Goal: Communication & Community: Answer question/provide support

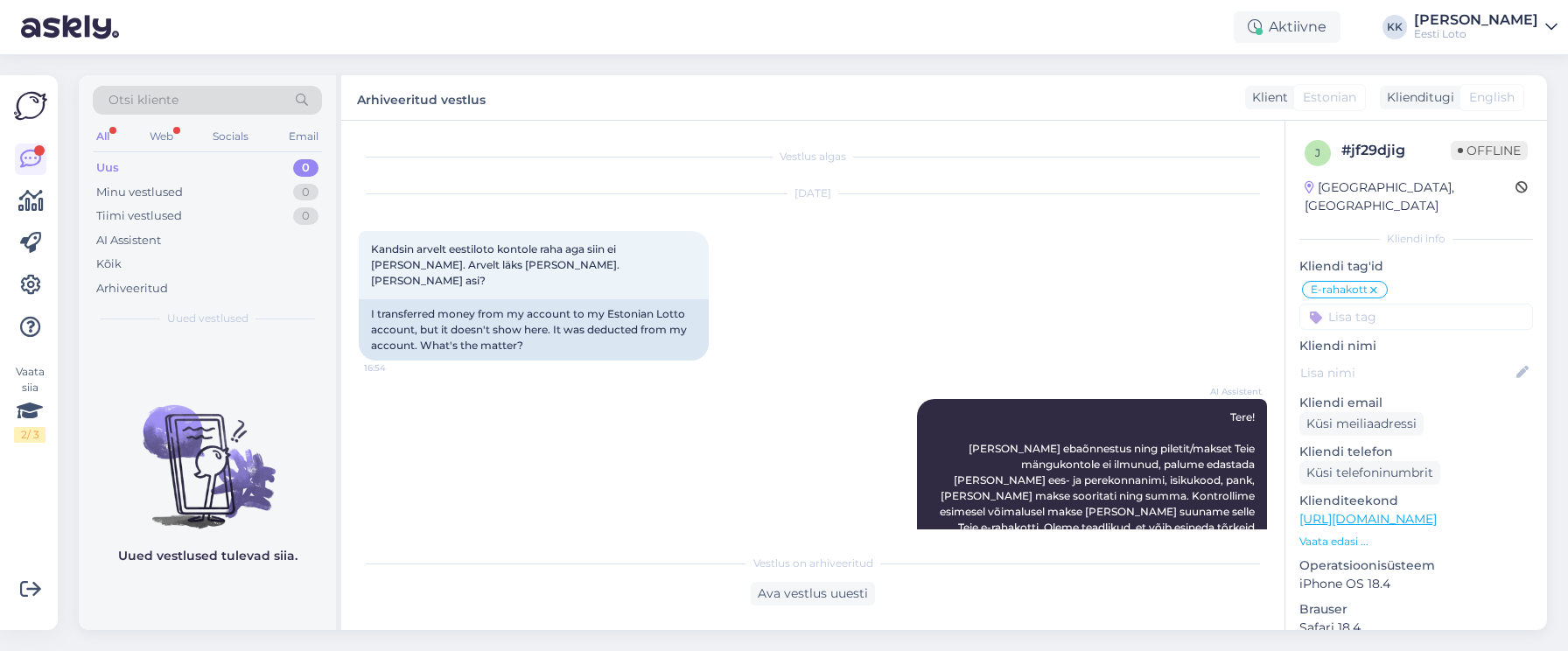
scroll to position [264, 0]
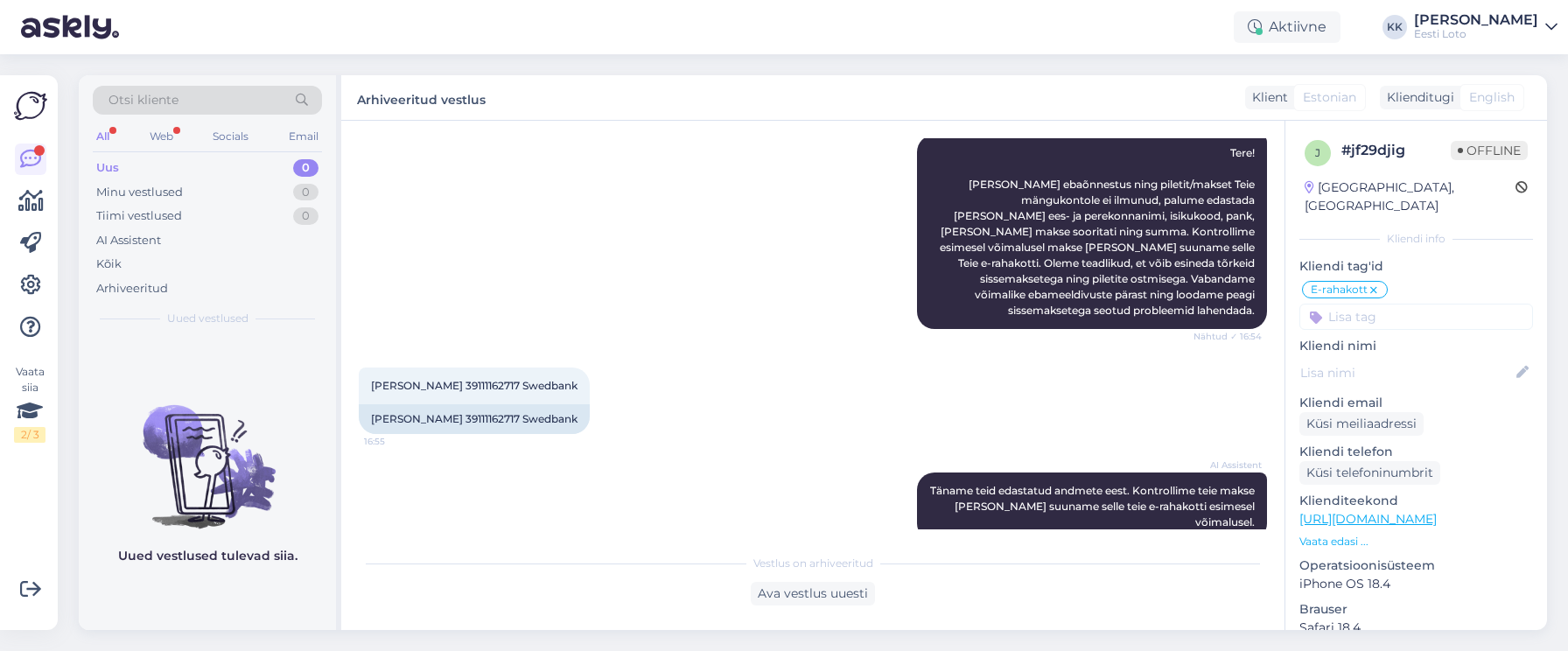
click at [149, 169] on div "Uus 0" at bounding box center [207, 168] width 229 height 25
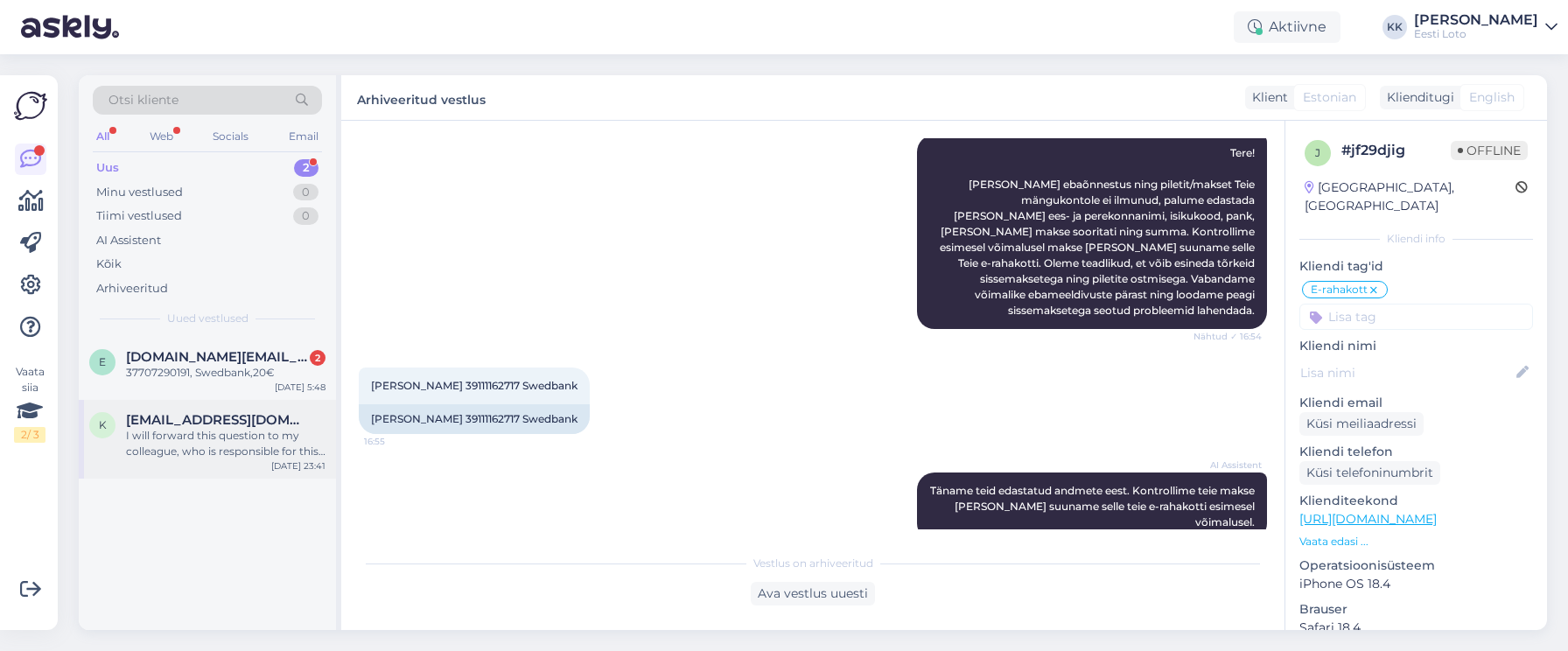
click at [226, 431] on div "I will forward this question to my colleague, who is responsible for this. The …" at bounding box center [226, 444] width 200 height 32
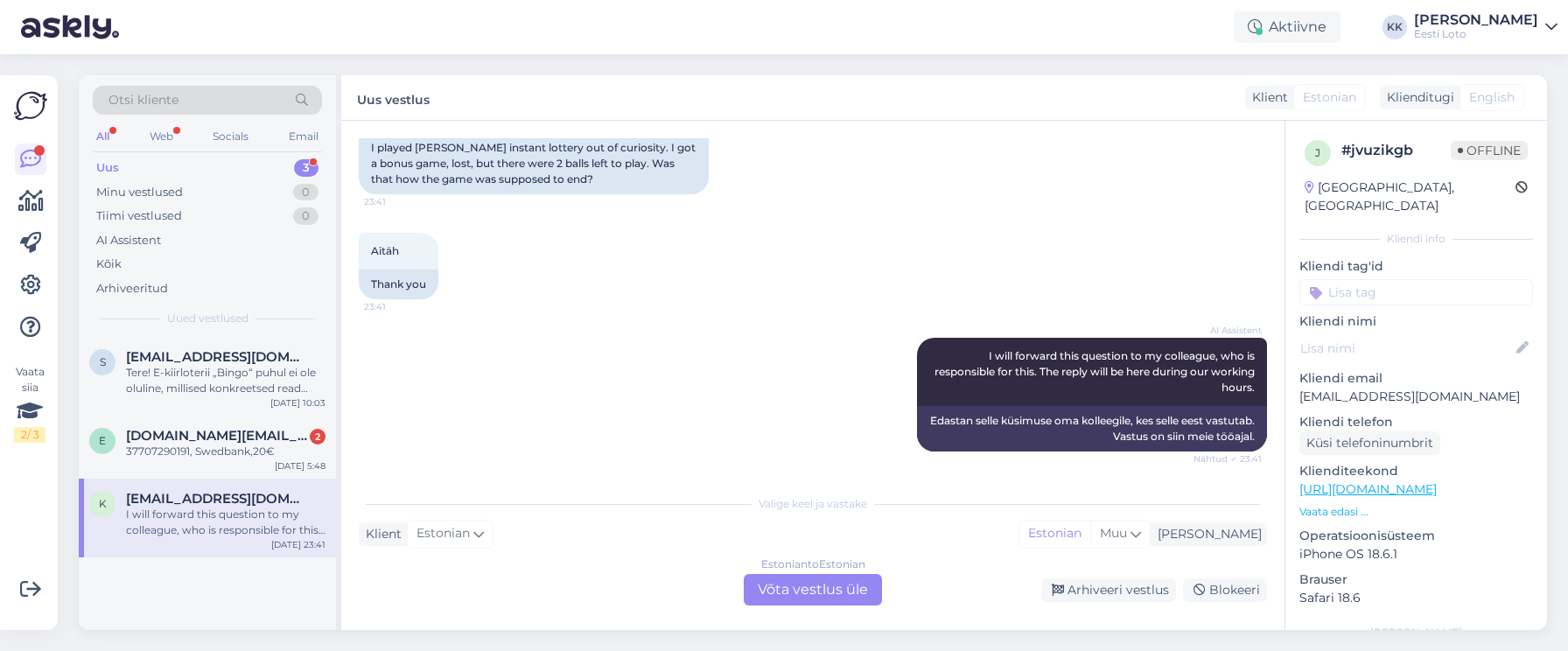
scroll to position [349, 0]
click at [195, 436] on span "[DOMAIN_NAME][EMAIL_ADDRESS][DOMAIN_NAME]" at bounding box center [217, 436] width 182 height 15
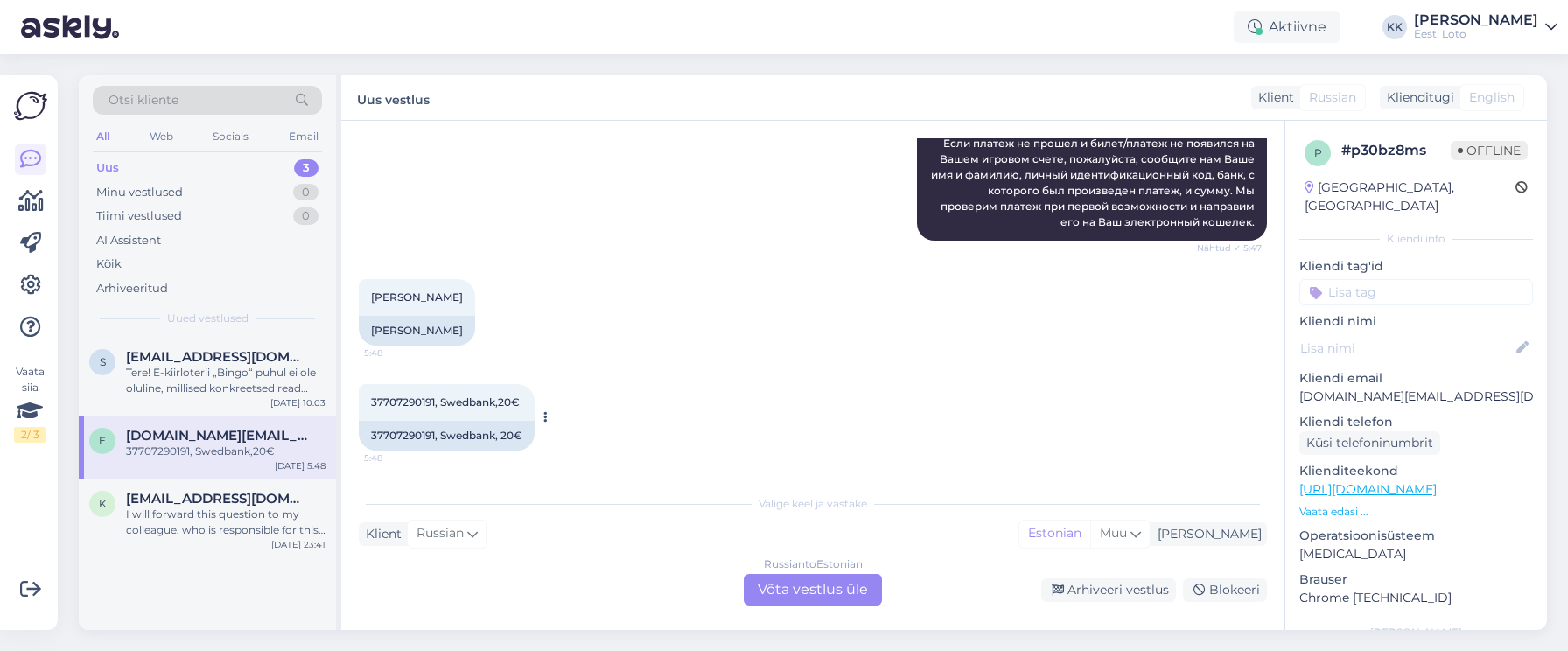
click at [410, 401] on span "37707290191, Swedbank,20€" at bounding box center [445, 402] width 149 height 13
copy span "37707290191"
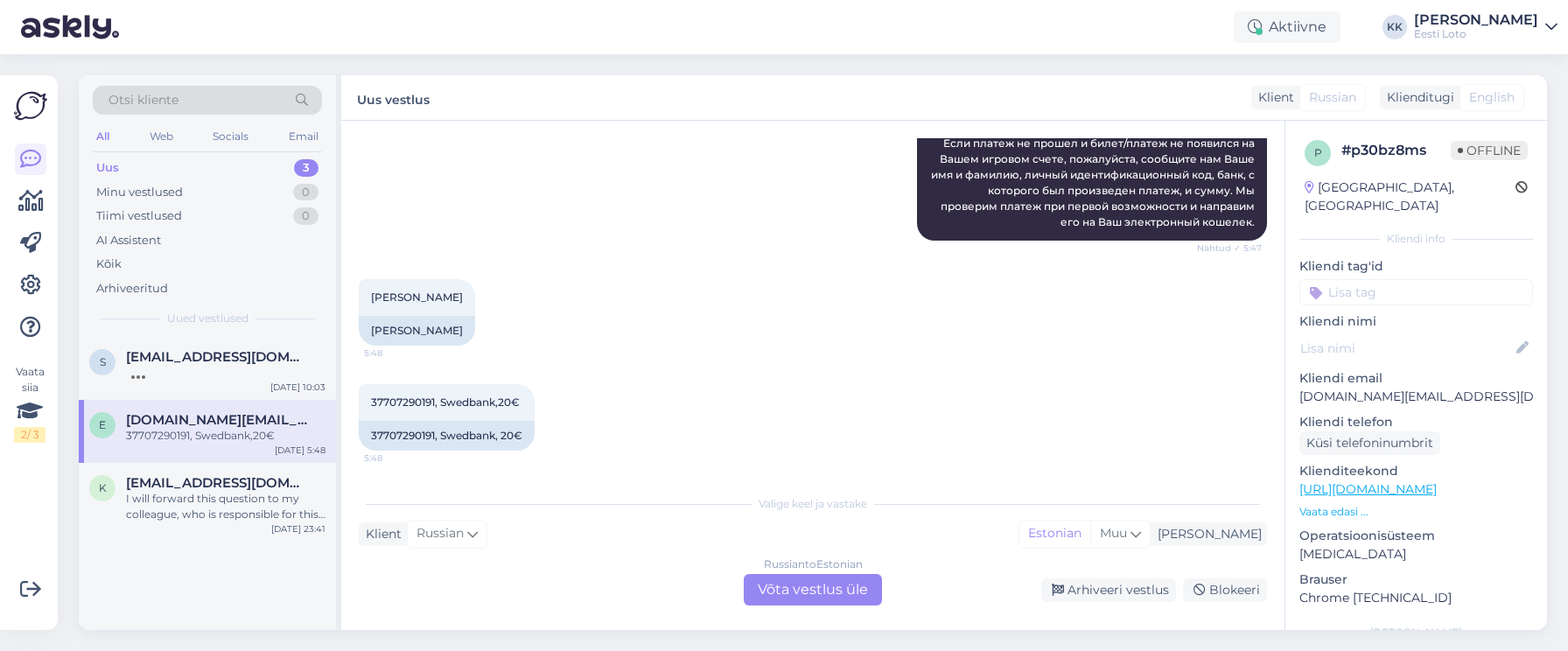
click at [830, 588] on div "Russian to Estonian Võta vestlus üle" at bounding box center [813, 590] width 138 height 32
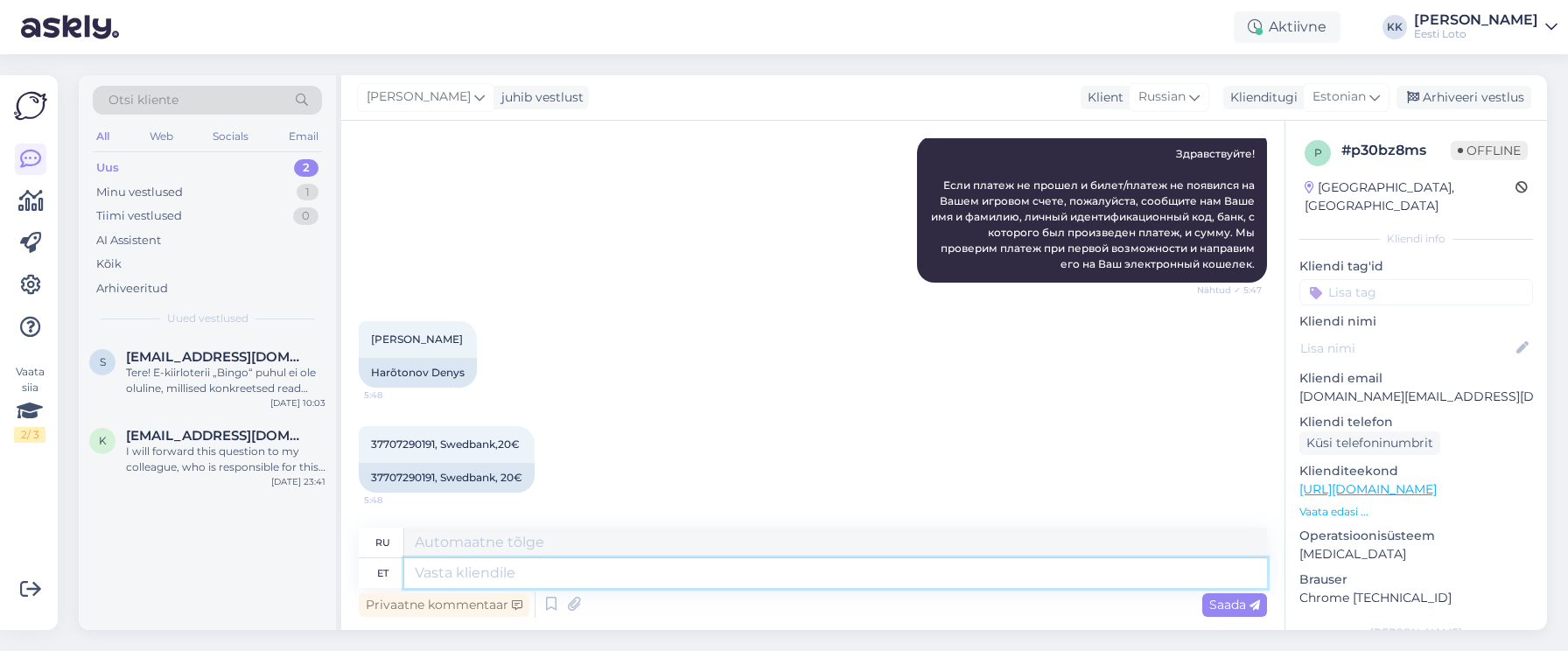
click at [796, 570] on textarea at bounding box center [835, 573] width 863 height 30
paste textarea "Tere Täname Teid kirja eest. Näeme, et raha laekus väikese viibega Teie e-rahak…"
type textarea "Tere Täname Teid kirja eest. Näeme, et raha laekus väikese viibega Teie e-rahak…"
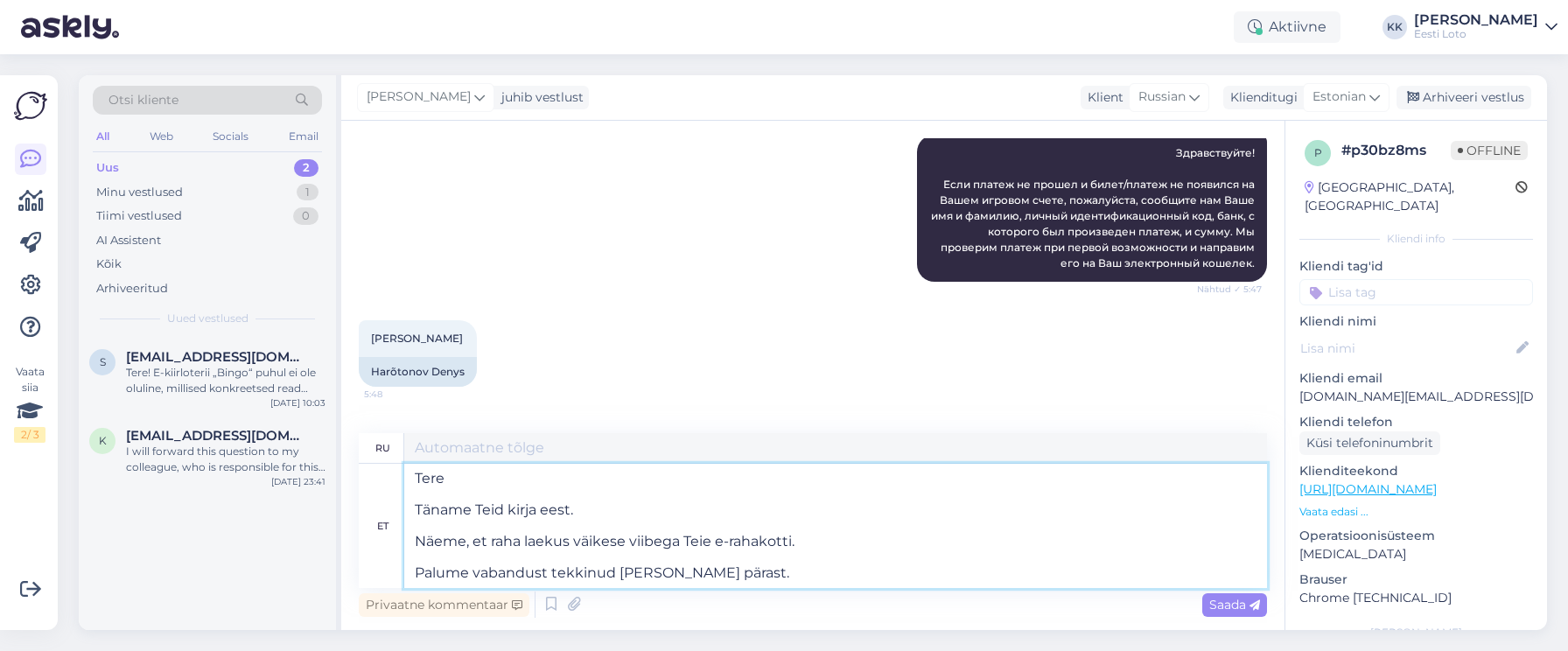
type textarea "Здравствуйте Спасибо за ваше письмо. Мы видим, что деньги поступили на ваш элек…"
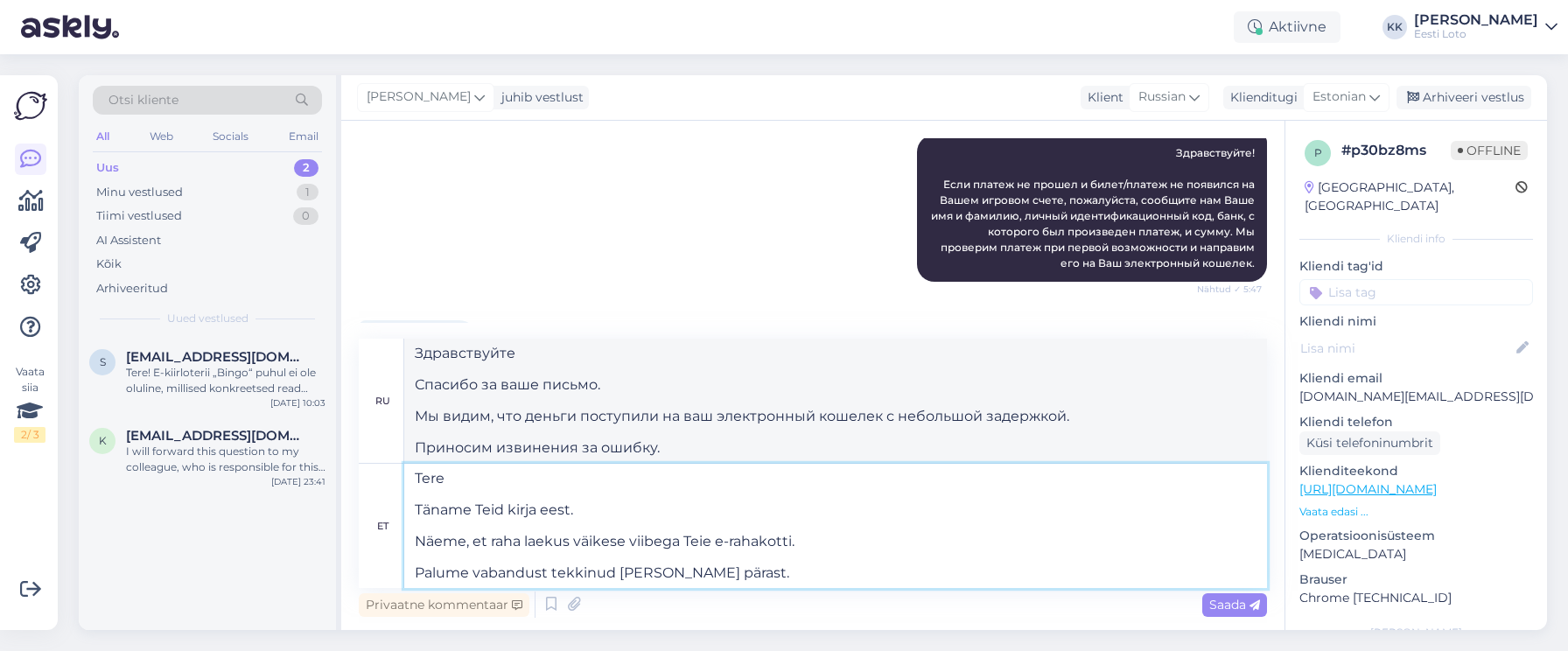
drag, startPoint x: 606, startPoint y: 510, endPoint x: 463, endPoint y: 504, distance: 143.1
click at [433, 511] on textarea "Tere Täname Teid kirja eest. Näeme, et raha laekus väikese viibega Teie e-rahak…" at bounding box center [835, 525] width 863 height 124
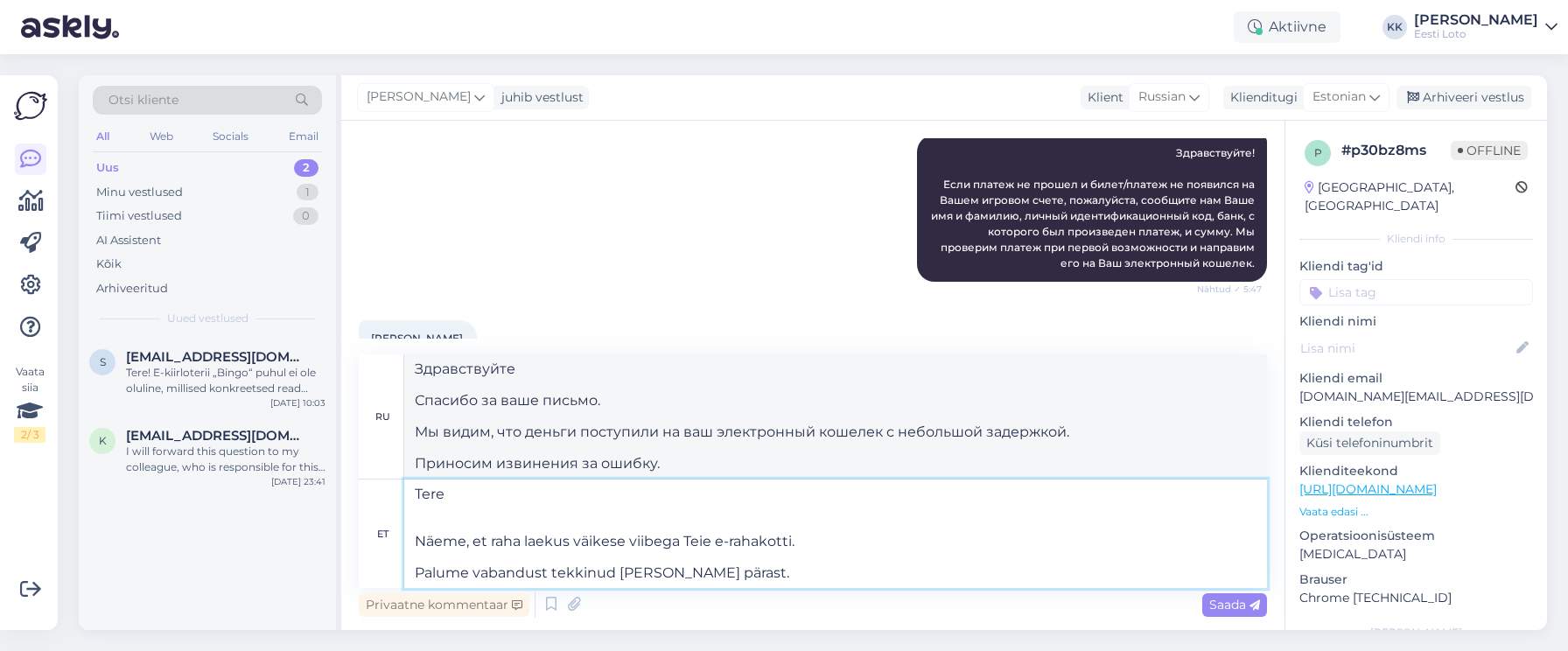
type textarea "Tere Näeme, et raha laekus väikese viibega Teie e-rahakotti. Palume vabandust t…"
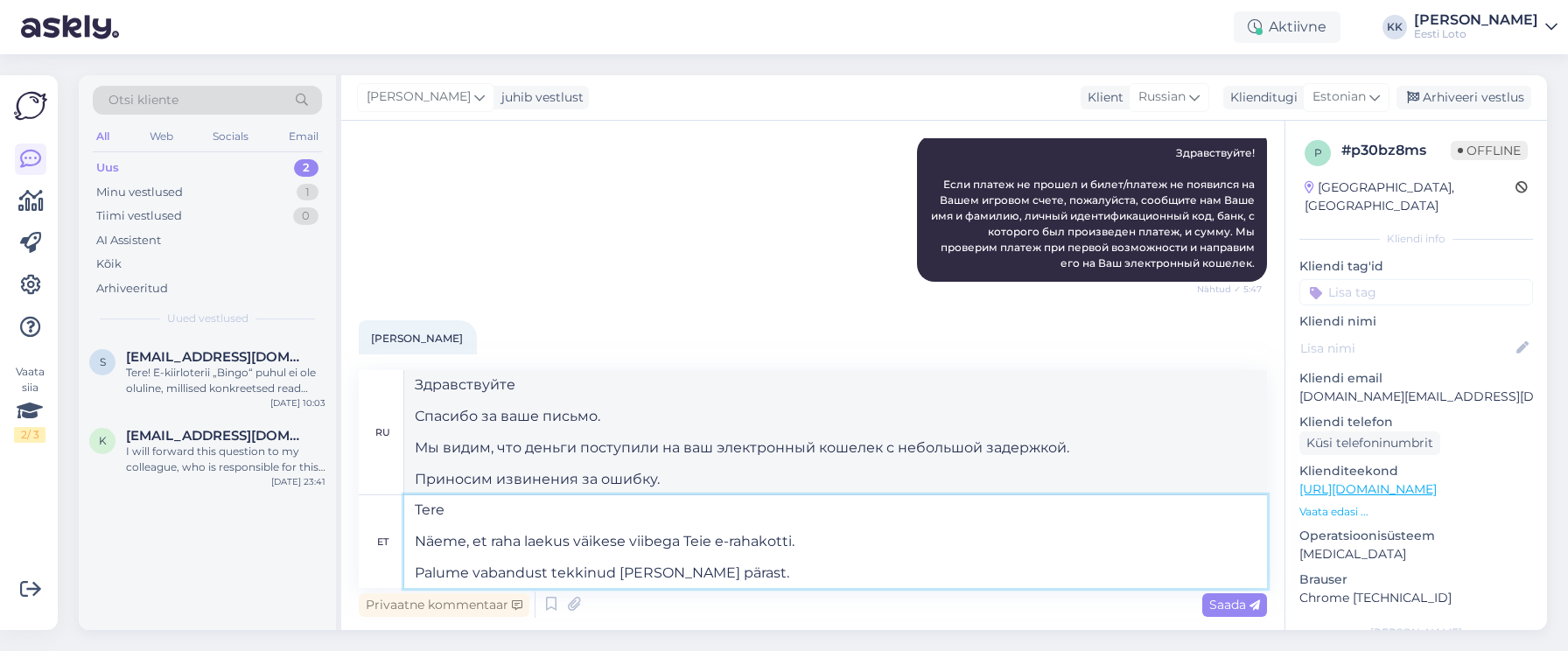
type textarea "Здравствуйте Мы видим, что деньги поступили на ваш электронный кошелек с неболь…"
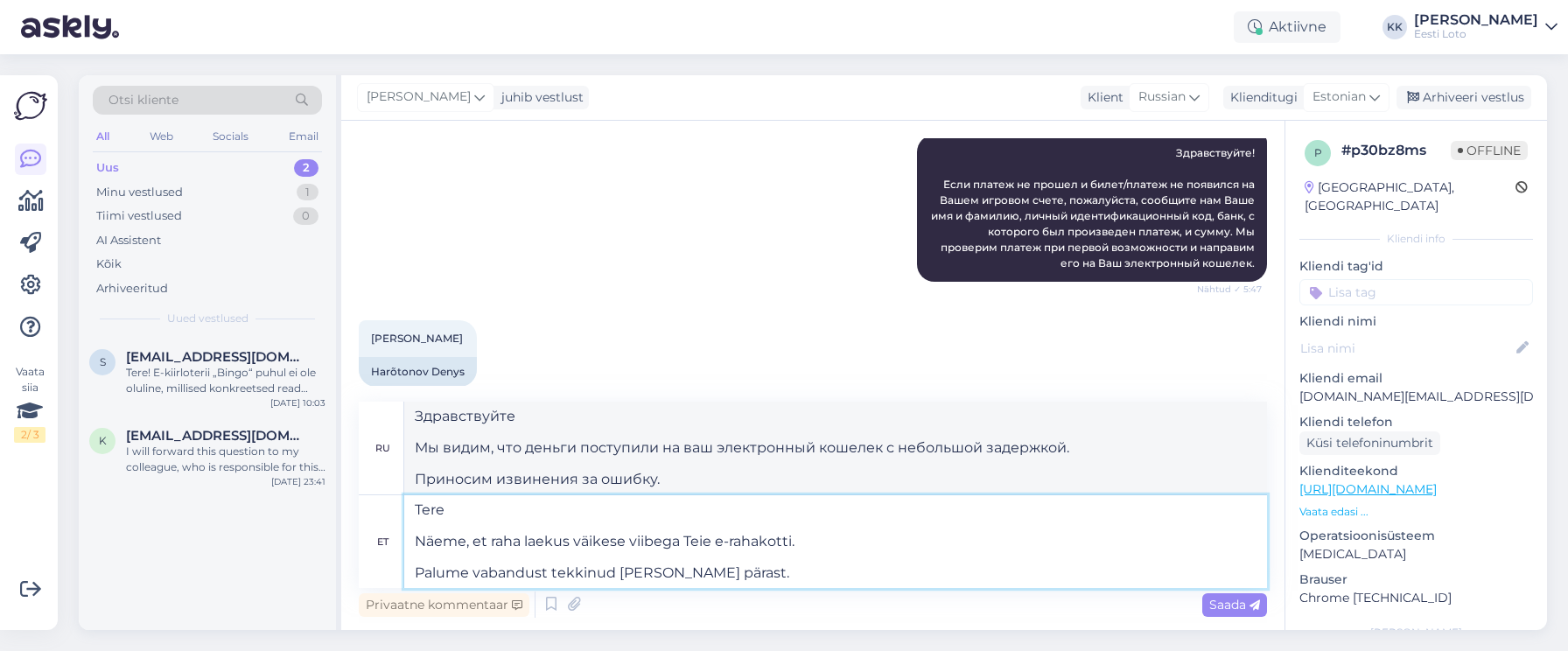
type textarea "Tere. Näeme, et raha laekus väikese viibega Teie e-rahakotti. Palume vabandust …"
type textarea "Здравствуйте. Мы видим, что деньги поступили на ваш электронный кошелек с небол…"
drag, startPoint x: 411, startPoint y: 540, endPoint x: 523, endPoint y: 512, distance: 115.4
click at [411, 540] on textarea "Tere. Näeme, et raha laekus väikese viibega Teie e-rahakotti. Palume vabandust …" at bounding box center [835, 542] width 863 height 93
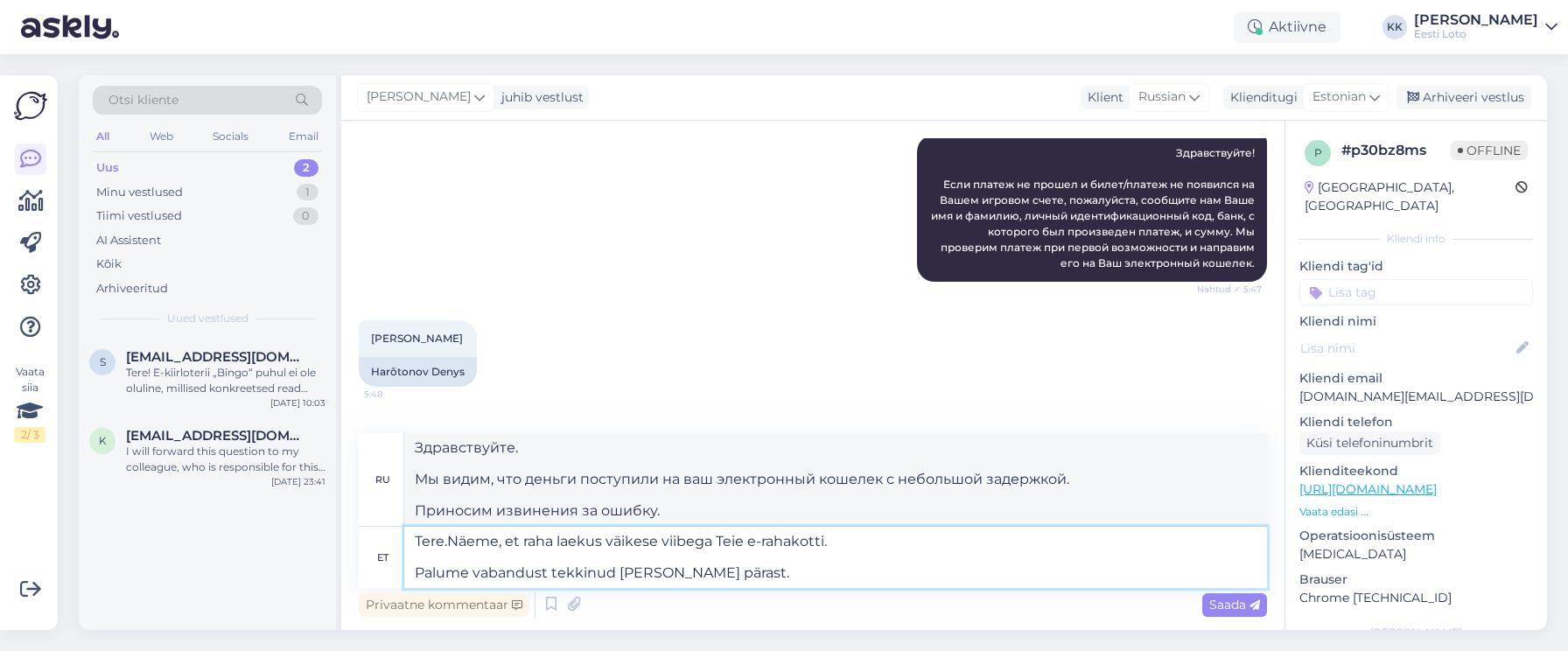
type textarea "Tere. Näeme, et raha laekus väikese viibega Teie e-rahakotti. Palume vabandust …"
type textarea "Здравствуйте. Мы видим, что деньги поступили на ваш электронный кошелёк с небол…"
click at [416, 570] on textarea "Tere. Näeme, et raha laekus väikese viibega Teie e-rahakotti. Palume vabandust …" at bounding box center [835, 558] width 863 height 61
type textarea "Tere. Näeme, et raha laekus väikese viibega Teie e-rahakotti. Palume vabandust …"
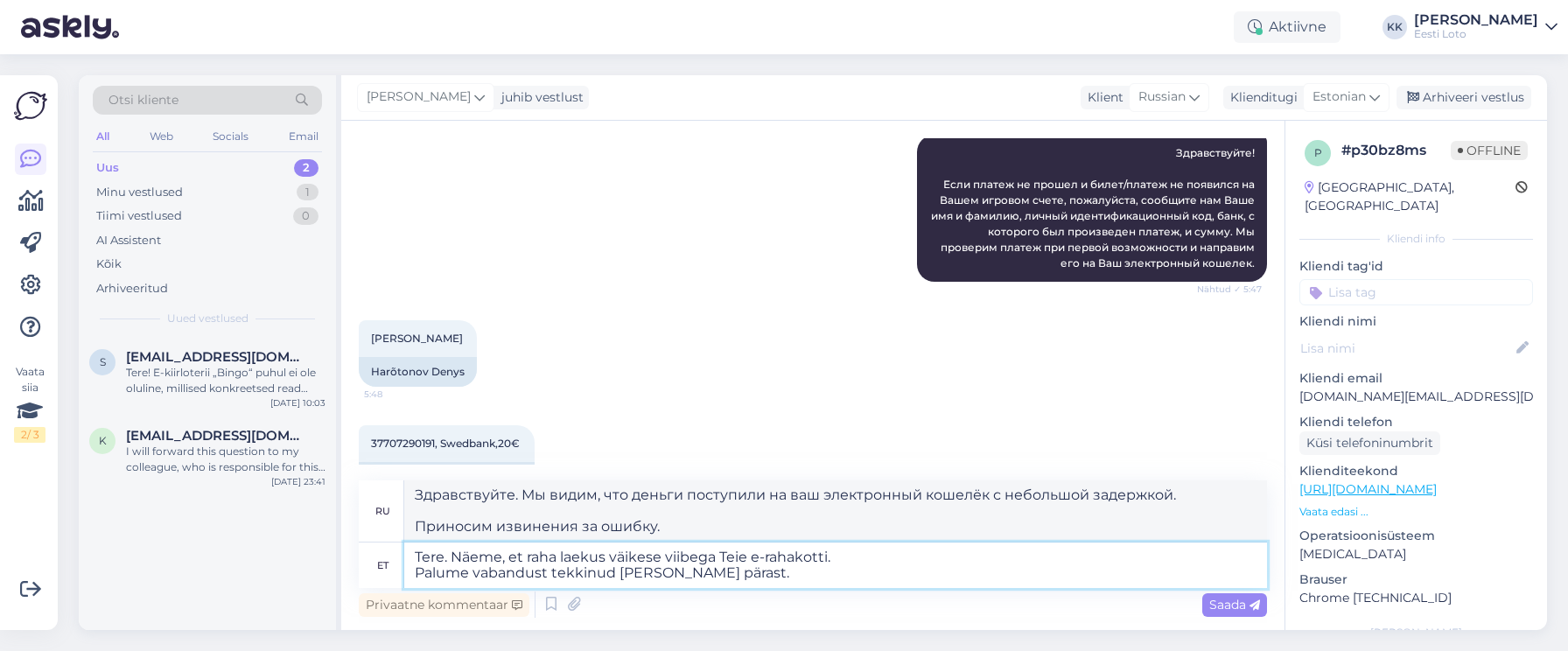
type textarea "Здравствуйте. Мы видим, что деньги поступили на ваш электронный кошелёк с небол…"
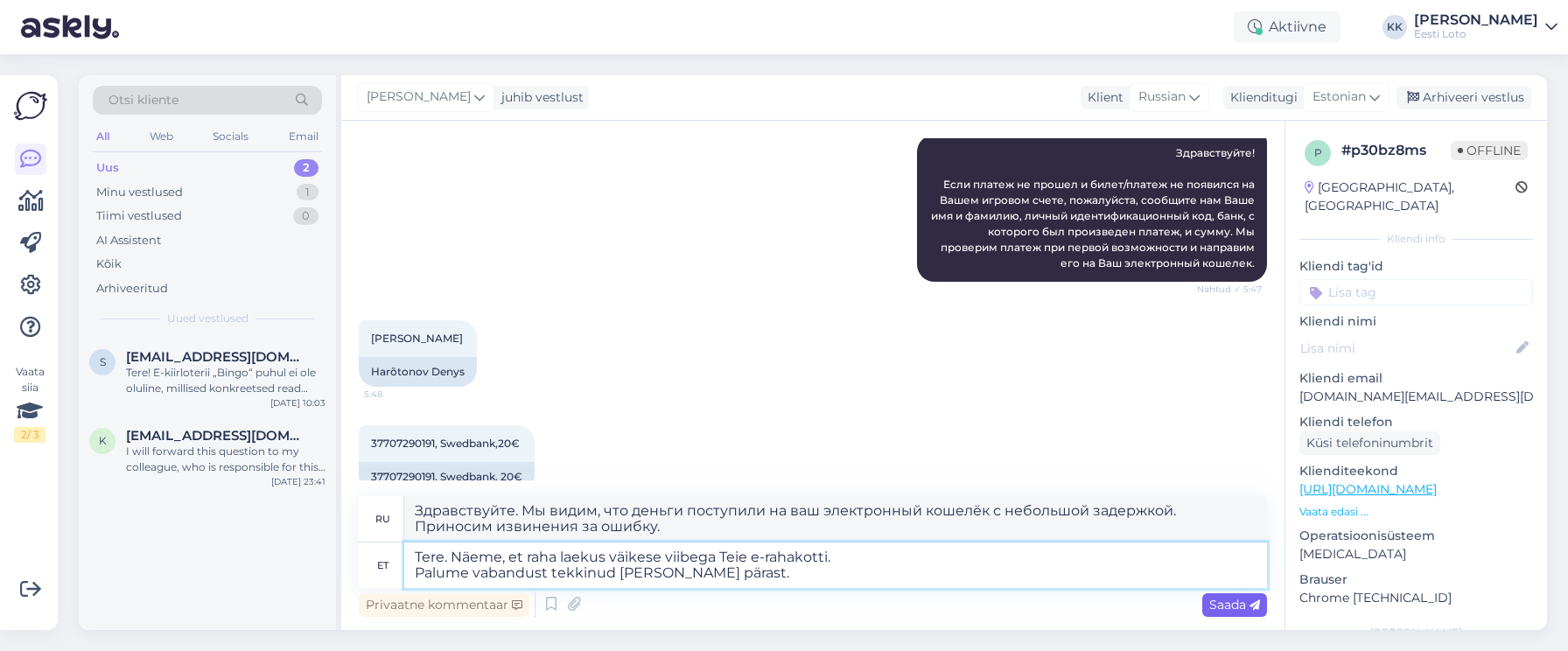
type textarea "Tere. Näeme, et raha laekus väikese viibega Teie e-rahakotti. Palume vabandust …"
click at [1225, 599] on span "Saada" at bounding box center [1234, 605] width 51 height 15
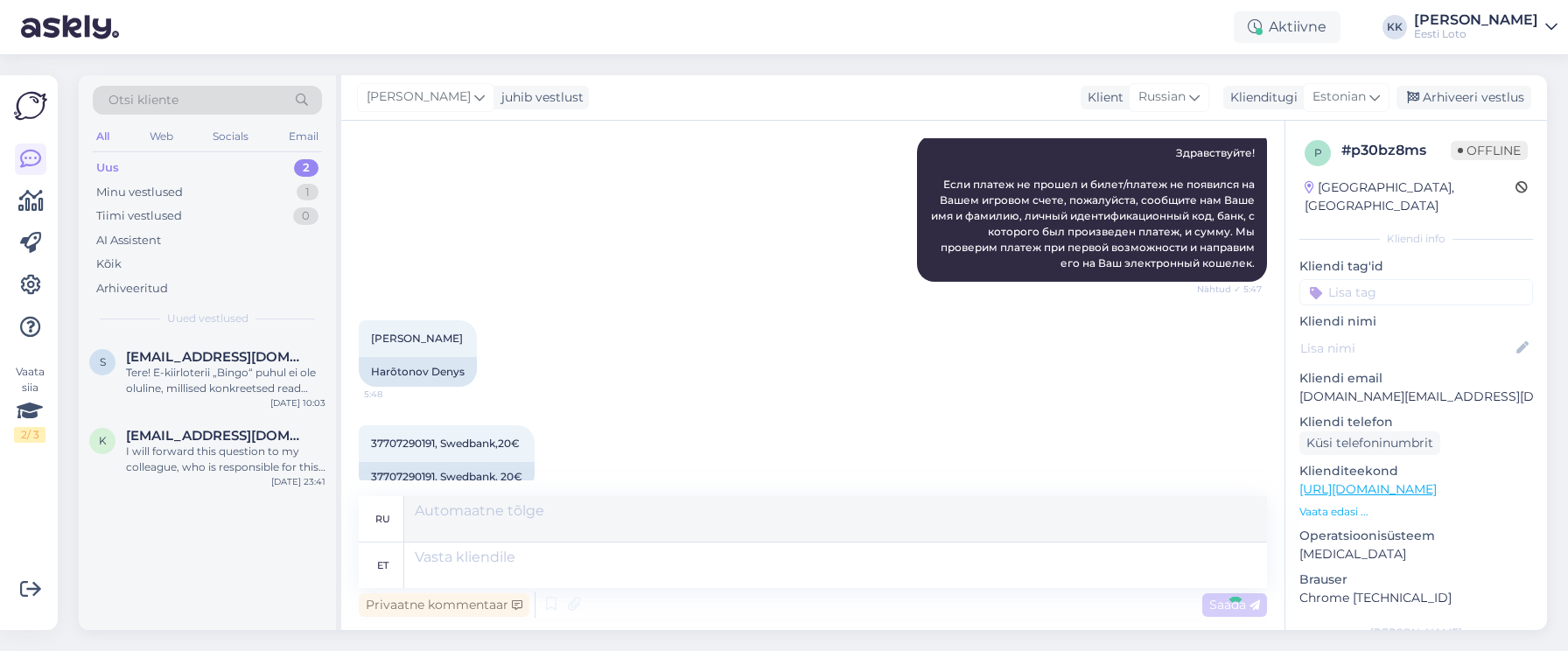
scroll to position [385, 0]
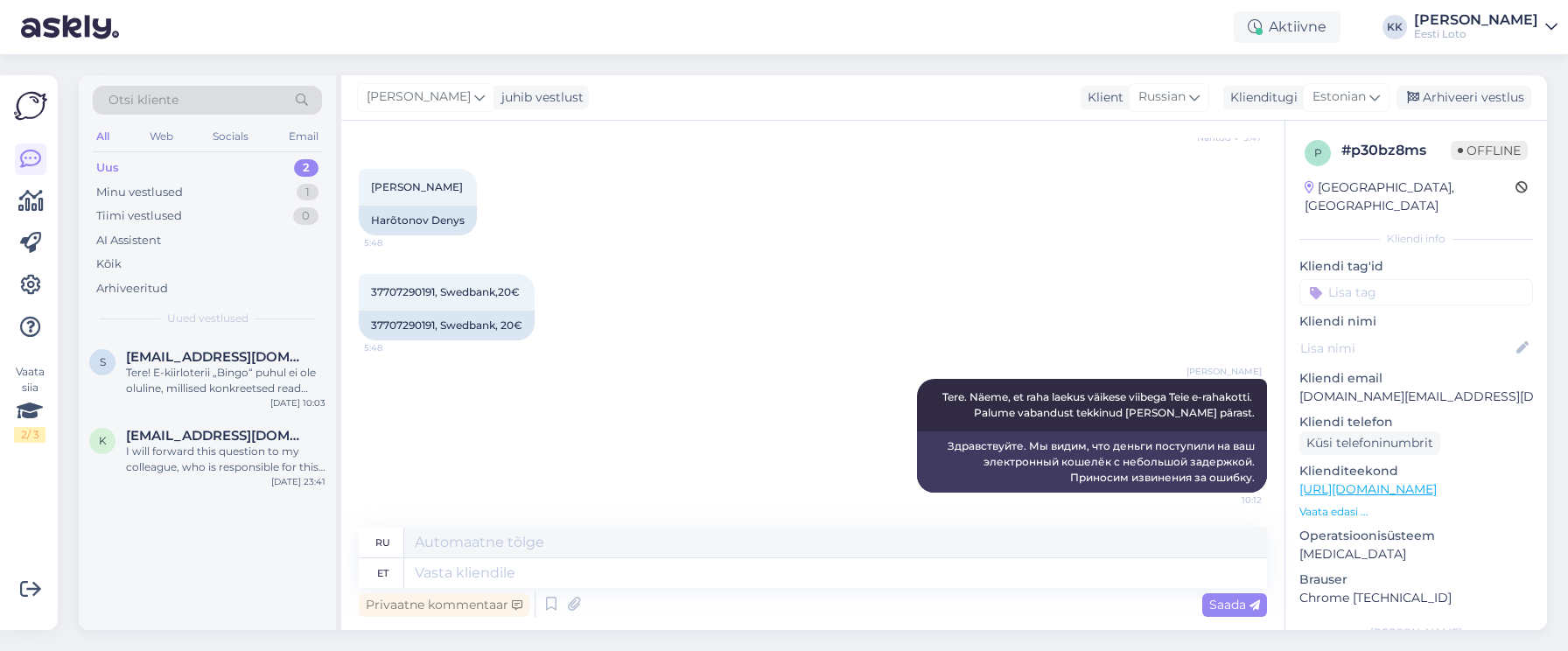
click at [1391, 279] on input at bounding box center [1415, 292] width 233 height 26
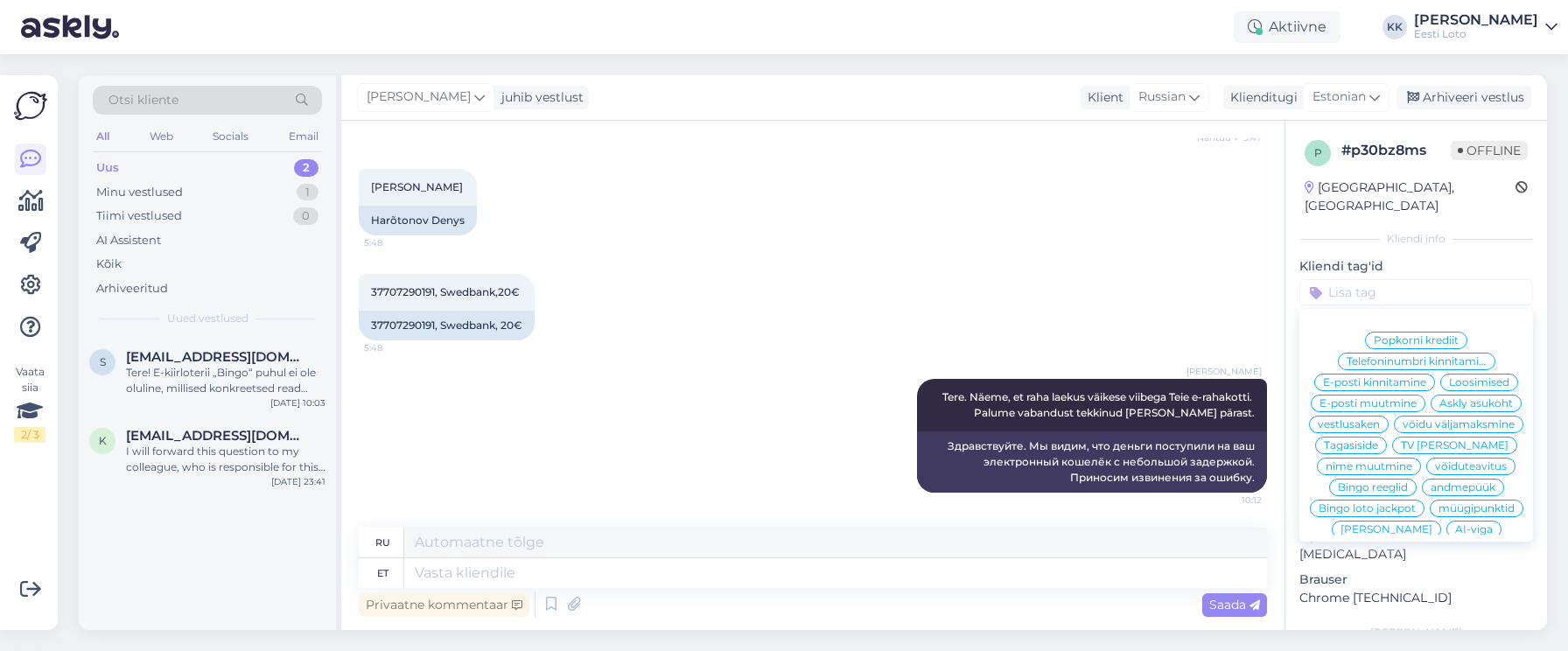
scroll to position [376, 0]
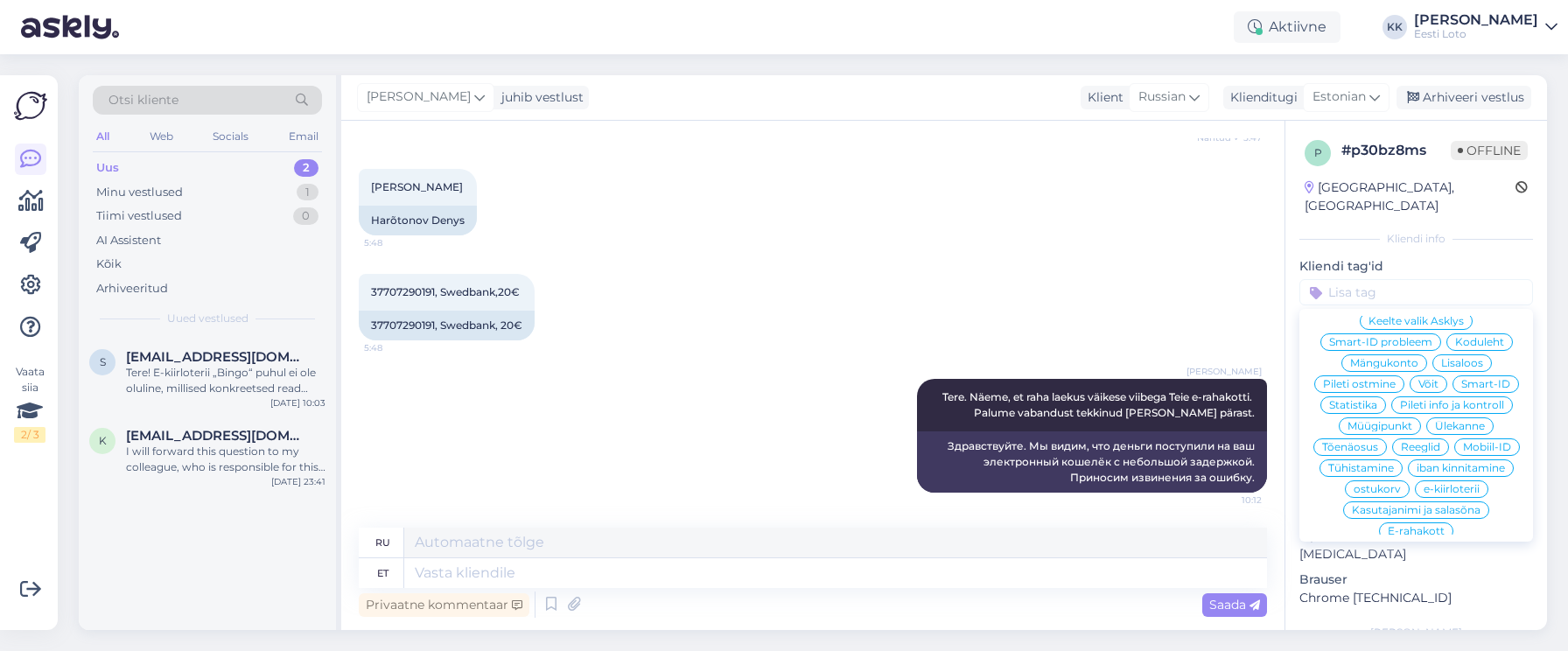
click at [1420, 526] on span "E-rahakott" at bounding box center [1415, 531] width 57 height 11
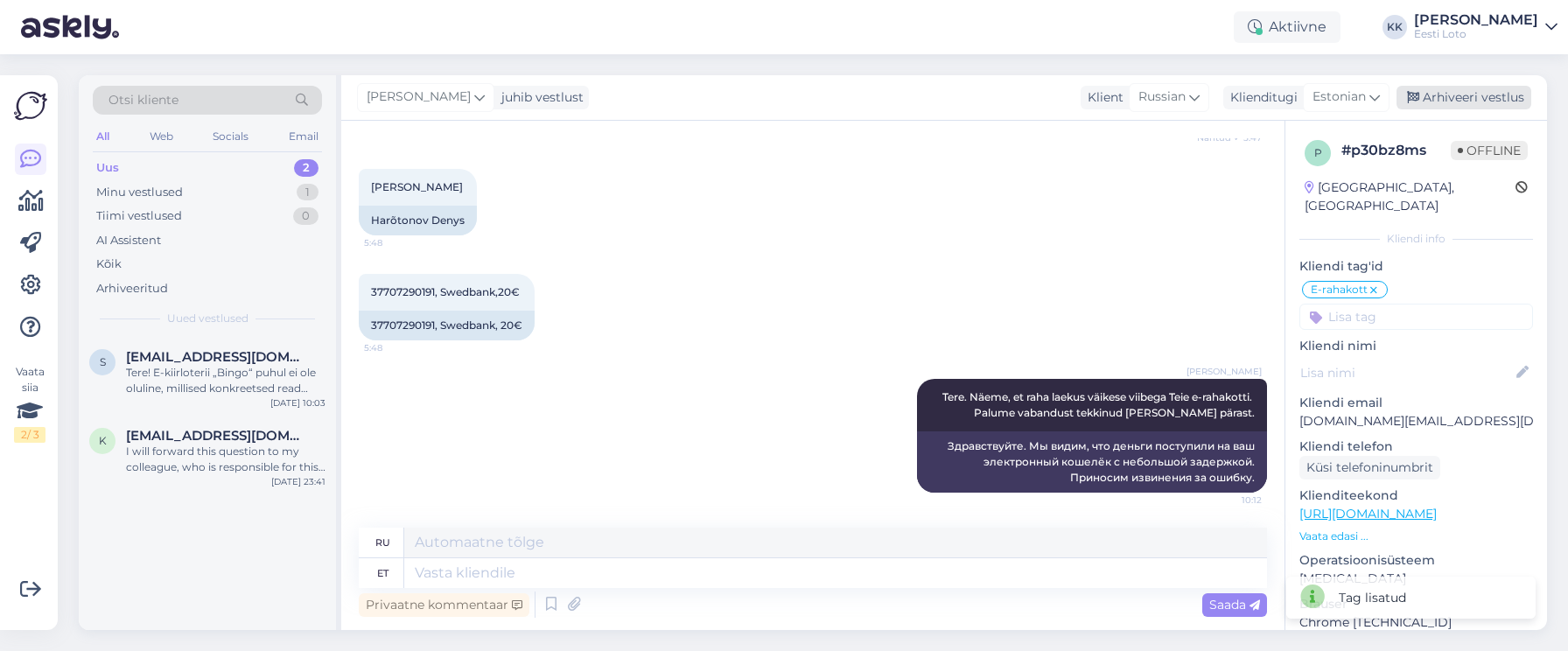
click at [1485, 94] on div "Arhiveeri vestlus" at bounding box center [1463, 97] width 134 height 24
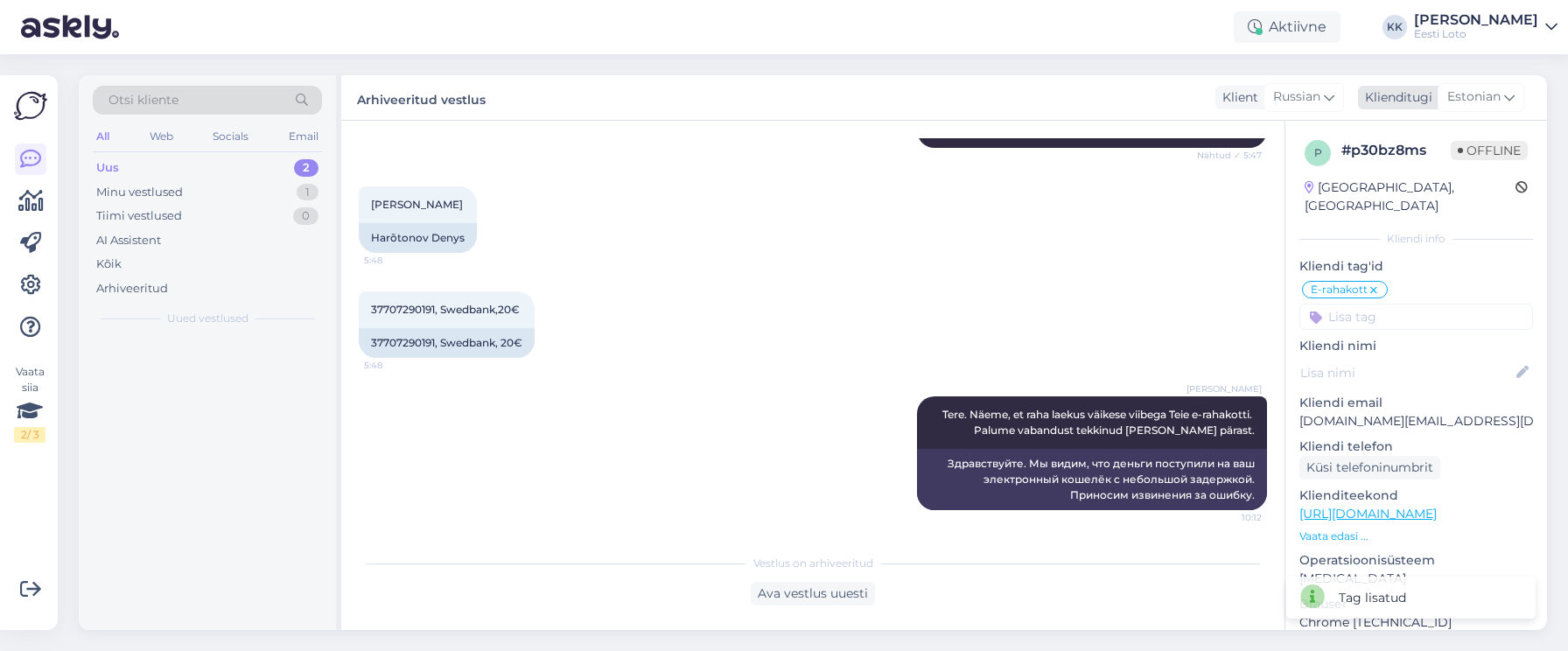
scroll to position [368, 0]
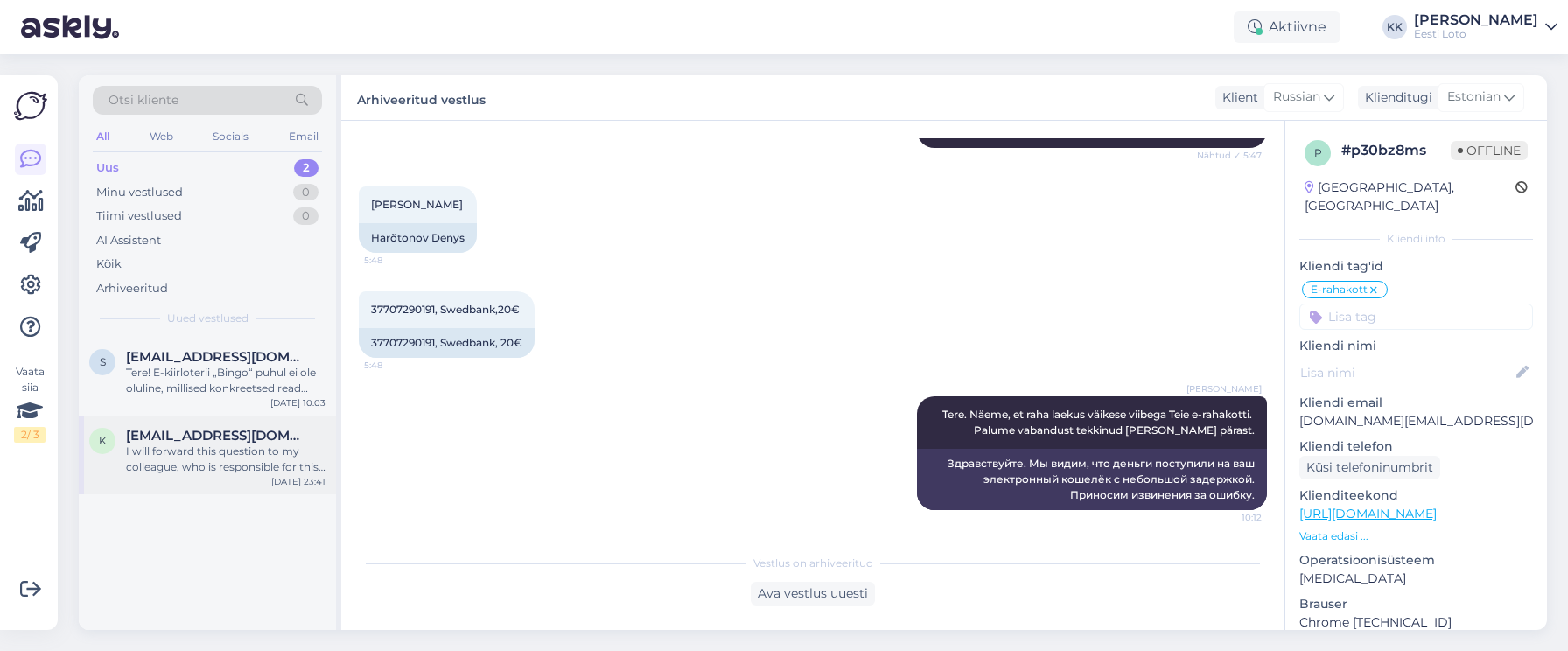
click at [208, 460] on div "I will forward this question to my colleague, who is responsible for this. The …" at bounding box center [226, 459] width 200 height 32
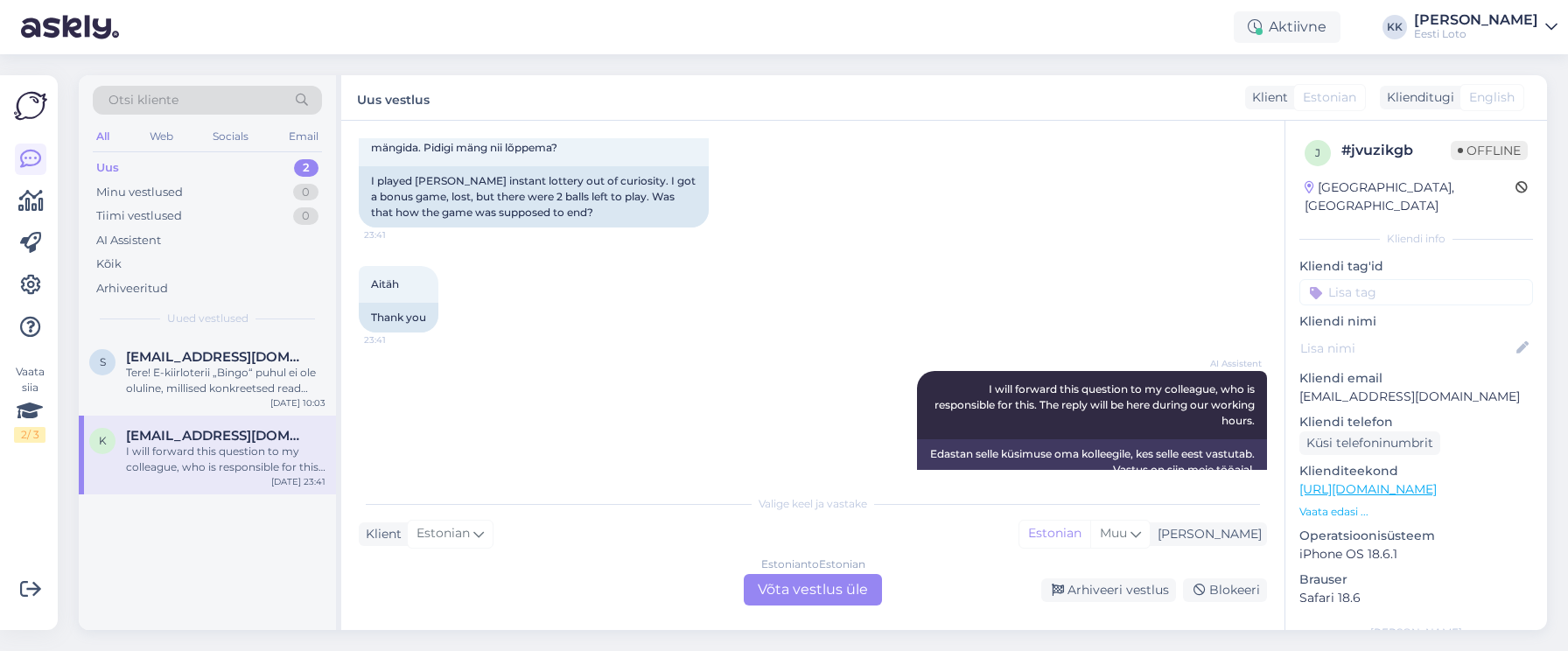
scroll to position [349, 0]
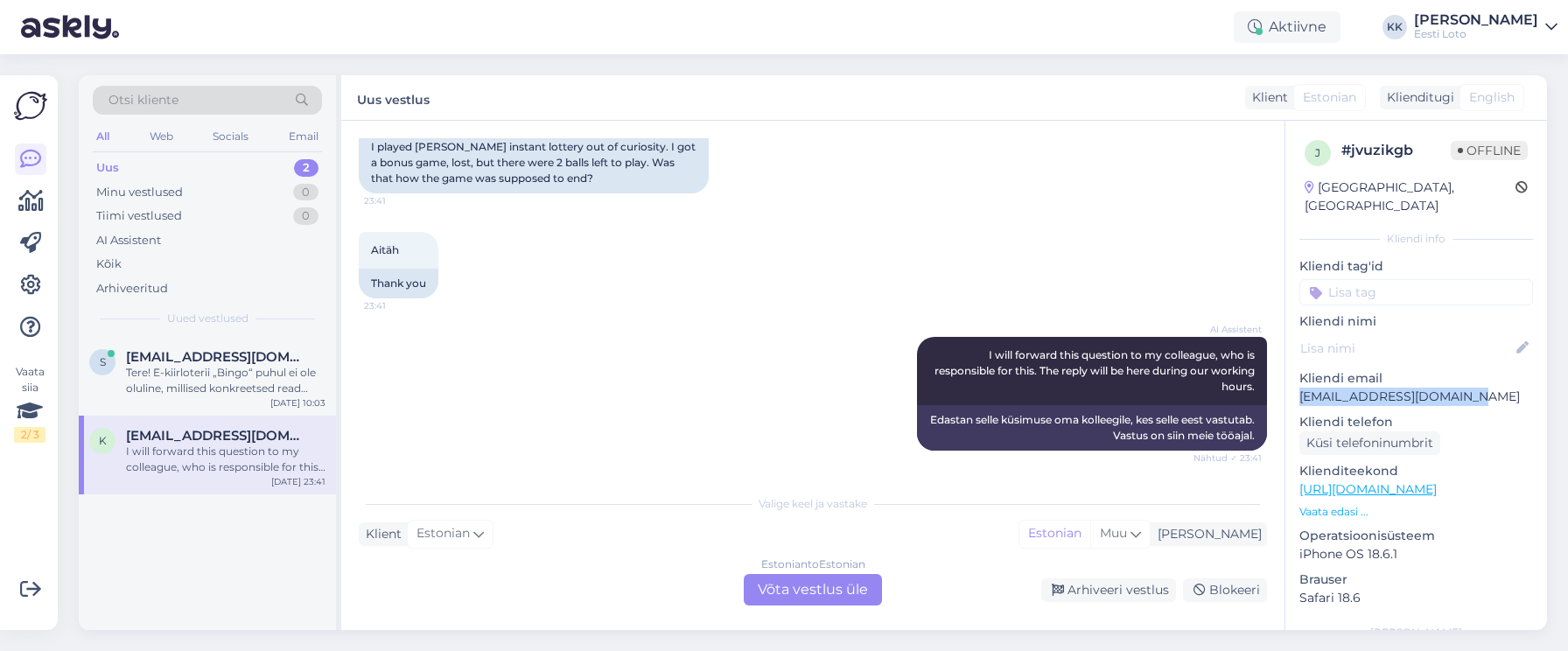
drag, startPoint x: 1466, startPoint y: 382, endPoint x: 1300, endPoint y: 384, distance: 166.0
click at [1301, 388] on p "[EMAIL_ADDRESS][DOMAIN_NAME]" at bounding box center [1415, 397] width 233 height 18
copy p "[EMAIL_ADDRESS][DOMAIN_NAME]"
click at [793, 590] on div "Estonian to Estonian Võta vestlus üle" at bounding box center [813, 590] width 138 height 32
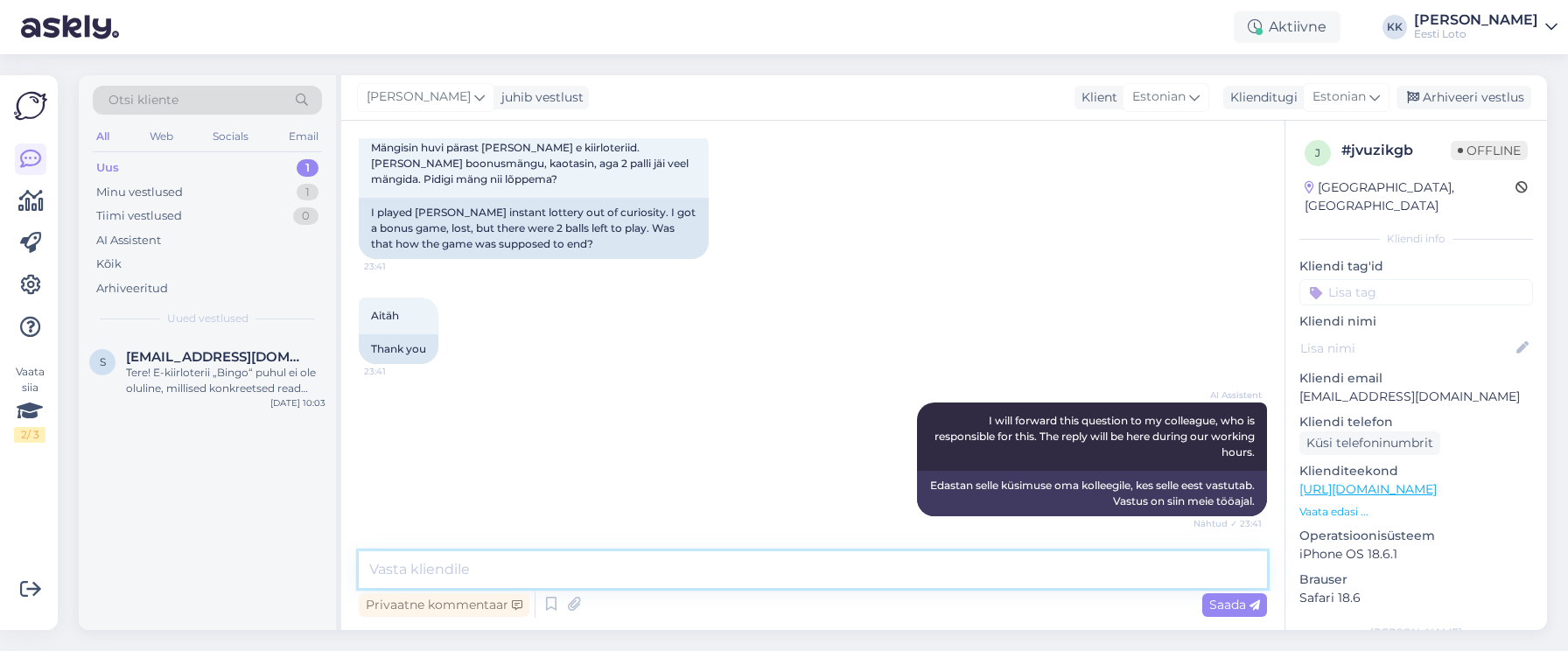
click at [673, 577] on textarea at bounding box center [813, 569] width 908 height 36
click at [850, 570] on textarea at bounding box center [813, 569] width 908 height 36
click at [720, 575] on textarea at bounding box center [813, 569] width 908 height 36
paste textarea "Tere. Oma piletit on võimalik uuesti läbi mängida, valides Minu piletid – e-kii…"
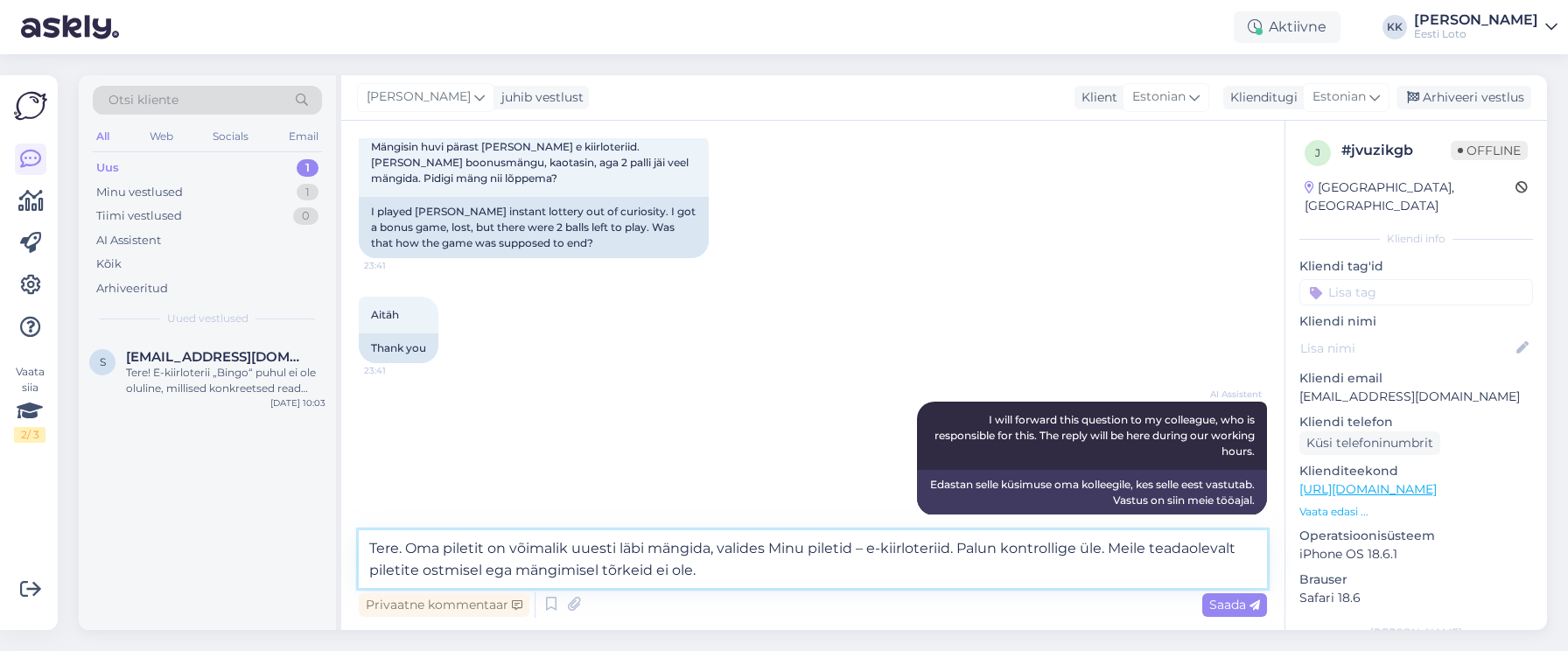
click at [961, 550] on textarea "Tere. Oma piletit on võimalik uuesti läbi mängida, valides Minu piletid – e-kii…" at bounding box center [813, 559] width 908 height 58
paste textarea "Kui vajutate pileti numbrile ja seejärel Vaatan piletit"
drag, startPoint x: 987, startPoint y: 548, endPoint x: 962, endPoint y: 547, distance: 25.0
click at [962, 547] on textarea "Tere. Oma piletit on võimalik uuesti läbi mängida, valides Minu piletid – e-kii…" at bounding box center [813, 559] width 908 height 58
type textarea "Tere. Oma piletit on võimalik uuesti läbi mängida, valides Minu piletid – e-kii…"
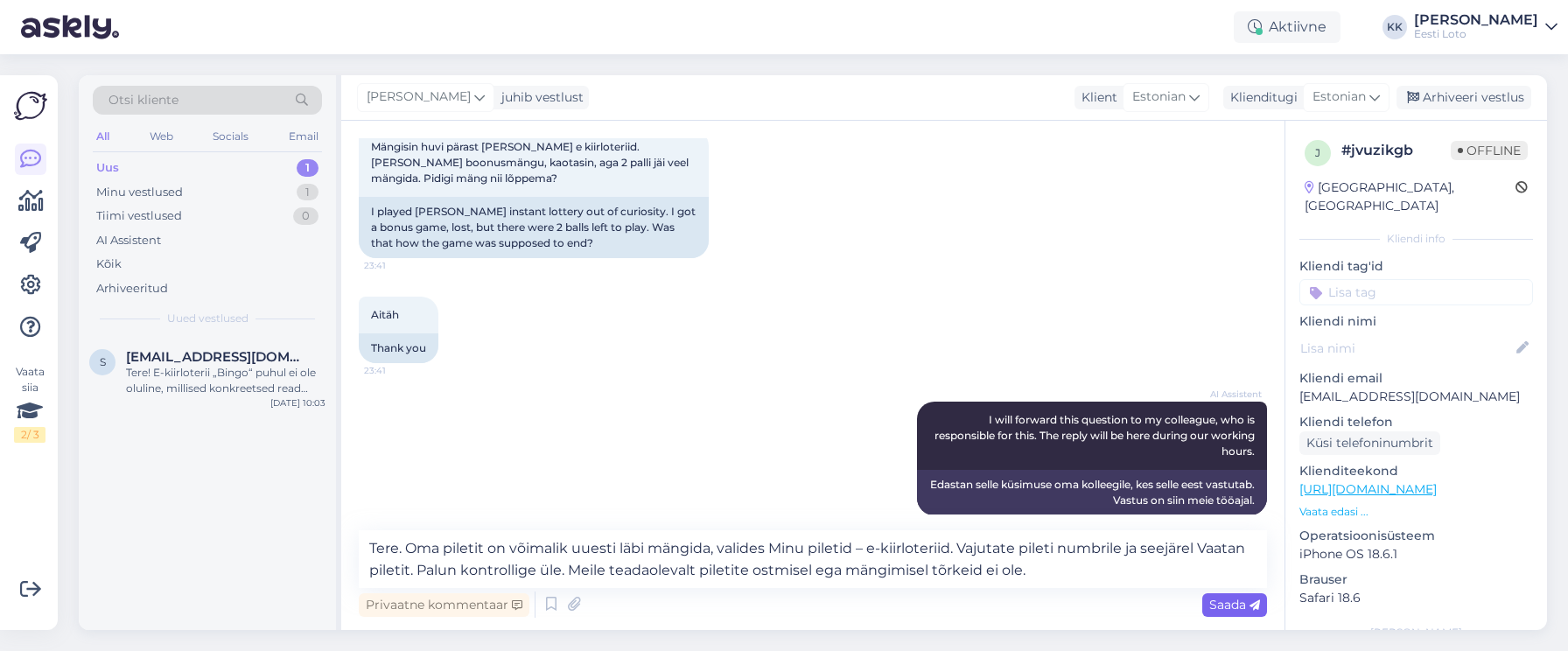
click at [1228, 602] on span "Saada" at bounding box center [1234, 605] width 51 height 15
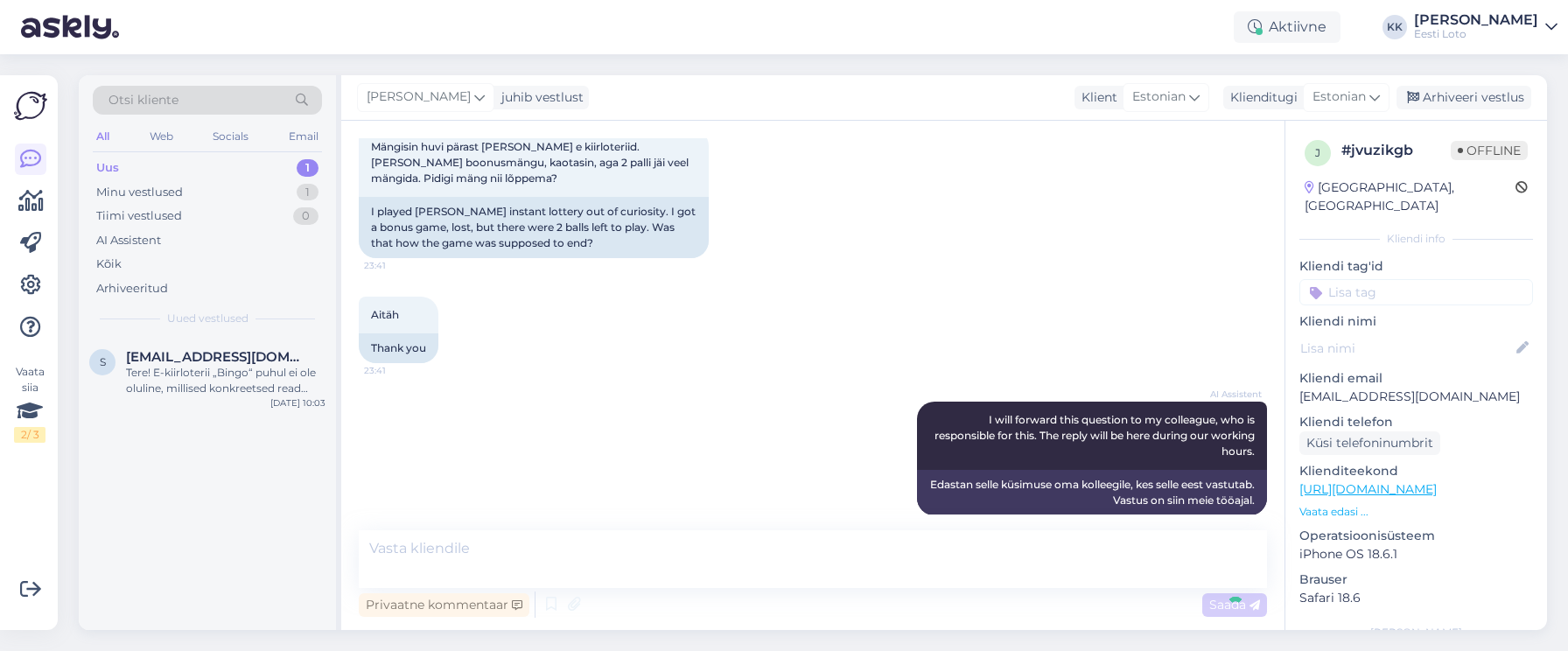
scroll to position [442, 0]
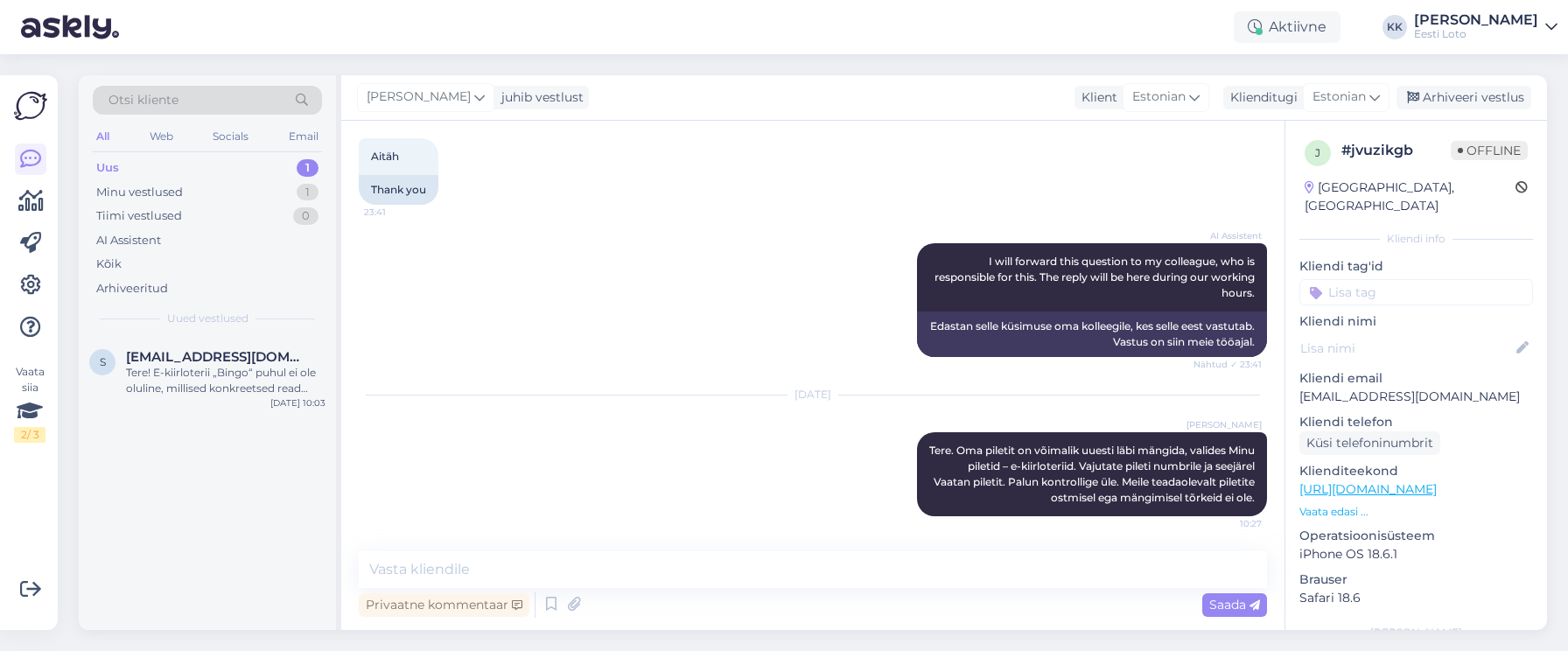
click at [1445, 279] on input at bounding box center [1415, 292] width 233 height 26
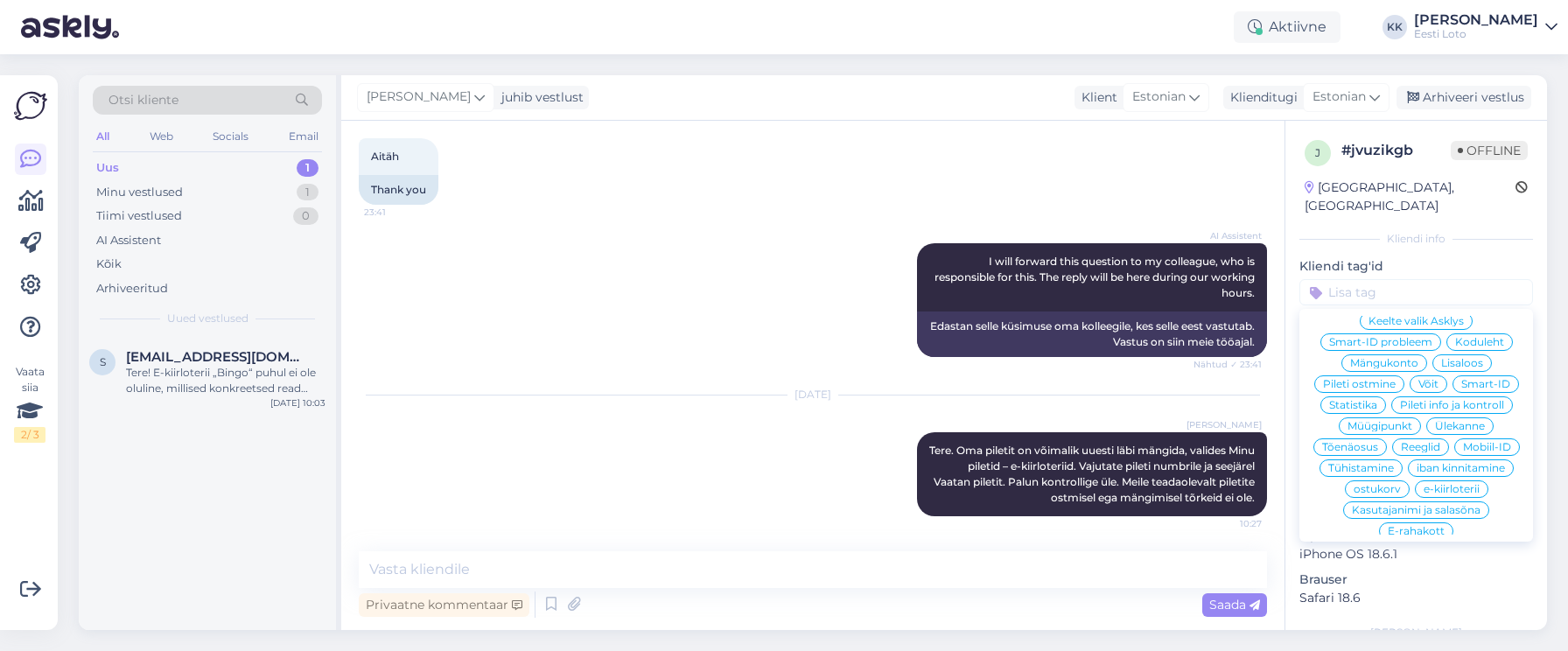
scroll to position [374, 0]
click at [1469, 486] on span "e-kiirloterii" at bounding box center [1451, 491] width 56 height 11
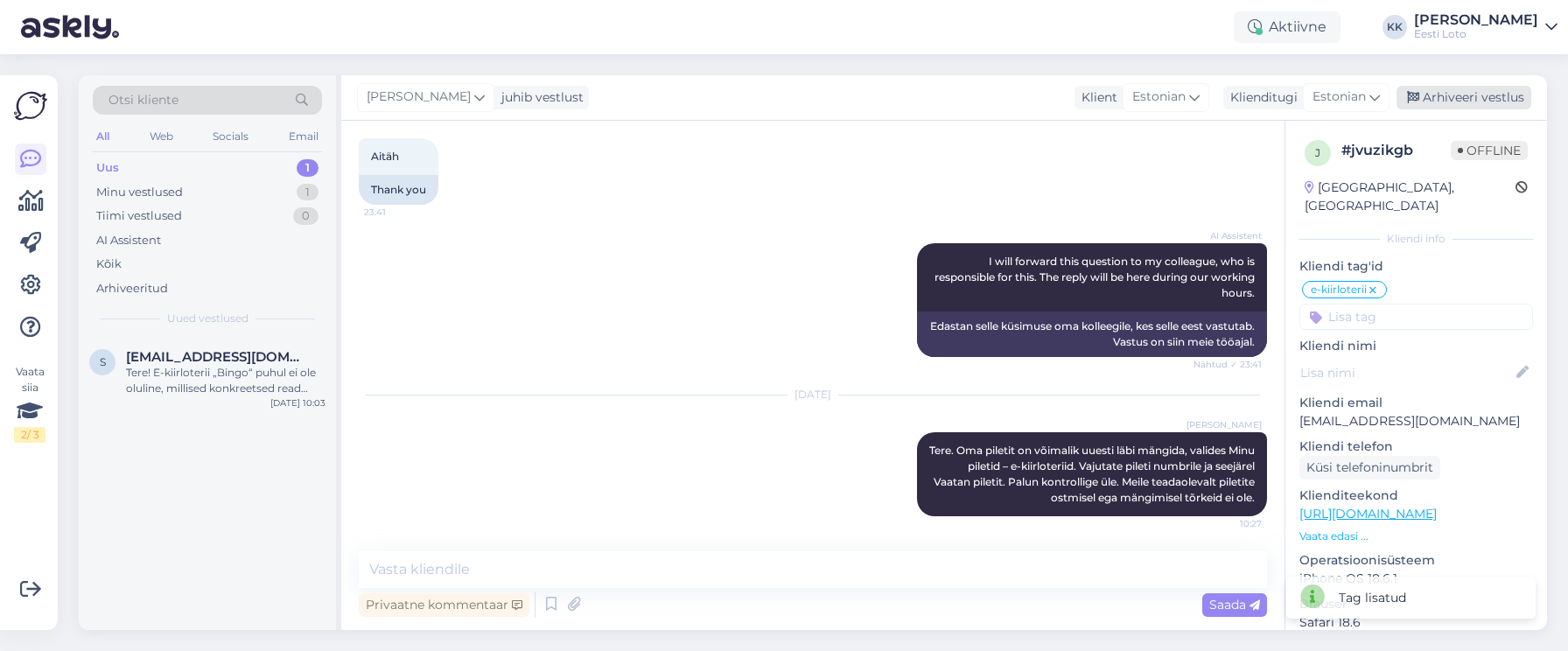
click at [1512, 102] on div "Arhiveeri vestlus" at bounding box center [1463, 97] width 134 height 24
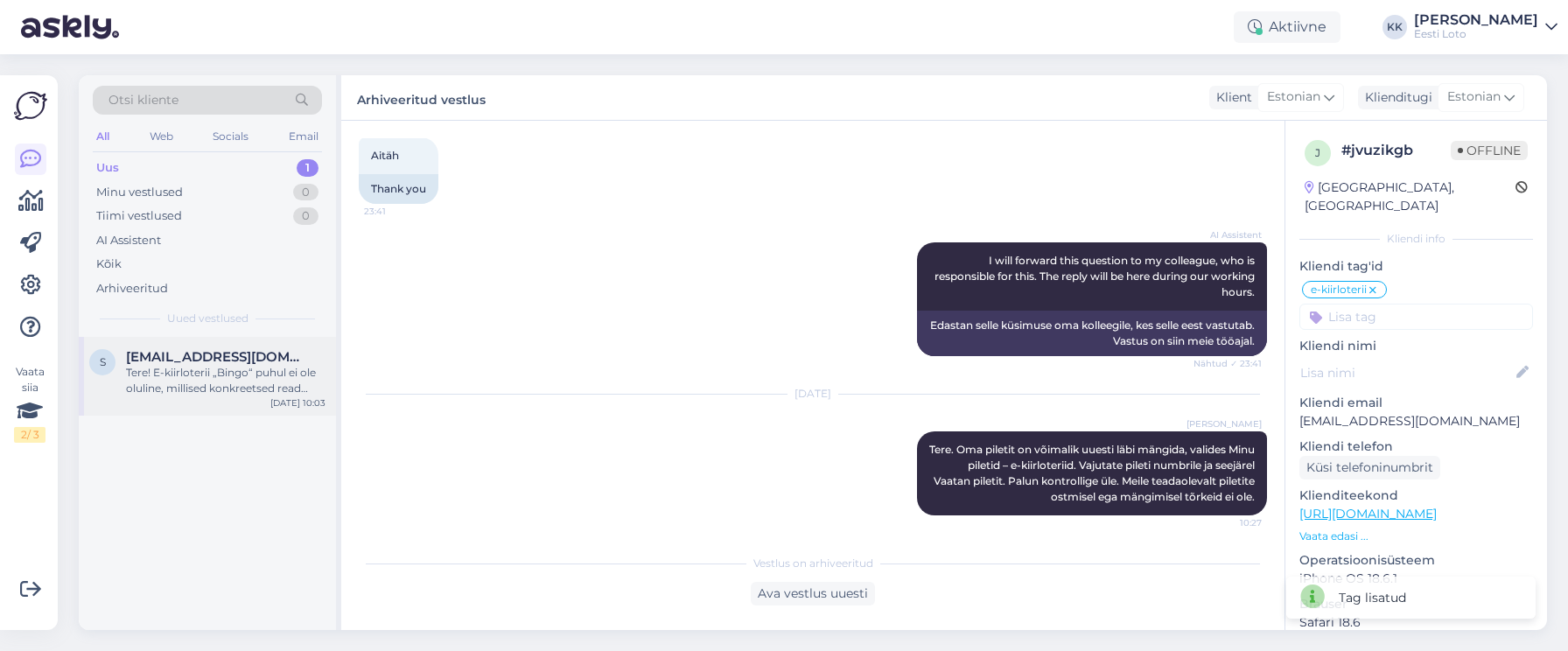
click at [215, 379] on div "Tere! E-kiirloterii „Bingo“ puhul ei ole oluline, millised konkreetsed read täi…" at bounding box center [226, 380] width 200 height 32
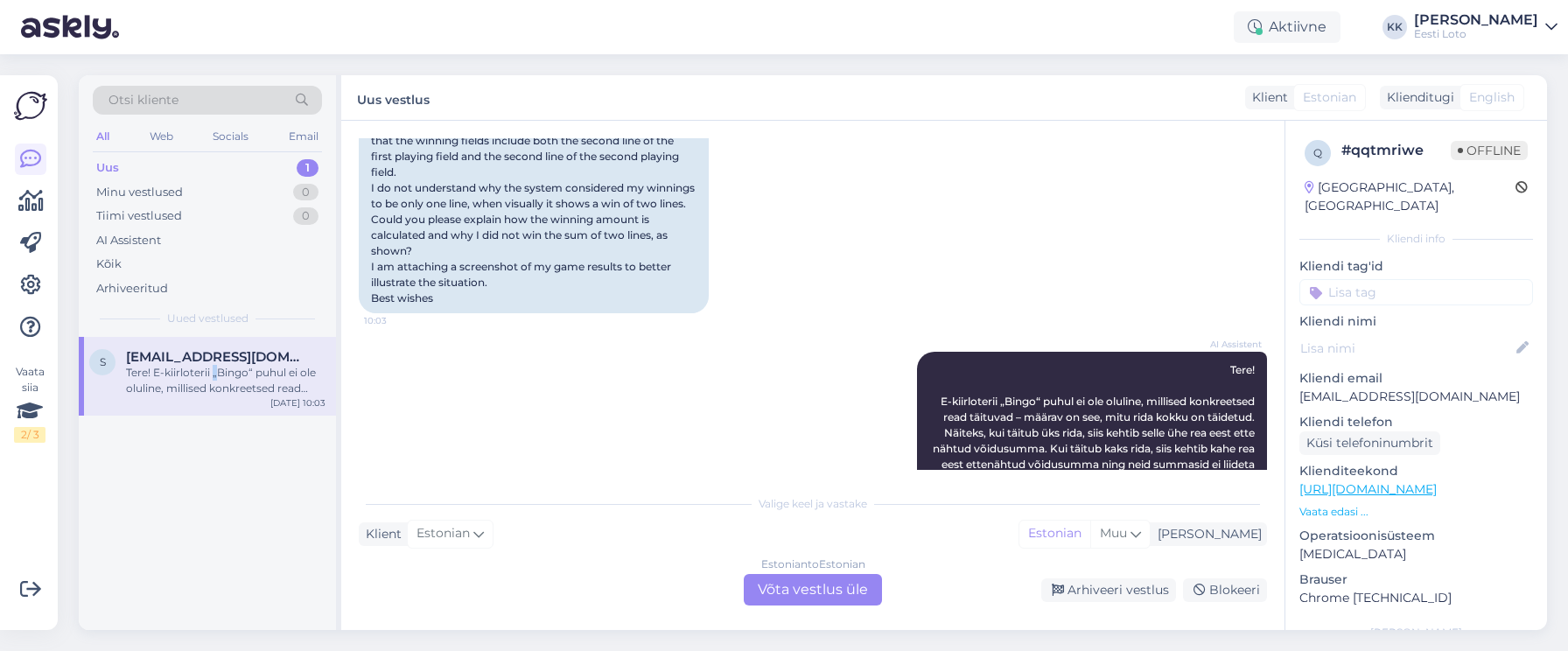
scroll to position [538, 0]
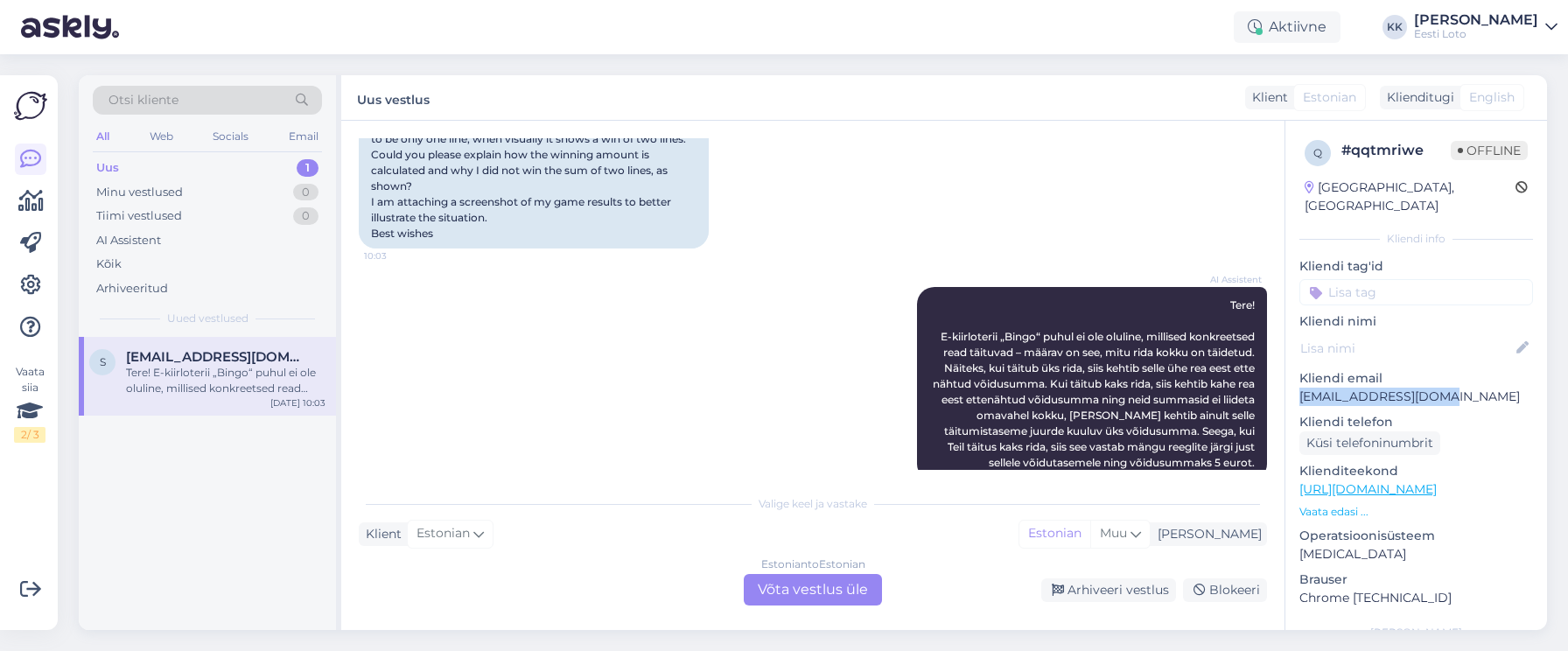
drag, startPoint x: 1448, startPoint y: 379, endPoint x: 1296, endPoint y: 383, distance: 152.1
click at [1299, 388] on p "[EMAIL_ADDRESS][DOMAIN_NAME]" at bounding box center [1415, 397] width 233 height 18
copy p "[EMAIL_ADDRESS][DOMAIN_NAME]"
click at [1378, 279] on input at bounding box center [1415, 292] width 233 height 26
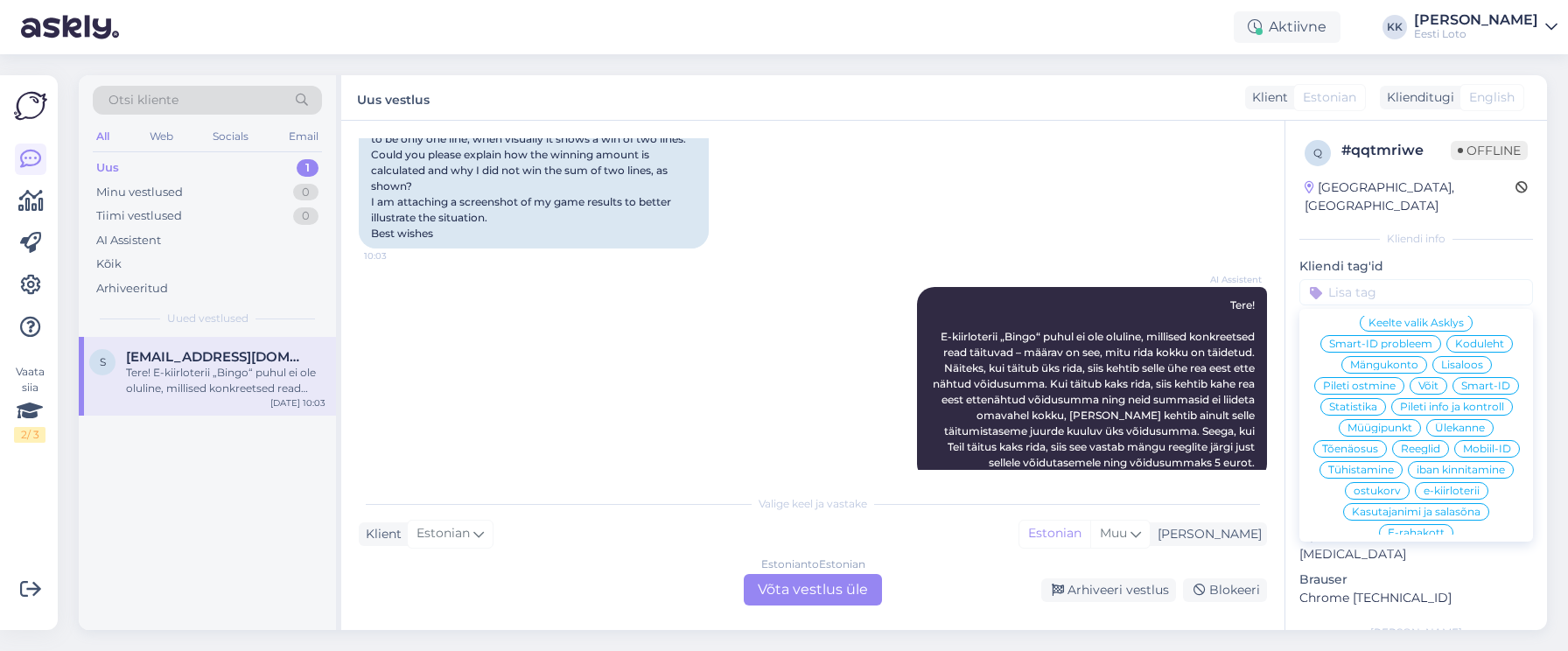
click at [1466, 486] on span "e-kiirloterii" at bounding box center [1451, 491] width 56 height 11
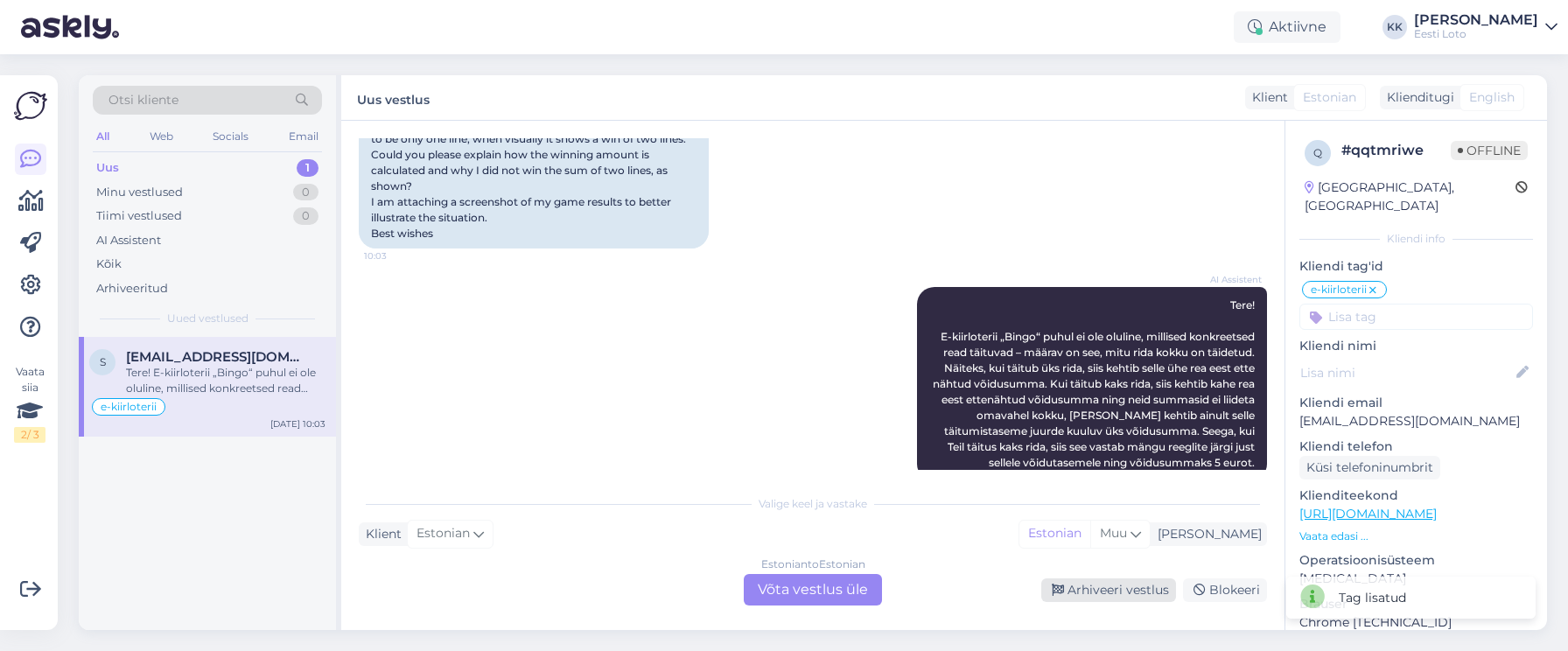
click at [1111, 588] on div "Arhiveeri vestlus" at bounding box center [1108, 591] width 134 height 24
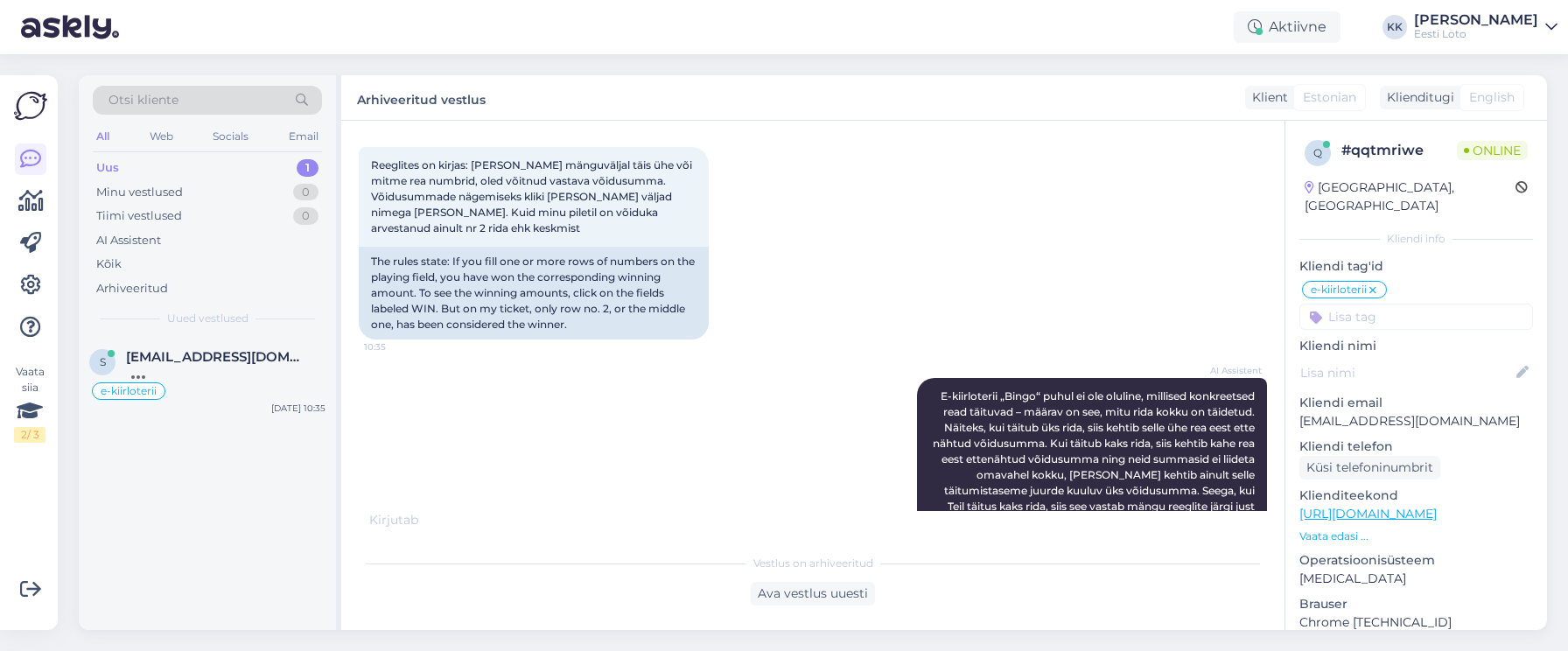
scroll to position [1016, 0]
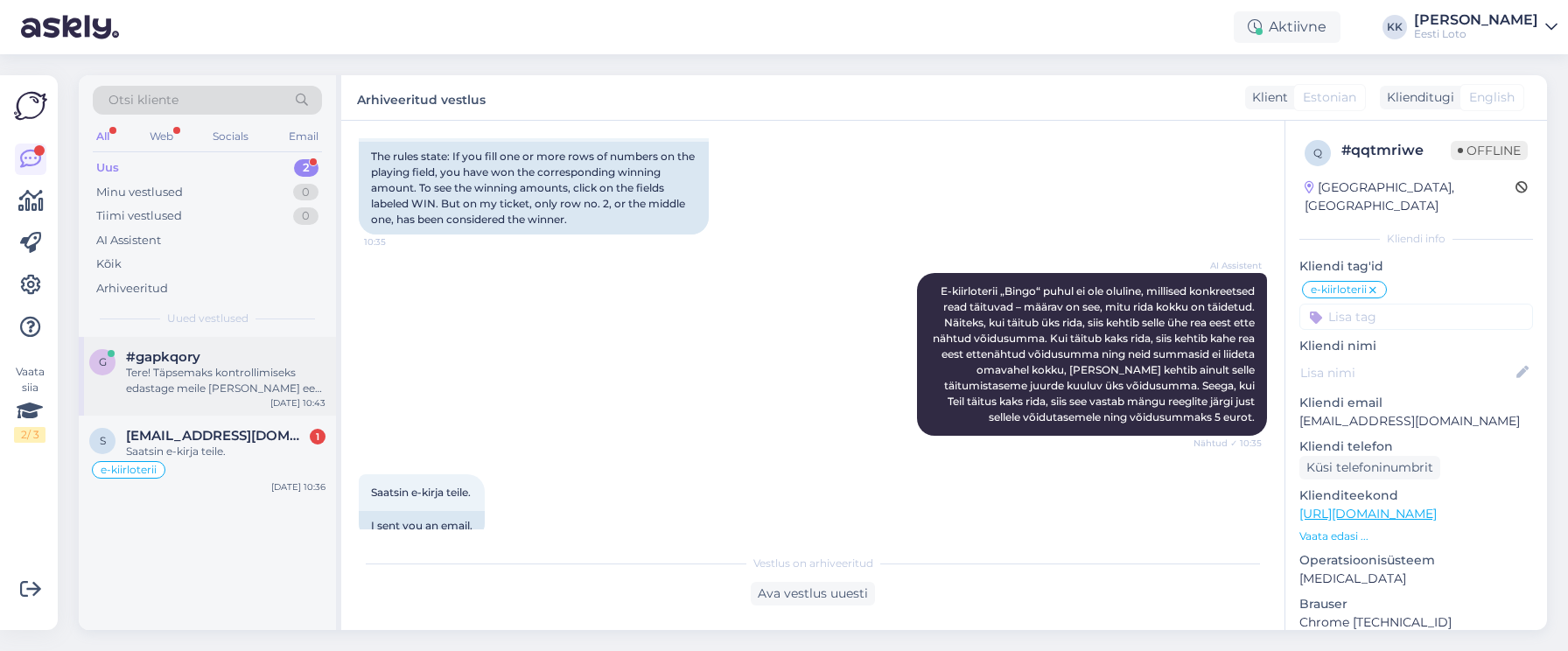
click at [249, 385] on div "Tere! Täpsemaks kontrollimiseks edastage meile [PERSON_NAME] ees- ja perekonnan…" at bounding box center [226, 380] width 200 height 32
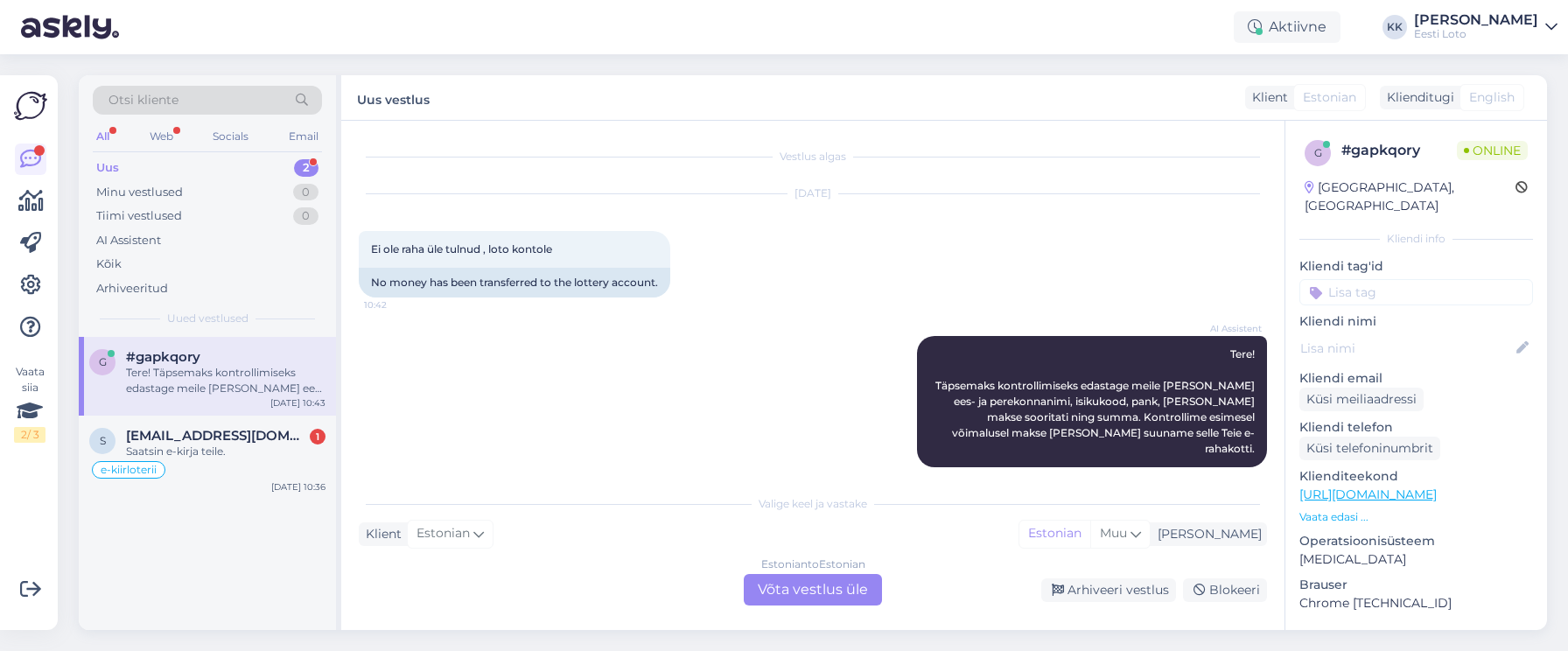
scroll to position [2, 0]
click at [189, 437] on span "[EMAIL_ADDRESS][DOMAIN_NAME]" at bounding box center [217, 436] width 182 height 15
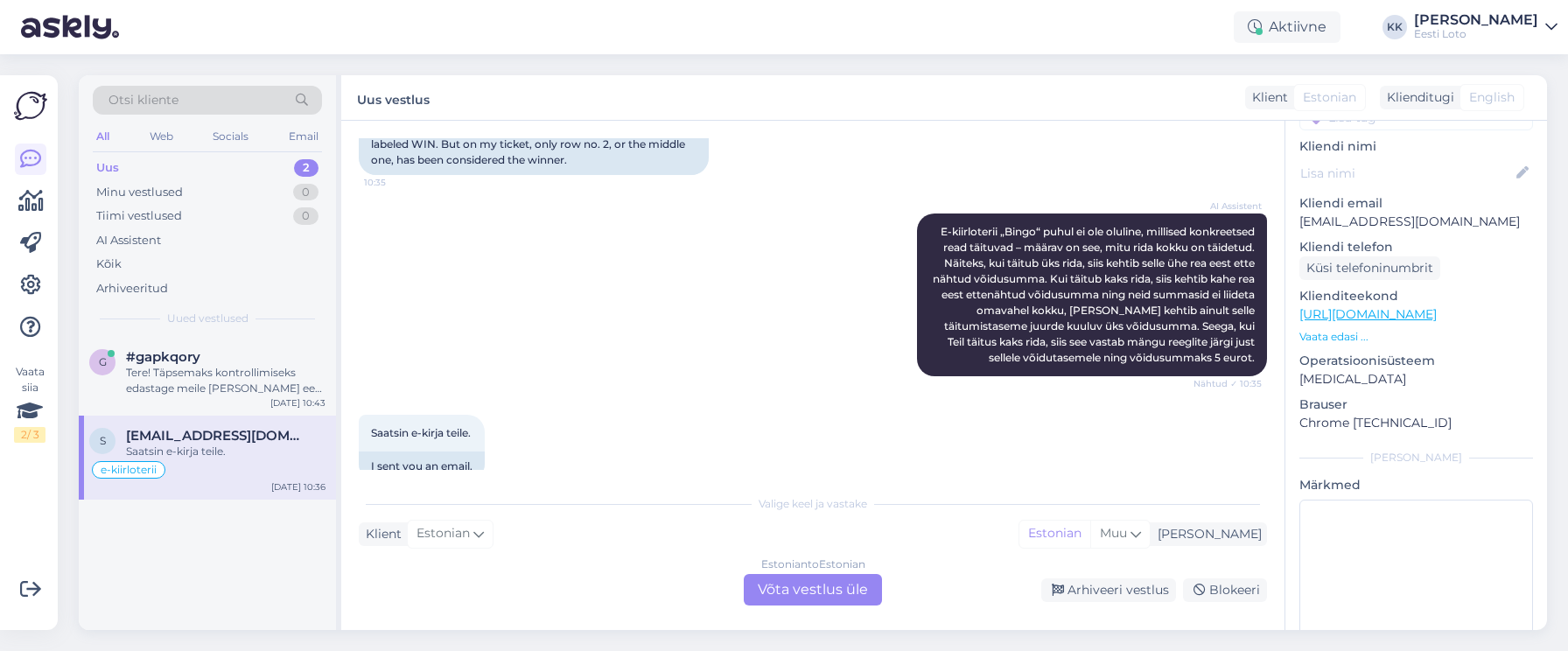
scroll to position [233, 0]
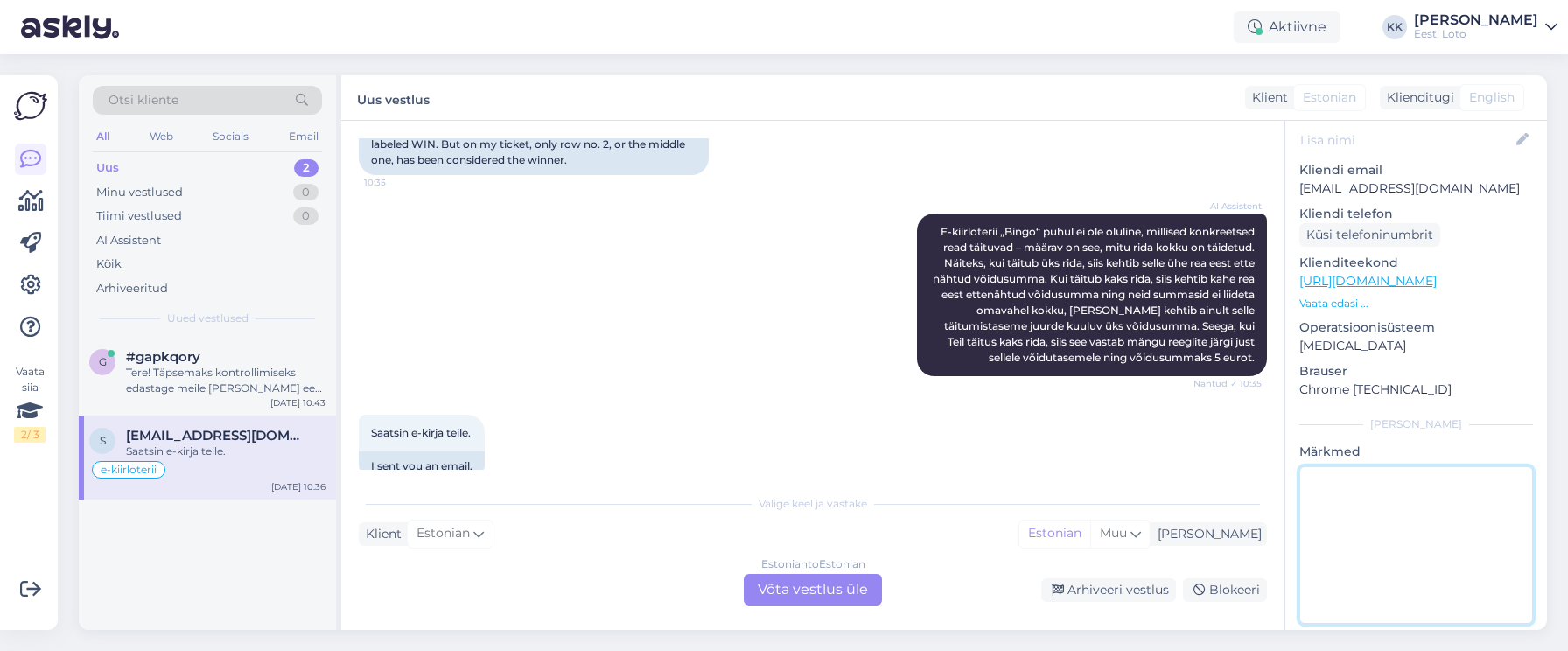
click at [1367, 501] on textarea at bounding box center [1415, 545] width 233 height 157
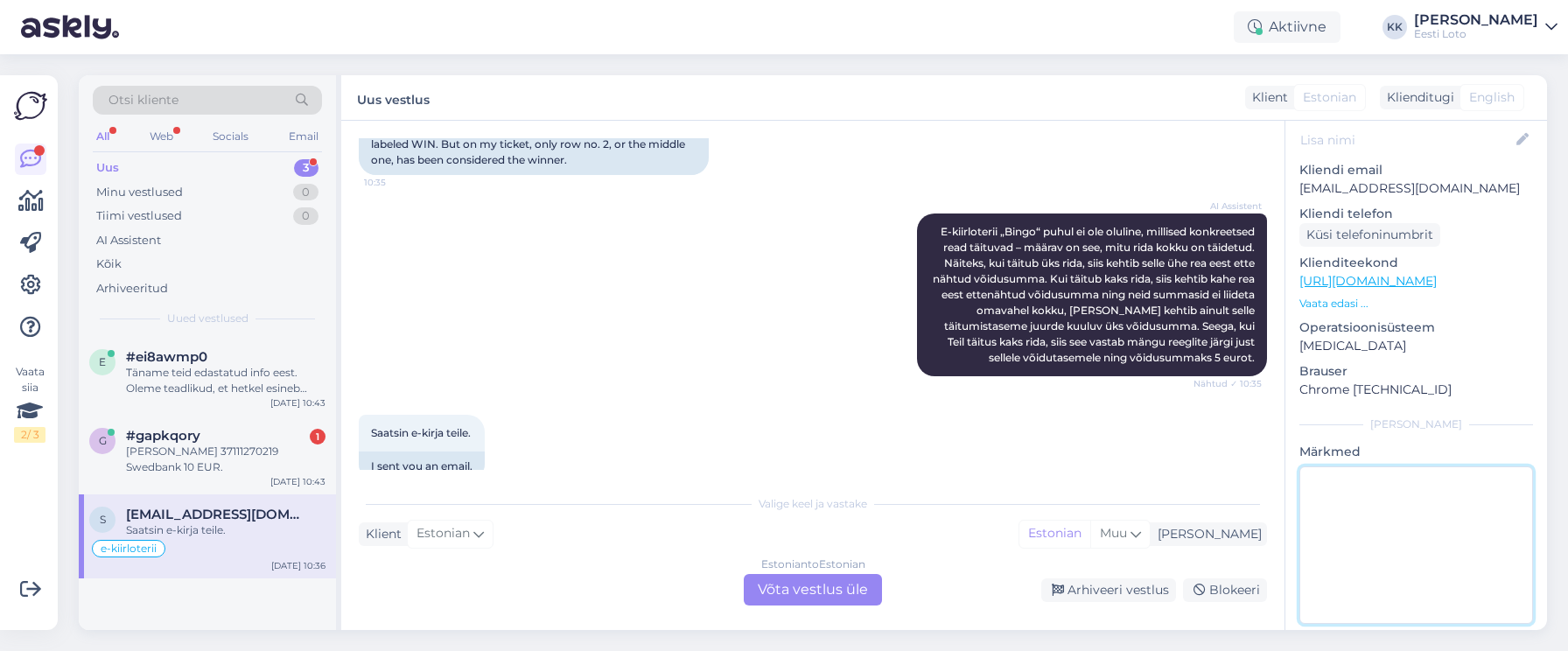
drag, startPoint x: 1387, startPoint y: 499, endPoint x: 1437, endPoint y: 469, distance: 58.3
click at [1387, 499] on textarea at bounding box center [1415, 545] width 233 height 157
type textarea "vastatud telefoni [PERSON_NAME]"
click at [1130, 591] on div "Arhiveeri vestlus" at bounding box center [1108, 591] width 134 height 24
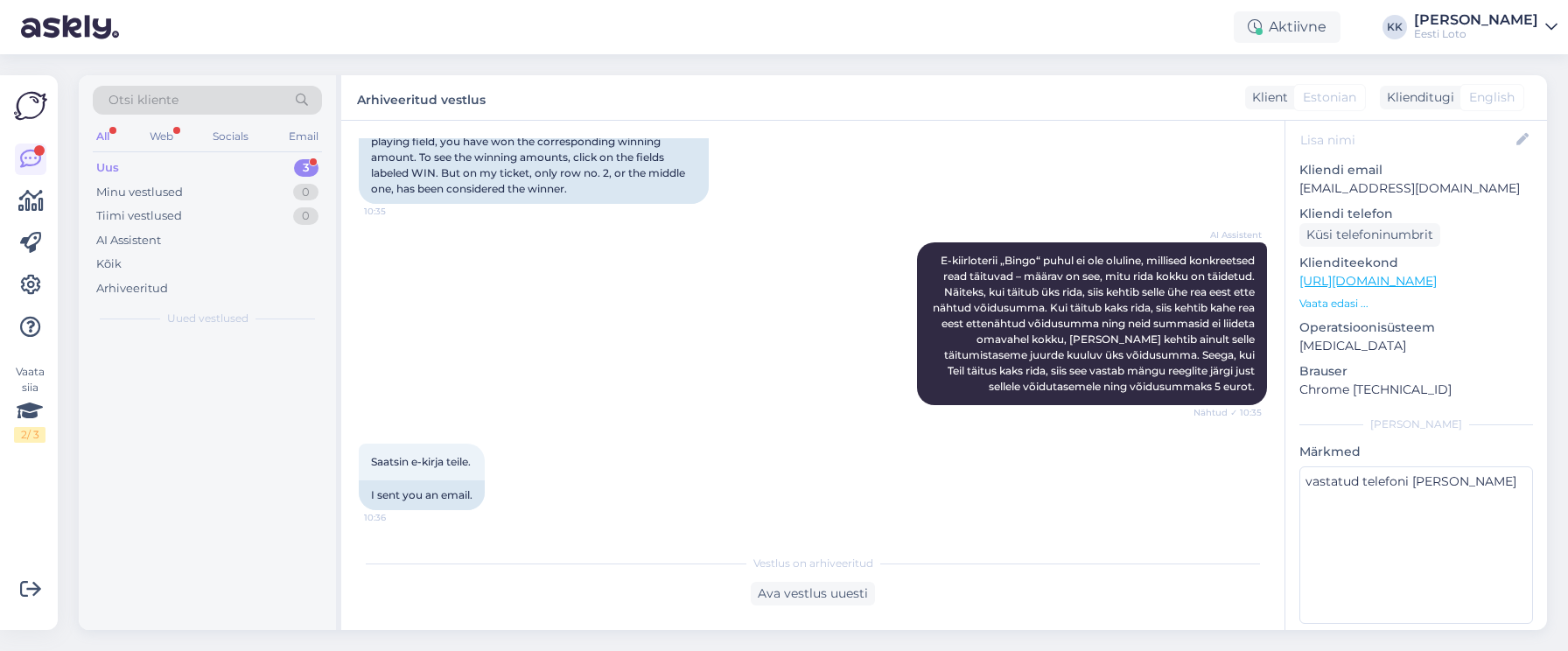
scroll to position [1016, 0]
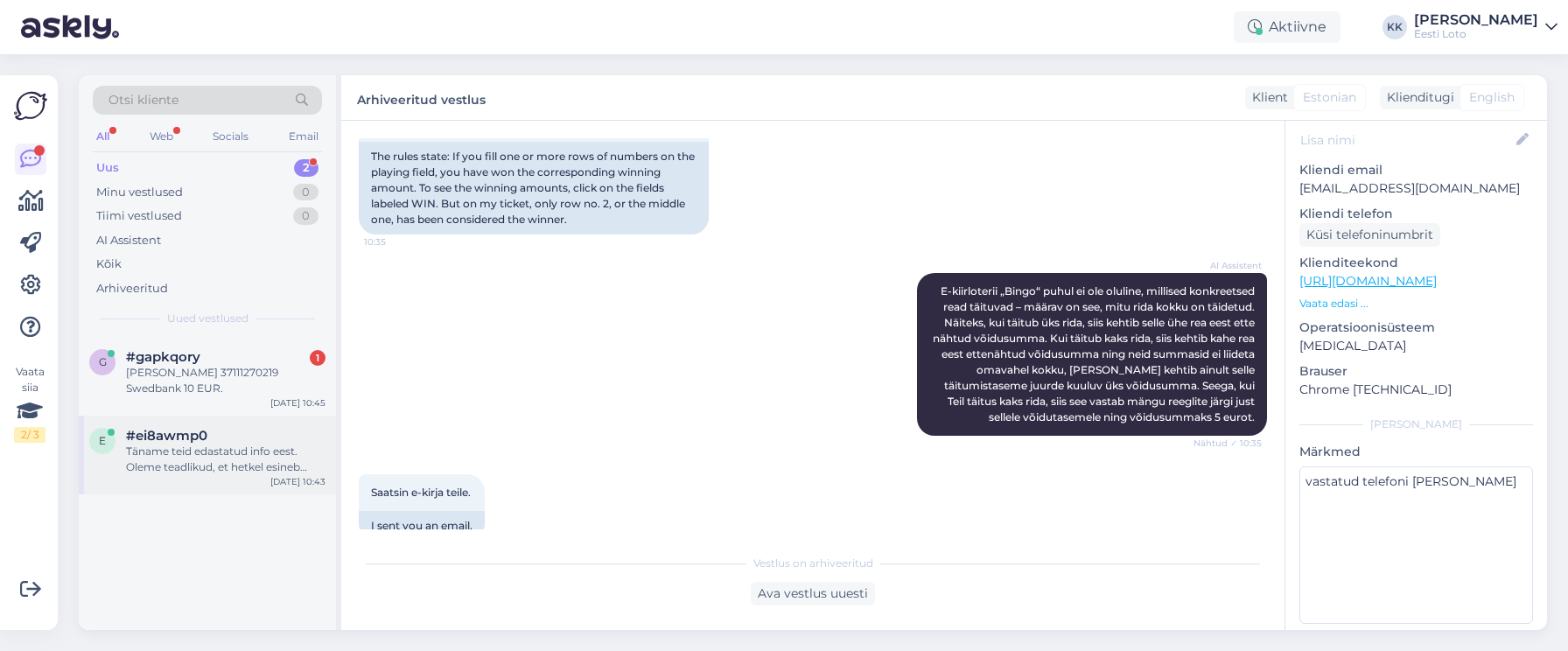
click at [193, 455] on div "Täname teid edastatud info eest. Oleme teadlikud, et hetkel esineb häireid Swed…" at bounding box center [226, 459] width 200 height 32
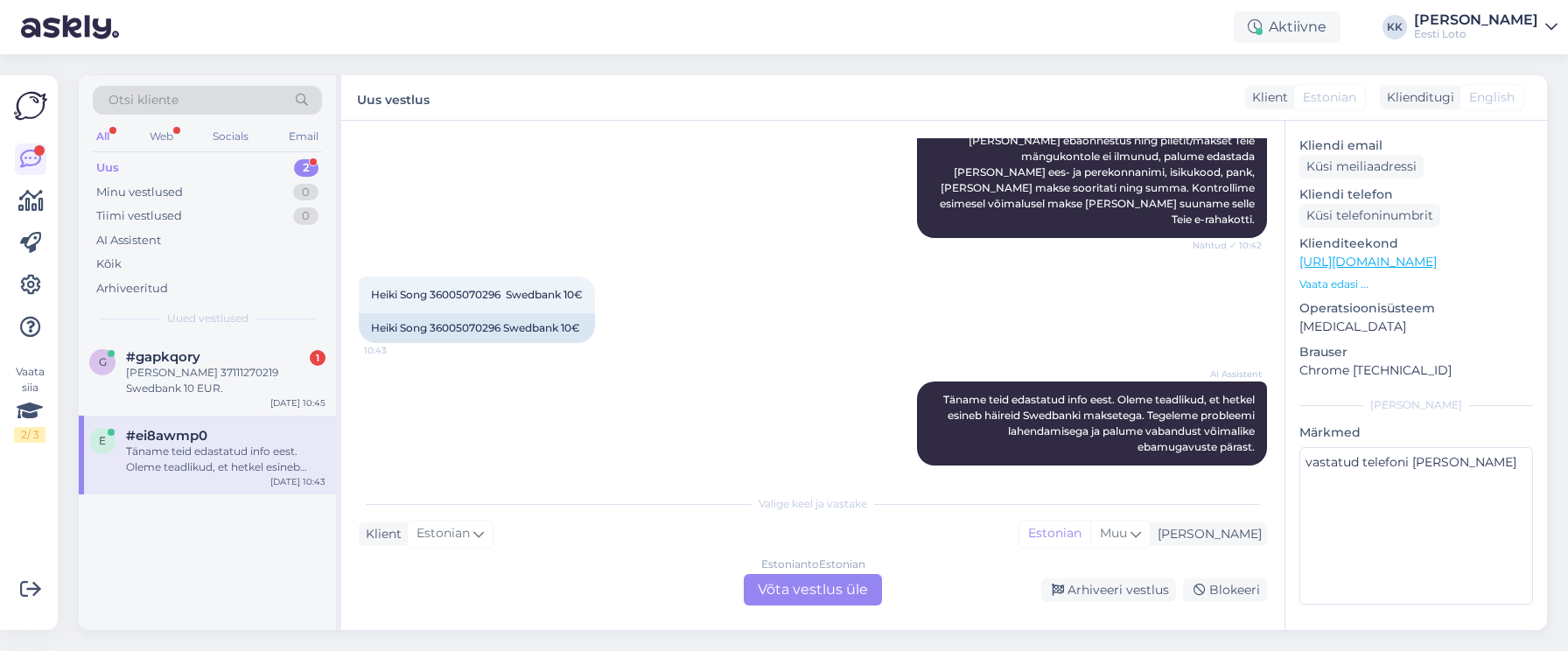
scroll to position [208, 0]
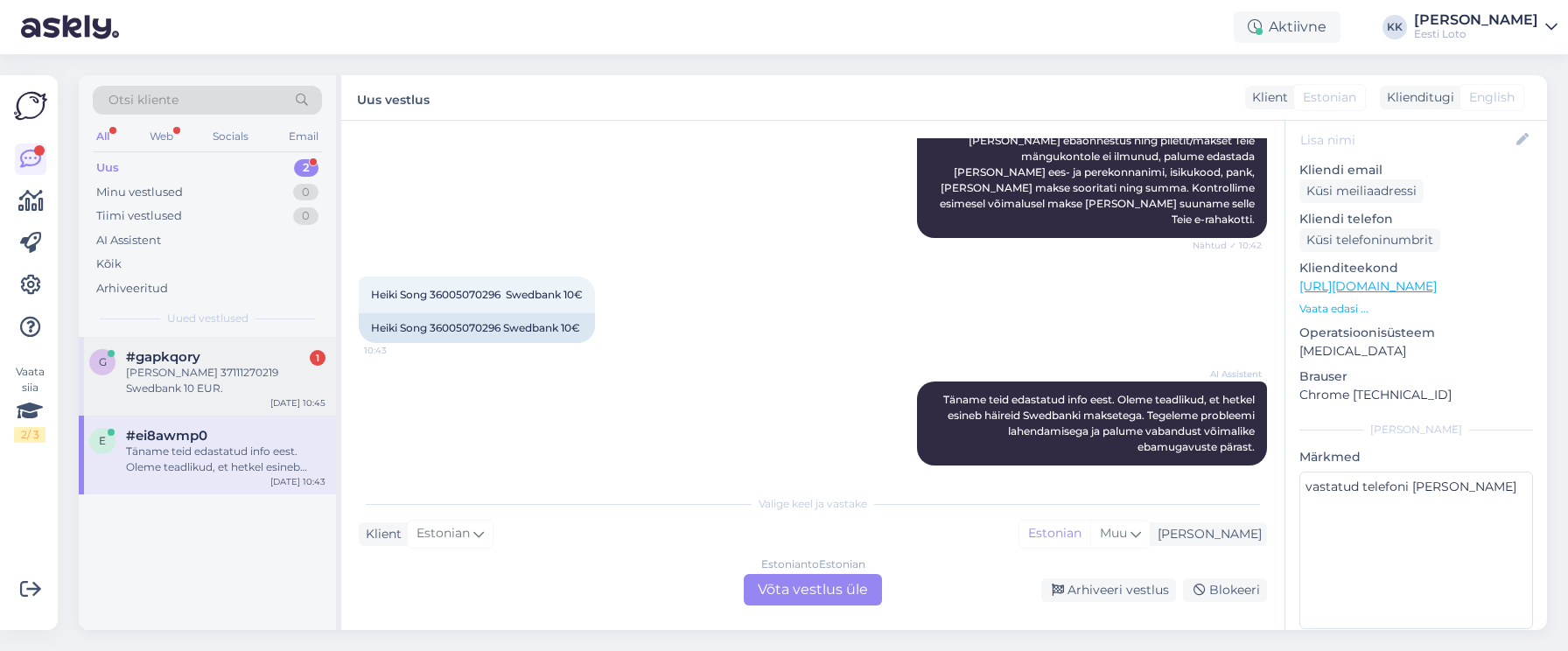
click at [193, 392] on div "[PERSON_NAME] 37111270219 Swedbank 10 EUR." at bounding box center [226, 380] width 200 height 32
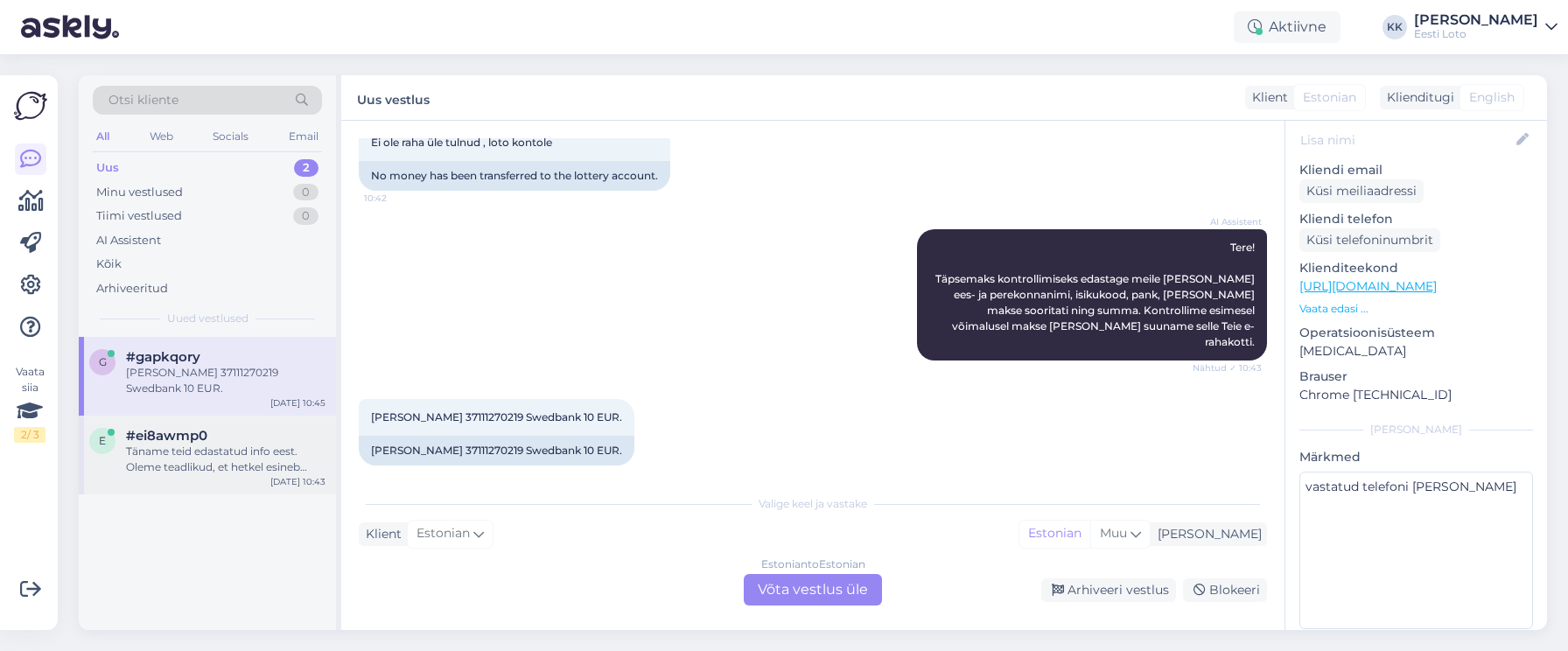
click at [247, 463] on div "Täname teid edastatud info eest. Oleme teadlikud, et hetkel esineb häireid Swed…" at bounding box center [226, 459] width 200 height 32
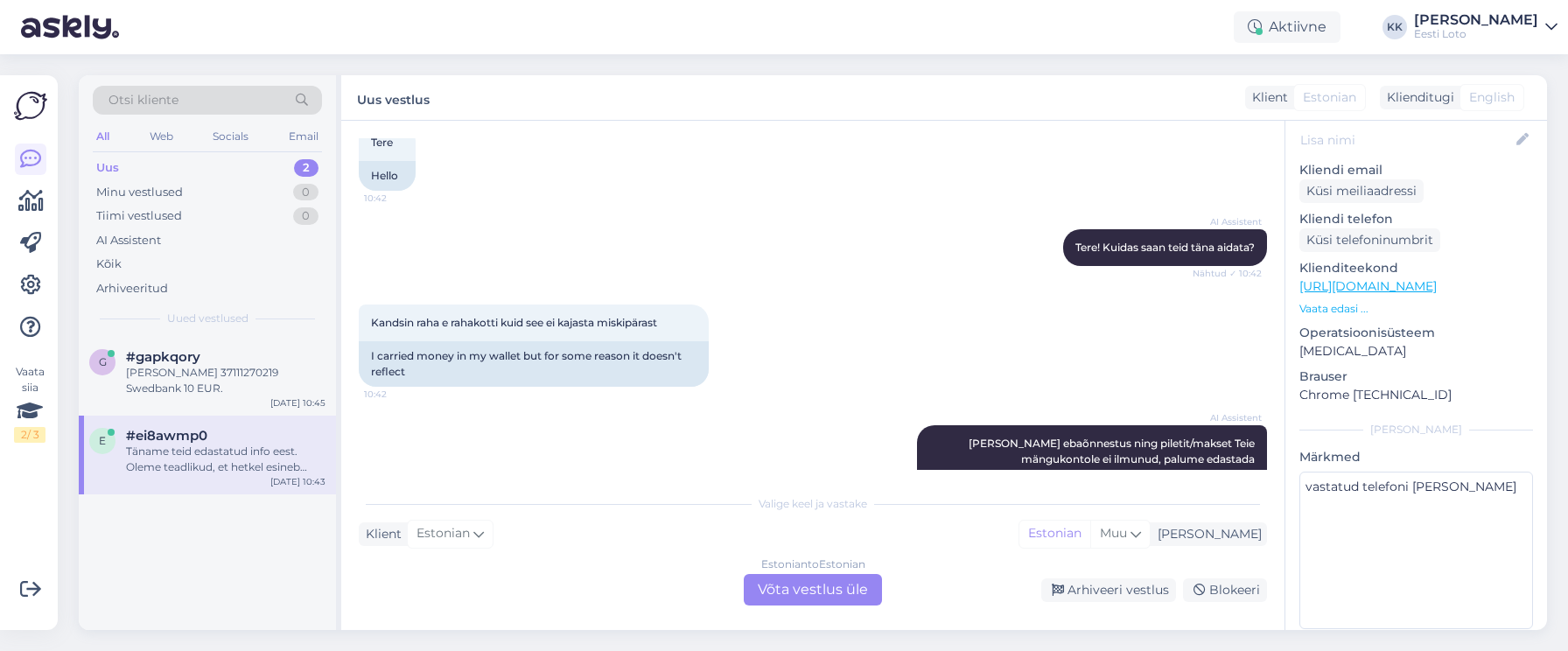
scroll to position [410, 0]
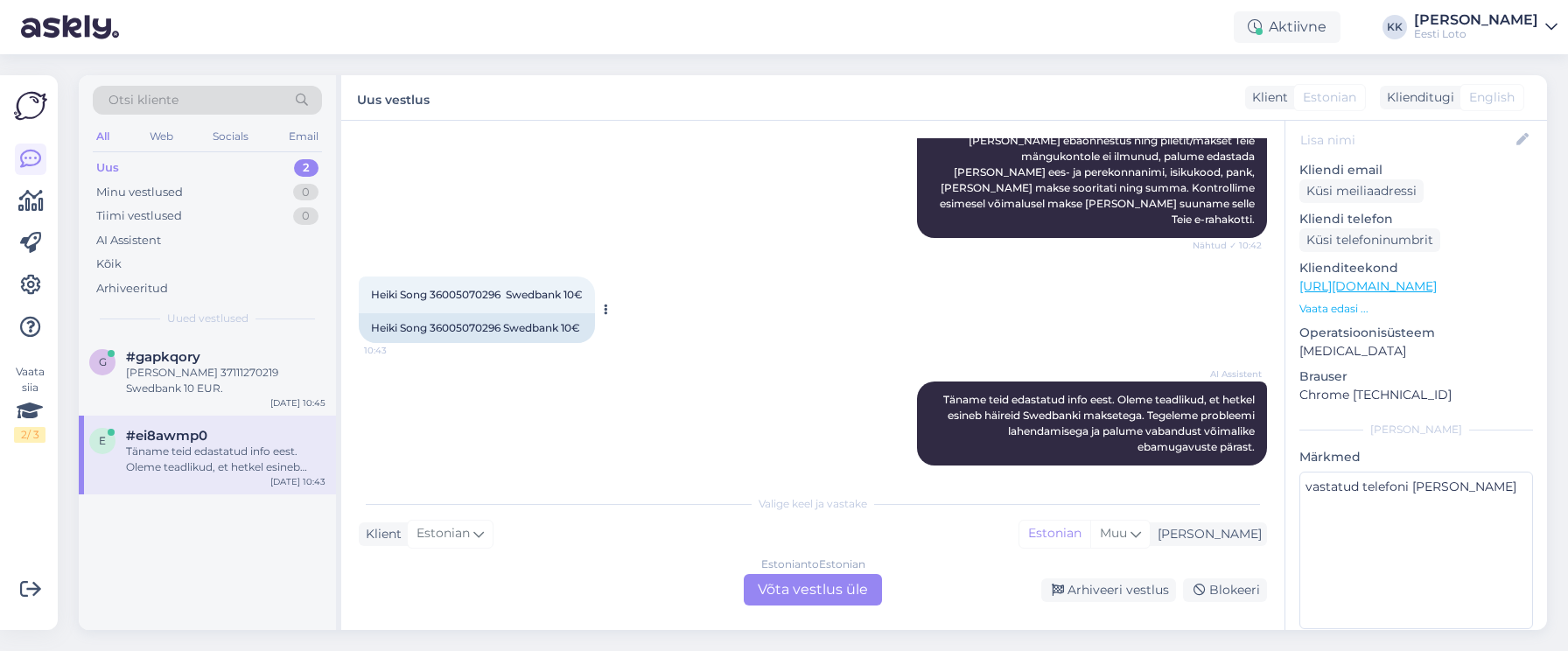
click at [487, 288] on span "Heiki Song 36005070296 Swedbank 10€" at bounding box center [477, 295] width 212 height 13
drag, startPoint x: 487, startPoint y: 278, endPoint x: 502, endPoint y: 279, distance: 15.0
click at [487, 288] on span "Heiki Song 36005070296 Swedbank 10€" at bounding box center [477, 295] width 212 height 13
copy span "36005070296"
drag, startPoint x: 144, startPoint y: 287, endPoint x: 157, endPoint y: 286, distance: 13.0
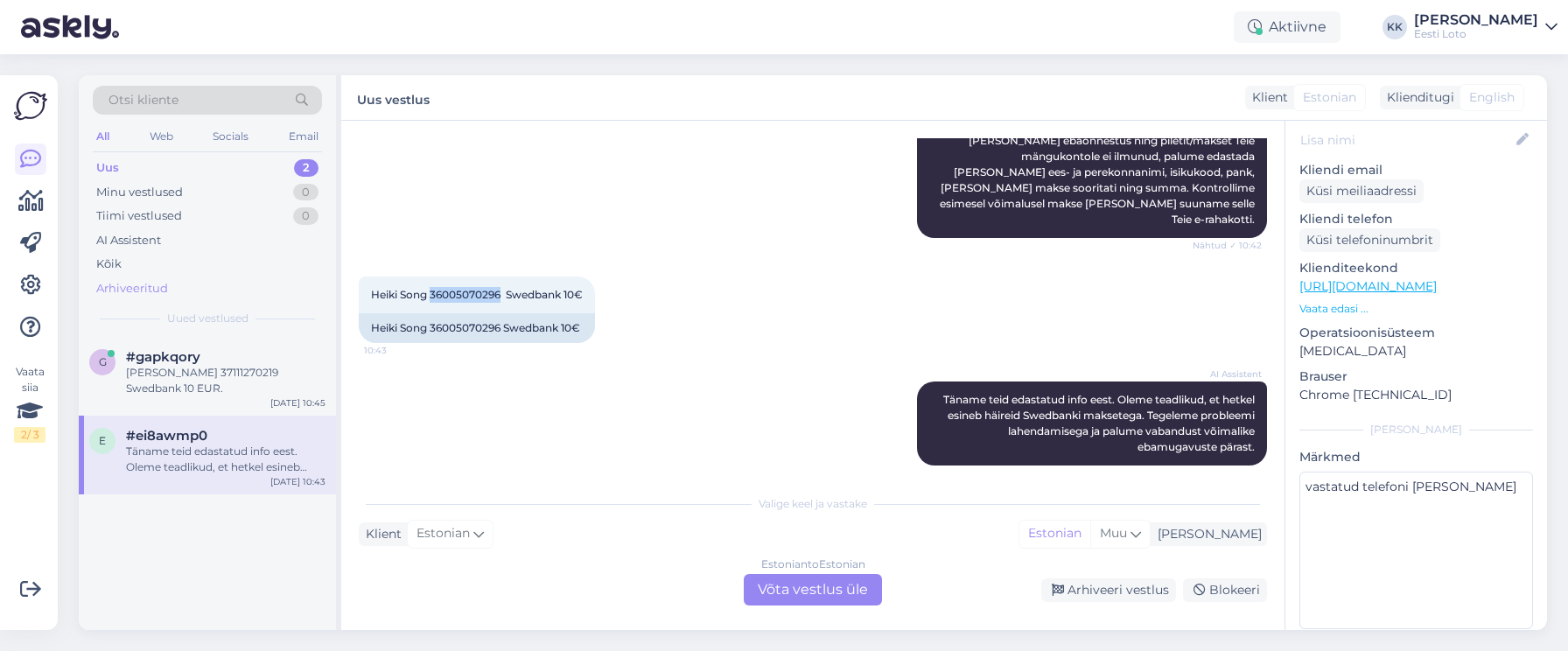
click at [144, 287] on div "Arhiveeritud" at bounding box center [131, 289] width 72 height 17
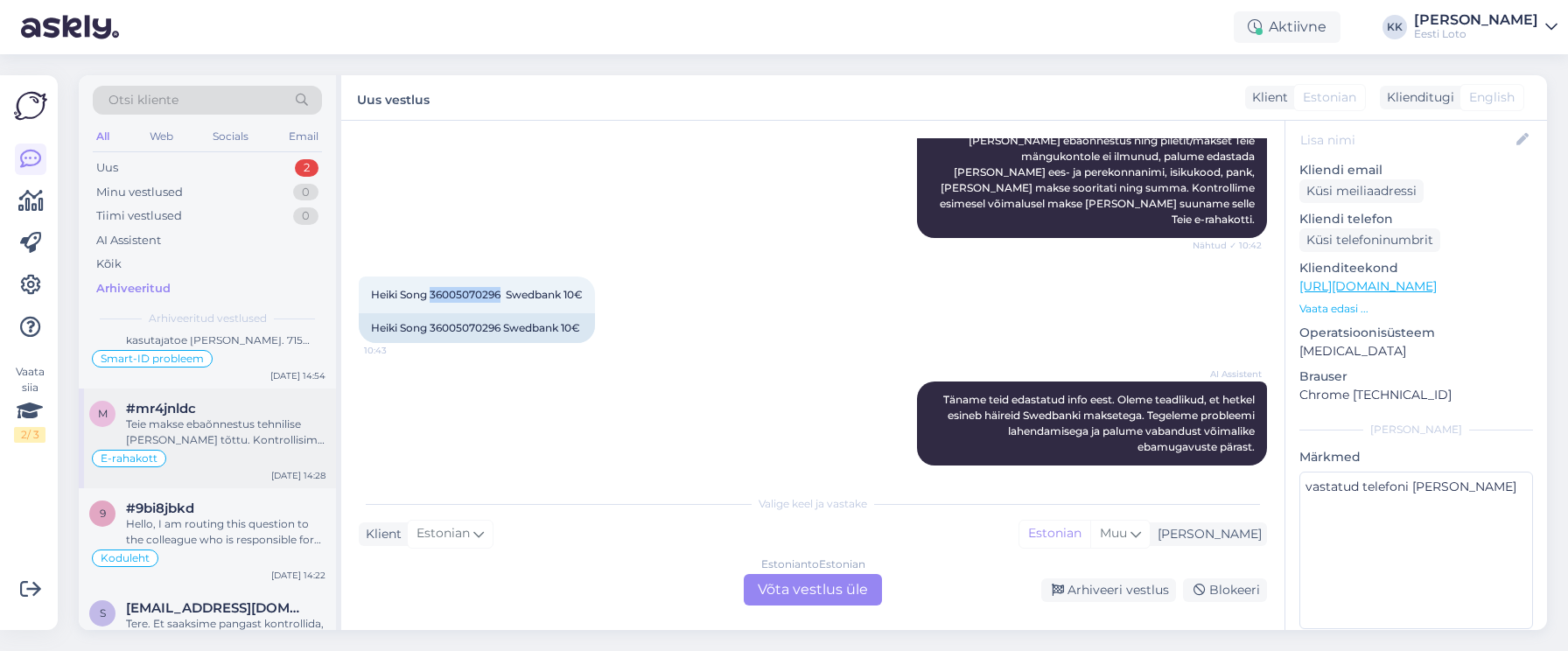
scroll to position [1031, 0]
click at [235, 436] on div "Teie makse ebaõnnestus tehnilise [PERSON_NAME] tõttu. Kontrollisime makse [PERS…" at bounding box center [226, 431] width 200 height 32
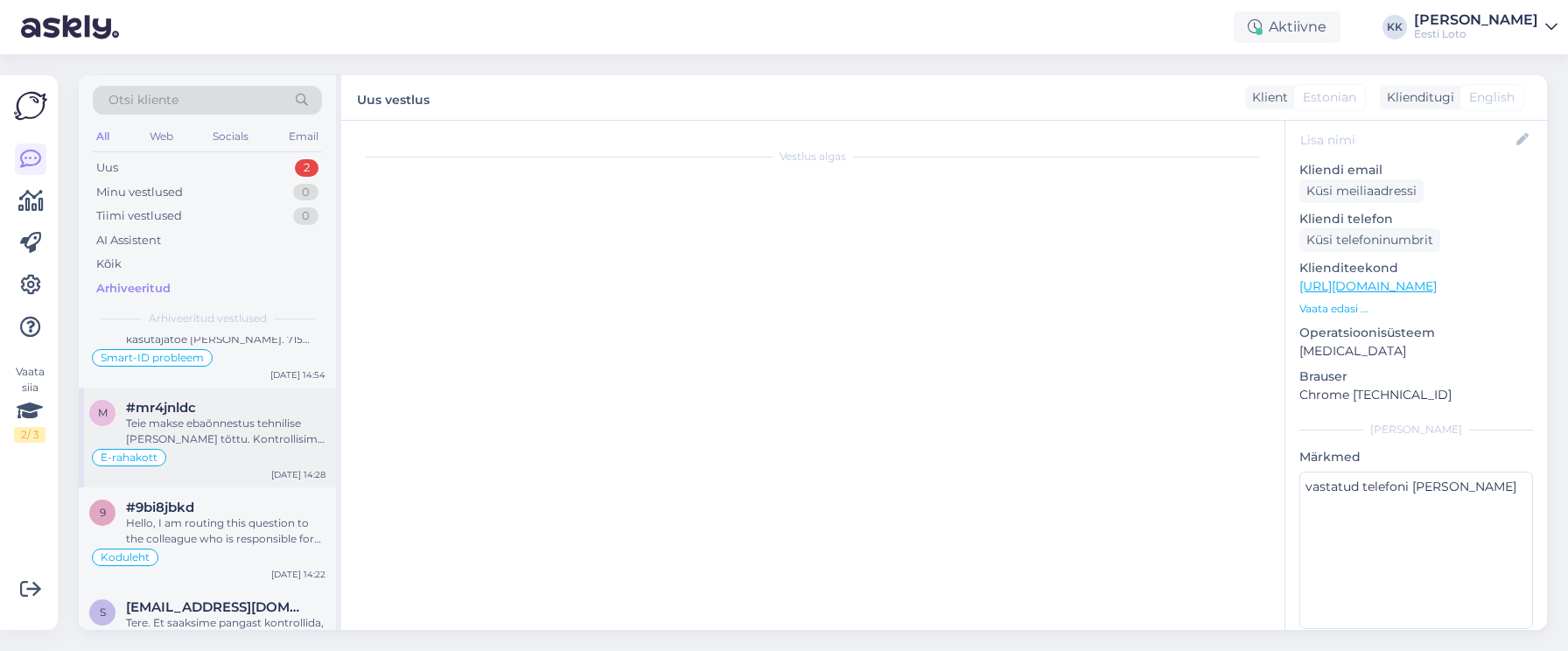
scroll to position [233, 0]
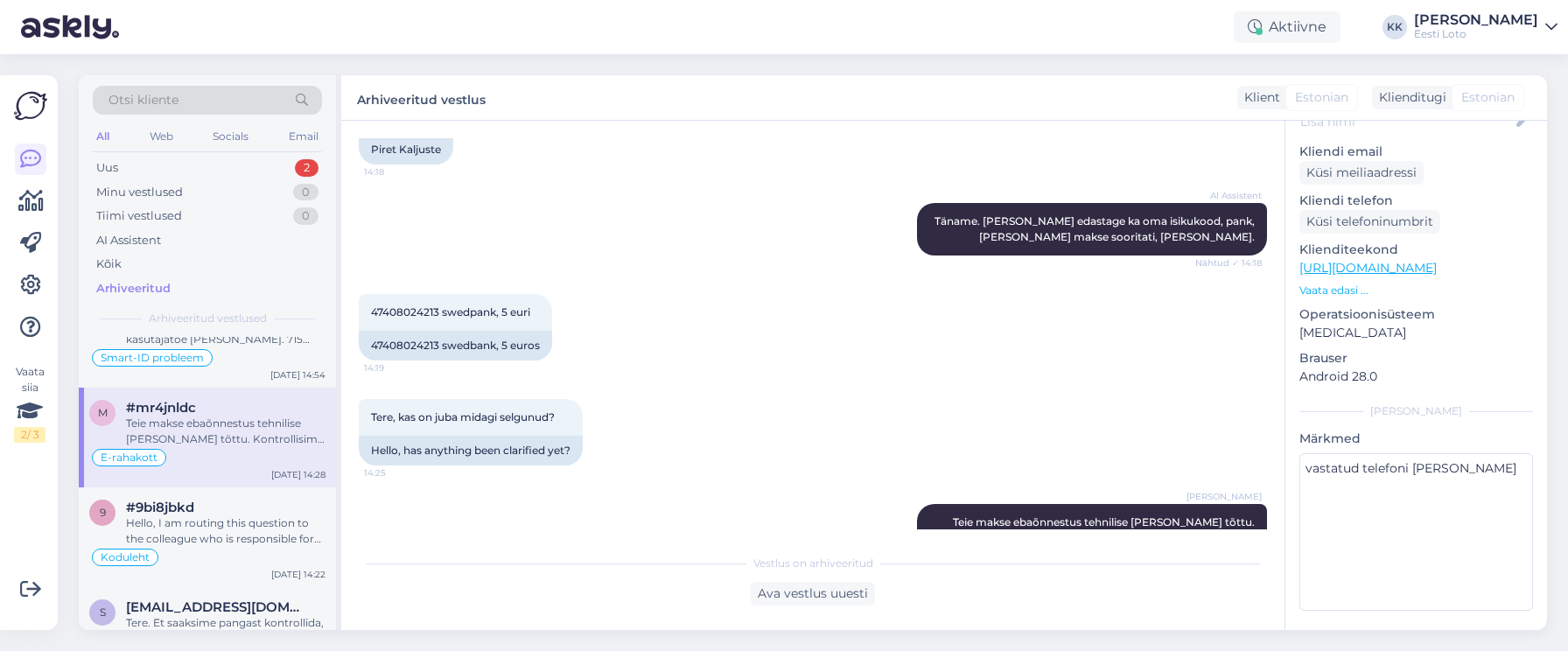
drag, startPoint x: 931, startPoint y: 471, endPoint x: 939, endPoint y: 477, distance: 10.0
click at [940, 504] on div "[PERSON_NAME] [PERSON_NAME] makse ebaõnnestus tehnilise [PERSON_NAME] tõttu. Ko…" at bounding box center [1091, 538] width 350 height 68
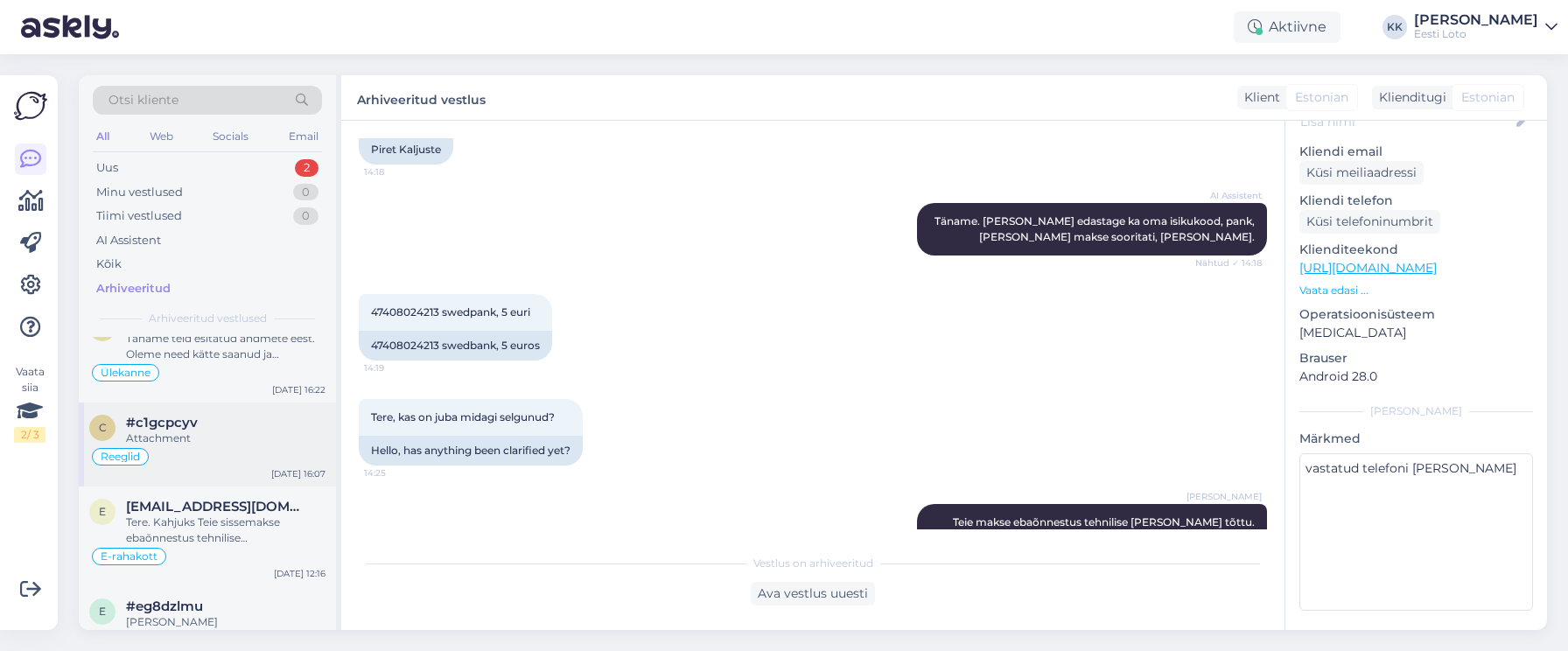
scroll to position [1908, 0]
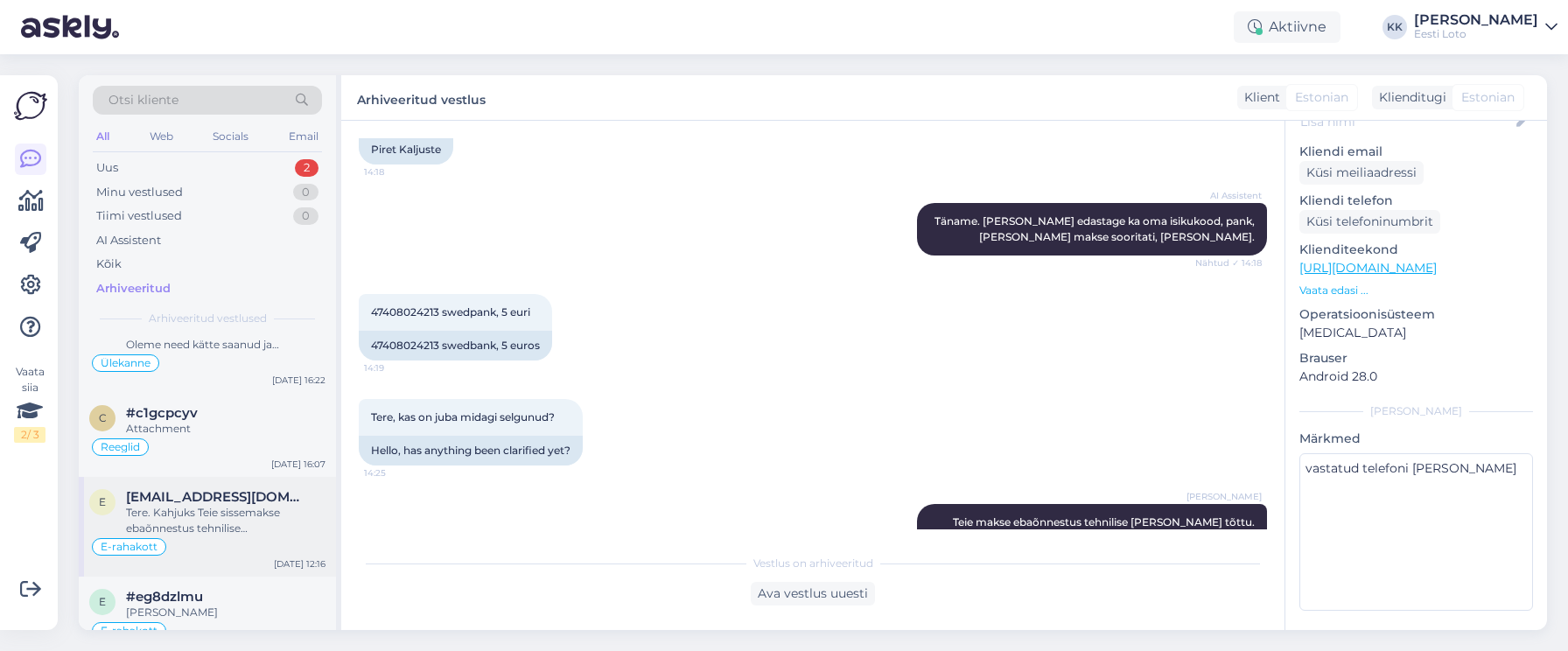
click at [248, 505] on div "Tere. Kahjuks Teie sissemakse ebaõnnestus tehnilise [PERSON_NAME] tõttu. Kontro…" at bounding box center [226, 520] width 200 height 32
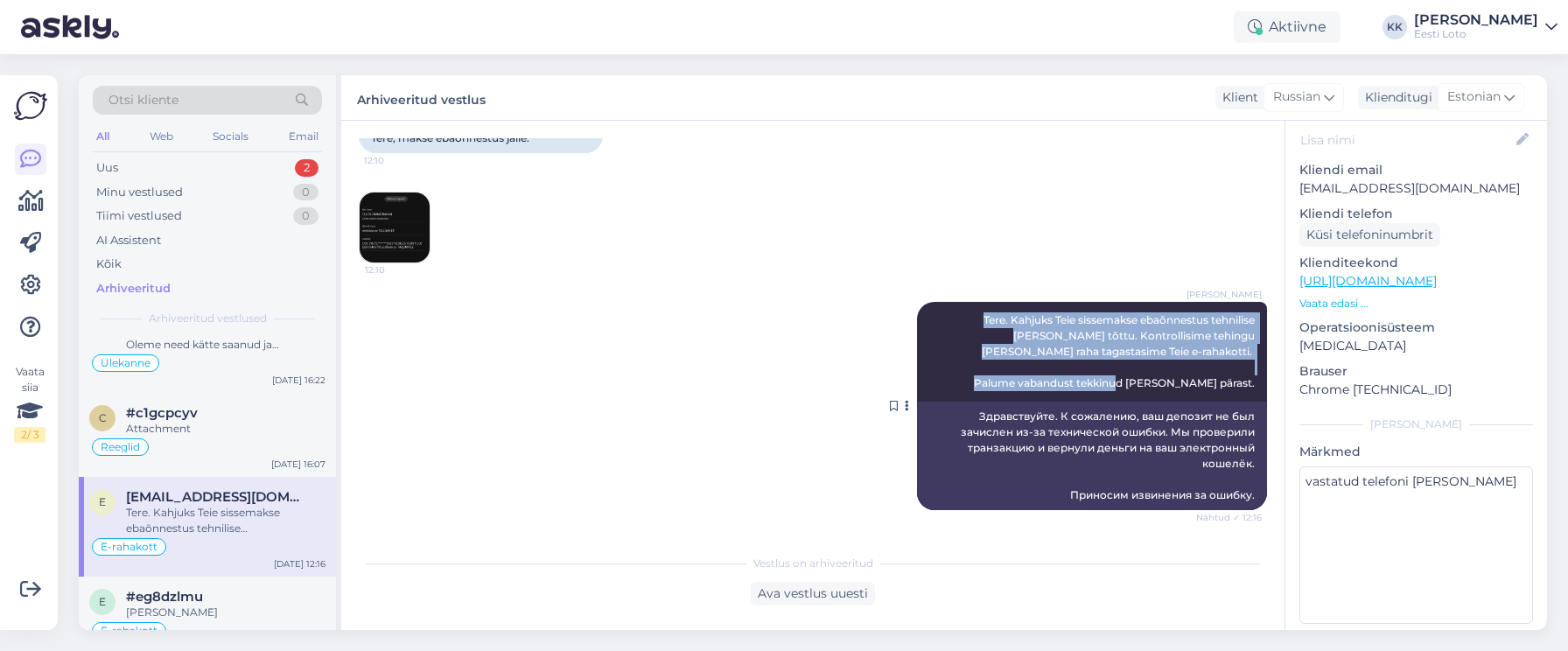
drag, startPoint x: 1257, startPoint y: 381, endPoint x: 946, endPoint y: 322, distance: 316.5
click at [944, 322] on div "[PERSON_NAME] Tere. Kahjuks Teie sissemakse ebaõnnestus tehnilise [PERSON_NAME]…" at bounding box center [1091, 352] width 350 height 100
copy span "Tere. Kahjuks Teie sissemakse ebaõnnestus tehnilise [PERSON_NAME] tõttu. Kontro…"
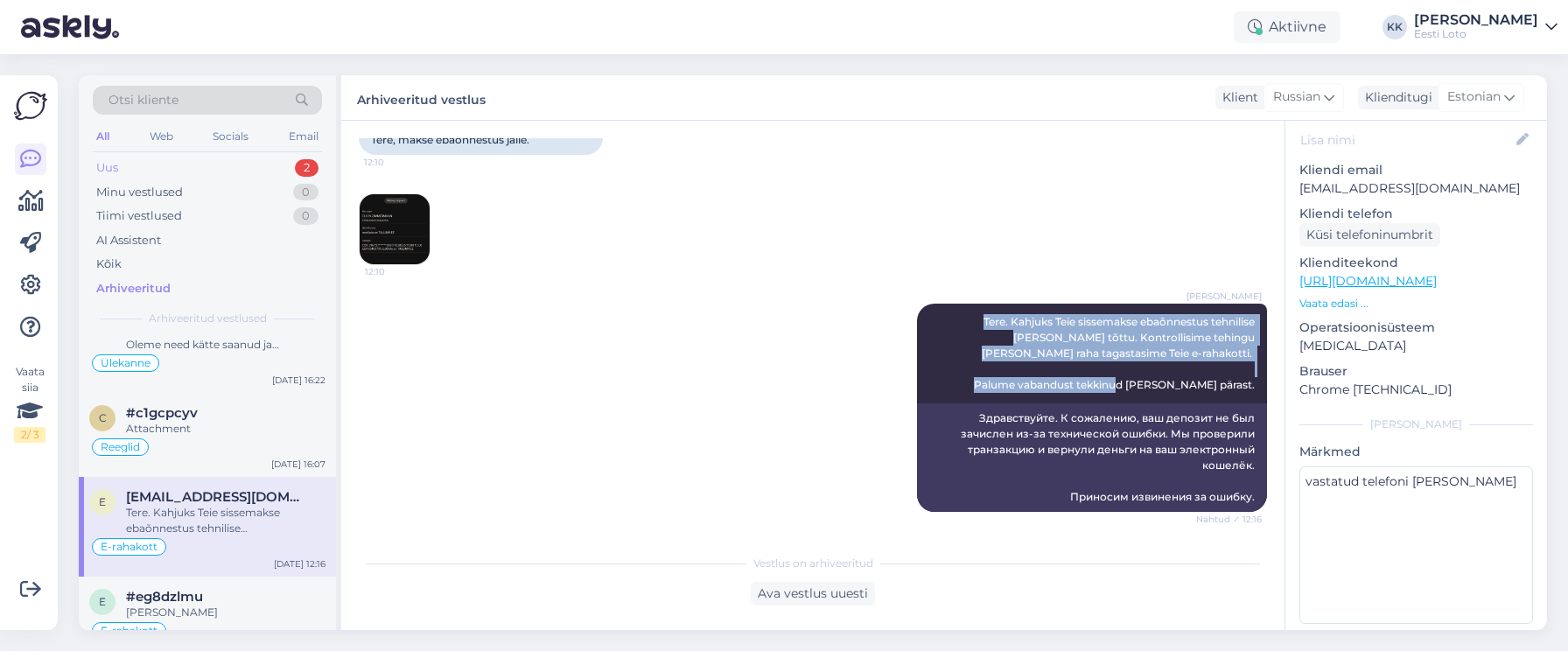
click at [174, 169] on div "Uus 2" at bounding box center [207, 168] width 229 height 25
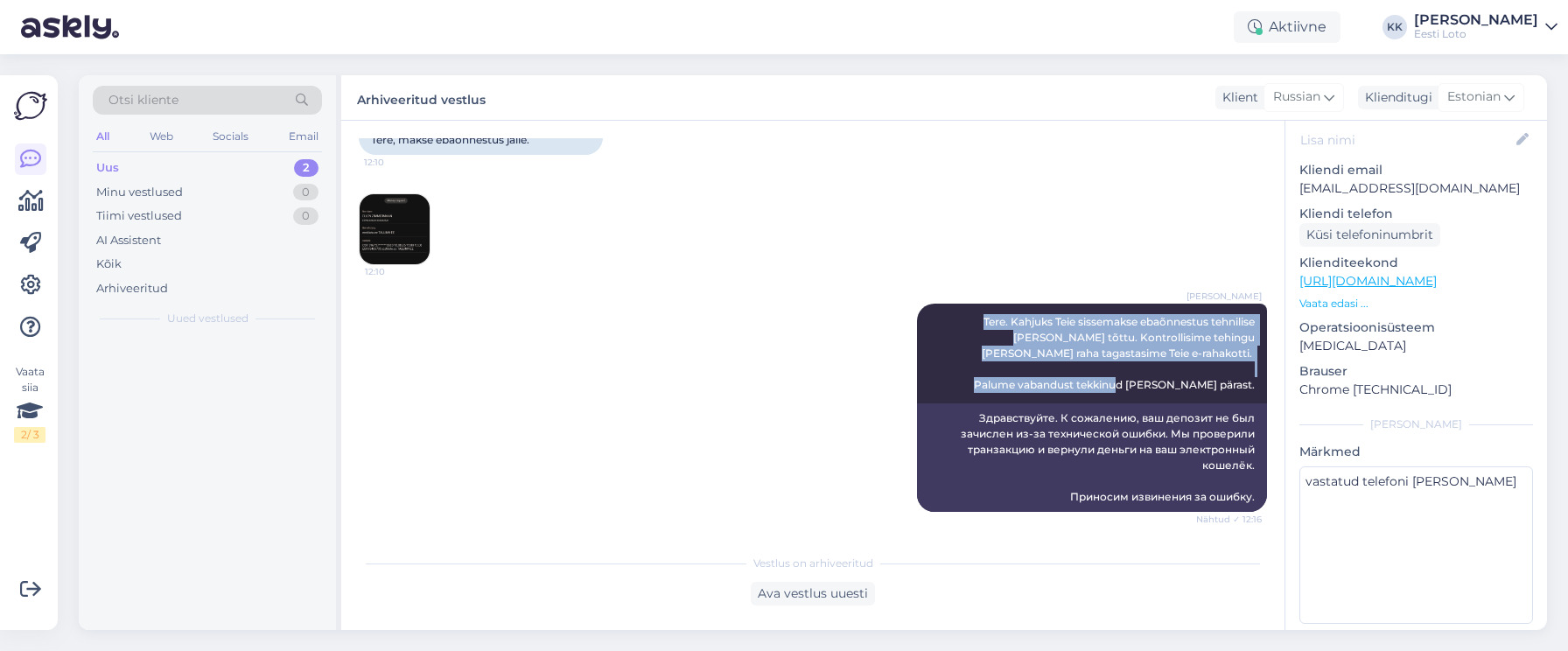
scroll to position [0, 0]
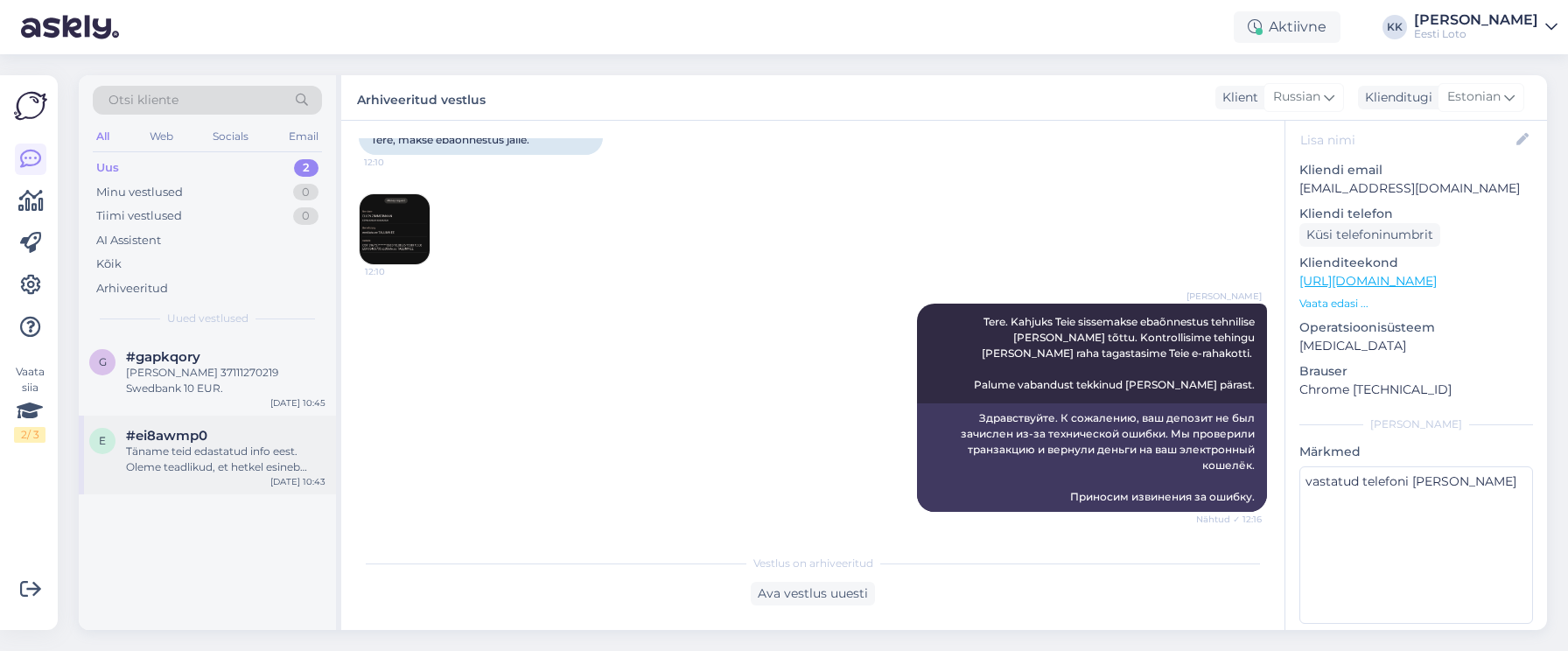
click at [209, 446] on div "Täname teid edastatud info eest. Oleme teadlikud, et hetkel esineb häireid Swed…" at bounding box center [226, 459] width 200 height 32
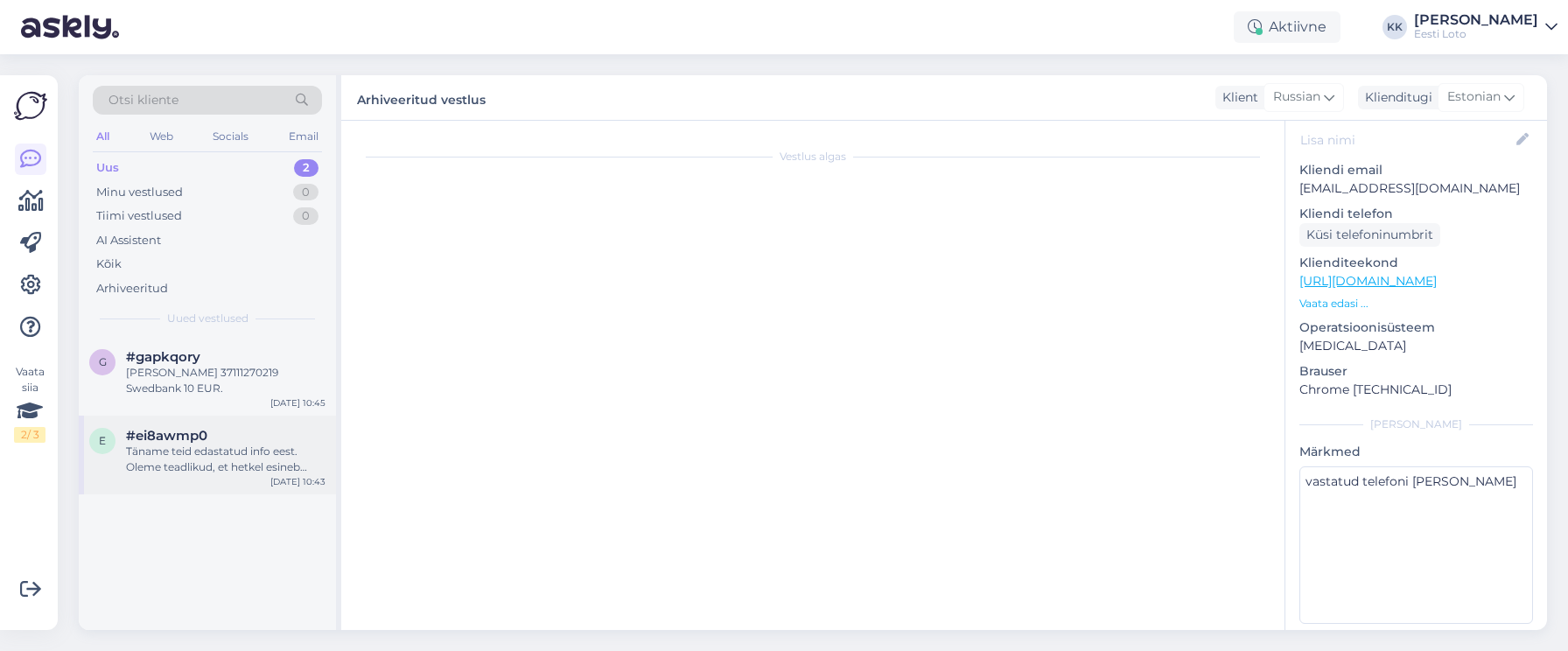
scroll to position [208, 0]
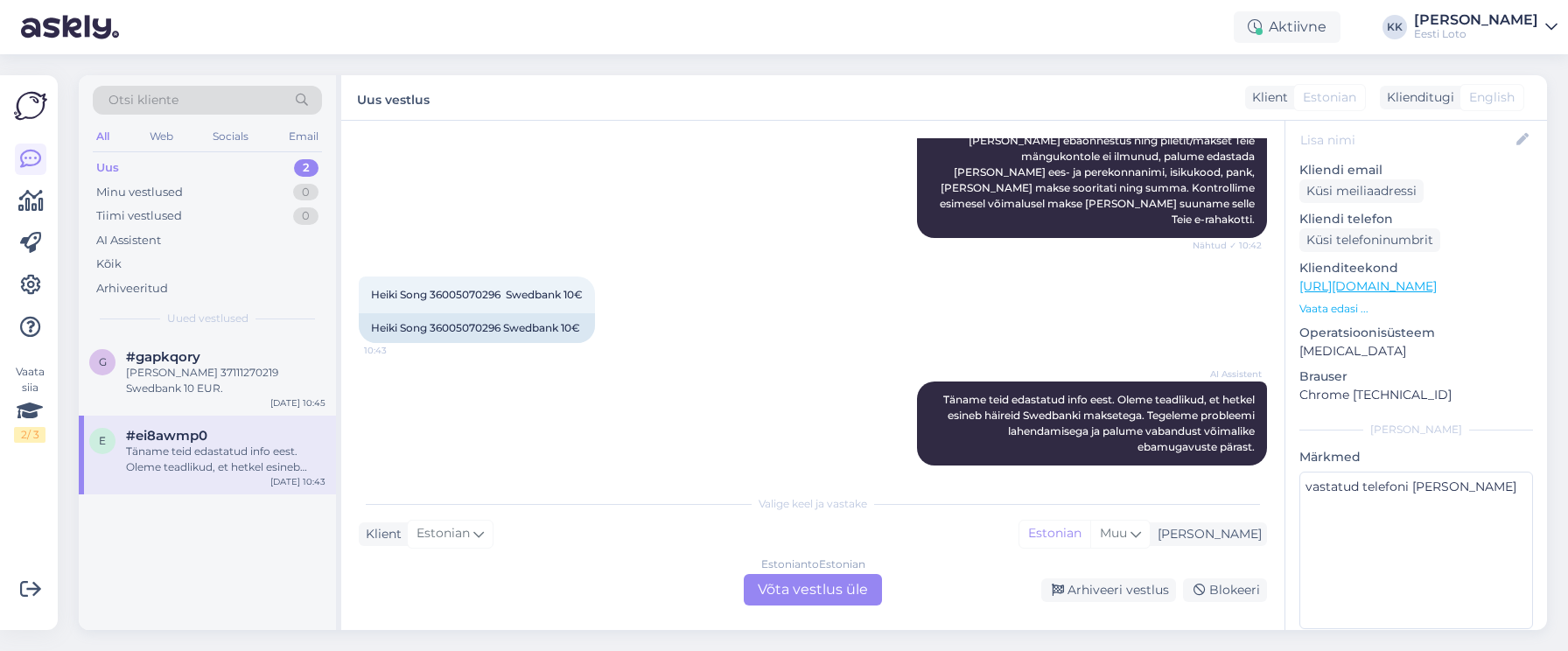
click at [809, 587] on div "Estonian to Estonian Võta vestlus üle" at bounding box center [813, 590] width 138 height 32
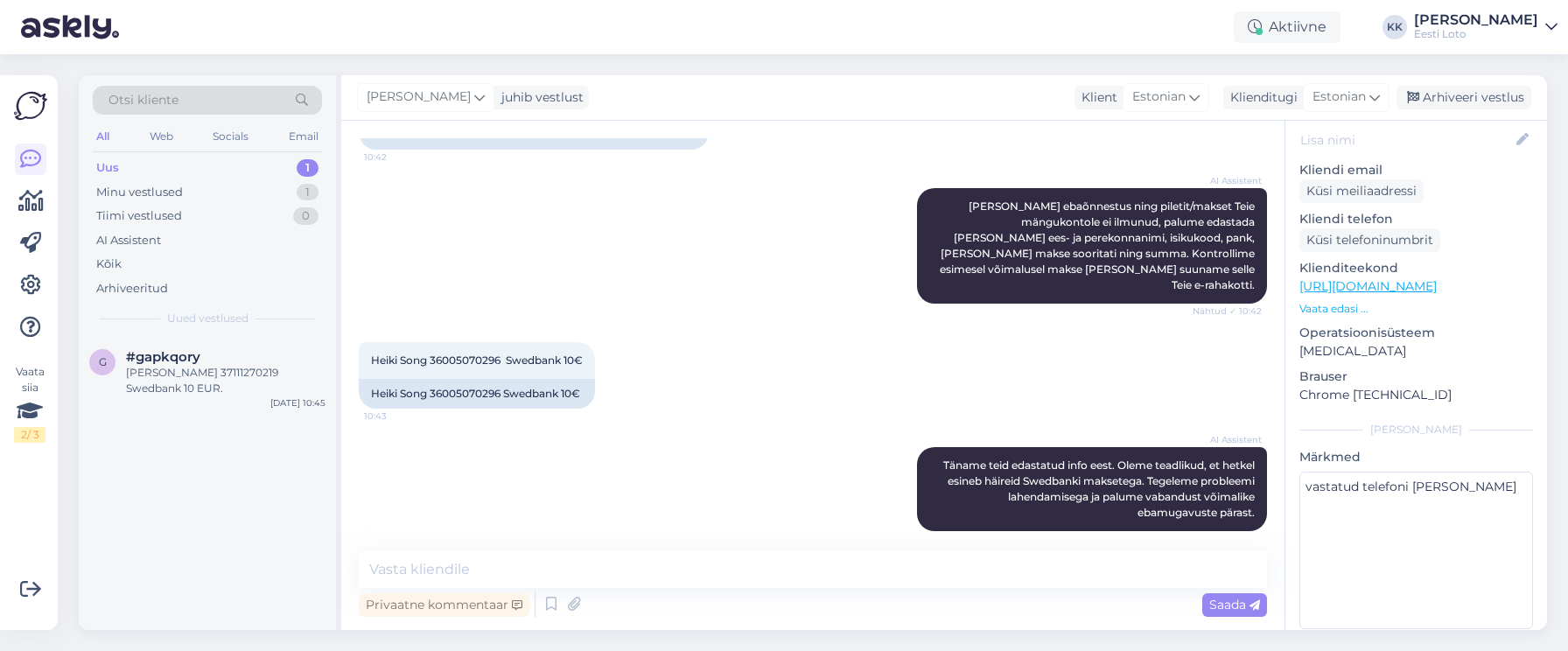
scroll to position [0, 0]
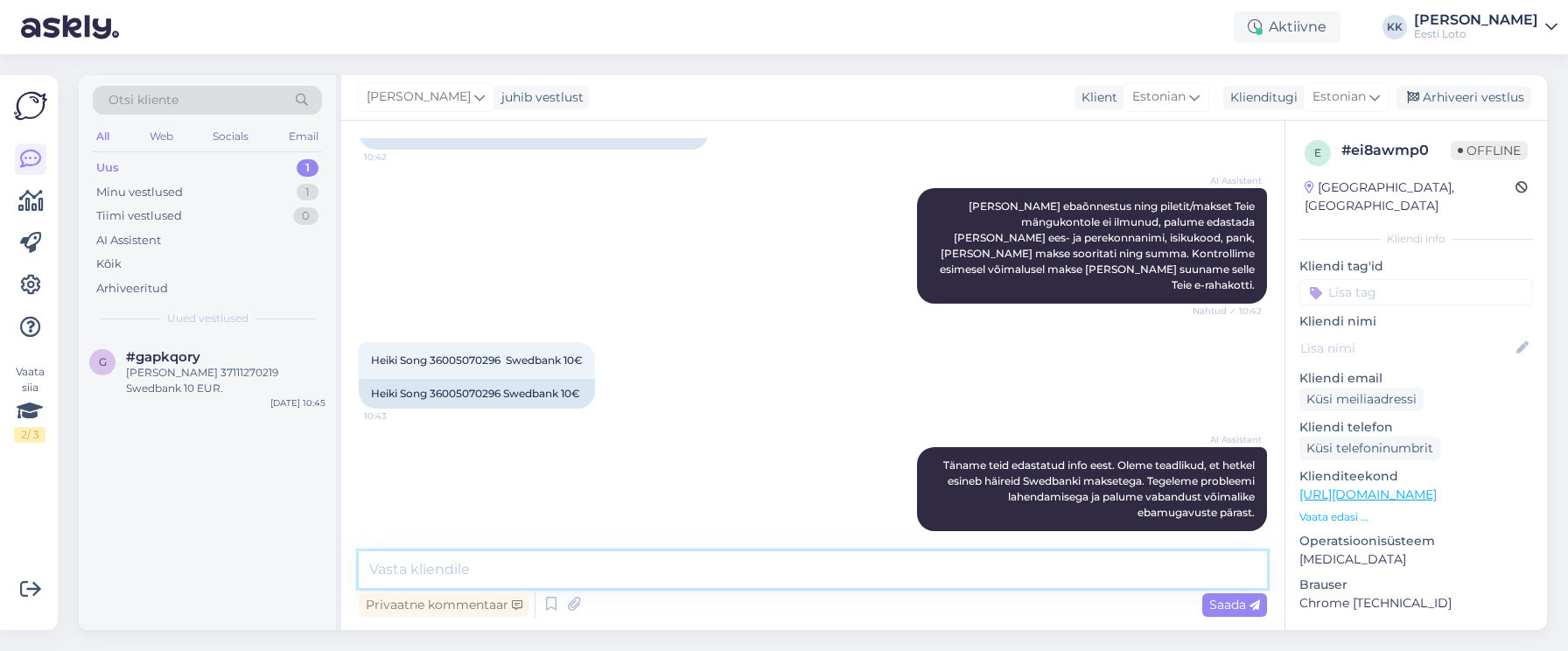
click at [856, 558] on textarea at bounding box center [813, 569] width 908 height 36
paste textarea "Tere. Kahjuks Teie sissemakse ebaõnnestus tehnilise [PERSON_NAME] tõttu. Kontro…"
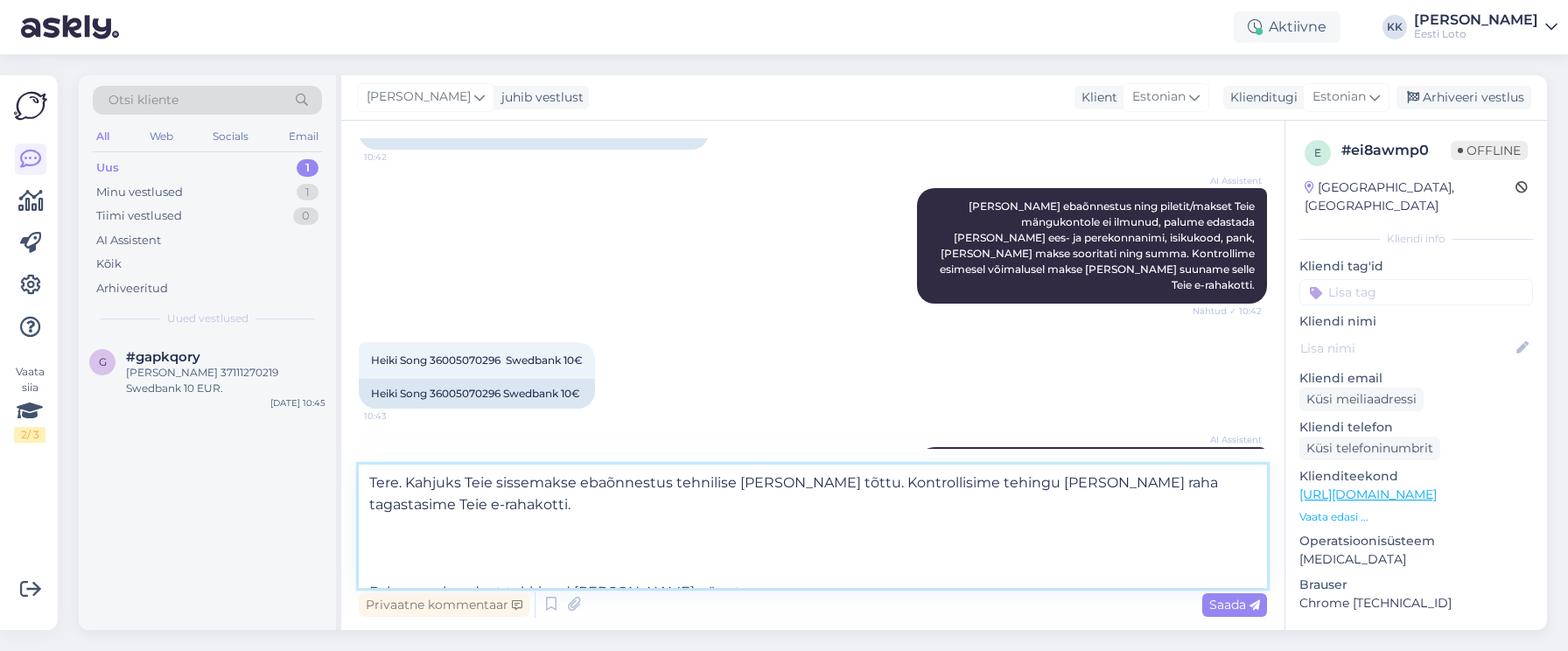
click at [369, 569] on textarea "Tere. Kahjuks Teie sissemakse ebaõnnestus tehnilise [PERSON_NAME] tõttu. Kontro…" at bounding box center [813, 526] width 908 height 124
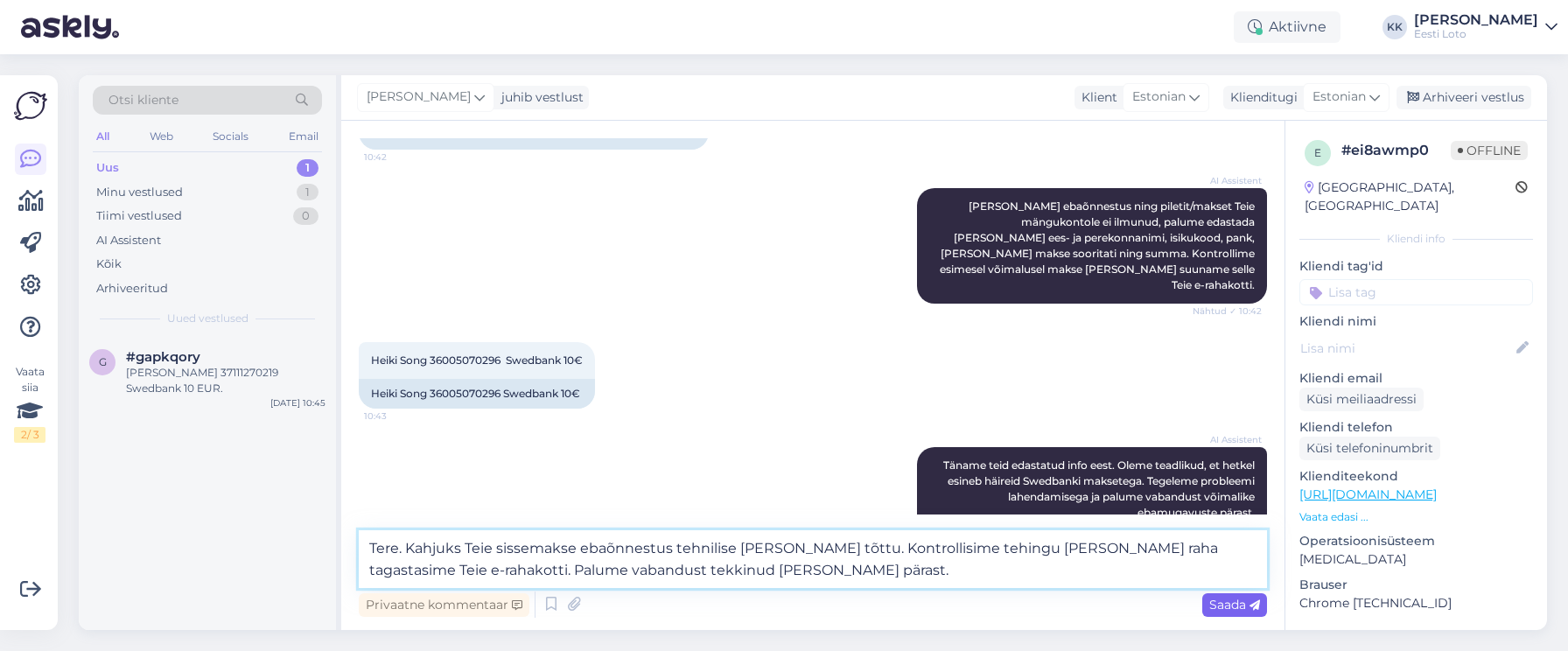
type textarea "Tere. Kahjuks Teie sissemakse ebaõnnestus tehnilise [PERSON_NAME] tõttu. Kontro…"
click at [1235, 604] on span "Saada" at bounding box center [1234, 605] width 51 height 15
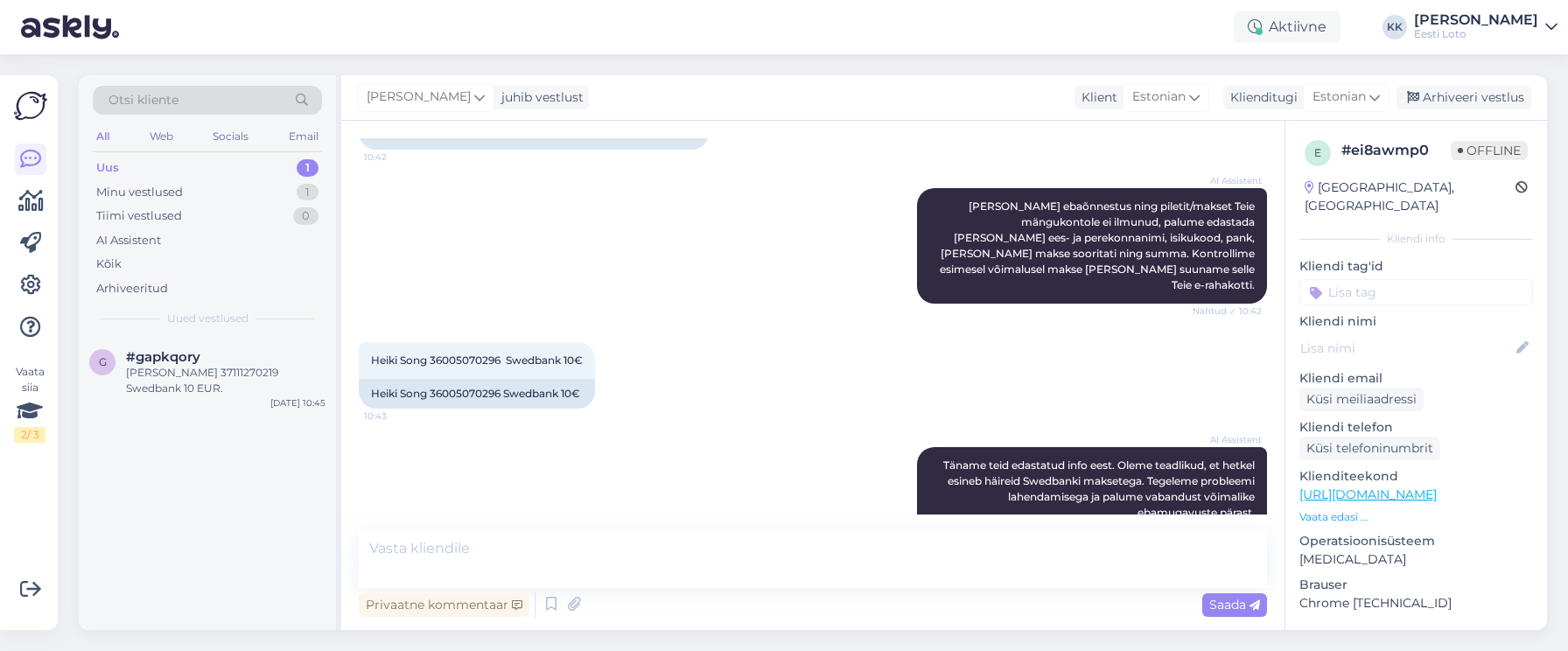
scroll to position [451, 0]
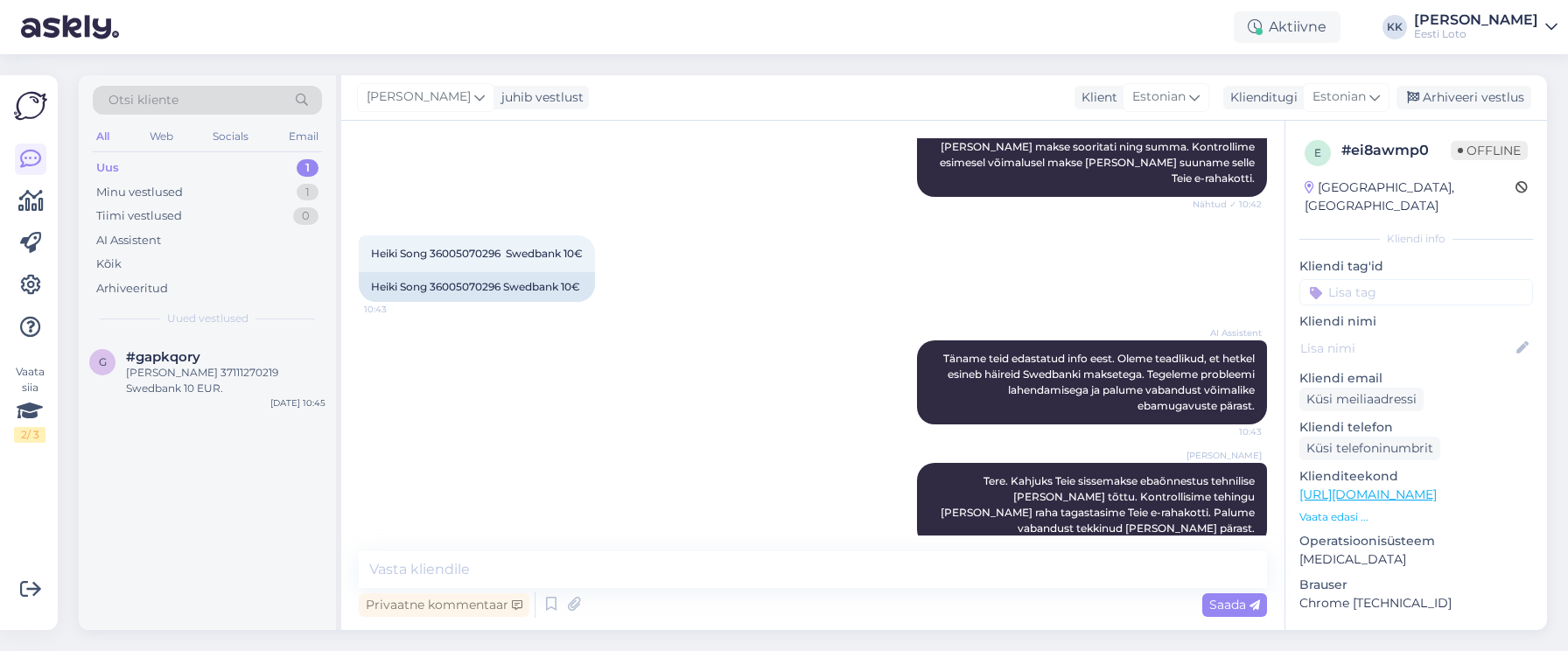
click at [1396, 281] on input at bounding box center [1415, 292] width 233 height 26
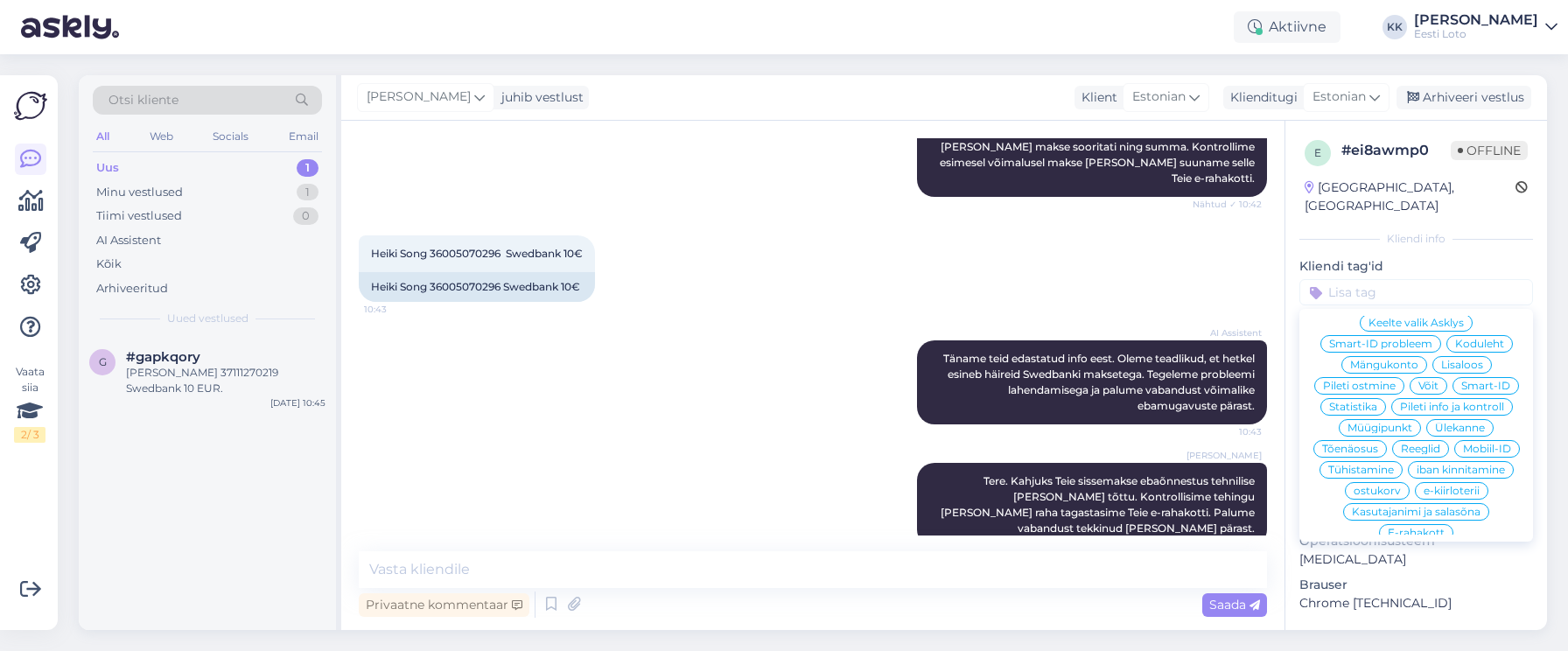
click at [1413, 524] on div "E-rahakott" at bounding box center [1415, 533] width 74 height 17
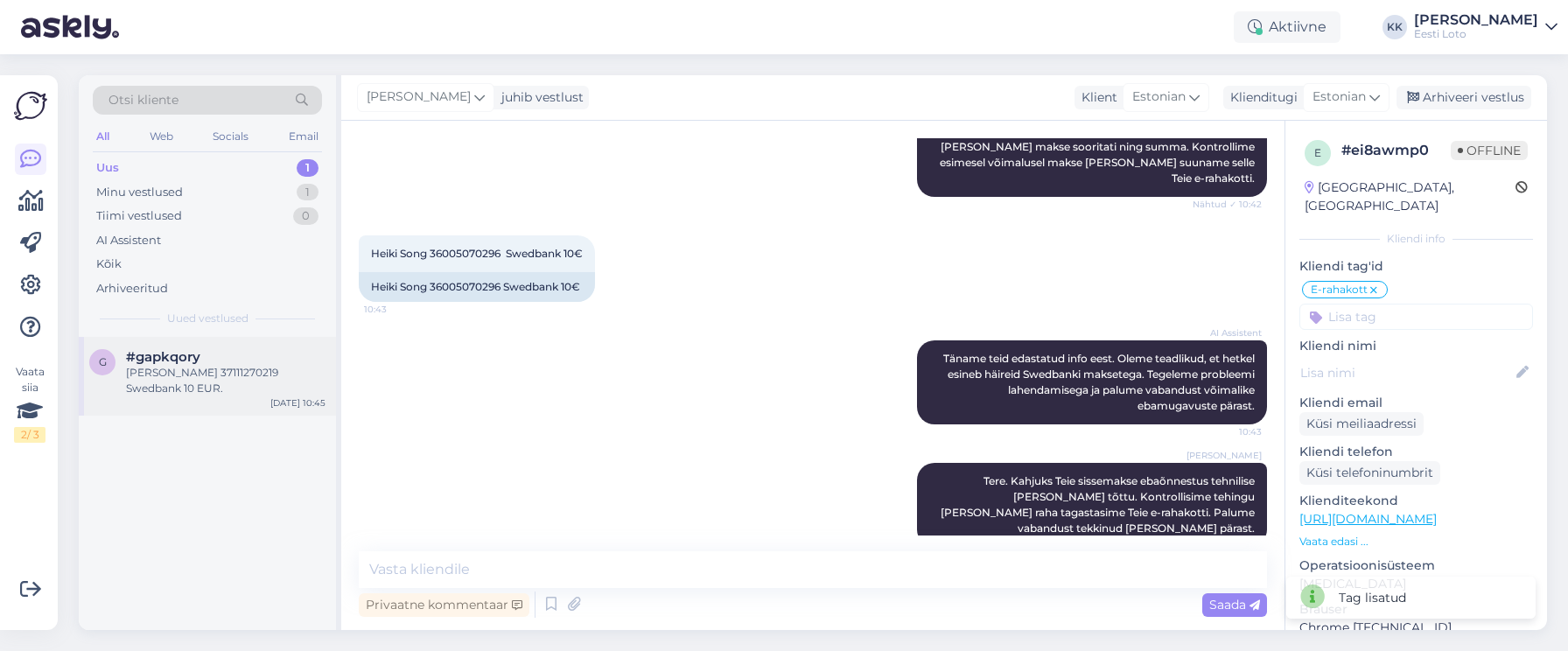
click at [191, 374] on div "[PERSON_NAME] 37111270219 Swedbank 10 EUR." at bounding box center [226, 380] width 200 height 32
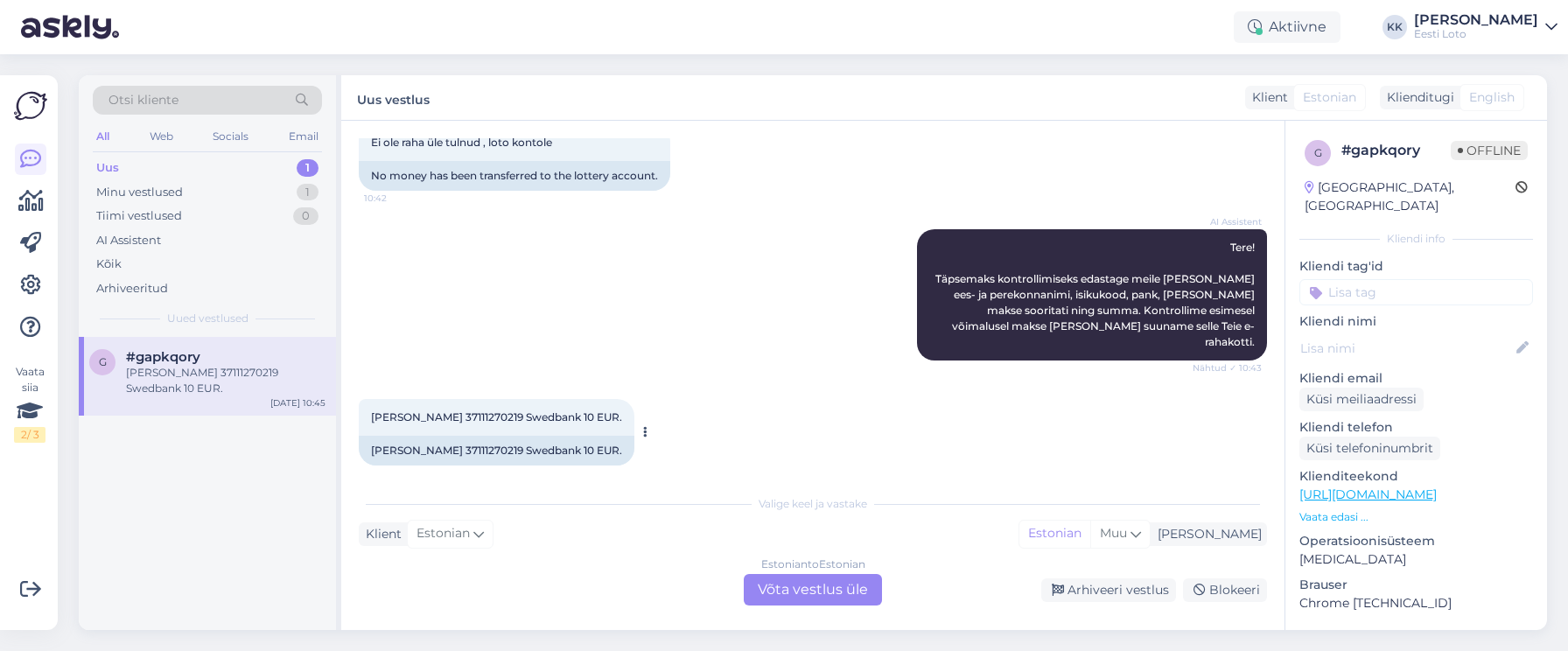
click at [474, 411] on span "[PERSON_NAME] 37111270219 Swedbank 10 EUR." at bounding box center [497, 418] width 251 height 13
copy span "37111270219"
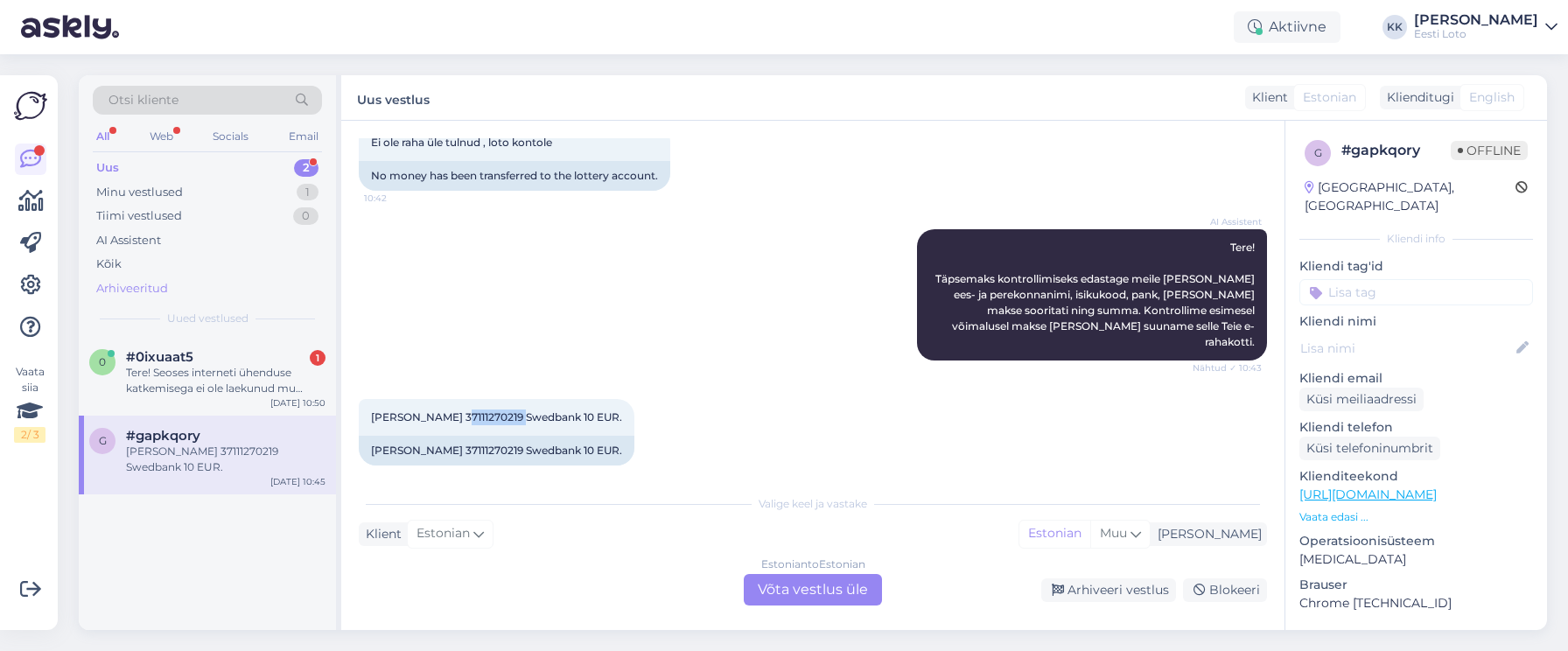
click at [167, 290] on div "Arhiveeritud" at bounding box center [207, 289] width 229 height 25
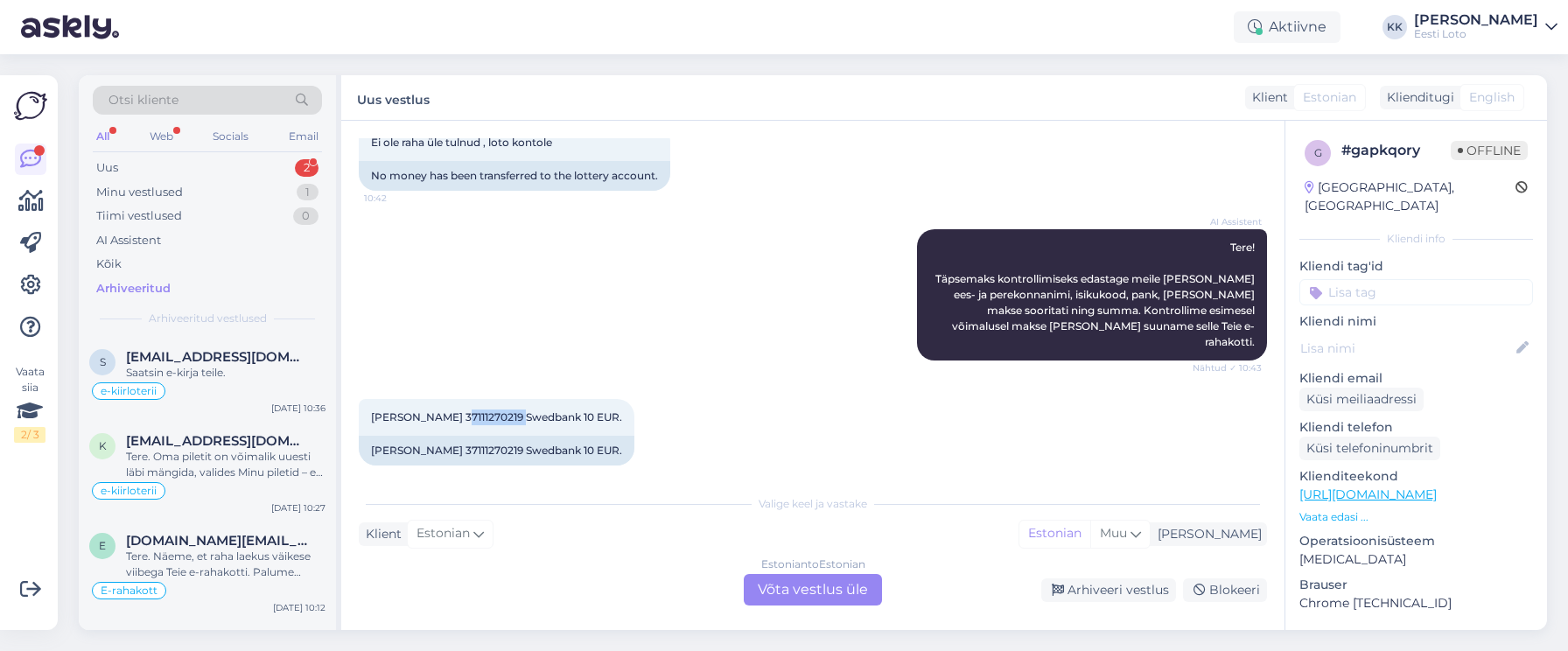
click at [209, 293] on div "Arhiveeritud" at bounding box center [207, 289] width 229 height 25
click at [210, 188] on div "Minu vestlused 1" at bounding box center [207, 193] width 229 height 25
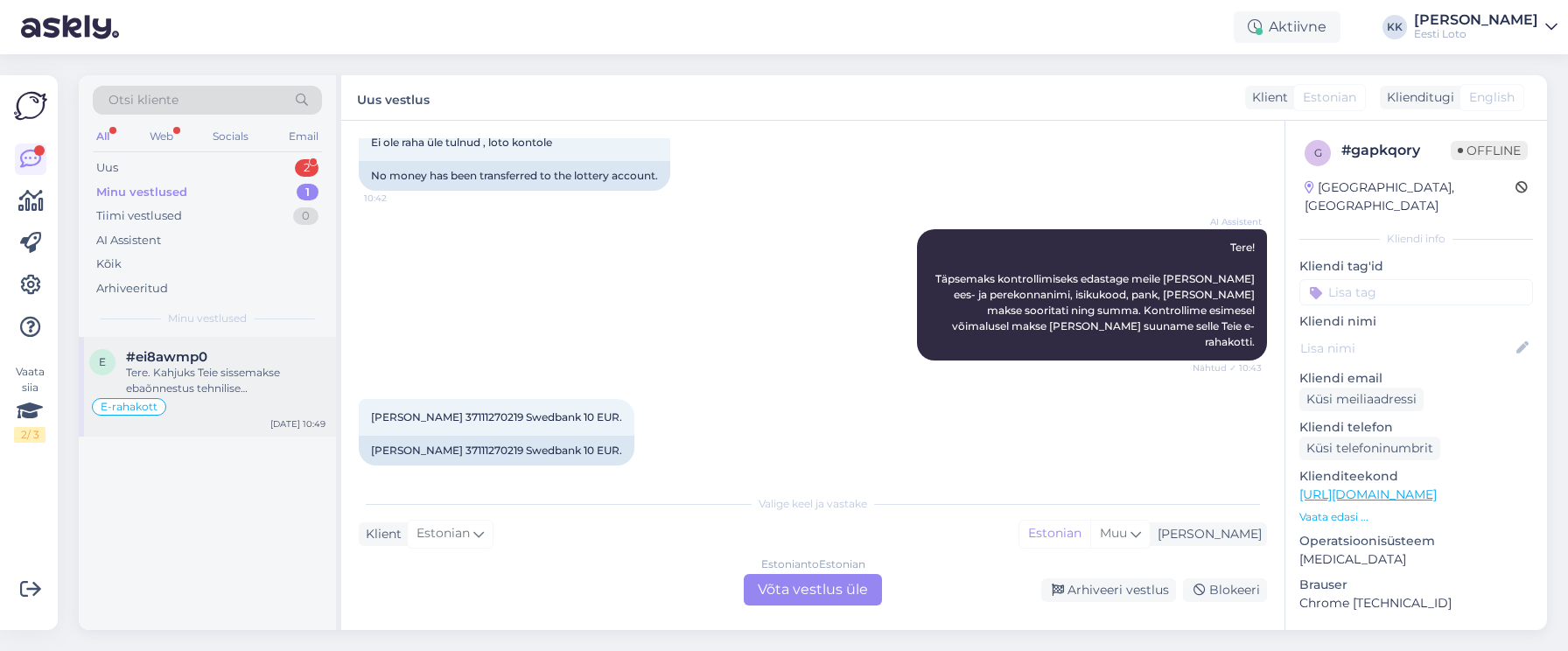
drag, startPoint x: 224, startPoint y: 389, endPoint x: 242, endPoint y: 388, distance: 18.0
click at [224, 389] on div "Tere. Kahjuks Teie sissemakse ebaõnnestus tehnilise [PERSON_NAME] tõttu. Kontro…" at bounding box center [226, 380] width 200 height 32
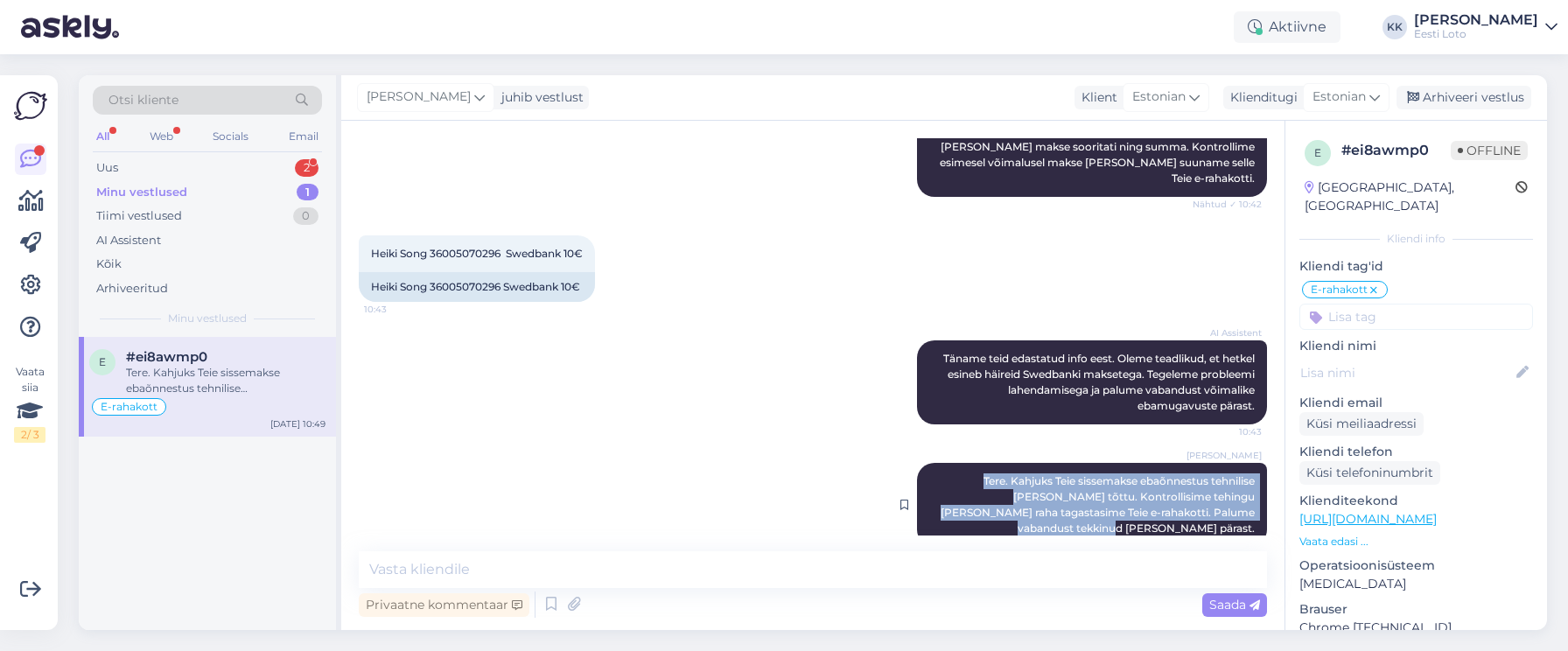
drag, startPoint x: 945, startPoint y: 462, endPoint x: 1239, endPoint y: 523, distance: 300.3
click at [1239, 523] on div "[PERSON_NAME] Tere. Kahjuks Teie sissemakse ebaõnnestus tehnilise [PERSON_NAME]…" at bounding box center [1091, 505] width 350 height 84
copy span "Tere. Kahjuks Teie sissemakse ebaõnnestus tehnilise [PERSON_NAME] tõttu. Kontro…"
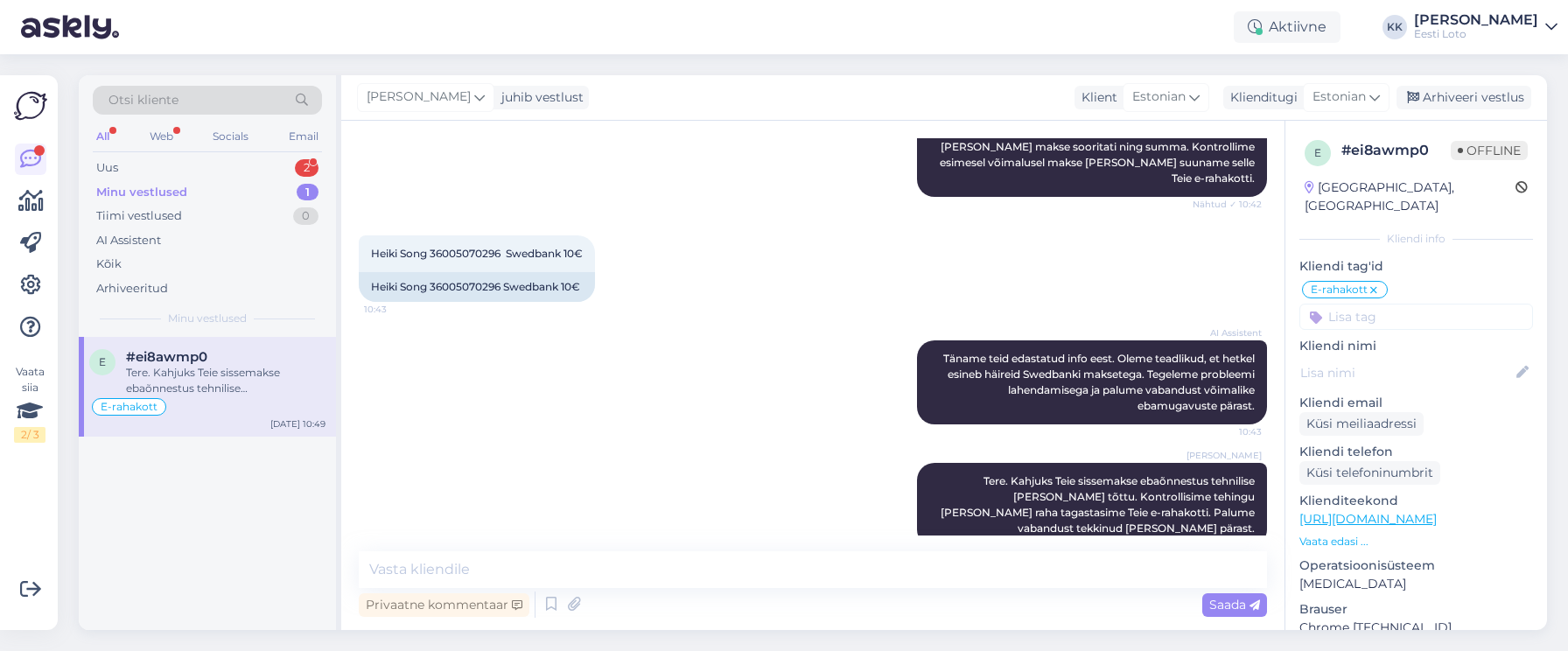
click at [1101, 537] on div "Vestlus algas [DATE] Tere 10:42 Hello AI Assistent Tere! Kuidas saan teid [PERS…" at bounding box center [813, 375] width 943 height 510
click at [1480, 101] on div "Arhiveeri vestlus" at bounding box center [1463, 97] width 134 height 24
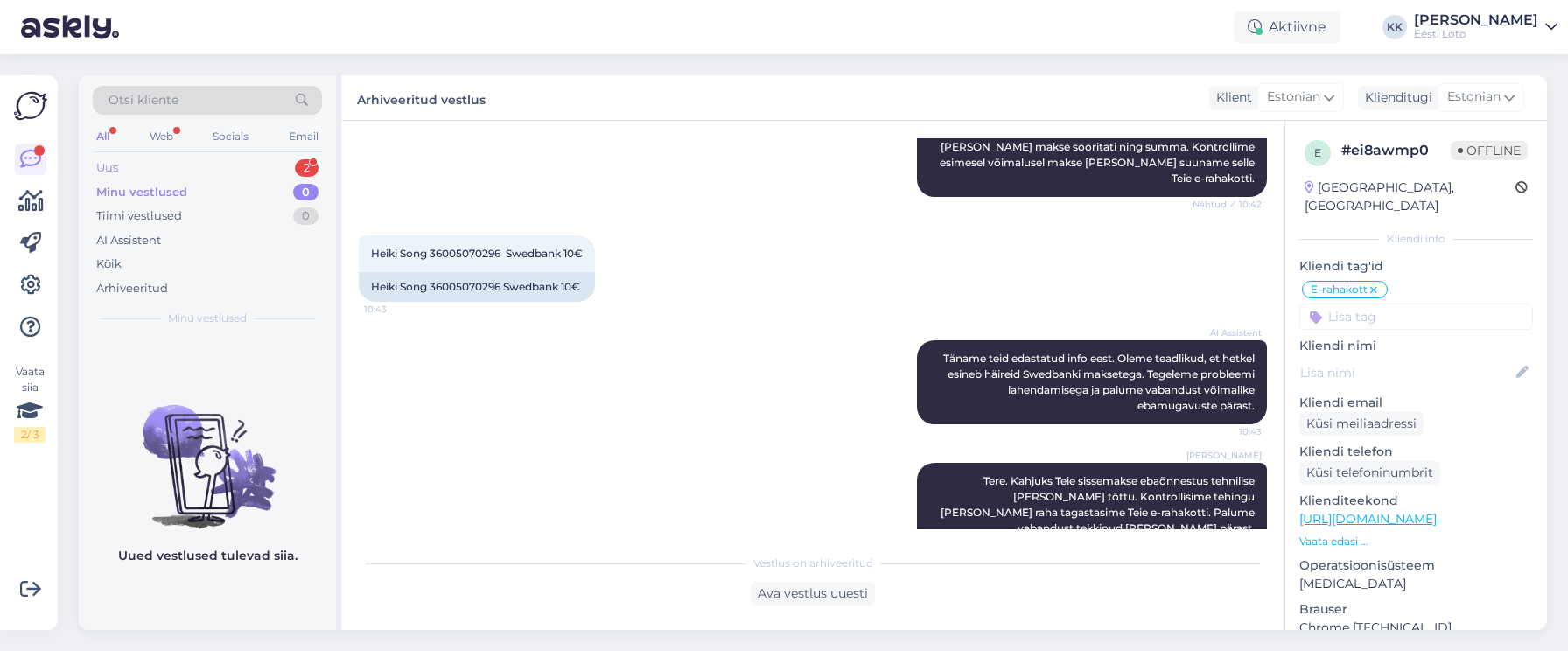
click at [145, 167] on div "Uus 2" at bounding box center [207, 168] width 229 height 25
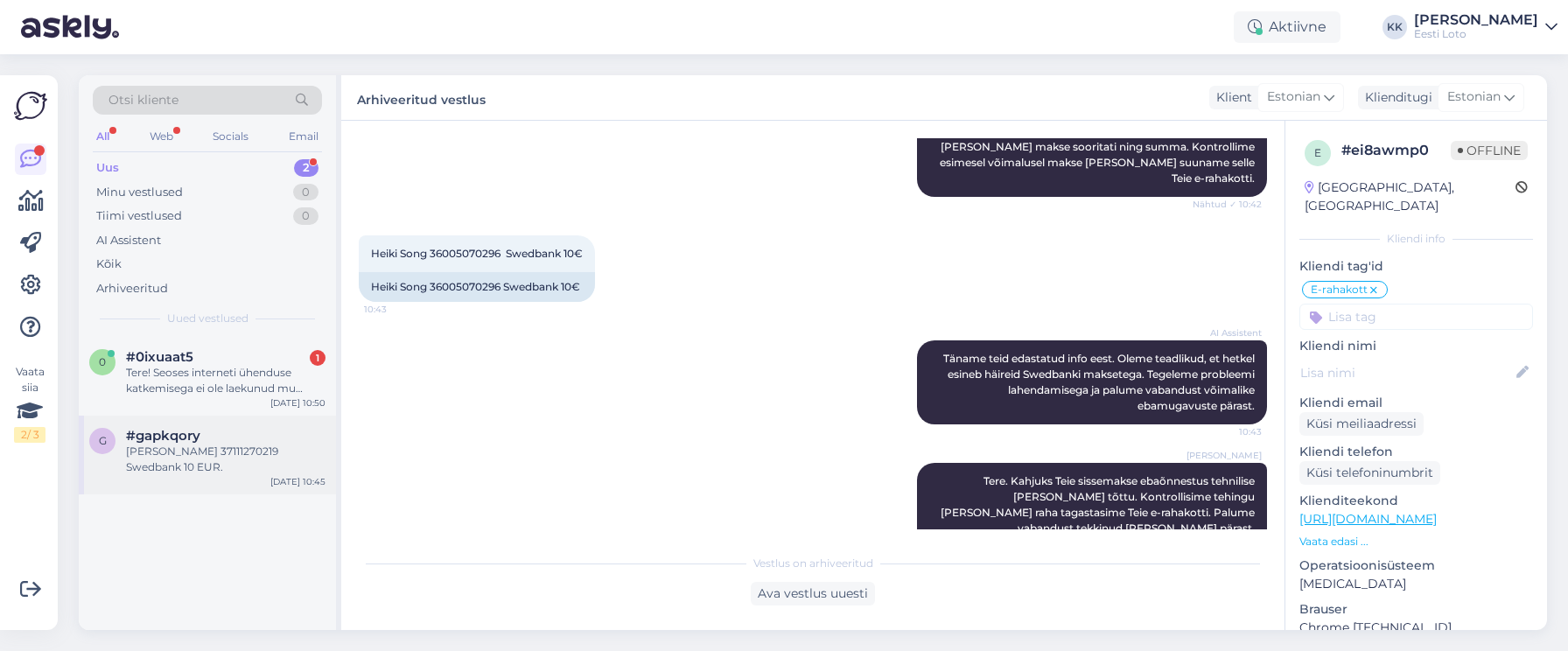
click at [214, 432] on div "#gapkqory" at bounding box center [226, 436] width 200 height 15
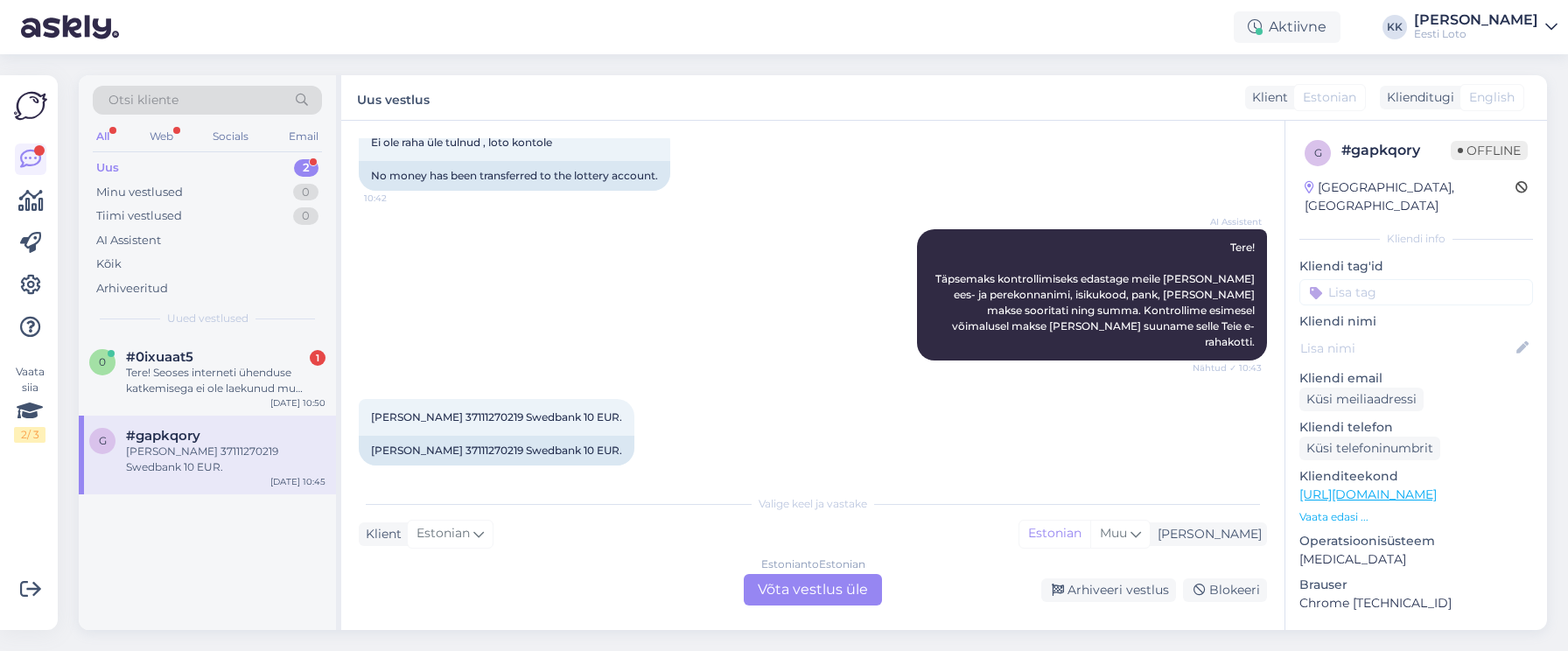
click at [820, 590] on div "Estonian to Estonian Võta vestlus üle" at bounding box center [813, 590] width 138 height 32
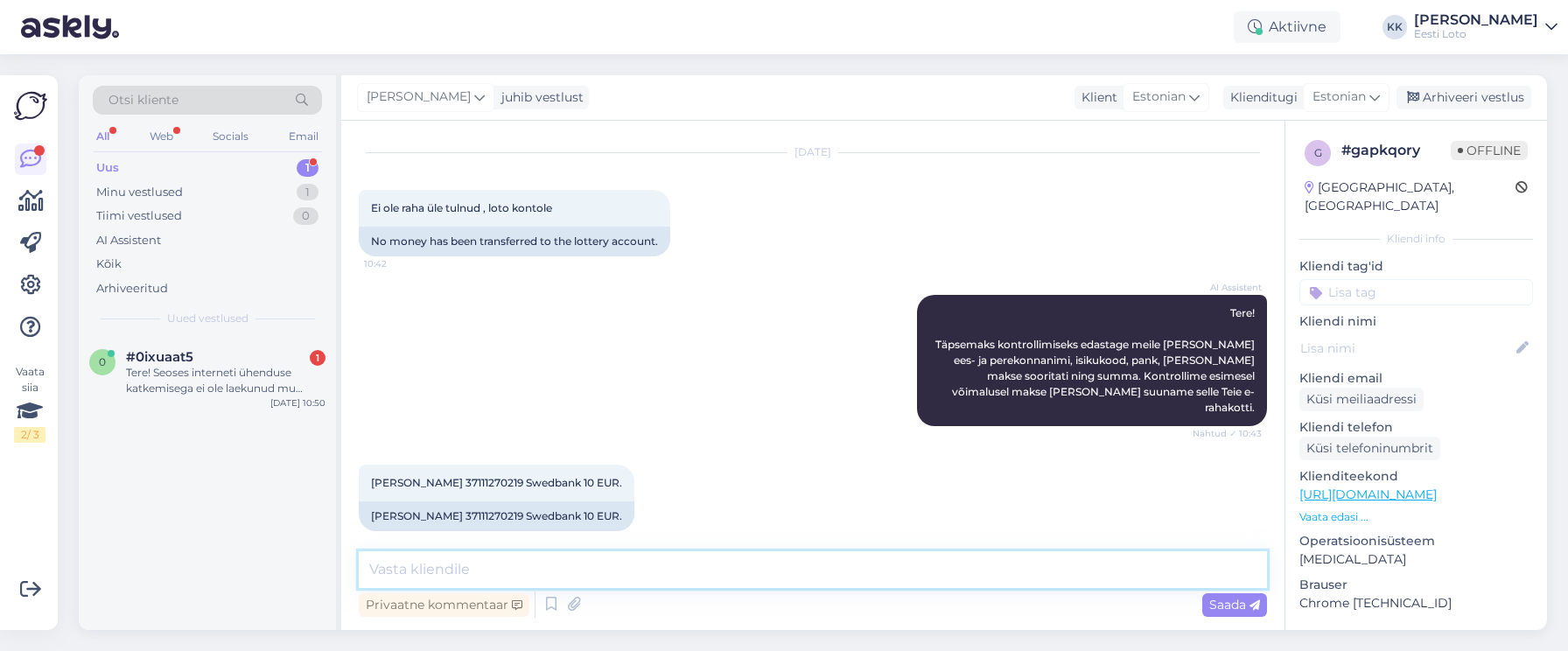
click at [609, 567] on textarea at bounding box center [813, 569] width 908 height 36
paste textarea "Tere. Kahjuks Teie sissemakse ebaõnnestus tehnilise [PERSON_NAME] tõttu. Kontro…"
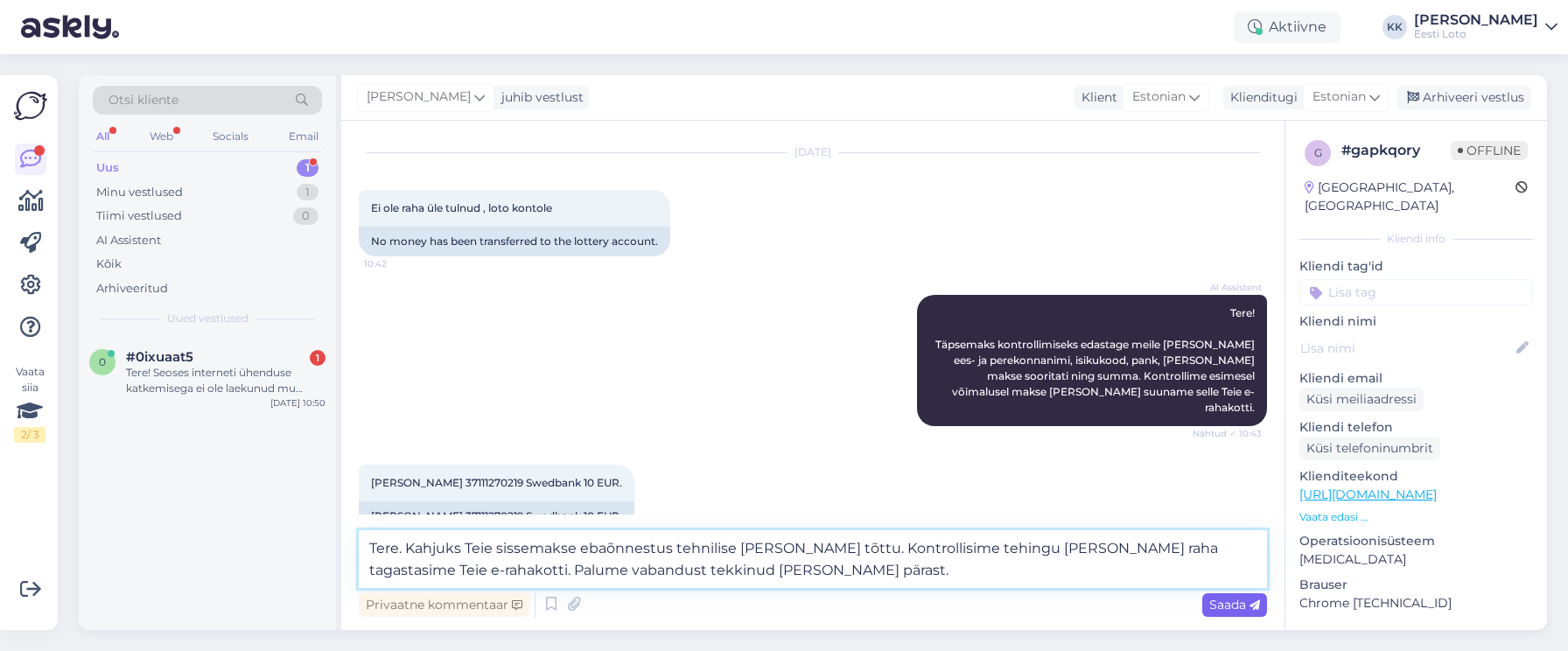
type textarea "Tere. Kahjuks Teie sissemakse ebaõnnestus tehnilise [PERSON_NAME] tõttu. Kontro…"
click at [1224, 604] on span "Saada" at bounding box center [1234, 605] width 51 height 15
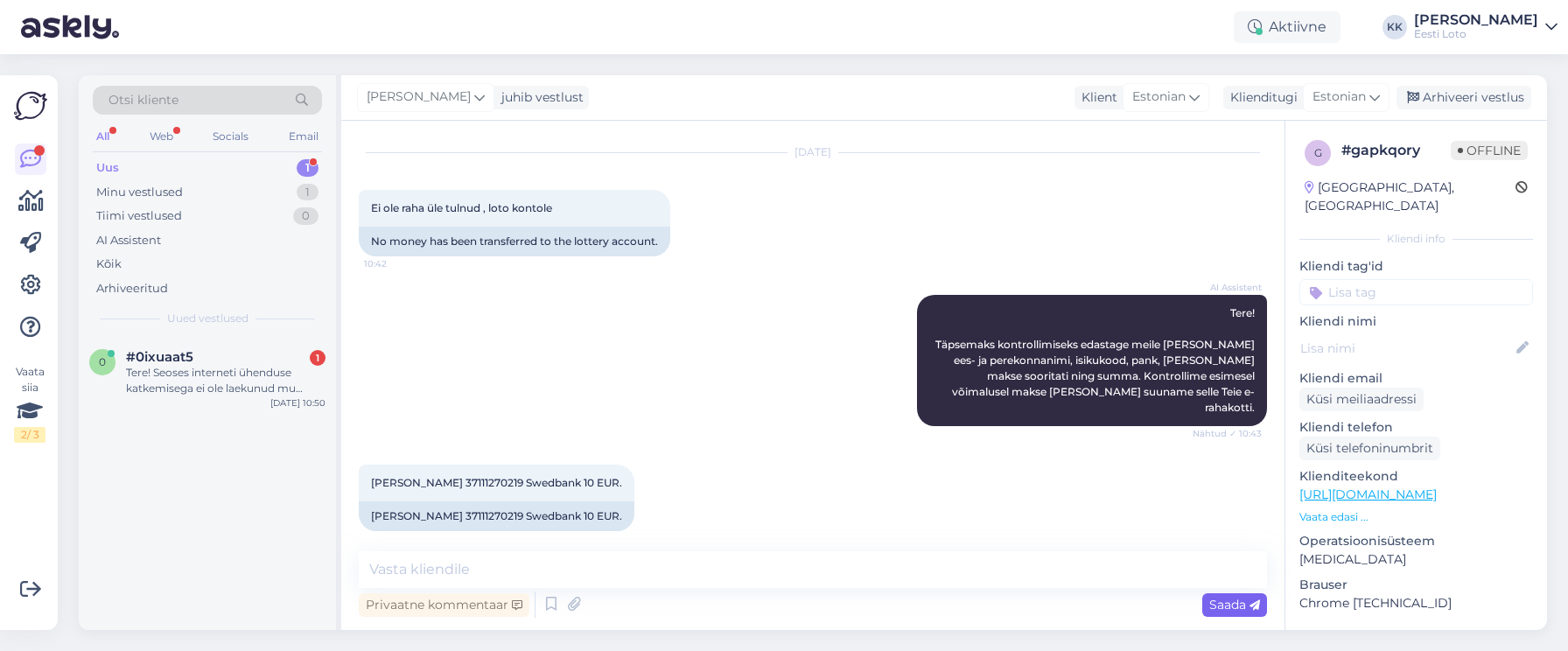
scroll to position [148, 0]
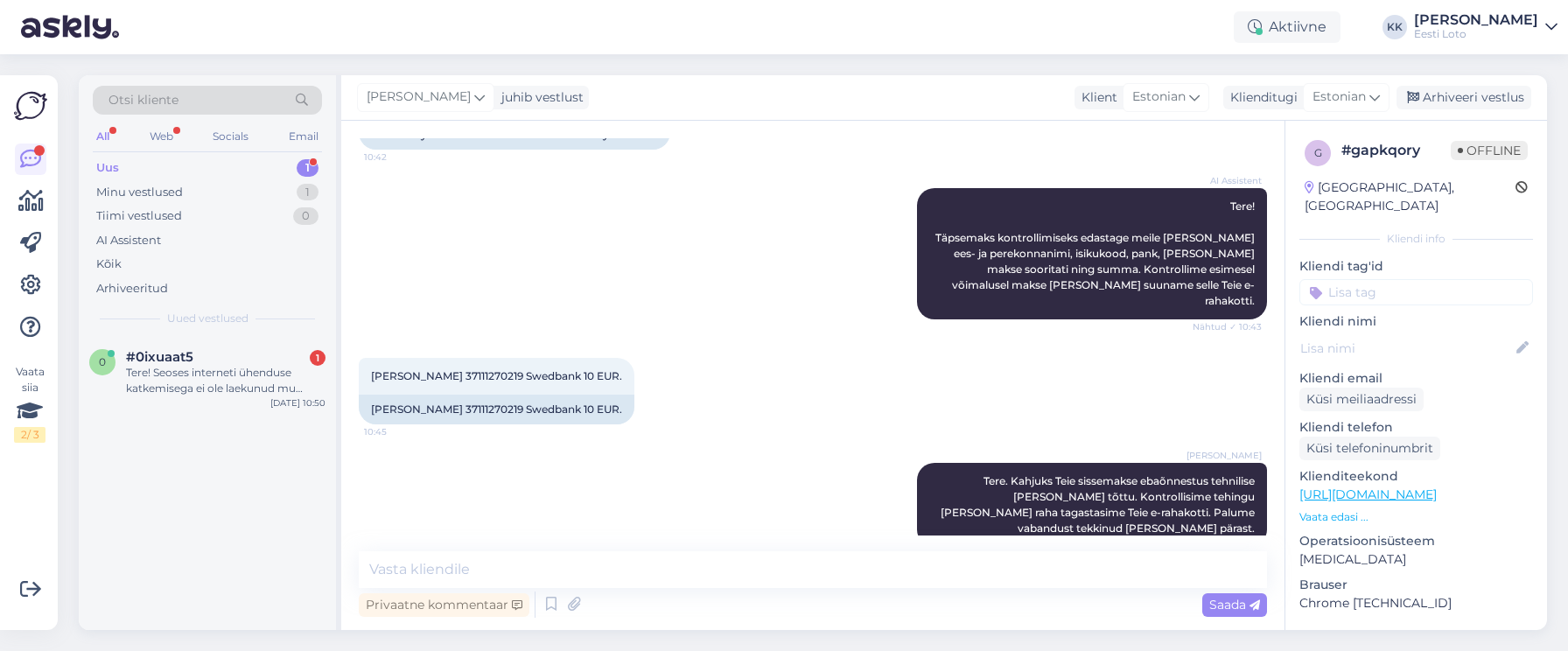
drag, startPoint x: 1422, startPoint y: 281, endPoint x: 1423, endPoint y: 292, distance: 11.0
click at [1422, 281] on input at bounding box center [1415, 292] width 233 height 26
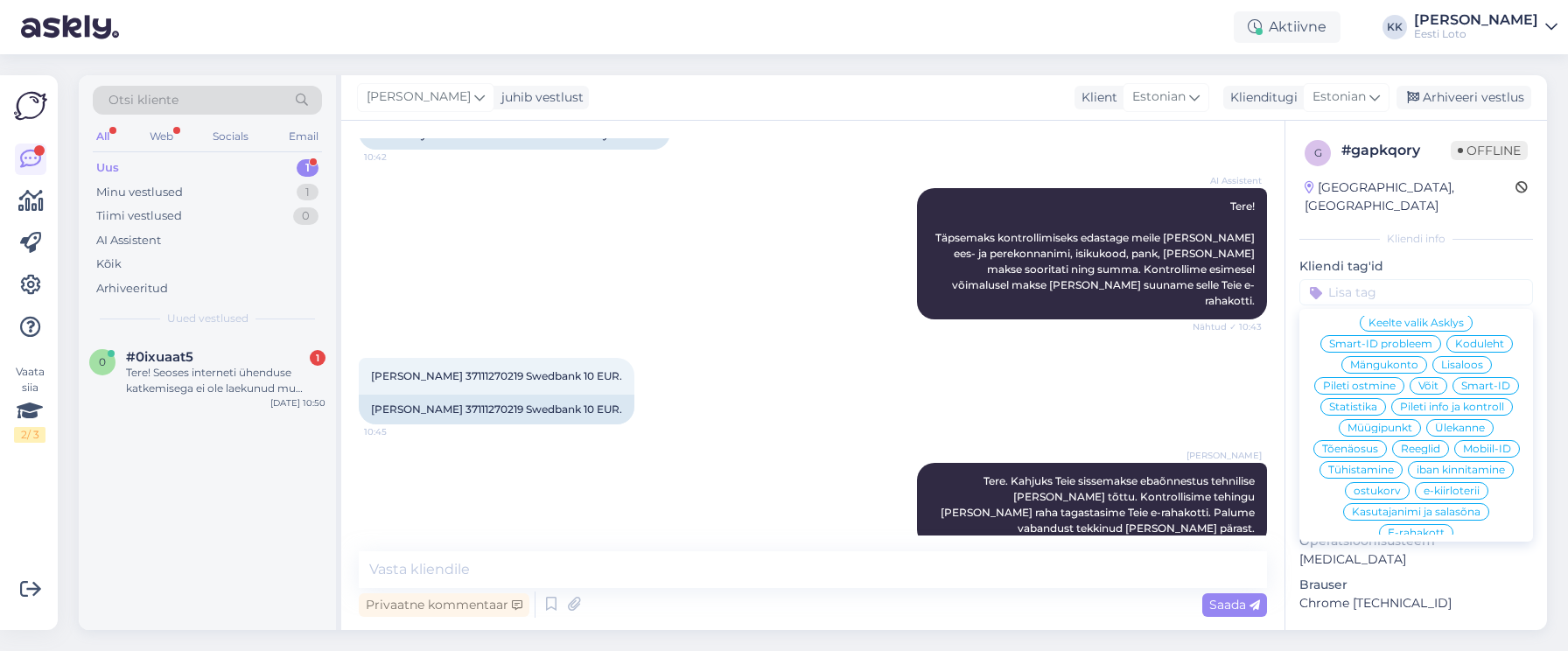
scroll to position [374, 0]
click at [1431, 528] on span "E-rahakott" at bounding box center [1415, 533] width 57 height 11
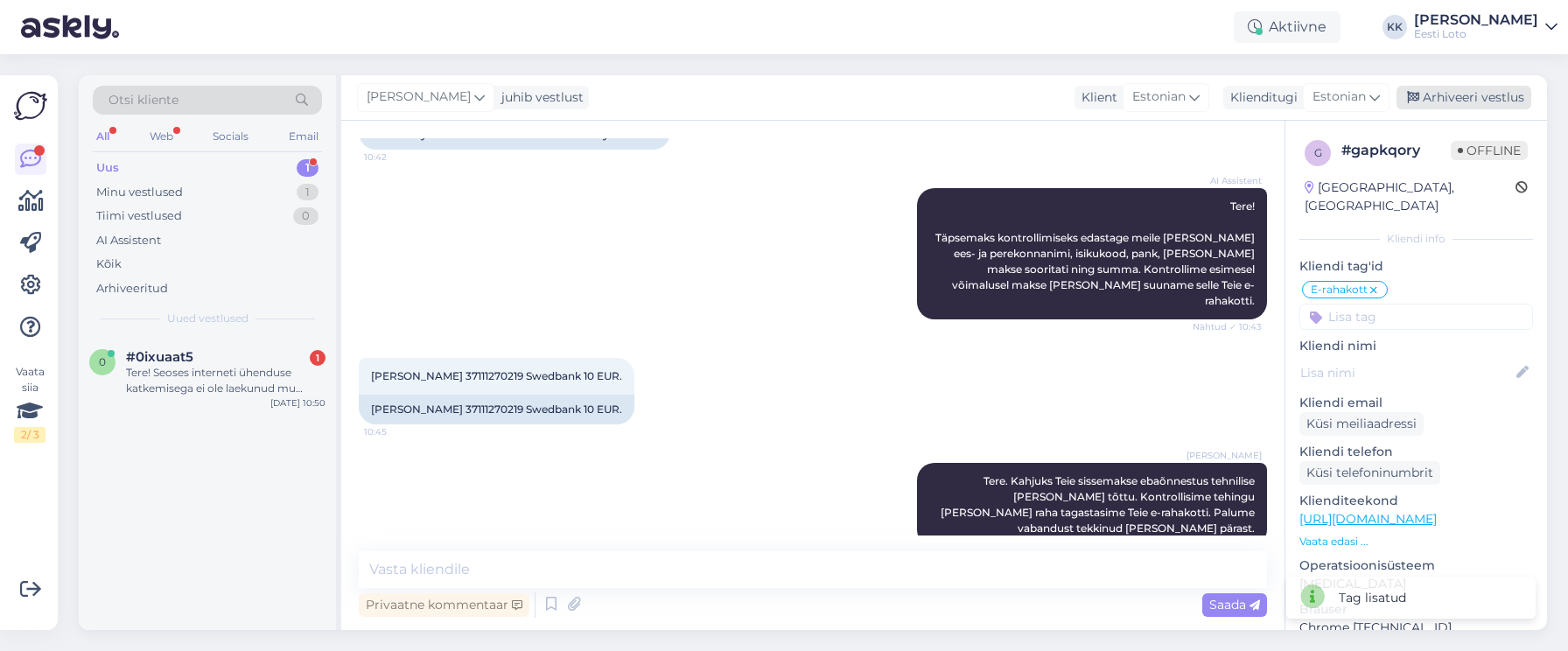
click at [1482, 106] on div "Arhiveeri vestlus" at bounding box center [1463, 97] width 134 height 24
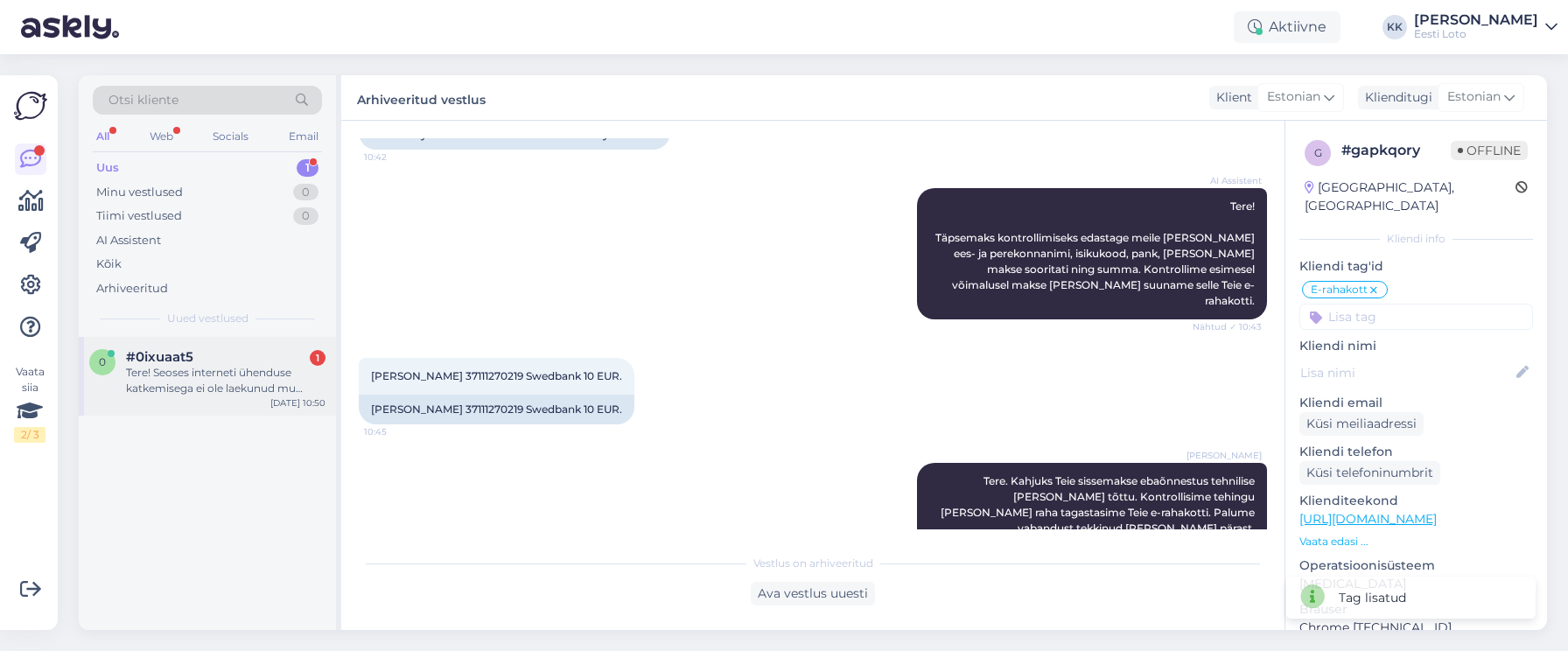
click at [202, 375] on div "Tere! Seoses interneti ühenduse katkemisega ei ole laekunud mu kontole 15 EUR" at bounding box center [226, 380] width 200 height 32
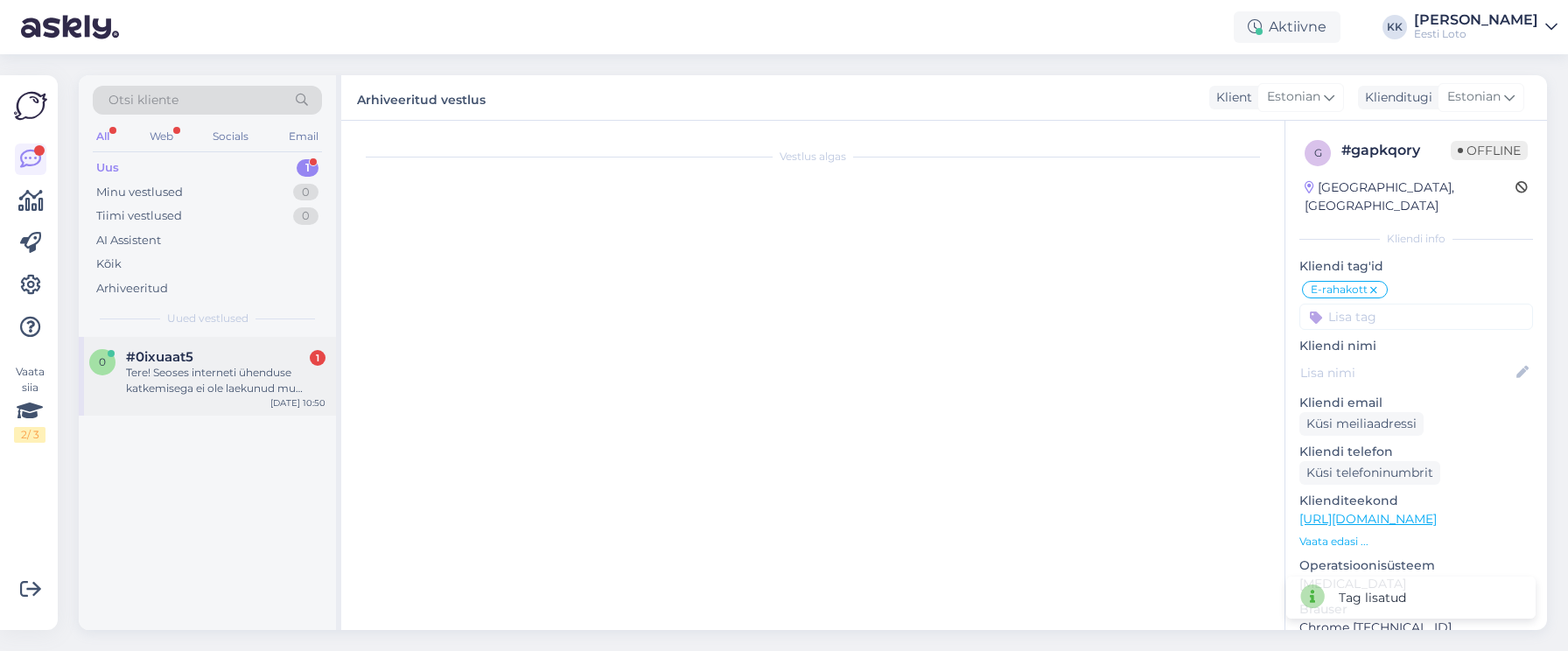
scroll to position [0, 0]
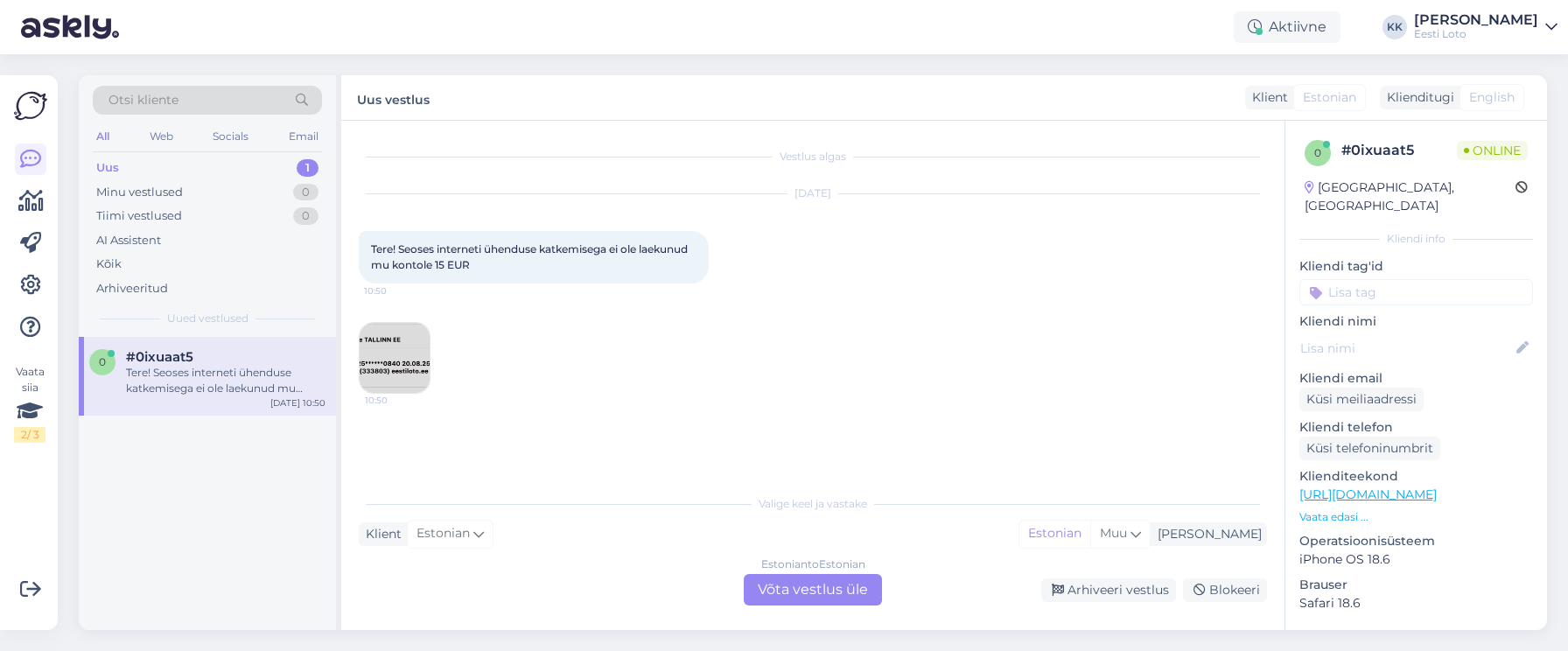
click at [387, 332] on img at bounding box center [394, 357] width 70 height 70
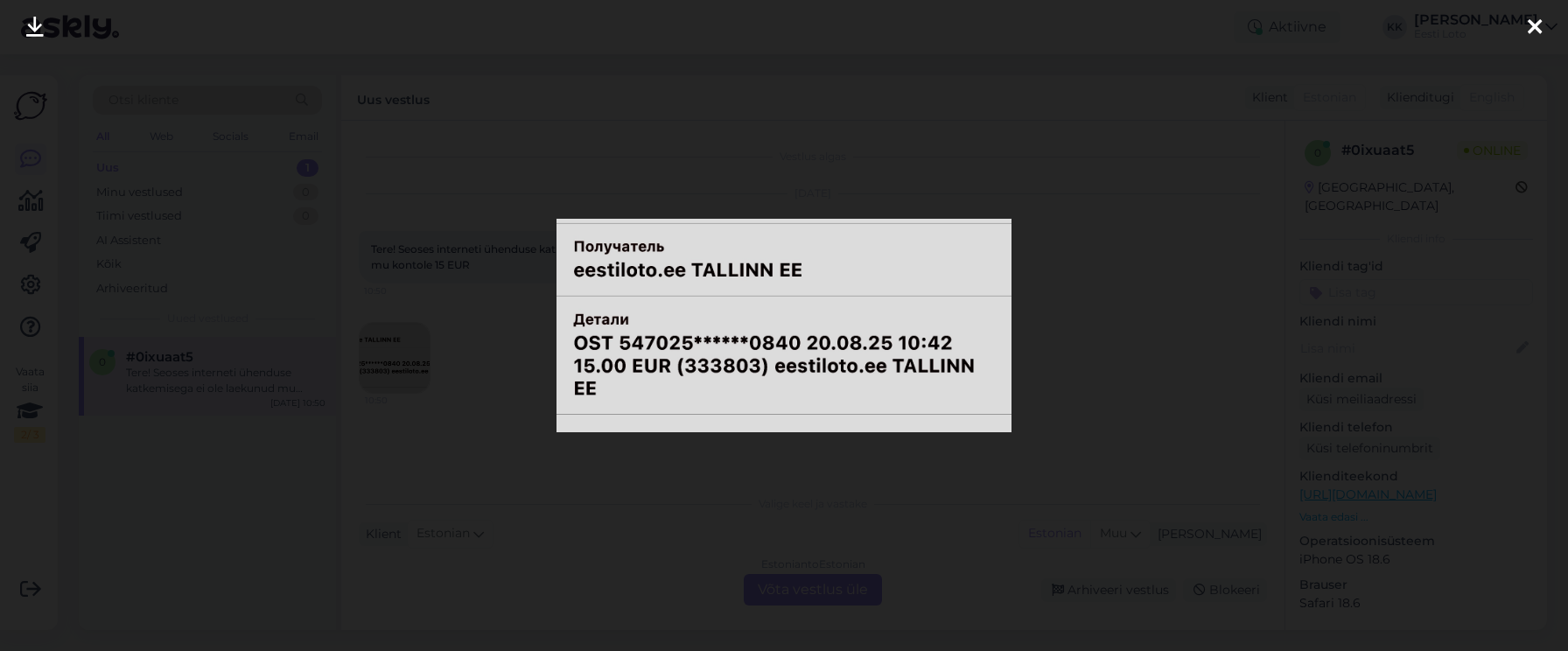
click at [1367, 243] on div at bounding box center [784, 326] width 1568 height 651
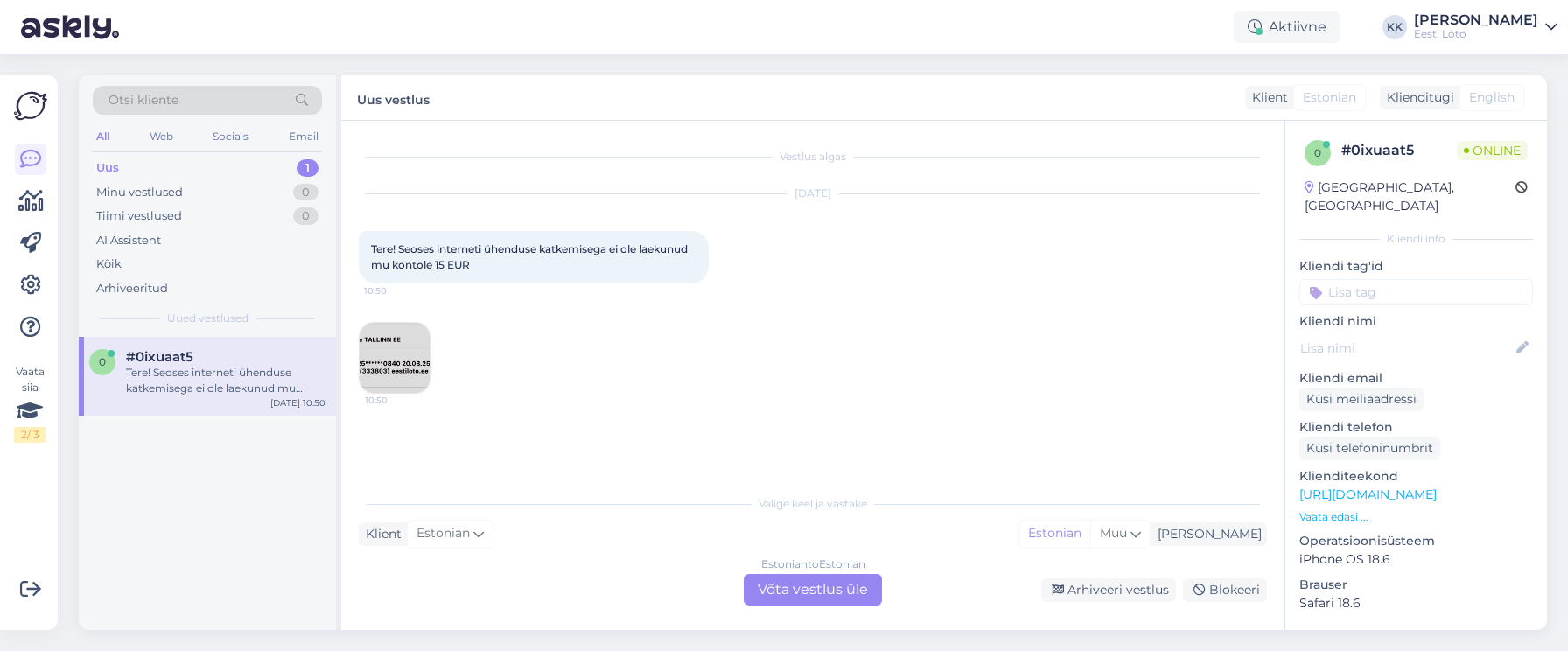
click at [399, 355] on img at bounding box center [394, 357] width 70 height 70
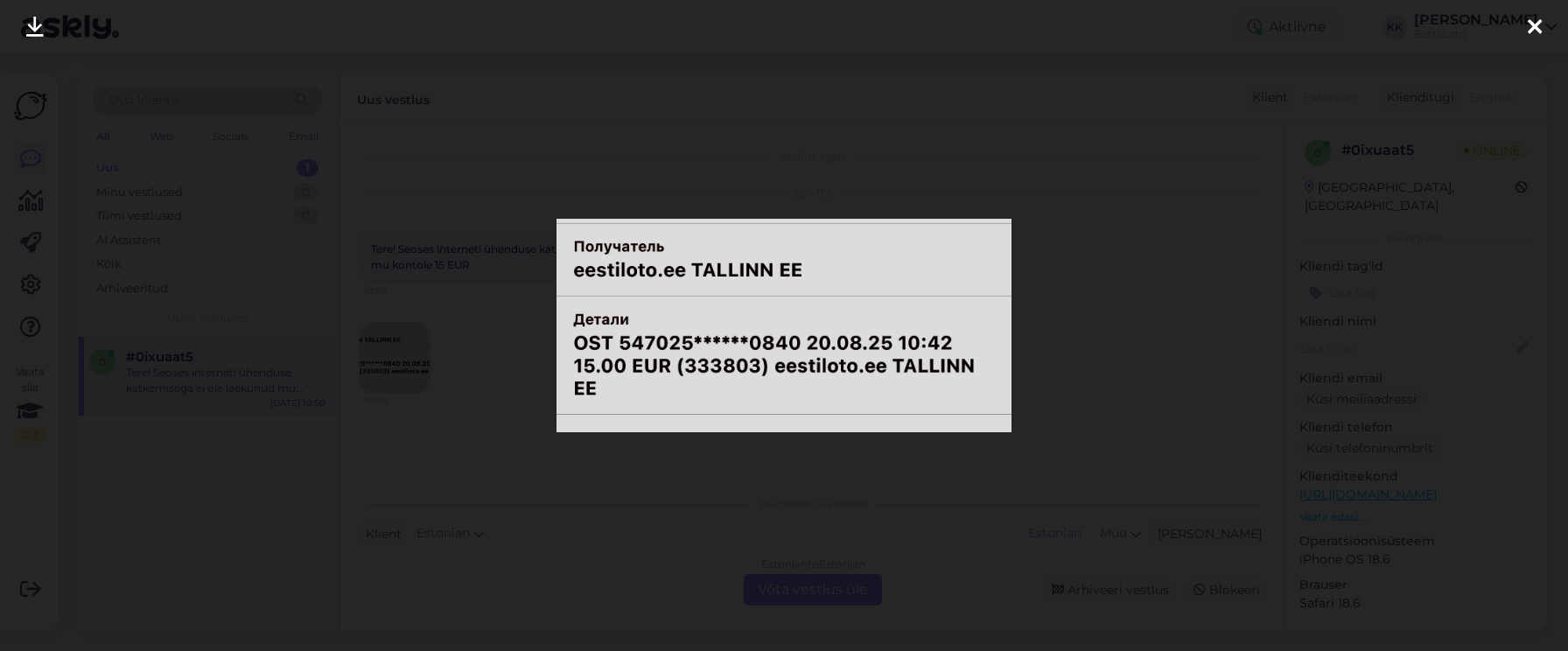
click at [1532, 25] on icon at bounding box center [1534, 28] width 14 height 23
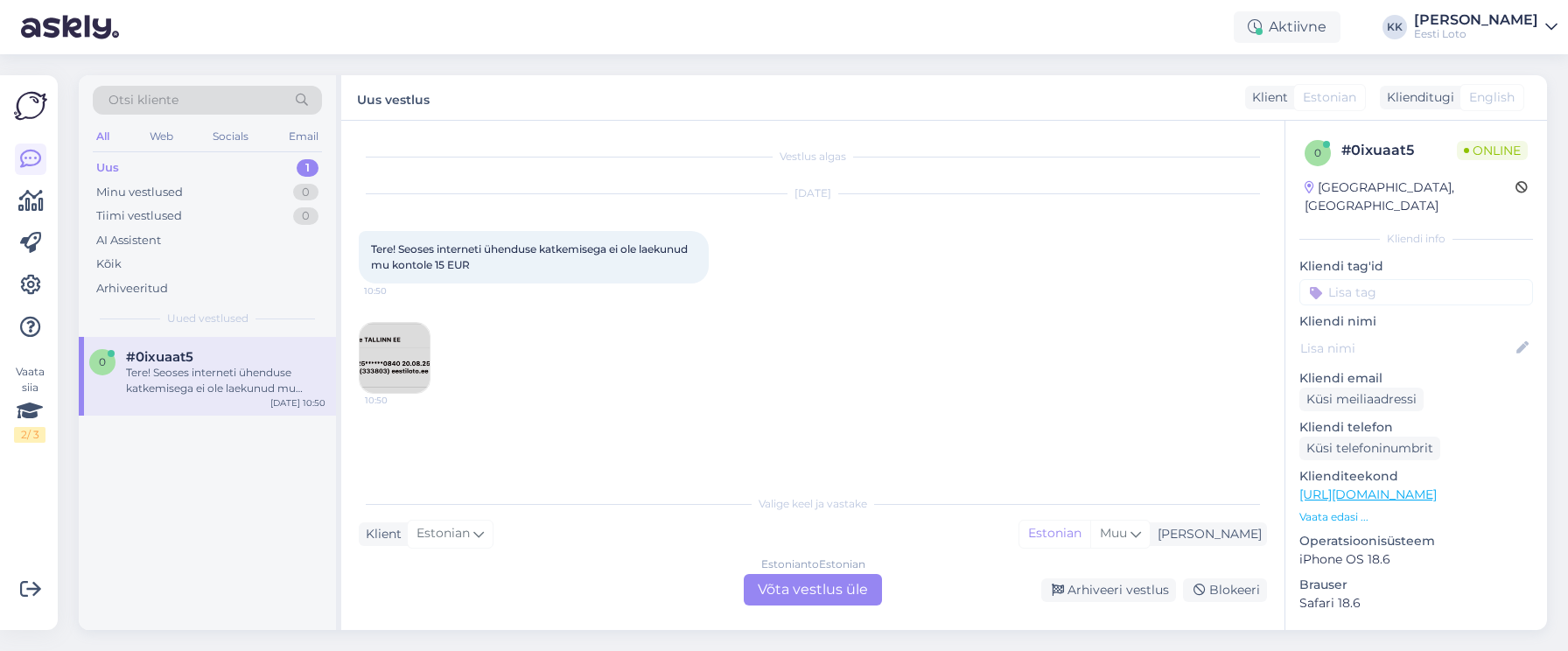
click at [822, 592] on div "Estonian to Estonian Võta vestlus üle" at bounding box center [813, 590] width 138 height 32
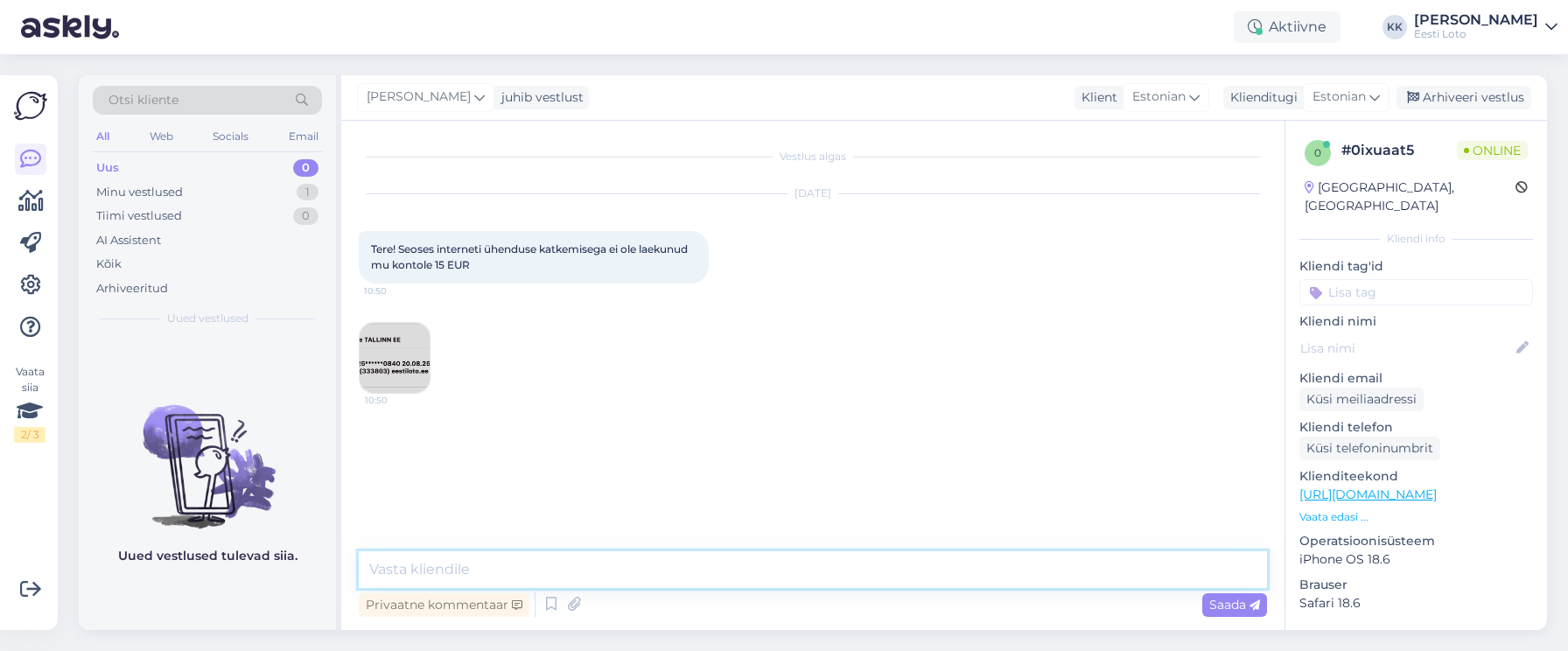
click at [729, 574] on textarea at bounding box center [813, 569] width 908 height 36
click at [588, 568] on textarea "Tere. Kontrollimiseks teatage ka enda isikukood" at bounding box center [813, 569] width 908 height 36
click at [755, 569] on textarea "Tere. Kontrollimiseks teatage [PERSON_NAME] enda isikukood" at bounding box center [813, 569] width 908 height 36
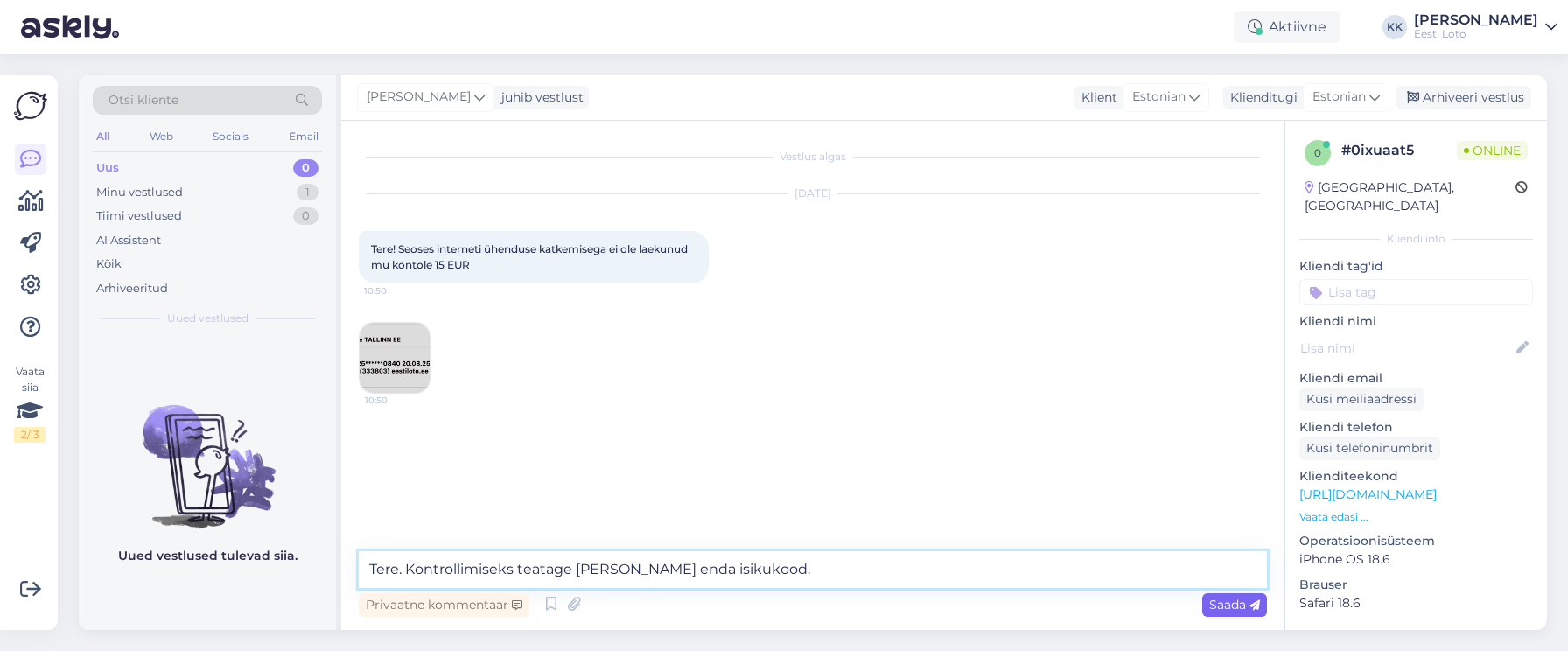
type textarea "Tere. Kontrollimiseks teatage [PERSON_NAME] enda isikukood."
click at [1223, 608] on span "Saada" at bounding box center [1234, 605] width 51 height 15
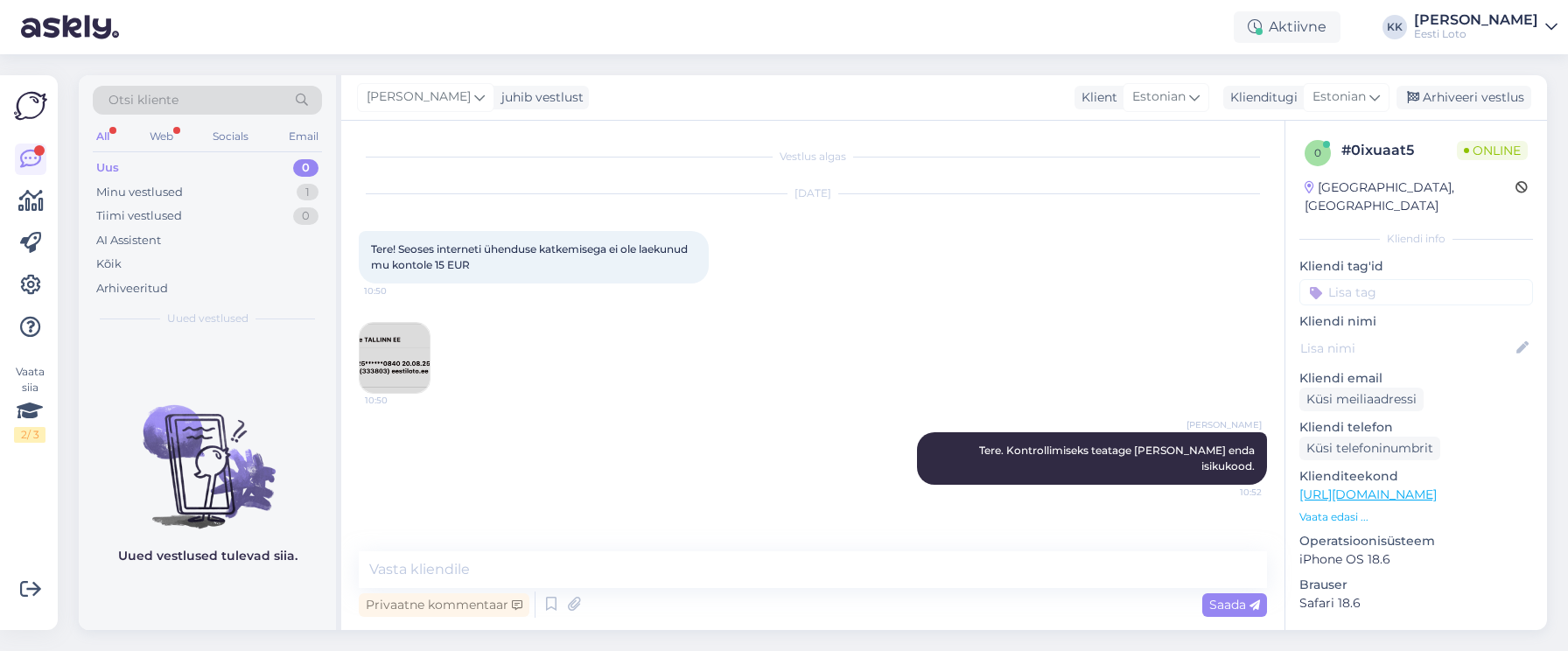
click at [399, 351] on img at bounding box center [394, 357] width 70 height 70
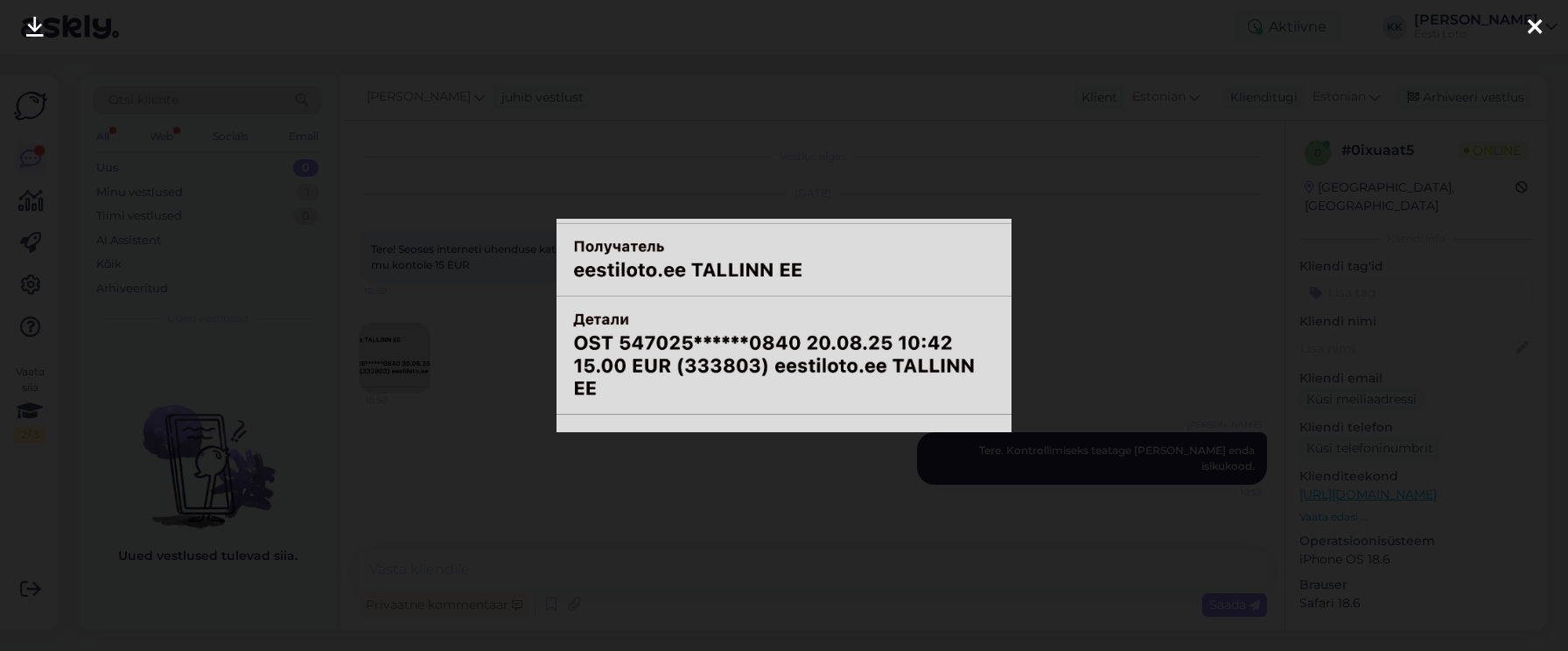
click at [1538, 25] on icon at bounding box center [1534, 28] width 14 height 23
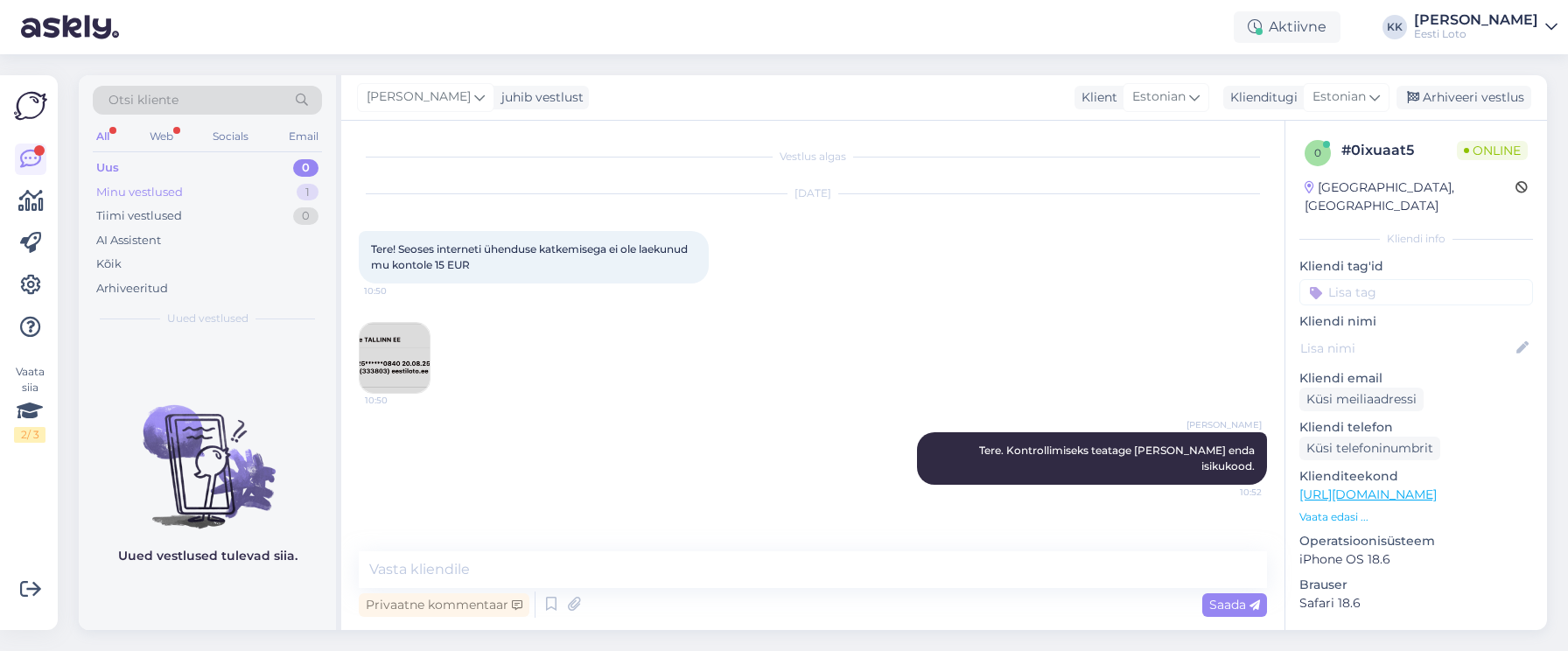
click at [174, 189] on div "Minu vestlused" at bounding box center [139, 192] width 86 height 17
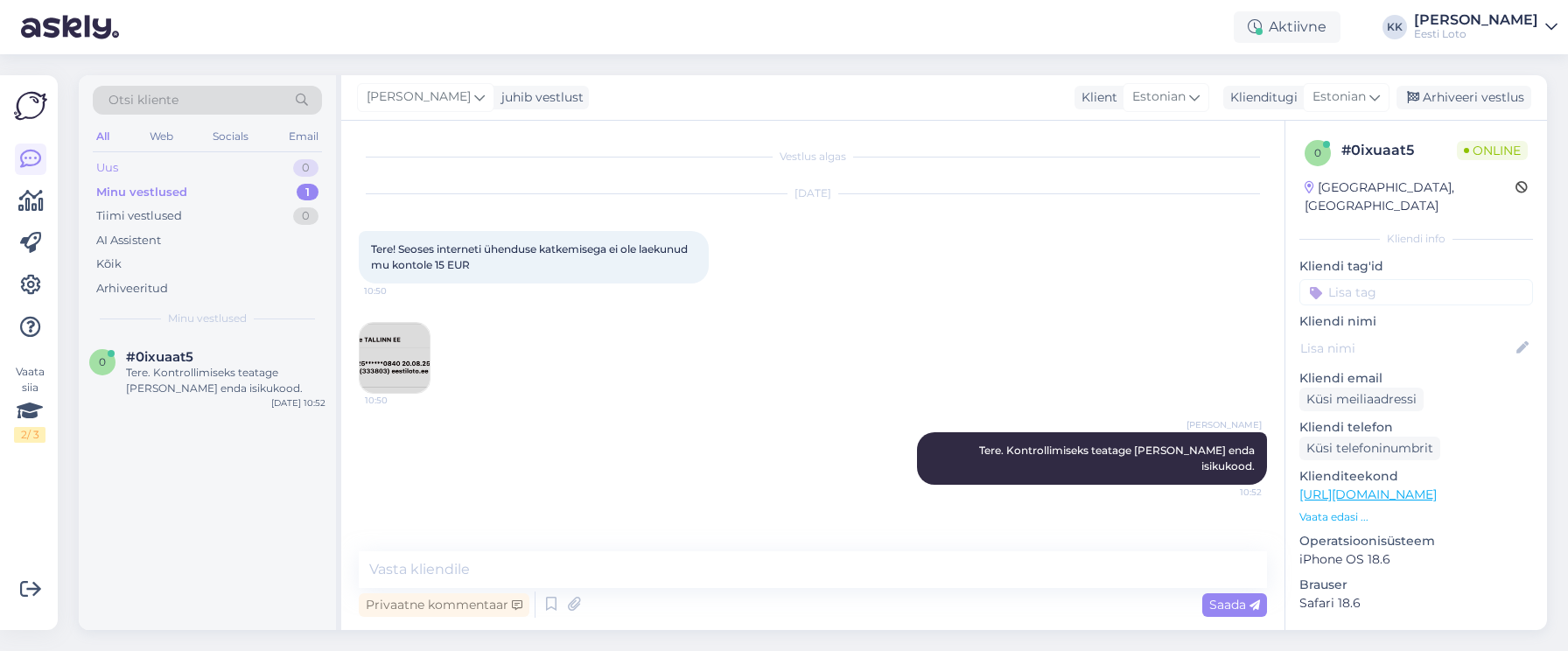
click at [193, 176] on div "Uus 0" at bounding box center [207, 168] width 229 height 25
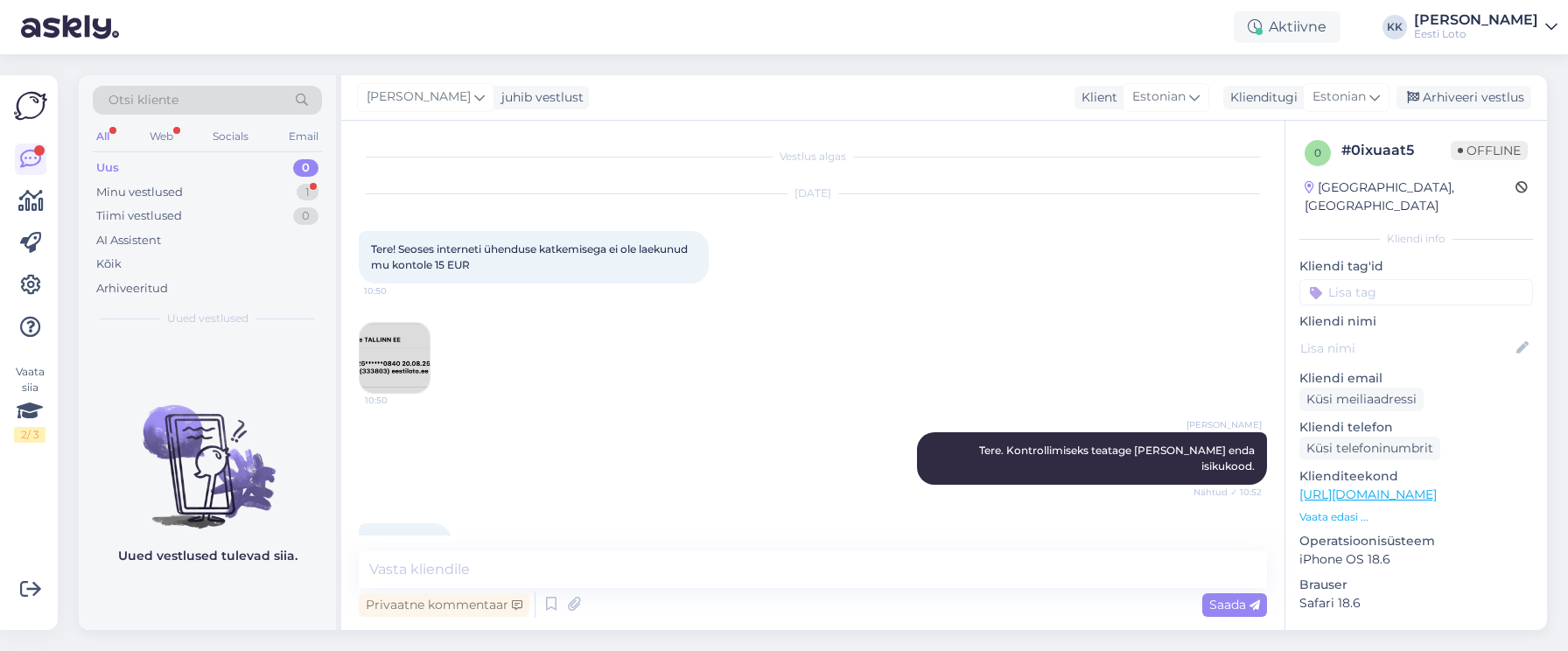
scroll to position [29, 0]
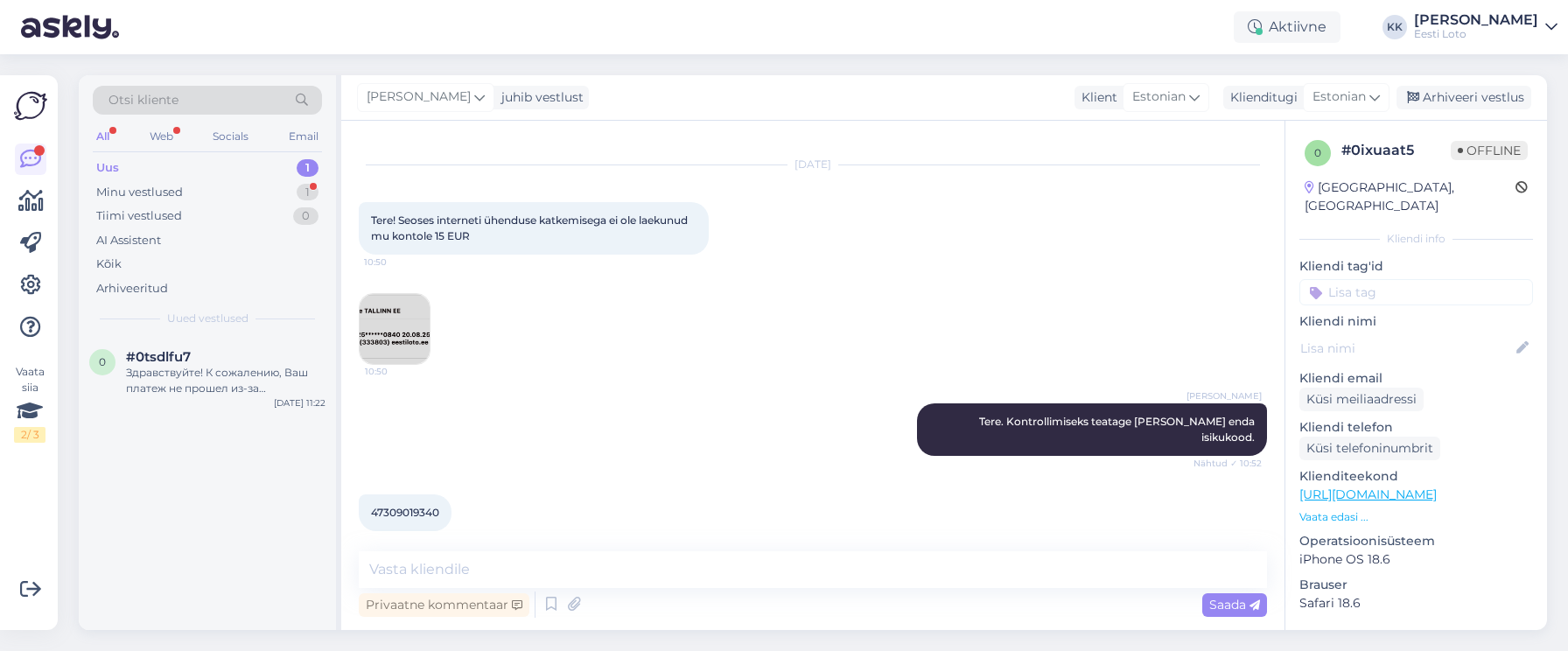
click at [428, 506] on span "47309019340" at bounding box center [405, 513] width 68 height 13
copy span "47309019340"
drag, startPoint x: 642, startPoint y: 570, endPoint x: 652, endPoint y: 568, distance: 10.2
click at [642, 570] on textarea at bounding box center [813, 569] width 908 height 36
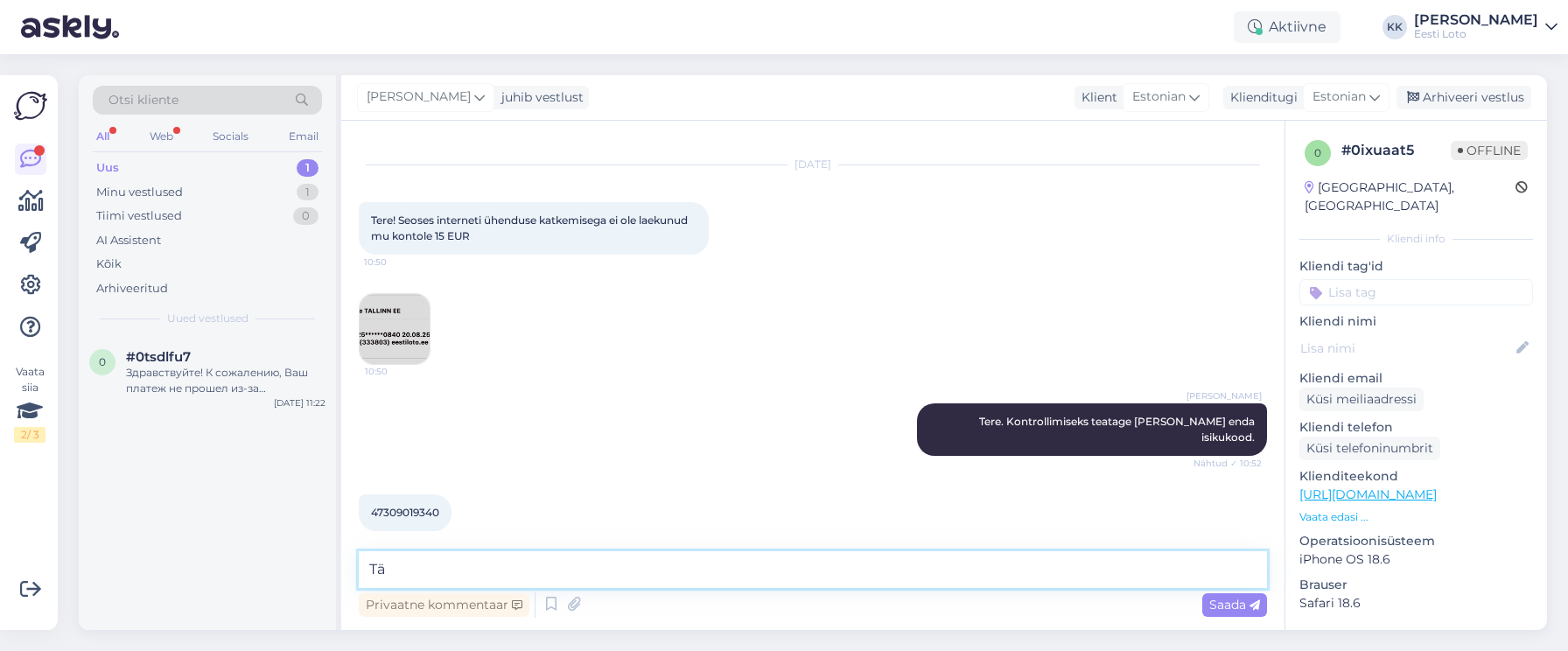
type textarea "T"
type textarea "I"
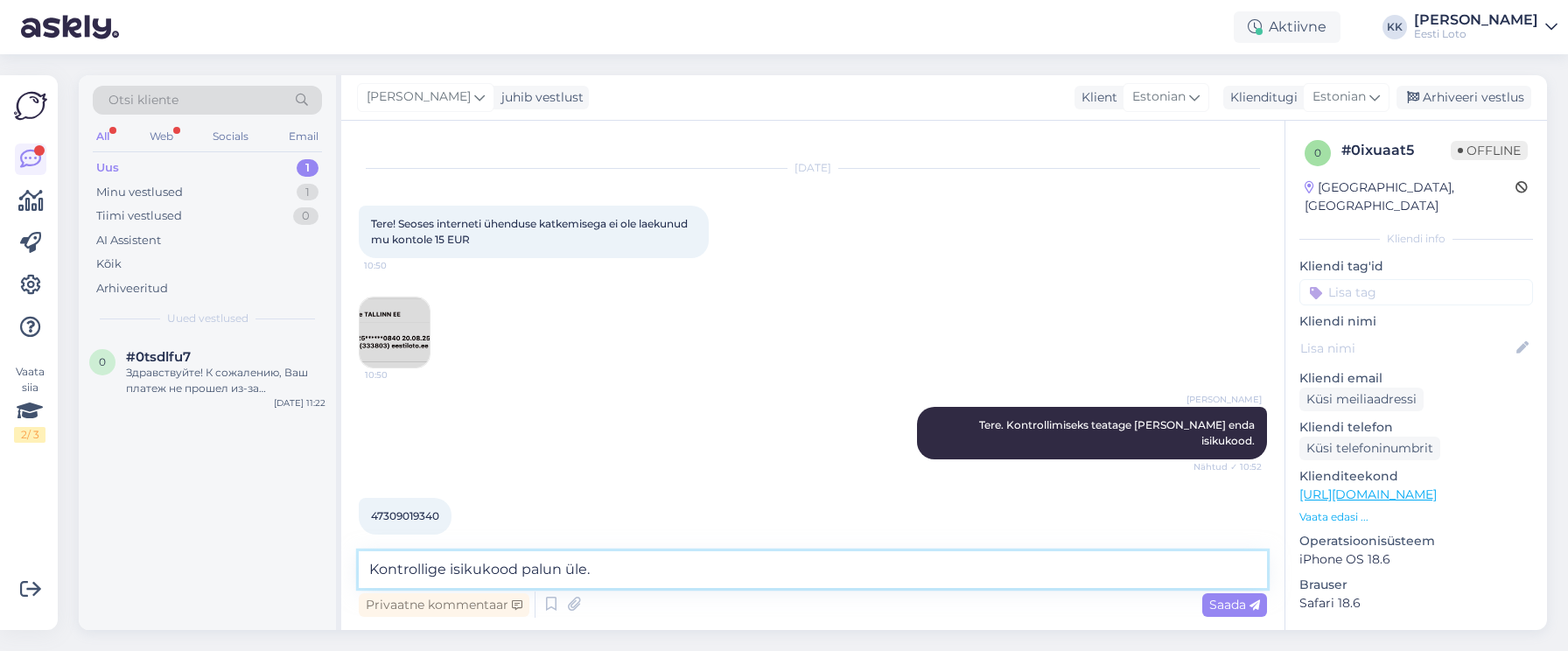
type textarea "Kontrollige isikukood palun üle."
click at [1230, 605] on span "Saada" at bounding box center [1234, 605] width 51 height 15
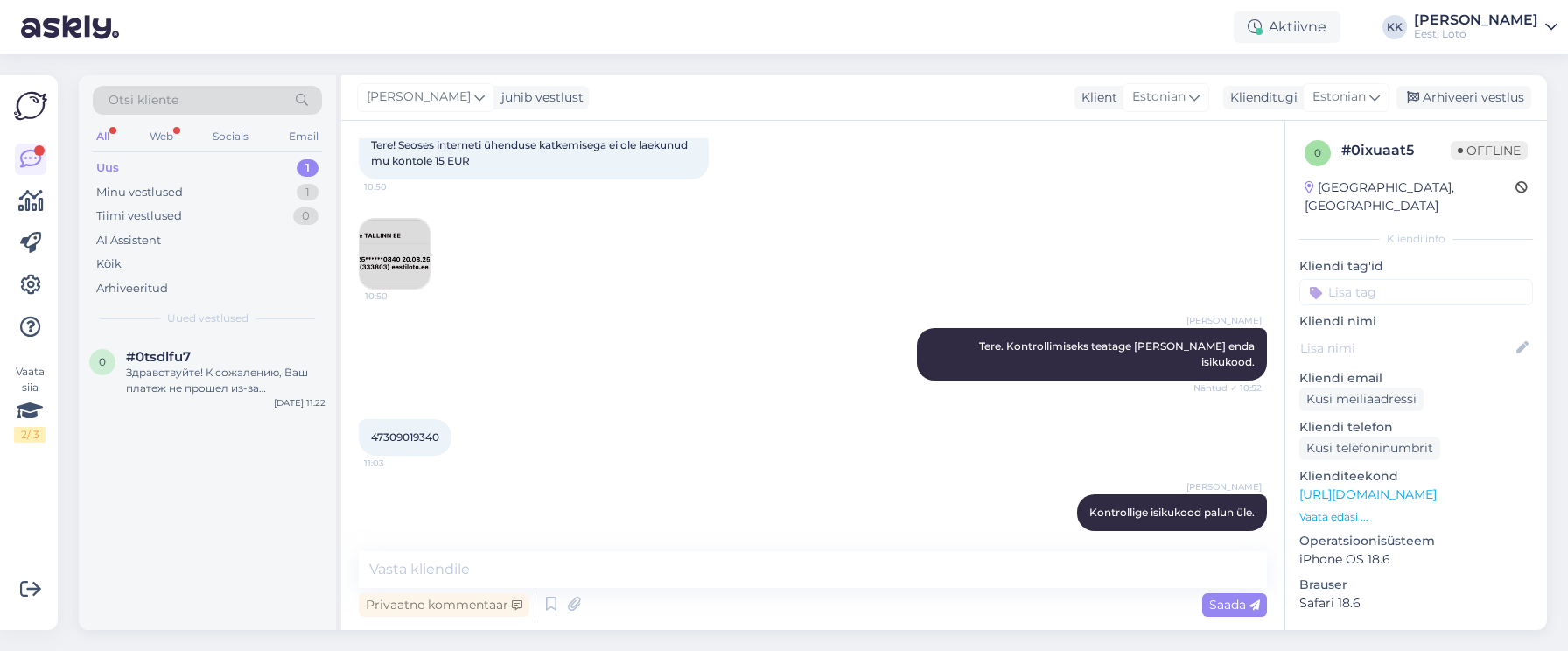
click at [1344, 510] on p "Vaata edasi ..." at bounding box center [1415, 518] width 233 height 15
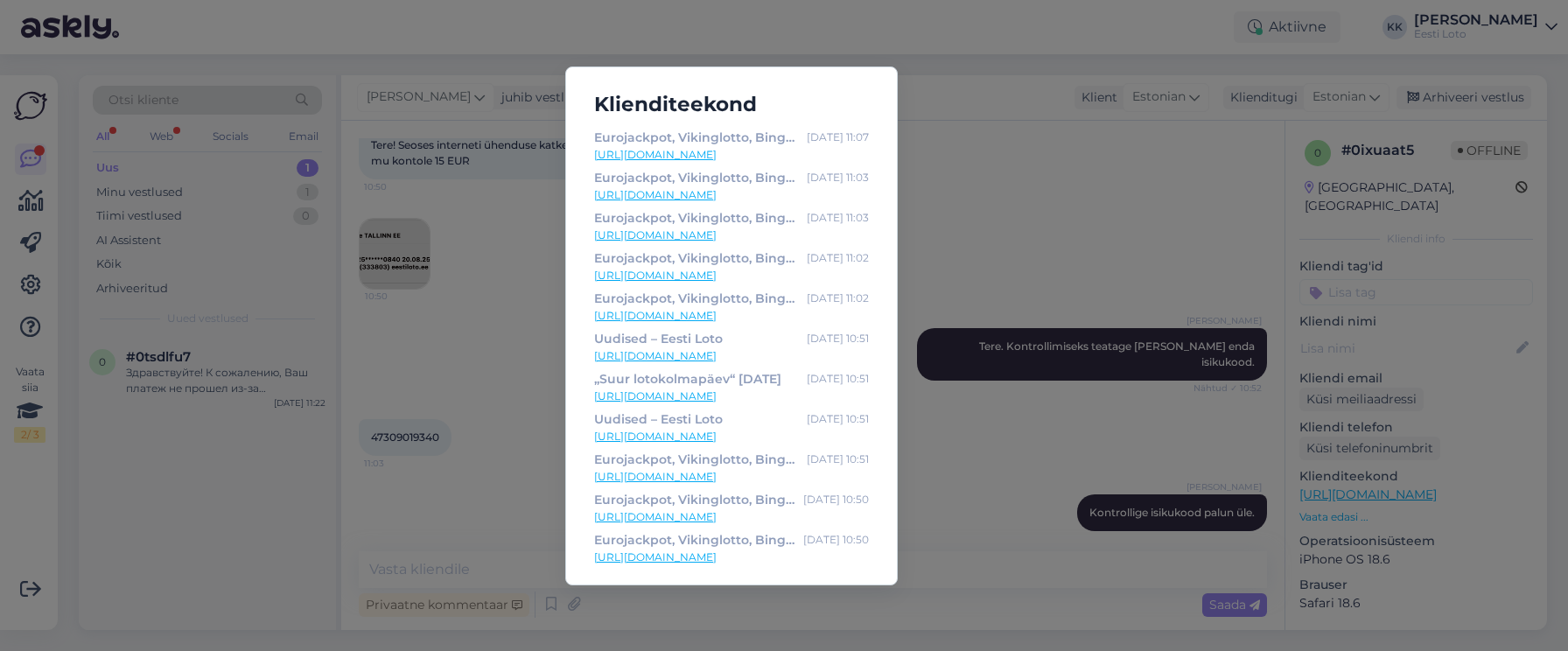
click at [985, 77] on div "Klienditeekond Eurojackpot, Vikinglotto, Bingo loto ja Keno piletid internetis …" at bounding box center [784, 326] width 1568 height 651
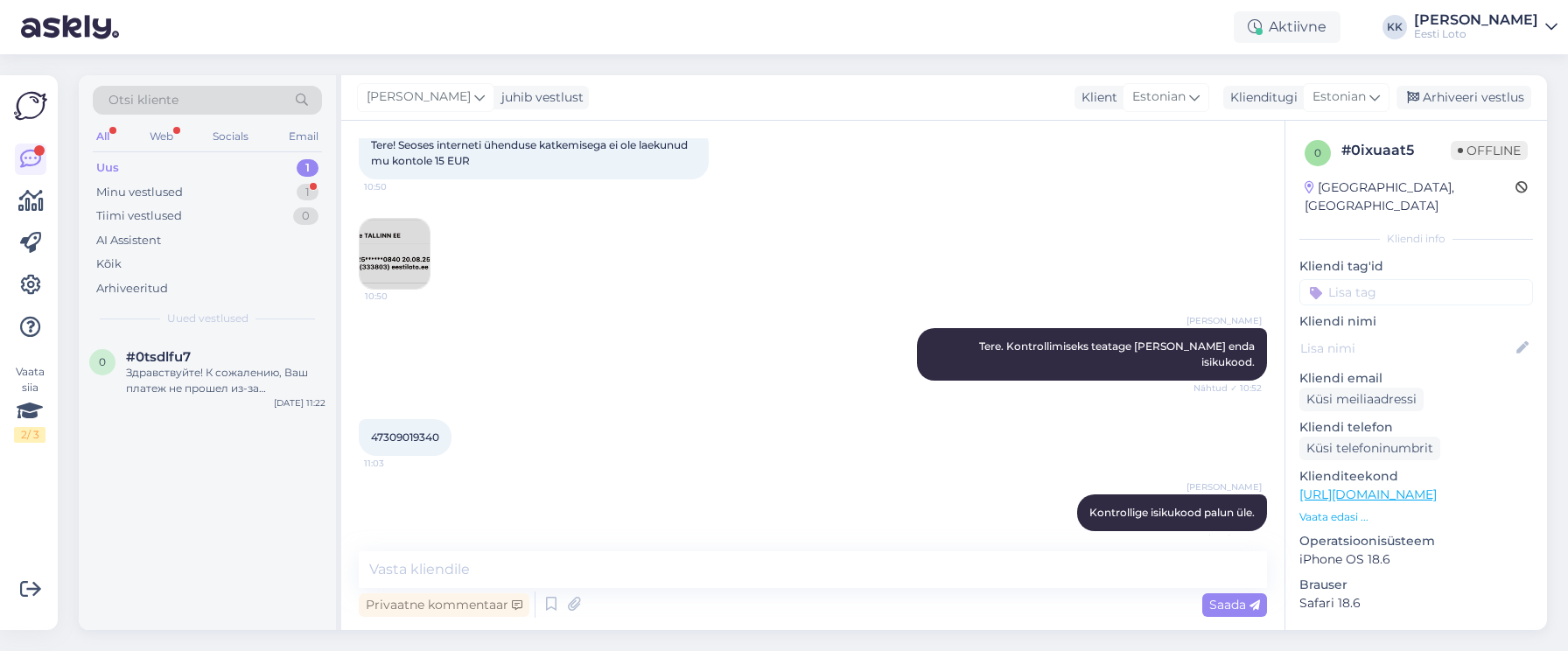
scroll to position [180, 0]
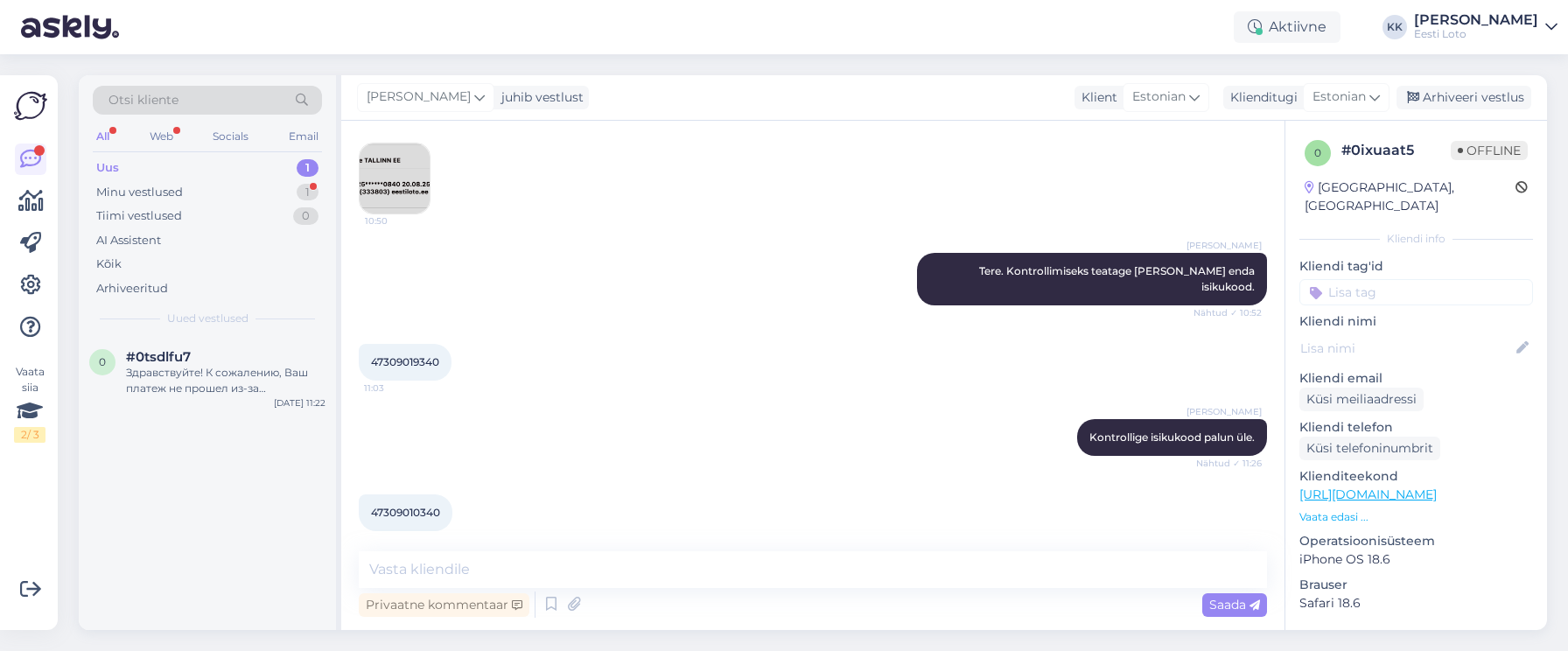
click at [423, 506] on span "47309010340" at bounding box center [406, 513] width 69 height 13
drag, startPoint x: 423, startPoint y: 496, endPoint x: 439, endPoint y: 497, distance: 16.0
click at [423, 506] on span "47309010340" at bounding box center [406, 513] width 69 height 13
copy span "47309010340"
click at [544, 567] on textarea at bounding box center [813, 569] width 908 height 36
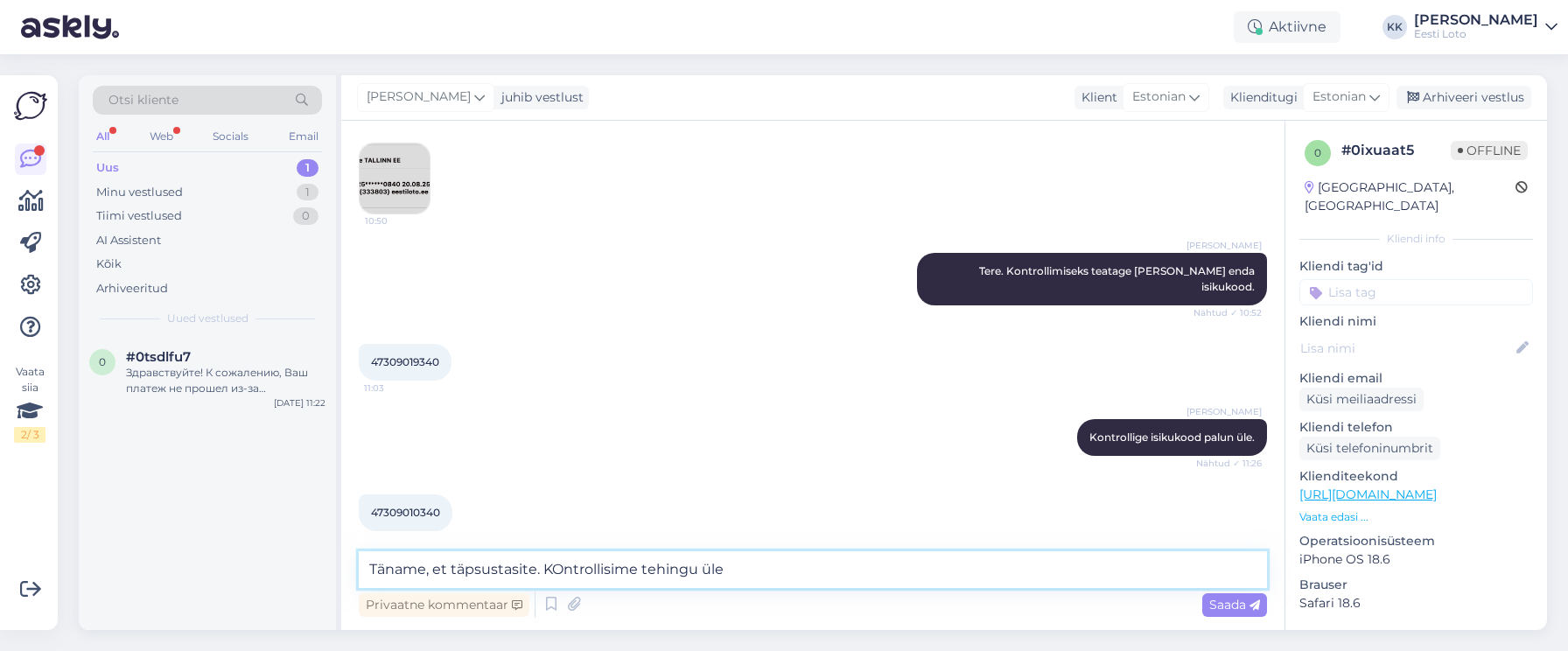
drag, startPoint x: 558, startPoint y: 570, endPoint x: 609, endPoint y: 560, distance: 52.0
click at [559, 570] on textarea "Täname, et täpsustasite. KOntrollisime tehingu üle" at bounding box center [813, 569] width 908 height 36
click at [752, 572] on textarea "Täname, et täpsustasite. Kontrollisime tehingu üle" at bounding box center [813, 569] width 908 height 36
type textarea "Täname, et täpsustasite. Kontrollisime tehingu [PERSON_NAME] raha kandsime e-ra…"
click at [1236, 605] on span "Saada" at bounding box center [1234, 605] width 51 height 15
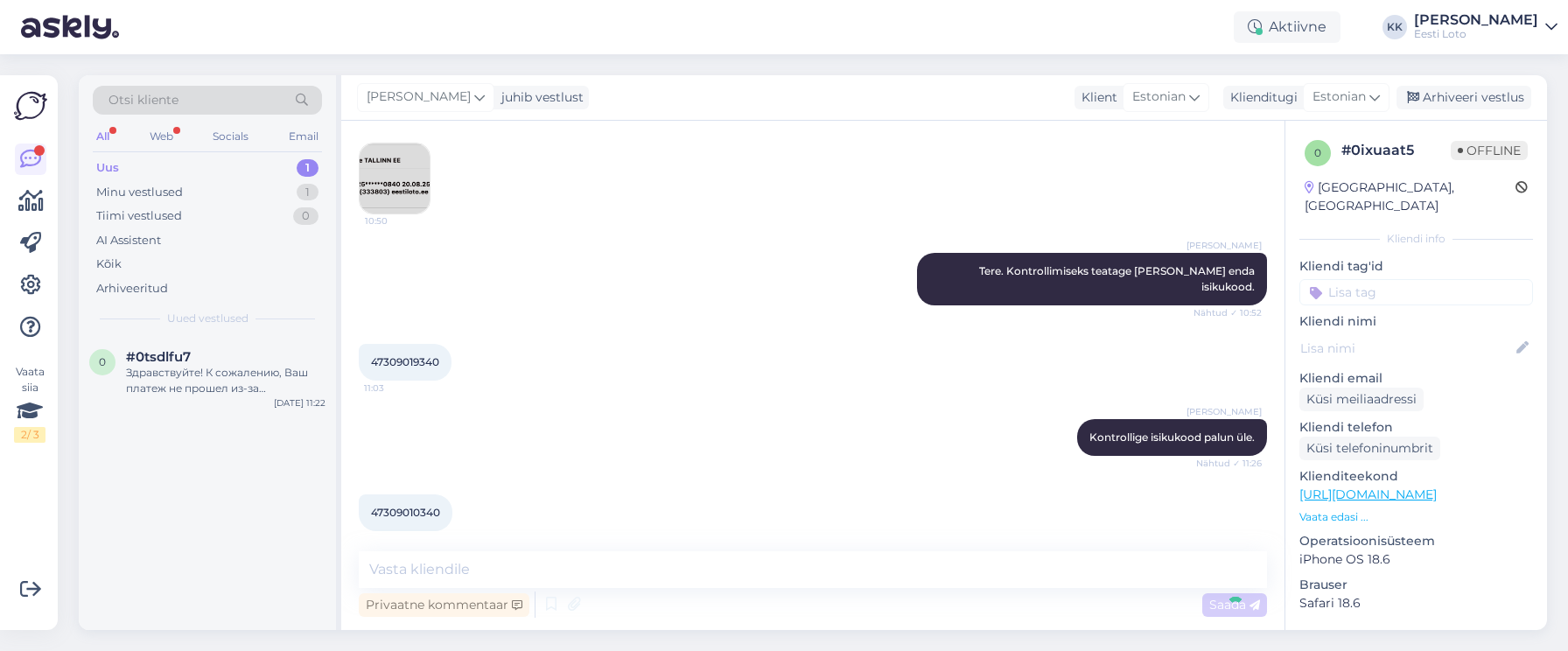
scroll to position [271, 0]
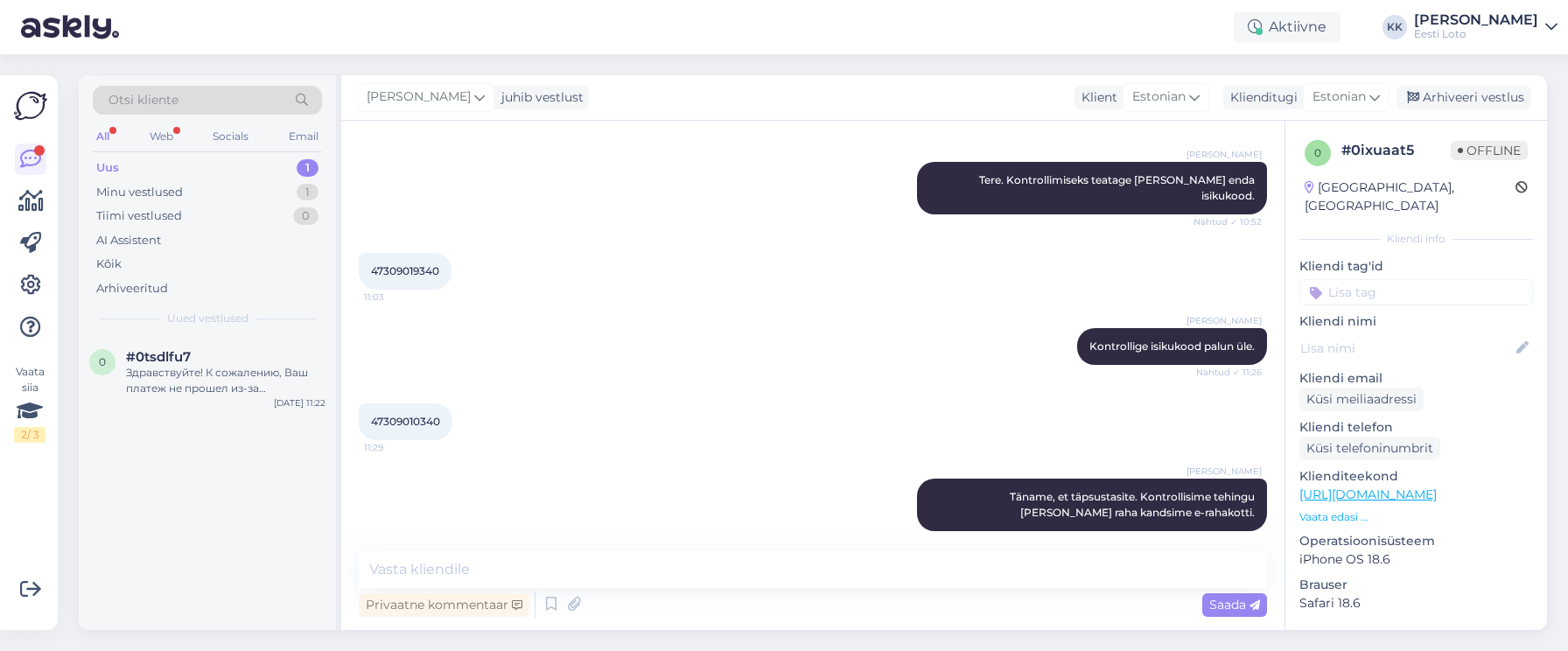
click at [1406, 279] on input at bounding box center [1415, 292] width 233 height 26
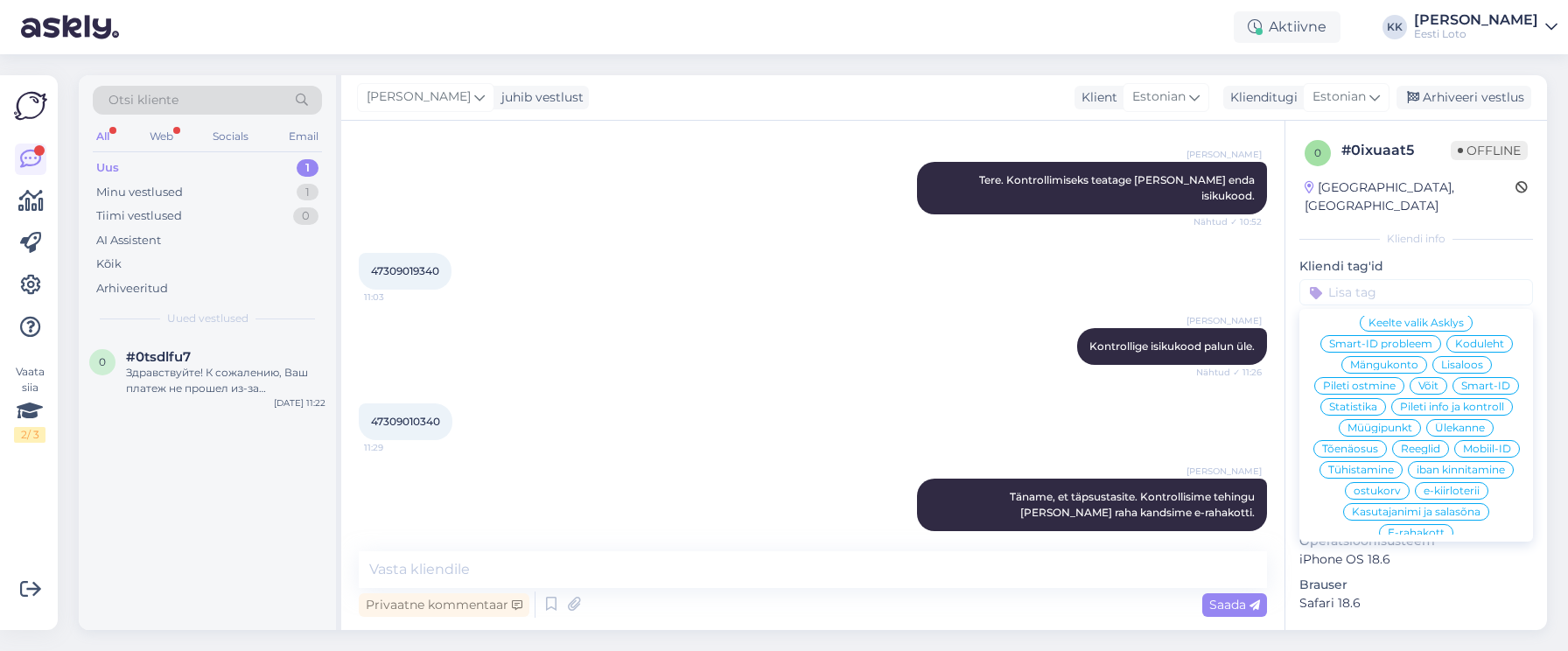
click at [1427, 528] on span "E-rahakott" at bounding box center [1415, 533] width 57 height 11
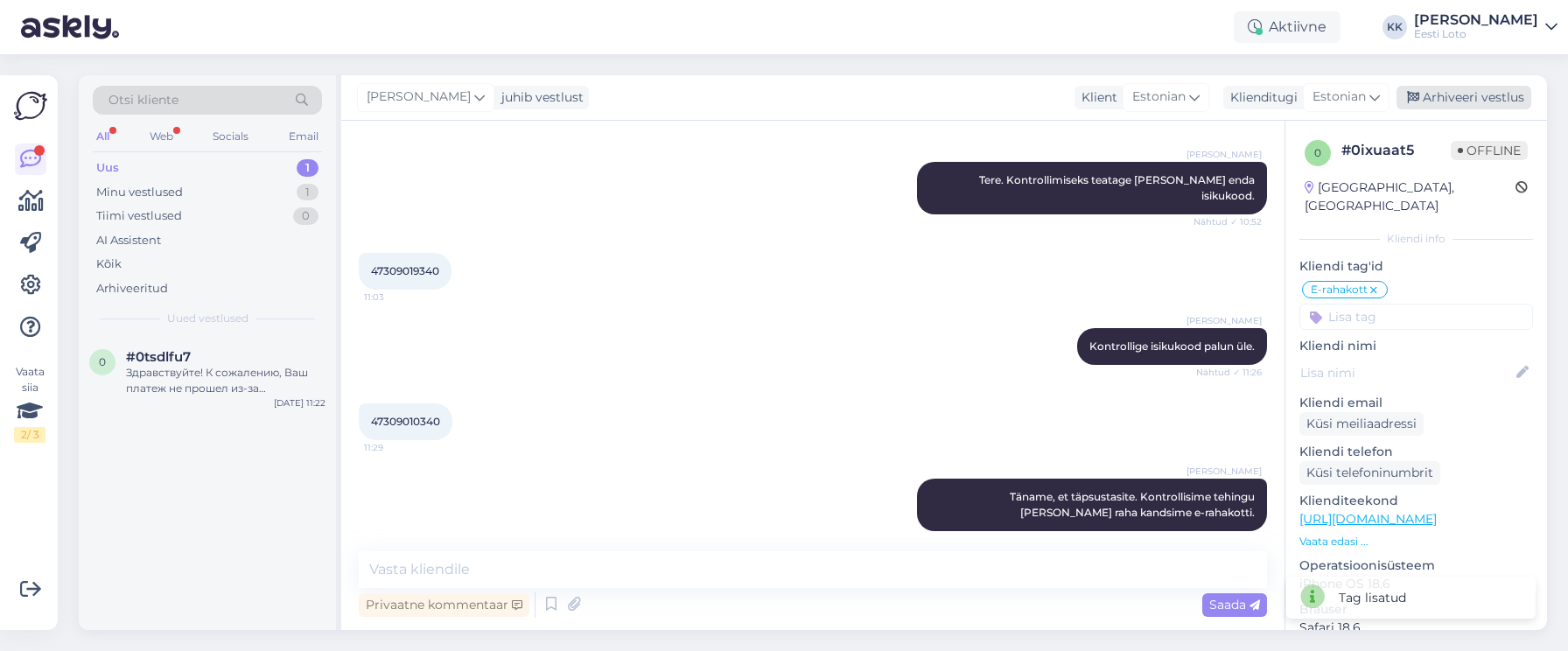
click at [1473, 92] on div "Arhiveeri vestlus" at bounding box center [1463, 97] width 134 height 24
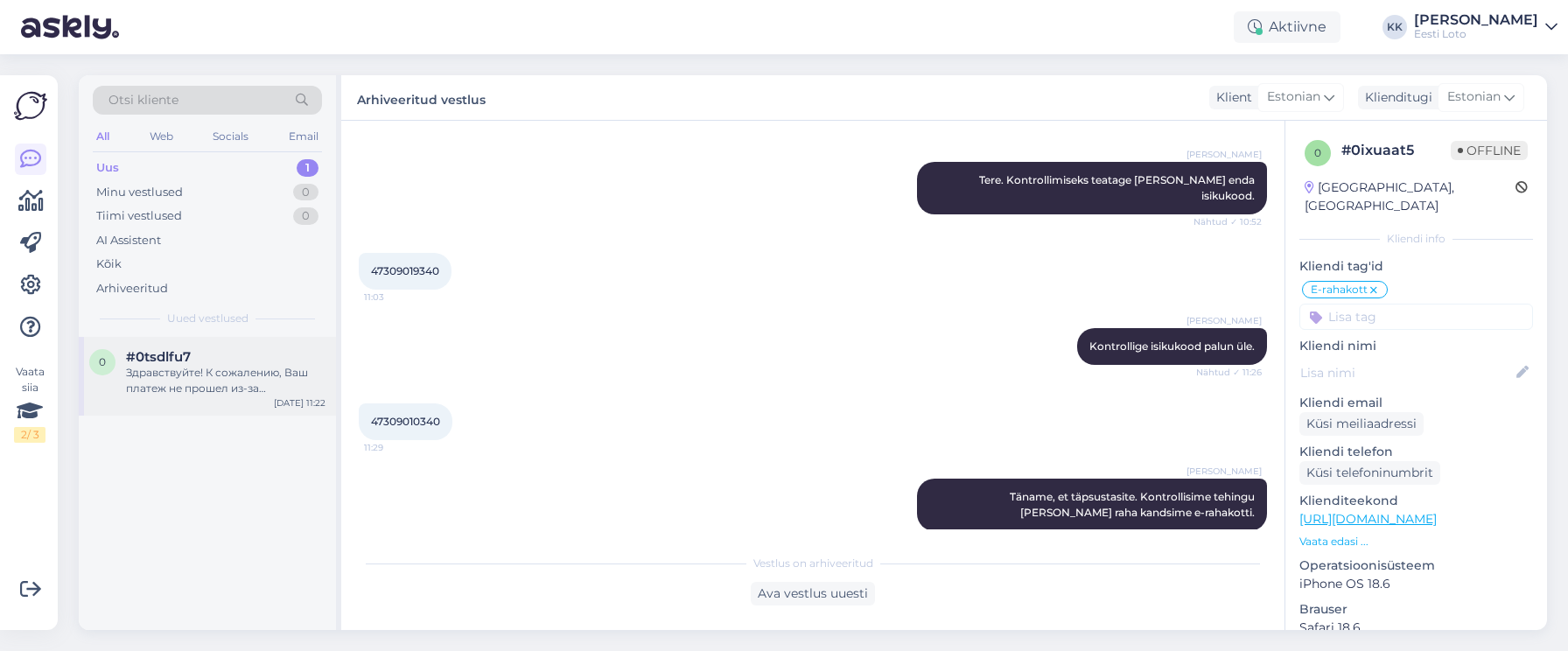
click at [192, 377] on div "Здравствуйте! К сожалению, Ваш платеж не прошел из-за технической ошибки. Наш ф…" at bounding box center [226, 380] width 200 height 32
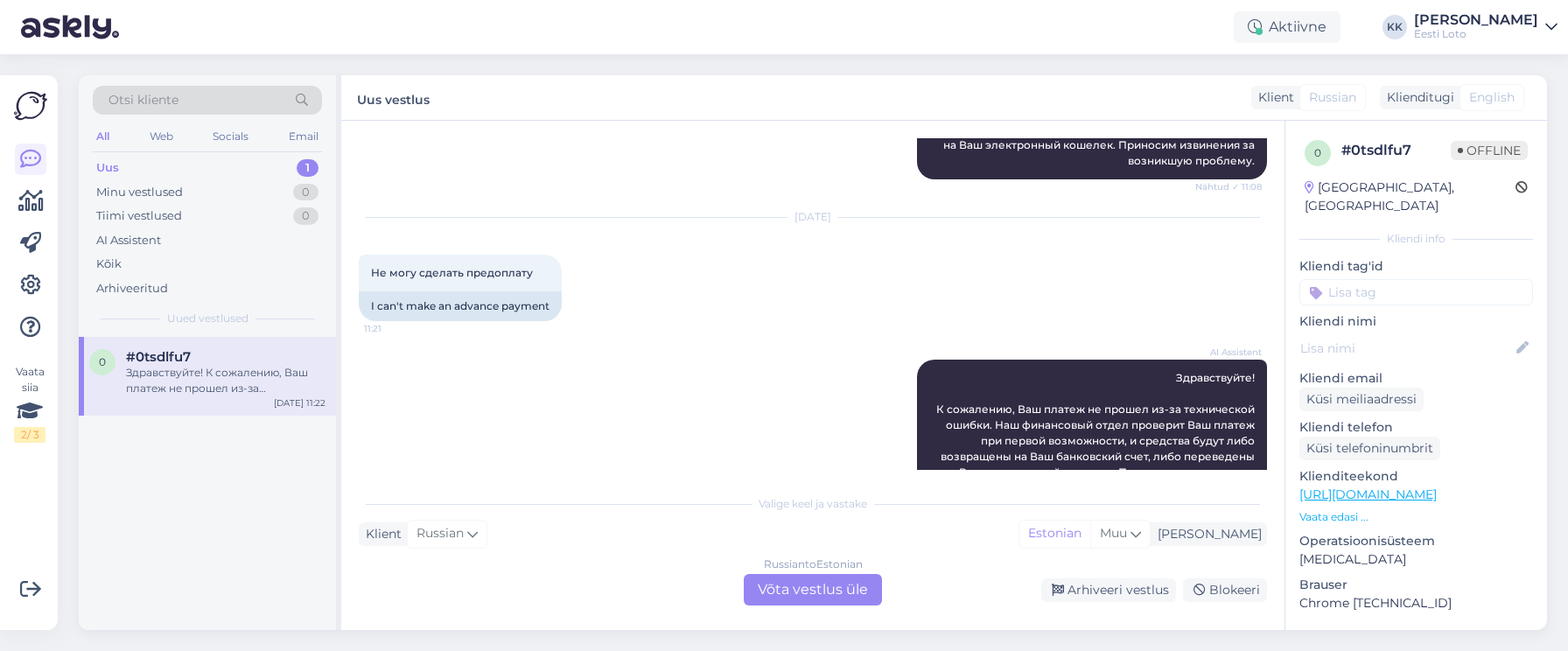
scroll to position [361, 0]
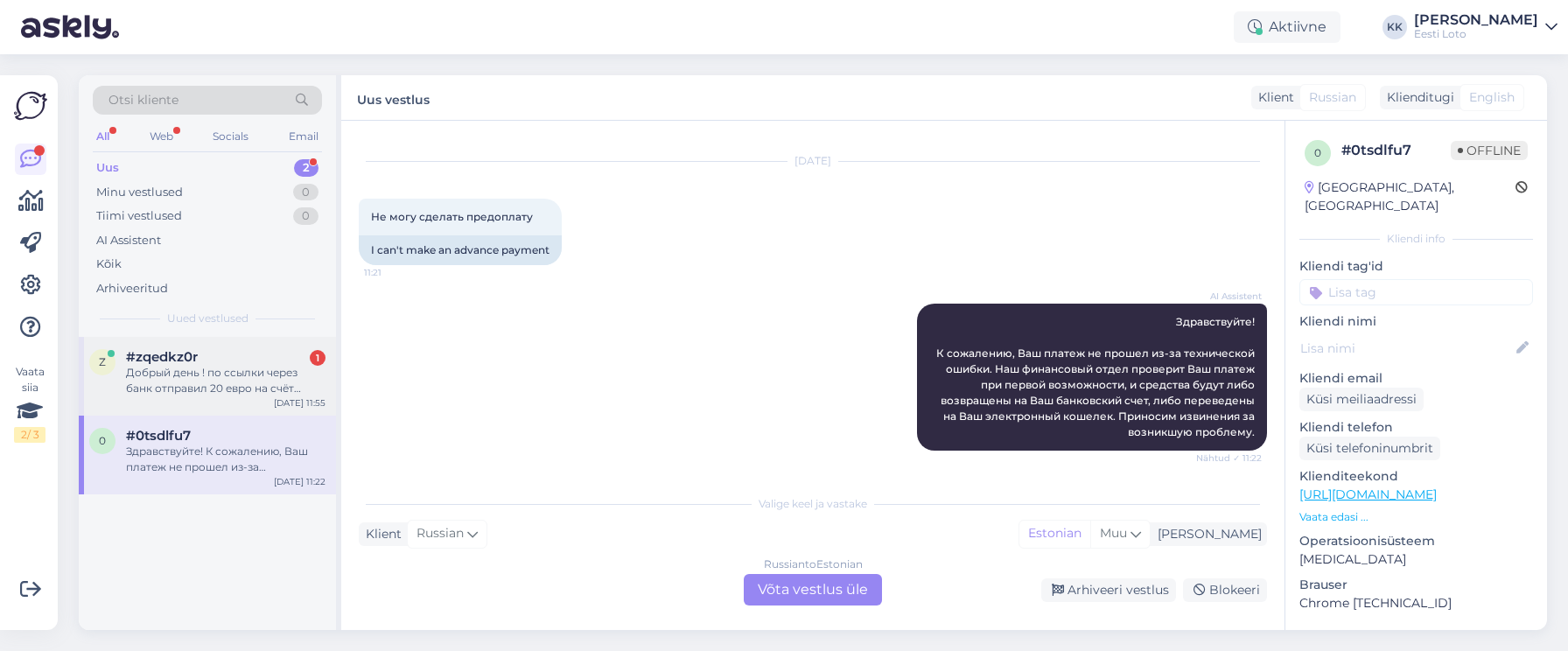
click at [208, 397] on div "z #zqedkz0r 1 Добрый день ! по ссылки через банк отправил 20 евро на счёт аккау…" at bounding box center [207, 376] width 257 height 79
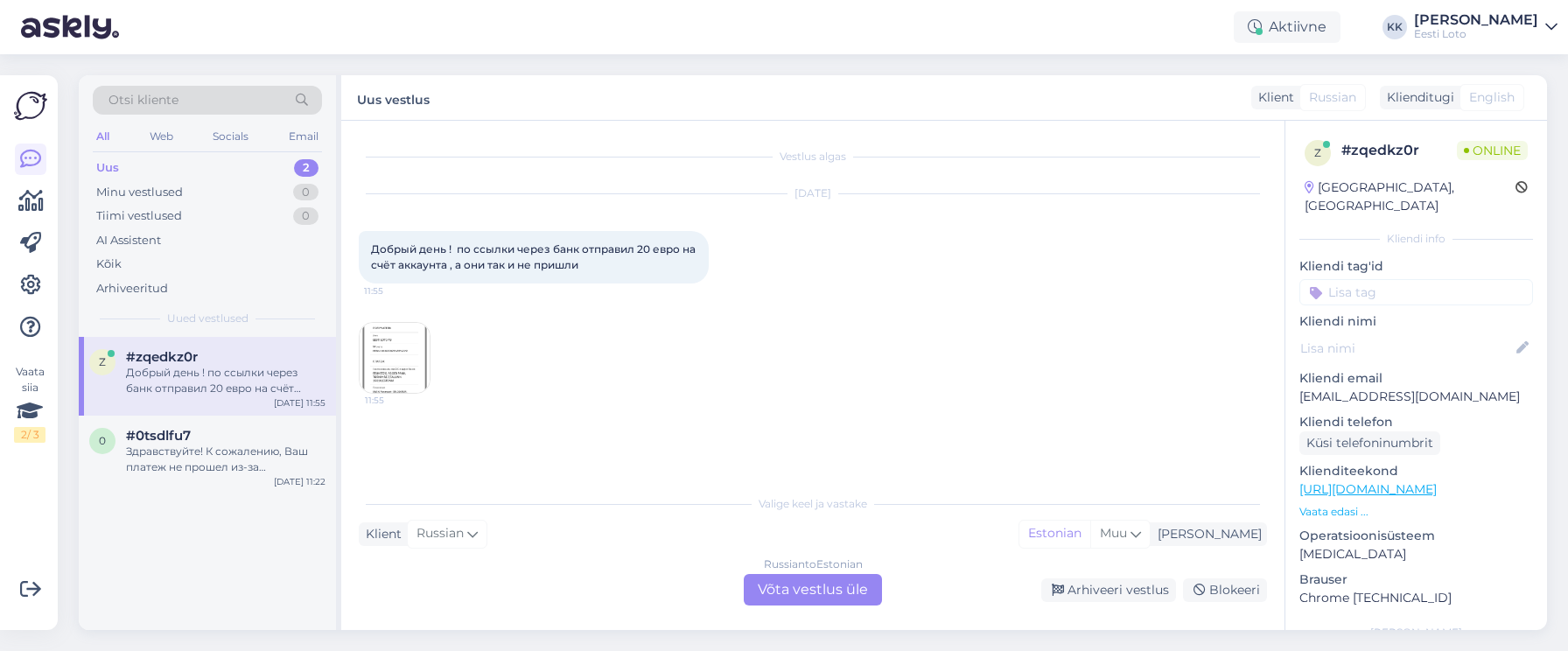
click at [405, 362] on img at bounding box center [394, 357] width 70 height 70
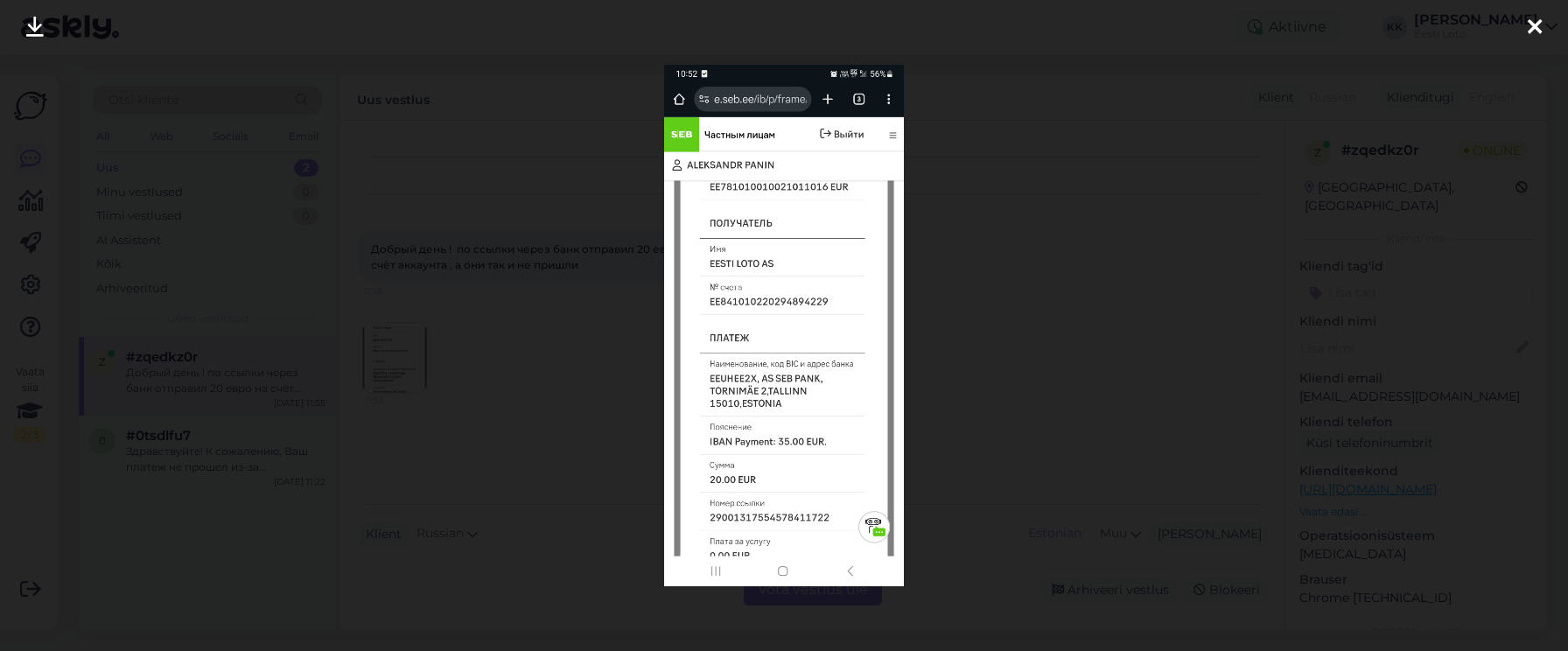
click at [1530, 26] on icon at bounding box center [1534, 28] width 14 height 23
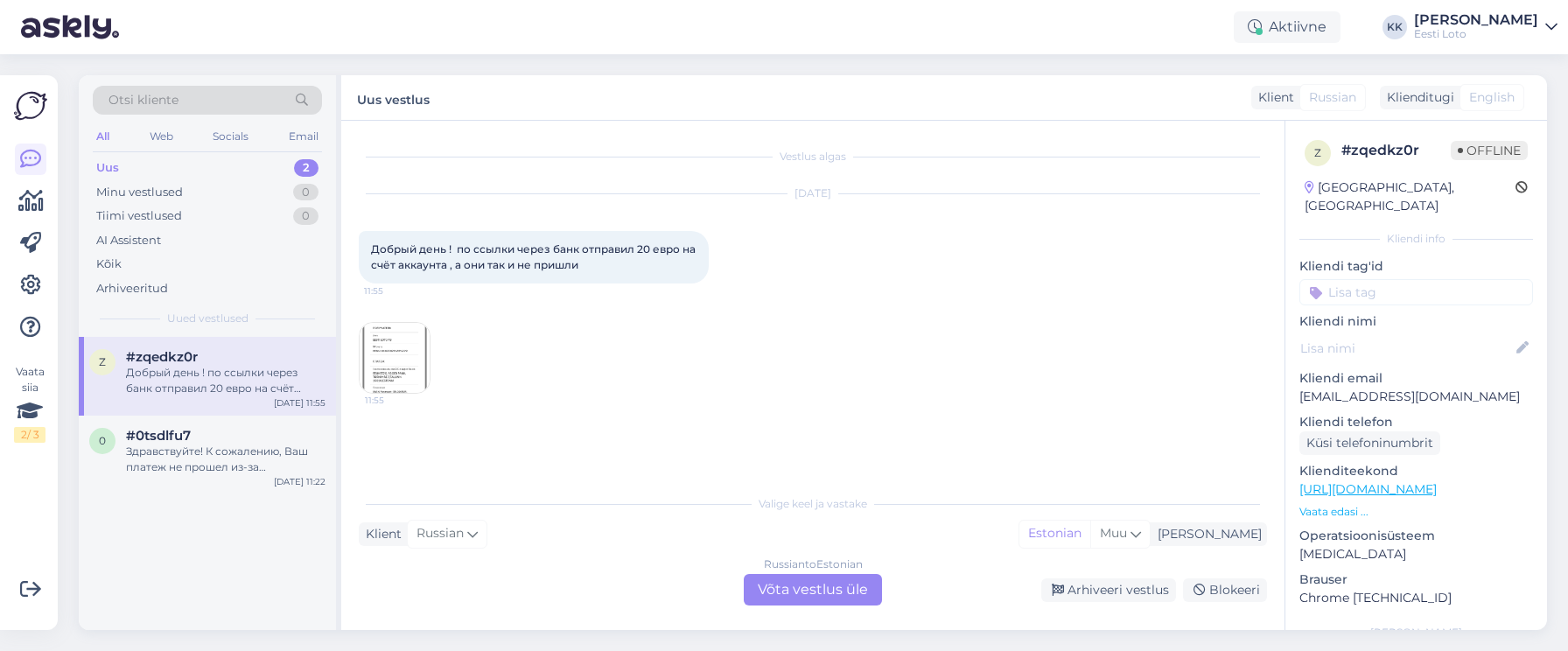
click at [398, 351] on img at bounding box center [394, 357] width 70 height 70
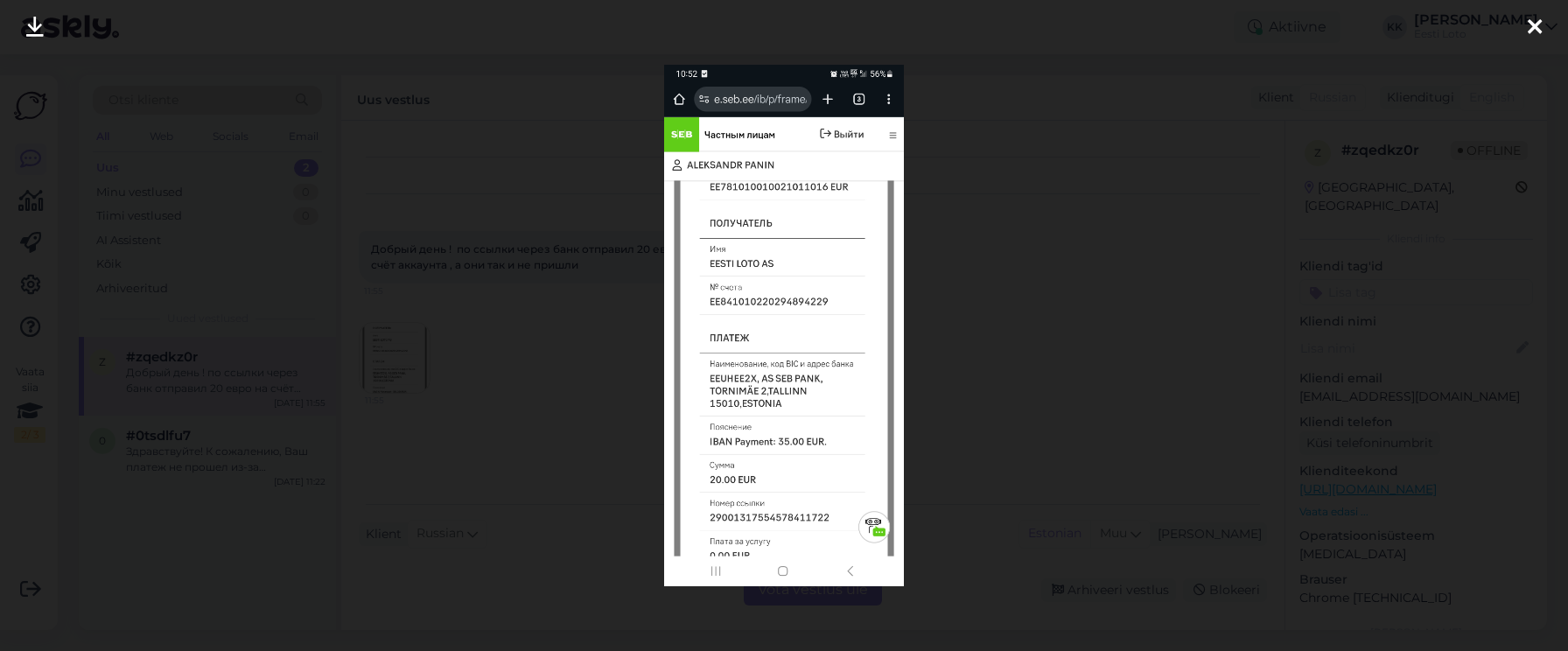
click at [1532, 25] on icon at bounding box center [1534, 28] width 14 height 23
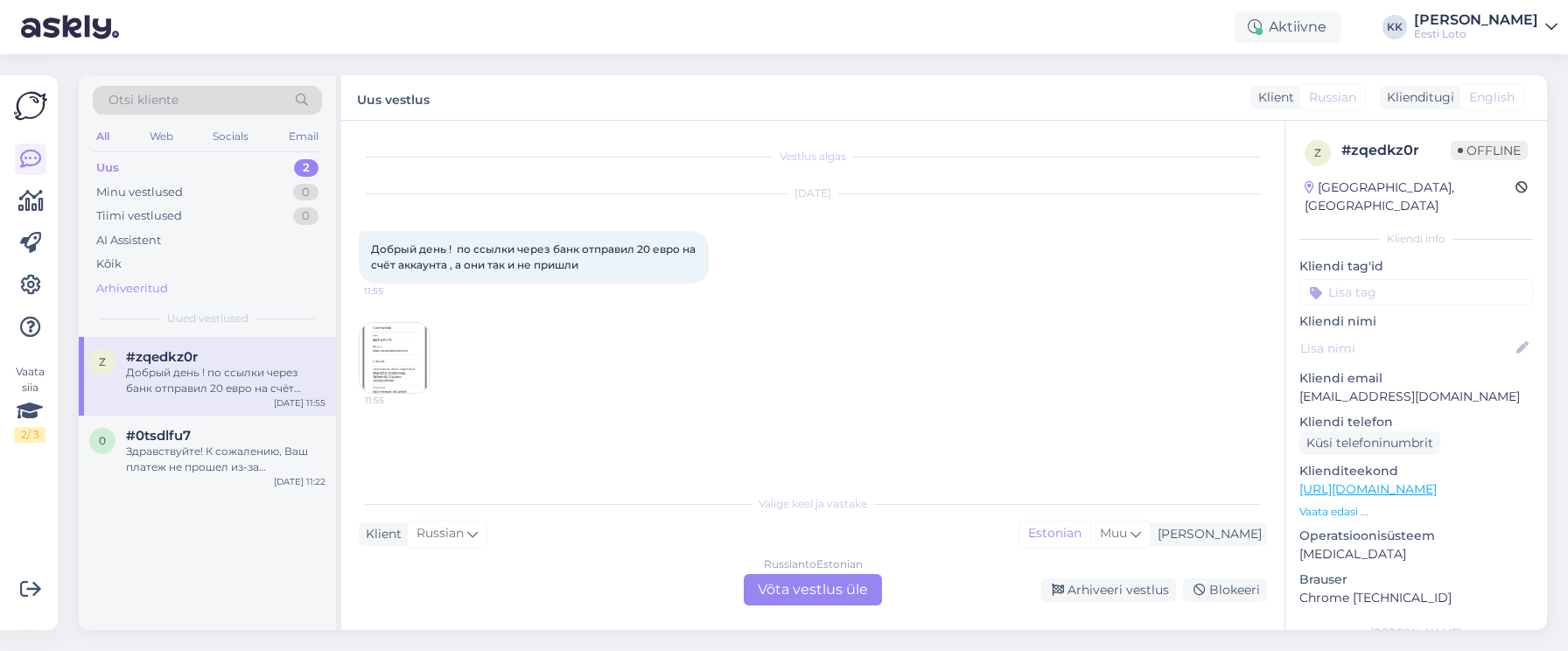
click at [168, 291] on div "Arhiveeritud" at bounding box center [207, 289] width 229 height 25
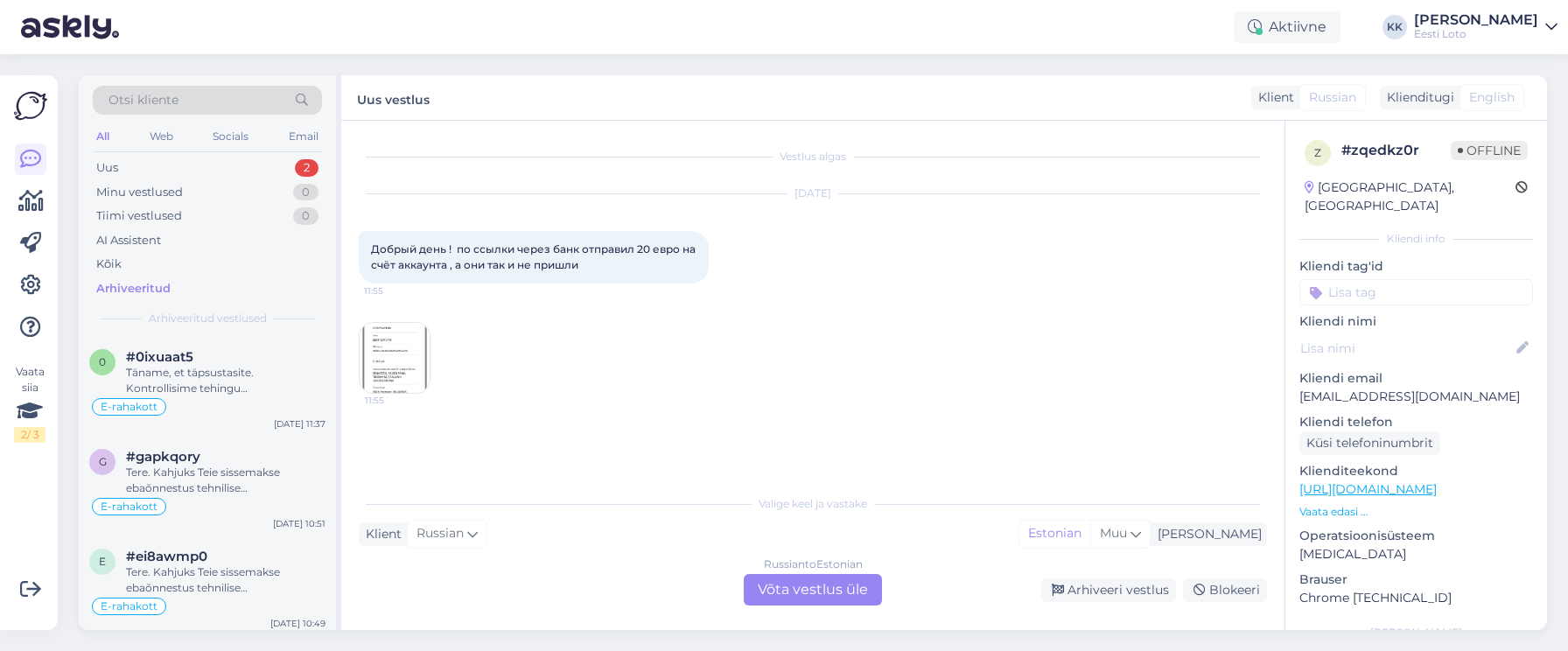
click at [146, 289] on div "Arhiveeritud" at bounding box center [132, 289] width 74 height 17
click at [235, 95] on div "Otsi kliente" at bounding box center [207, 100] width 229 height 29
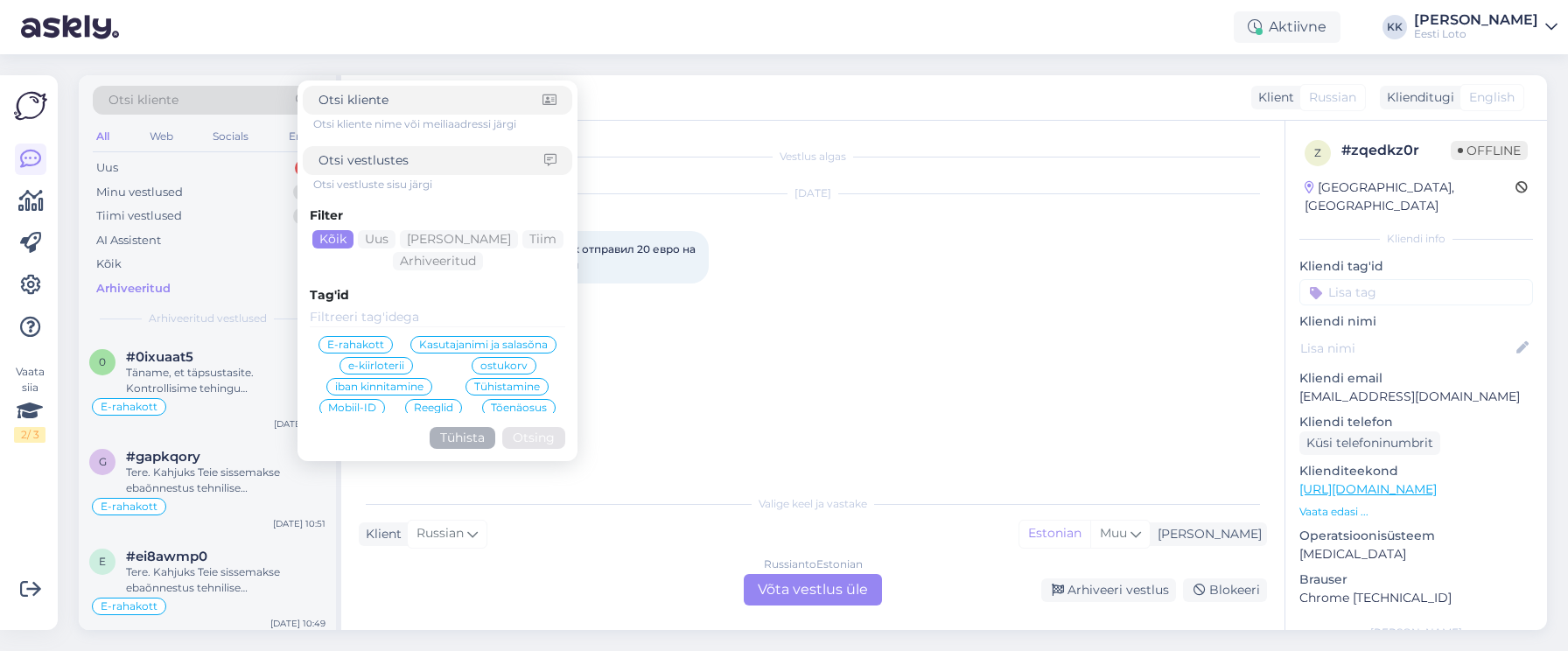
click at [407, 162] on input at bounding box center [431, 160] width 226 height 18
type input "makset tuleb algata"
click button "Otsing" at bounding box center [534, 438] width 63 height 22
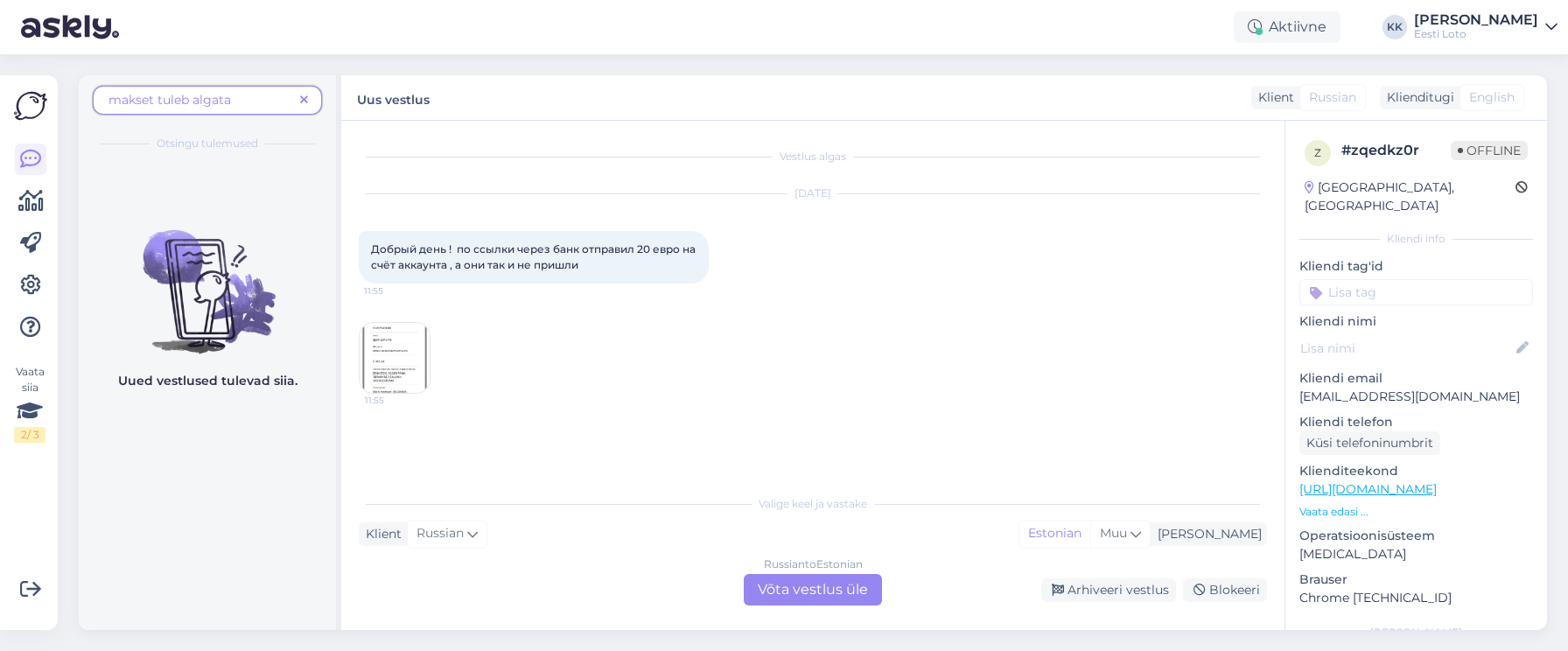
click at [305, 100] on icon at bounding box center [304, 100] width 8 height 12
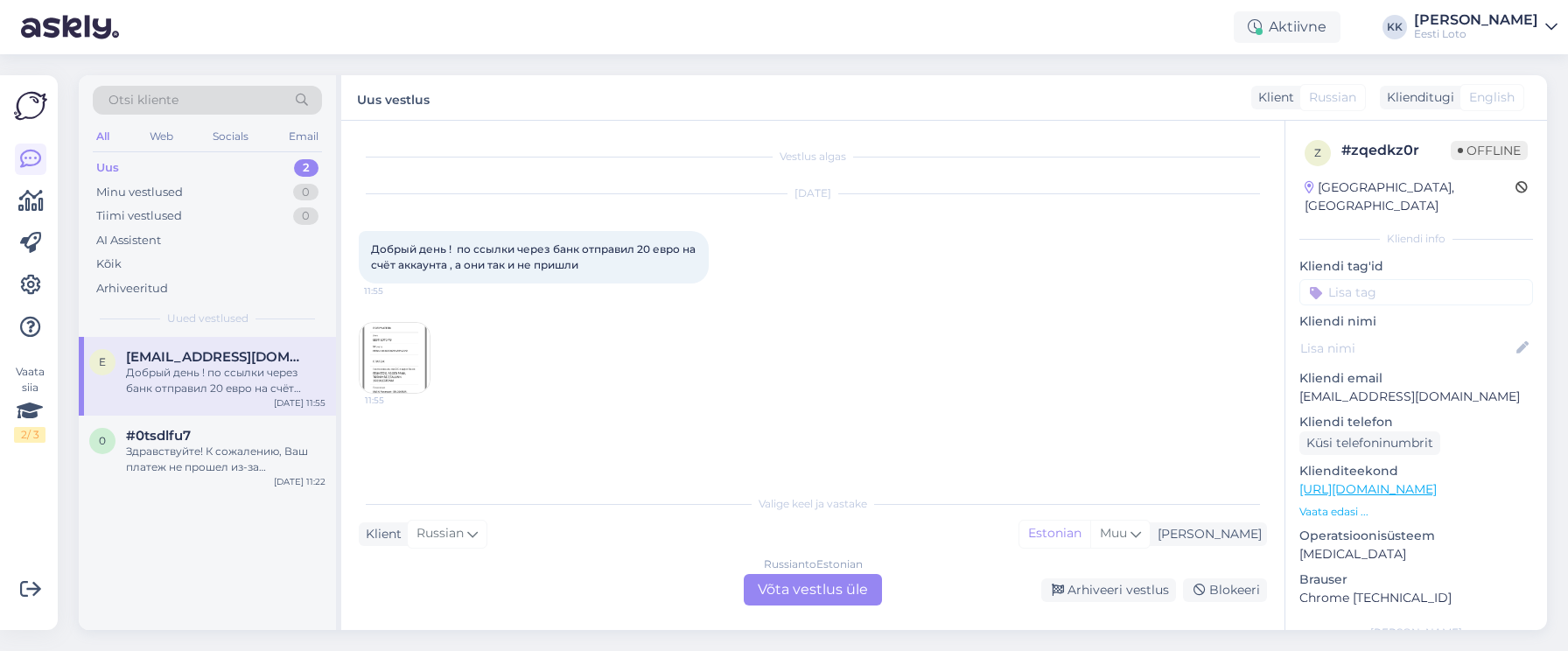
click at [266, 103] on div "Otsi kliente" at bounding box center [207, 100] width 229 height 29
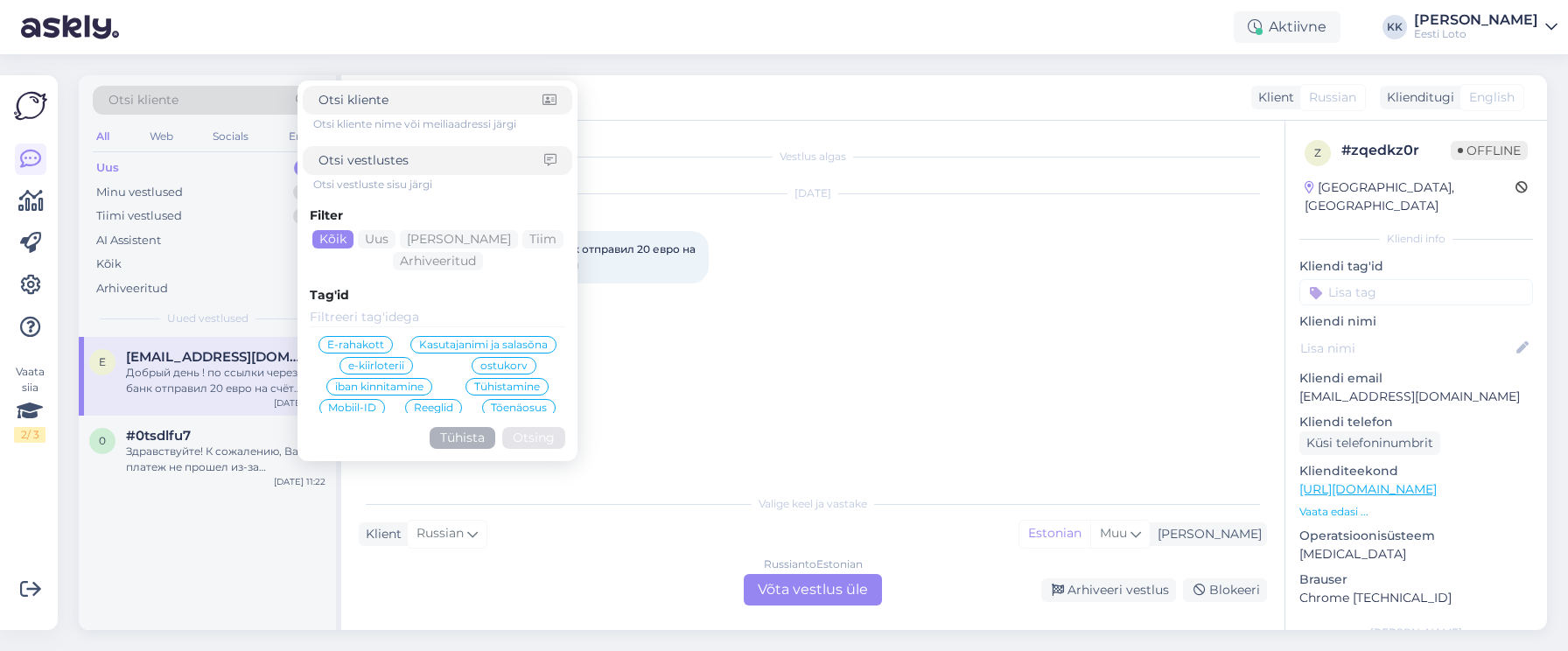
click at [440, 161] on input at bounding box center [431, 160] width 226 height 18
type input "[PERSON_NAME]"
click button "Otsing" at bounding box center [534, 438] width 63 height 22
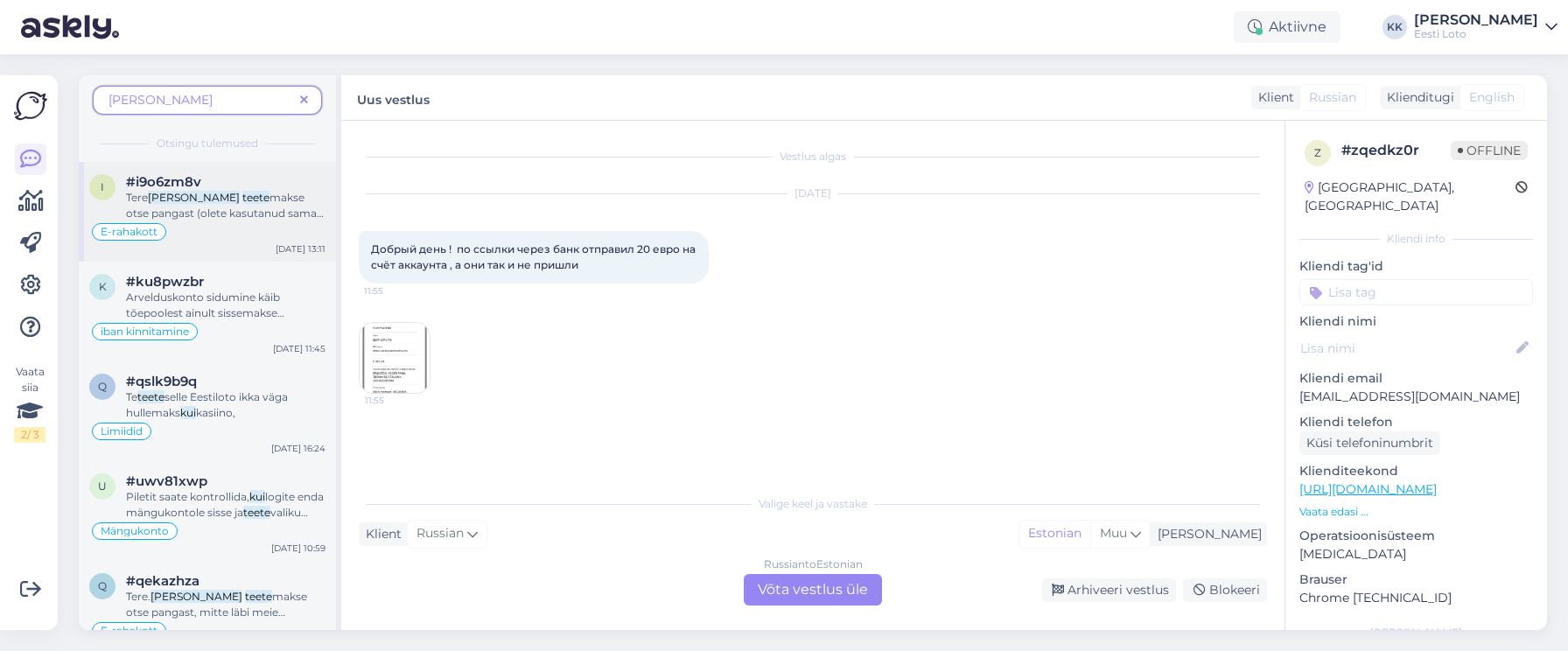
click at [226, 199] on span "makse otse pangast (olete kasutanud sama viitenumbrit, mis oli maksel [DATE]), …" at bounding box center [225, 292] width 198 height 203
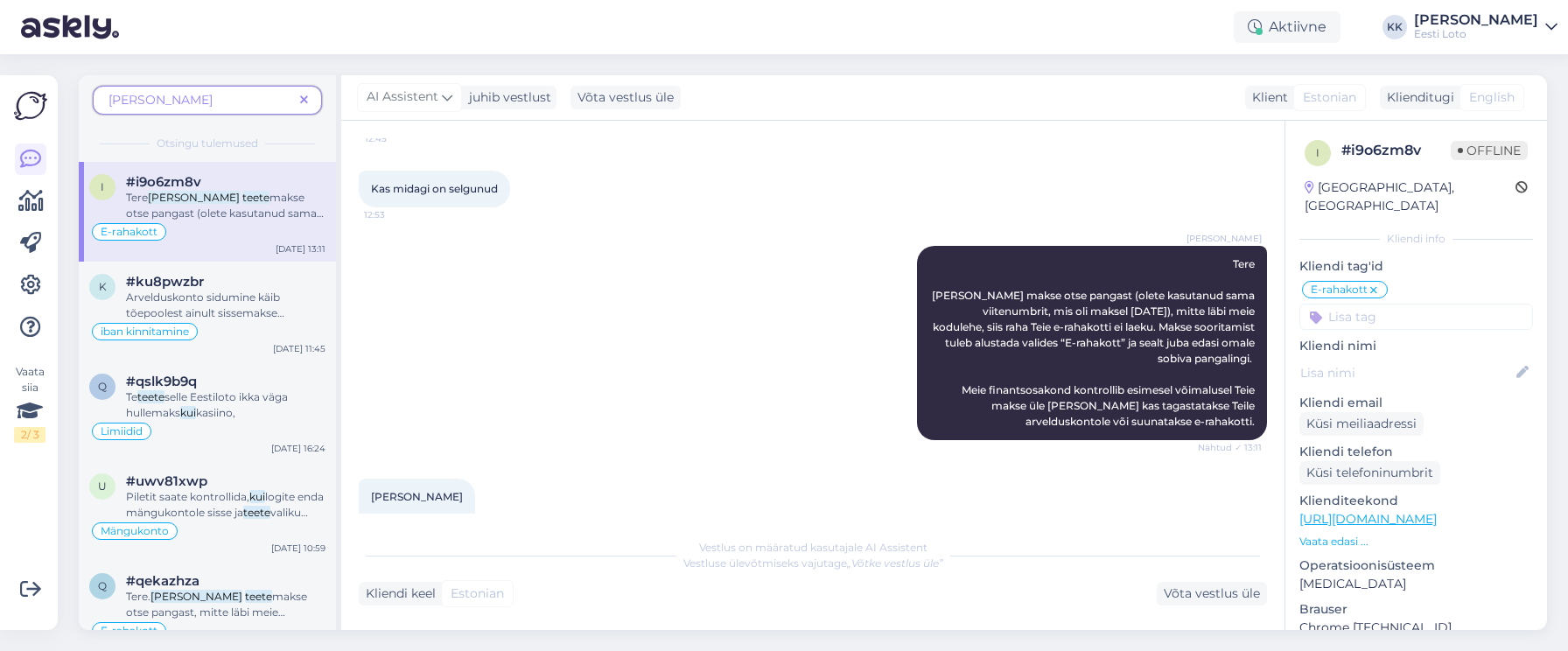
scroll to position [1303, 0]
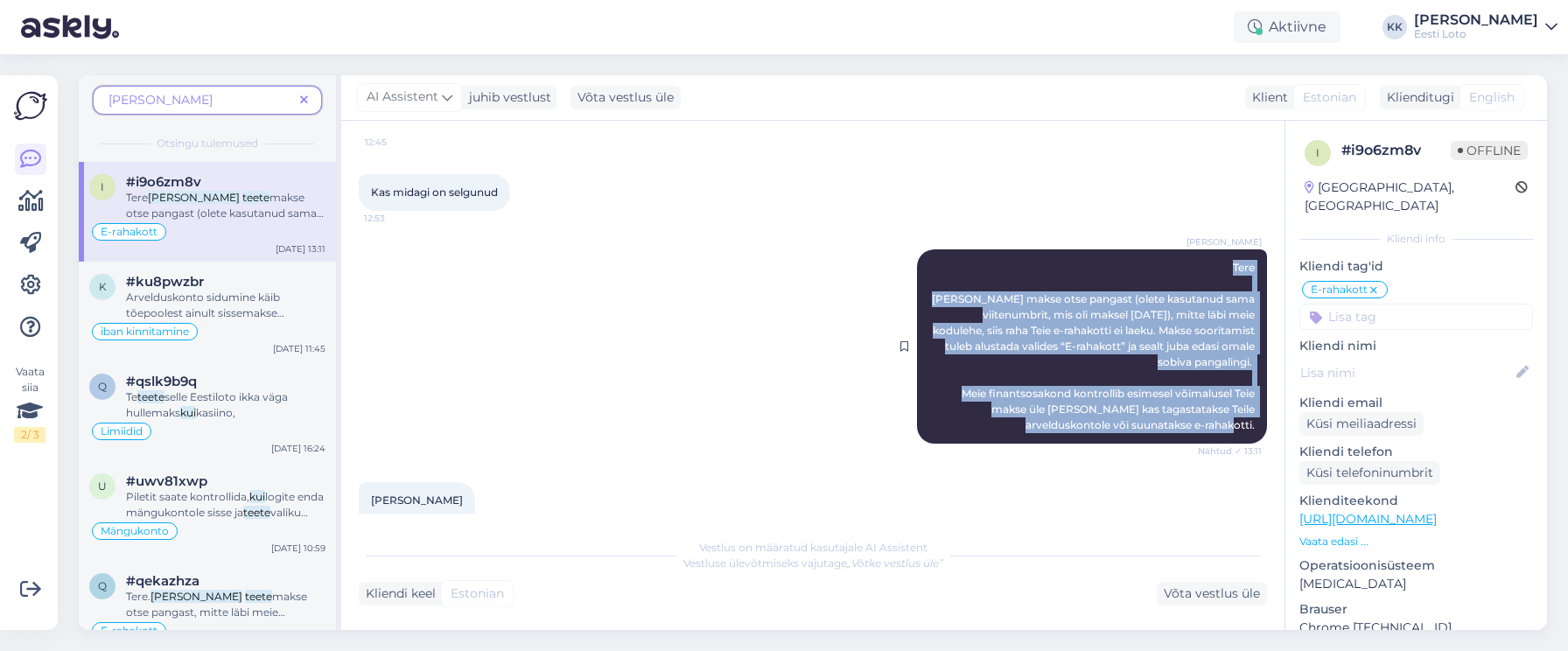
drag, startPoint x: 1223, startPoint y: 234, endPoint x: 1256, endPoint y: 406, distance: 175.1
click at [1257, 406] on div "[PERSON_NAME] Tere [PERSON_NAME] makse otse pangast (olete kasutanud sama viite…" at bounding box center [1091, 347] width 350 height 194
copy span "Tere [PERSON_NAME] makse otse pangast (olete kasutanud sama viitenumbrit, mis o…"
click at [305, 96] on icon at bounding box center [304, 100] width 8 height 12
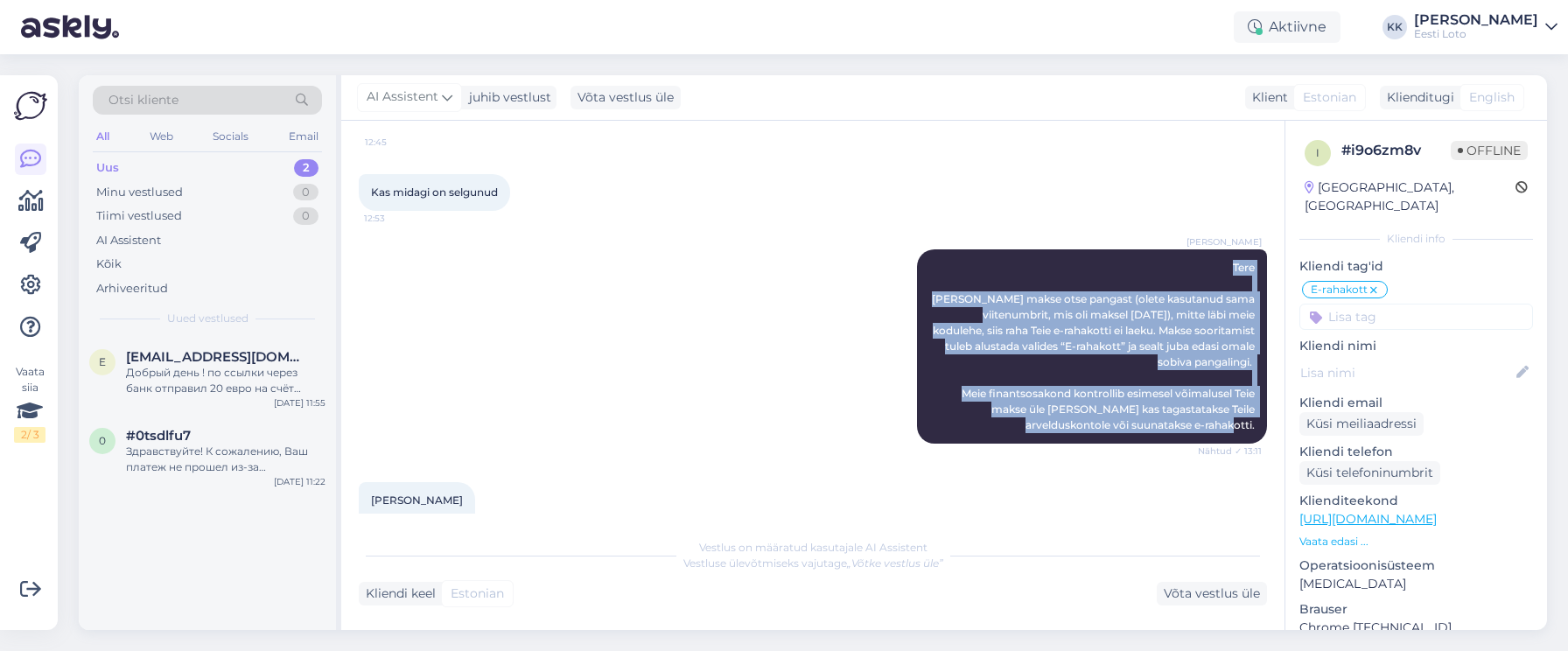
click at [189, 163] on div "Uus 2" at bounding box center [207, 168] width 229 height 25
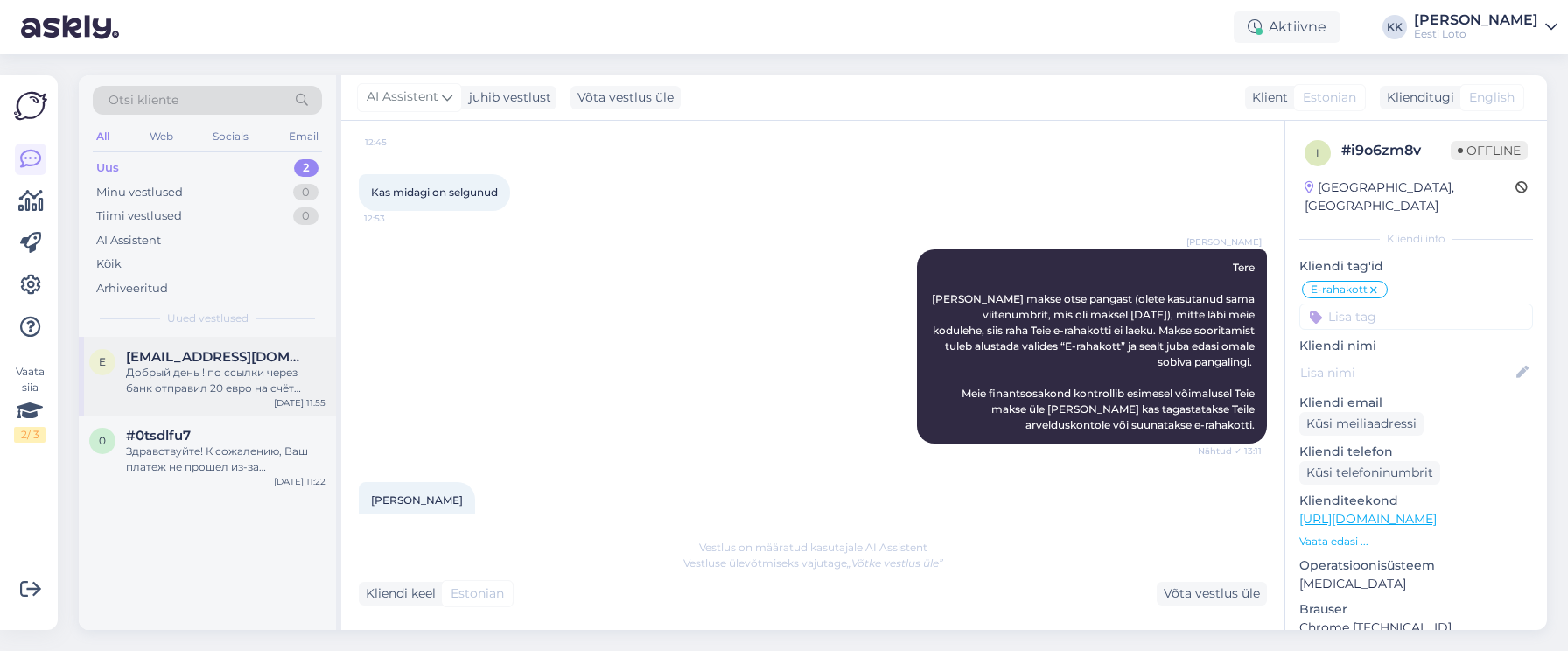
click at [223, 395] on div "Добрый день ! по ссылки через банк отправил 20 евро на счёт аккаунта , а они та…" at bounding box center [226, 380] width 200 height 32
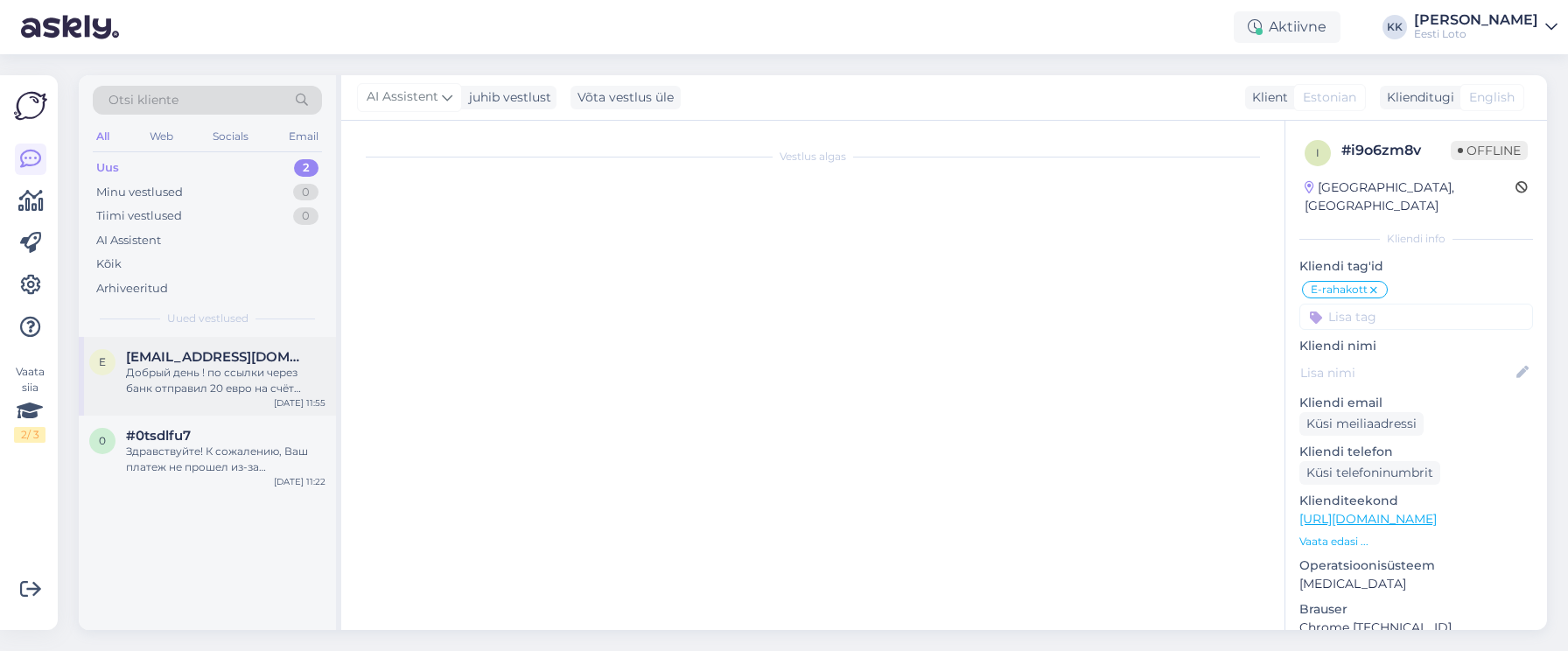
scroll to position [0, 0]
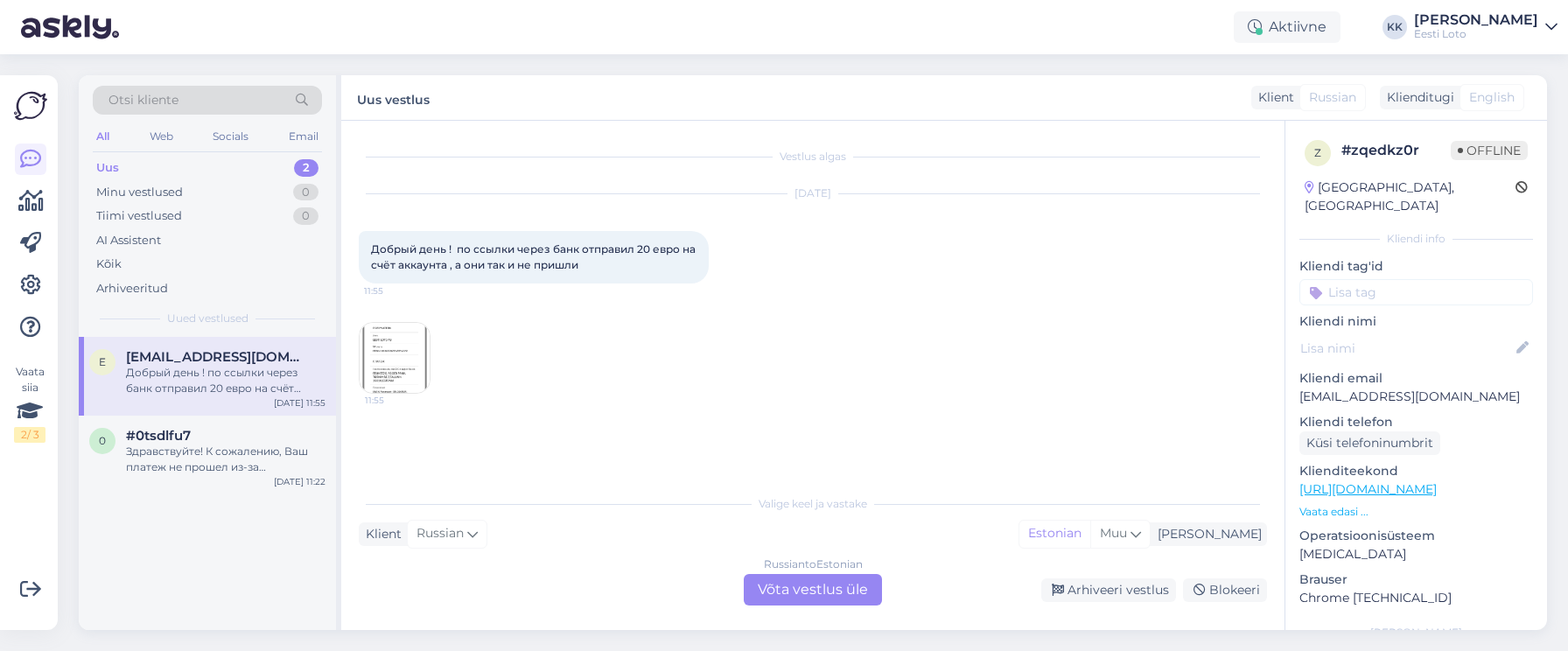
click at [839, 585] on div "Russian to Estonian Võta vestlus üle" at bounding box center [813, 590] width 138 height 32
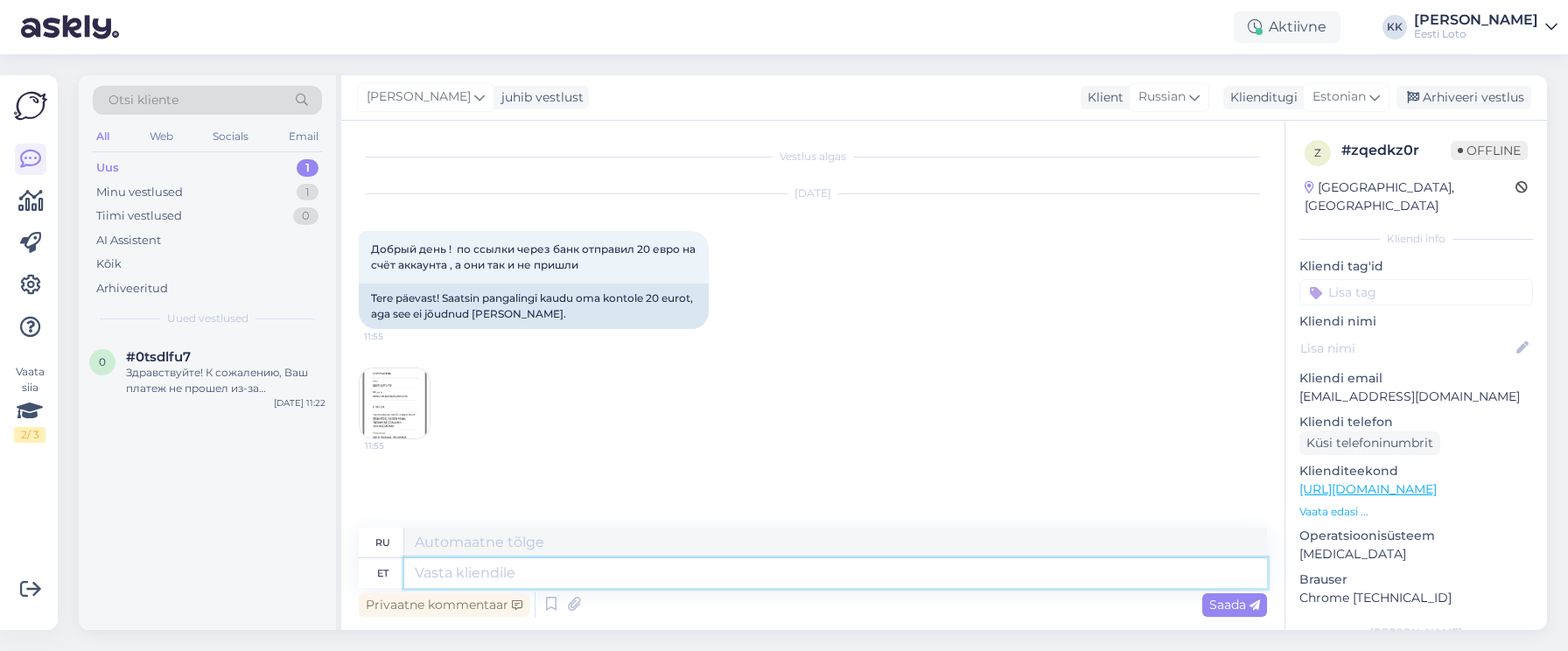
click at [636, 567] on textarea at bounding box center [835, 573] width 863 height 30
paste textarea "Tere [PERSON_NAME] makse otse pangast (olete kasutanud sama viitenumbrit, mis o…"
type textarea "Tere [PERSON_NAME] makse otse pangast (olete kasutanud sama viitenumbrit, mis o…"
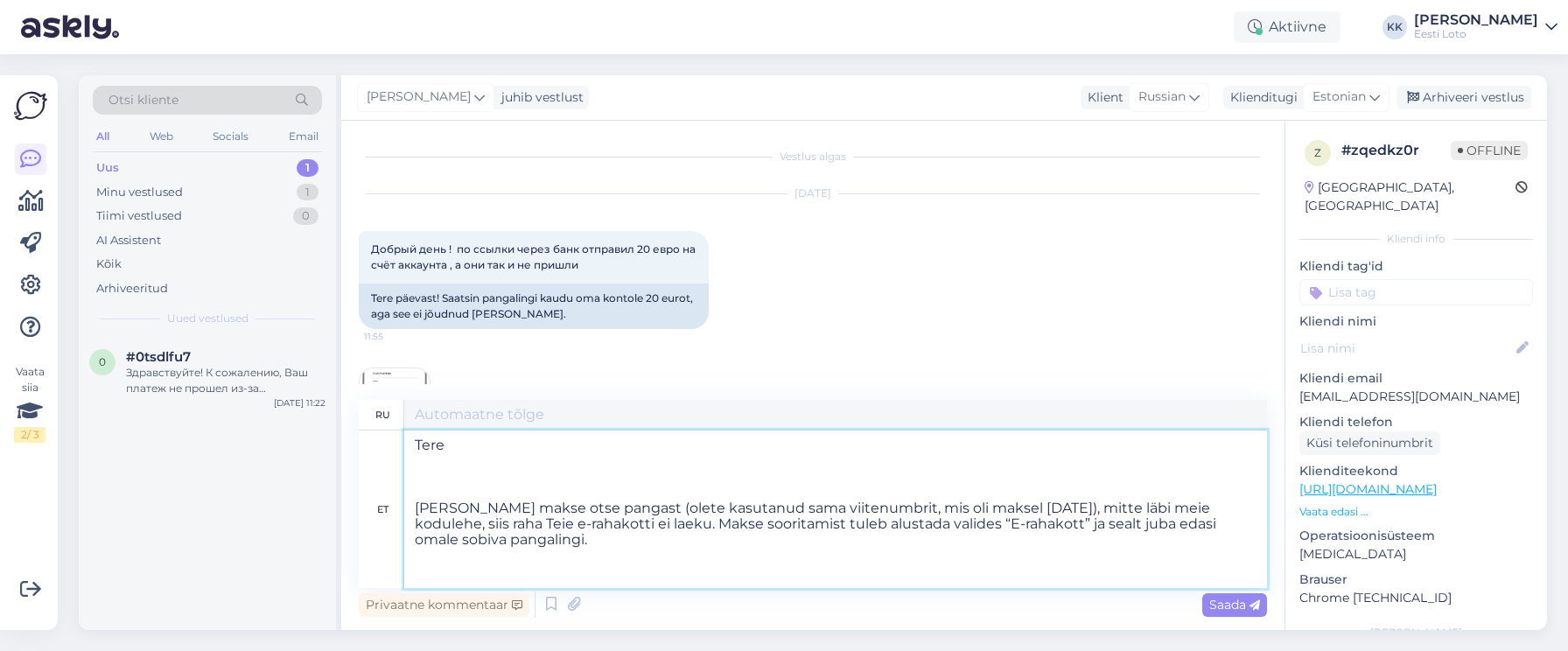
type textarea "Здравствуйте Если вы совершаете платёж напрямую из банка (вы использовали тот ж…"
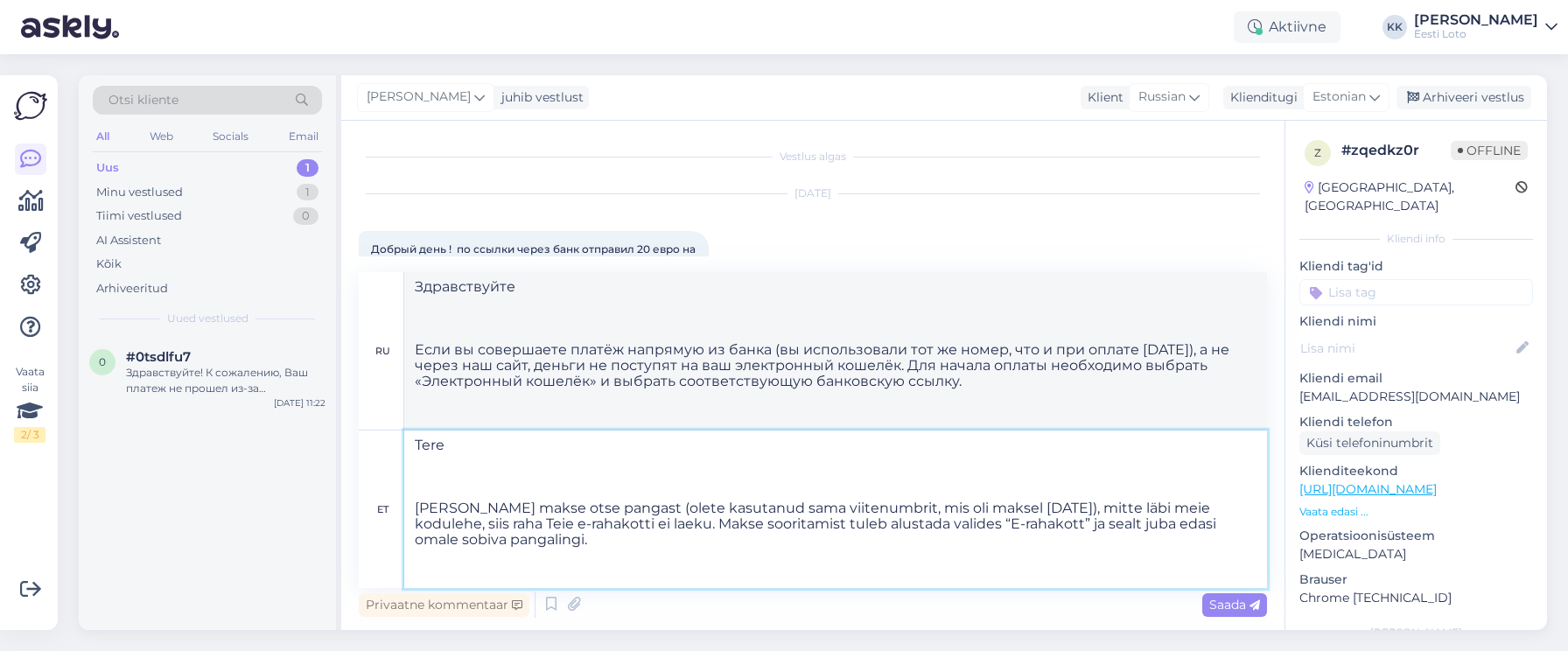
drag, startPoint x: 416, startPoint y: 507, endPoint x: 446, endPoint y: 500, distance: 30.8
click at [416, 507] on textarea "Tere [PERSON_NAME] makse otse pangast (olete kasutanud sama viitenumbrit, mis o…" at bounding box center [835, 510] width 863 height 157
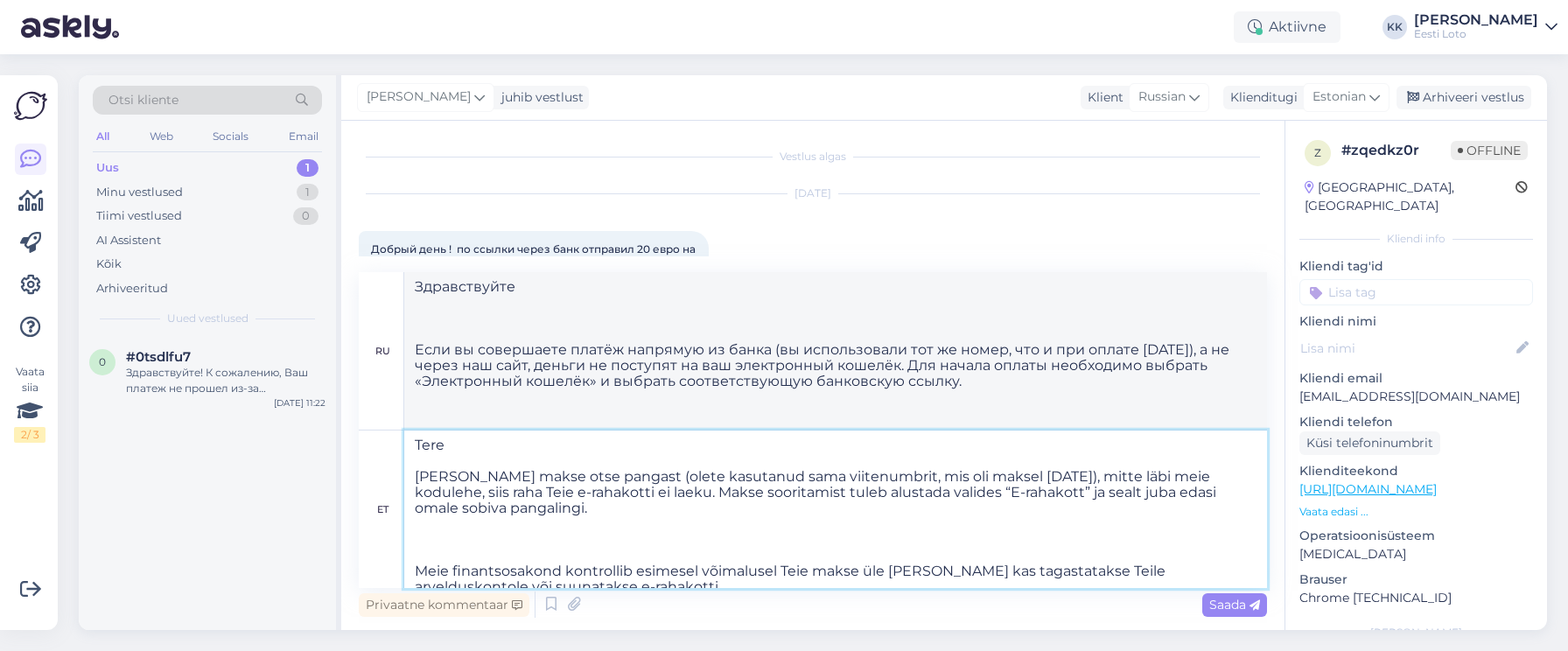
type textarea "Tere [PERSON_NAME] makse otse pangast (olete kasutanud sama viitenumbrit, mis o…"
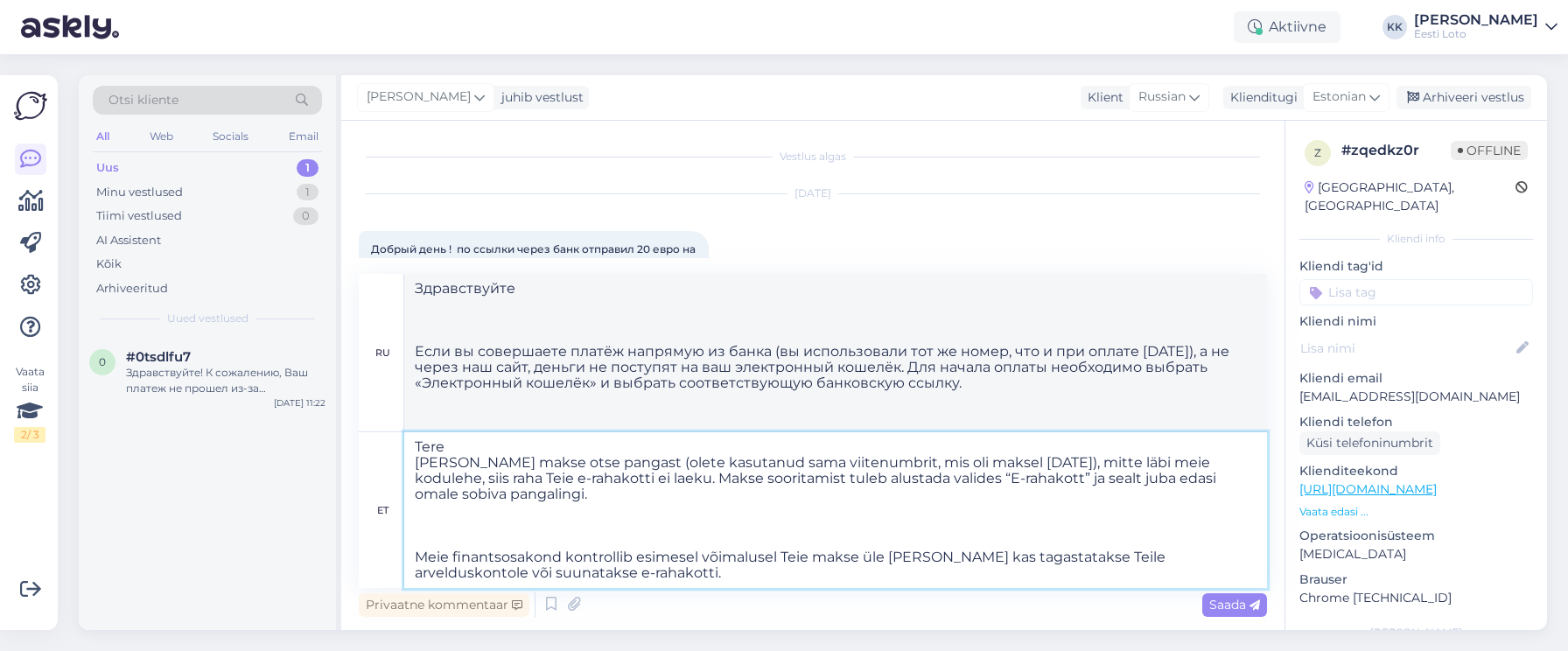
type textarea "Здравствуйте Если вы совершаете платёж напрямую через банк (используя тот же но…"
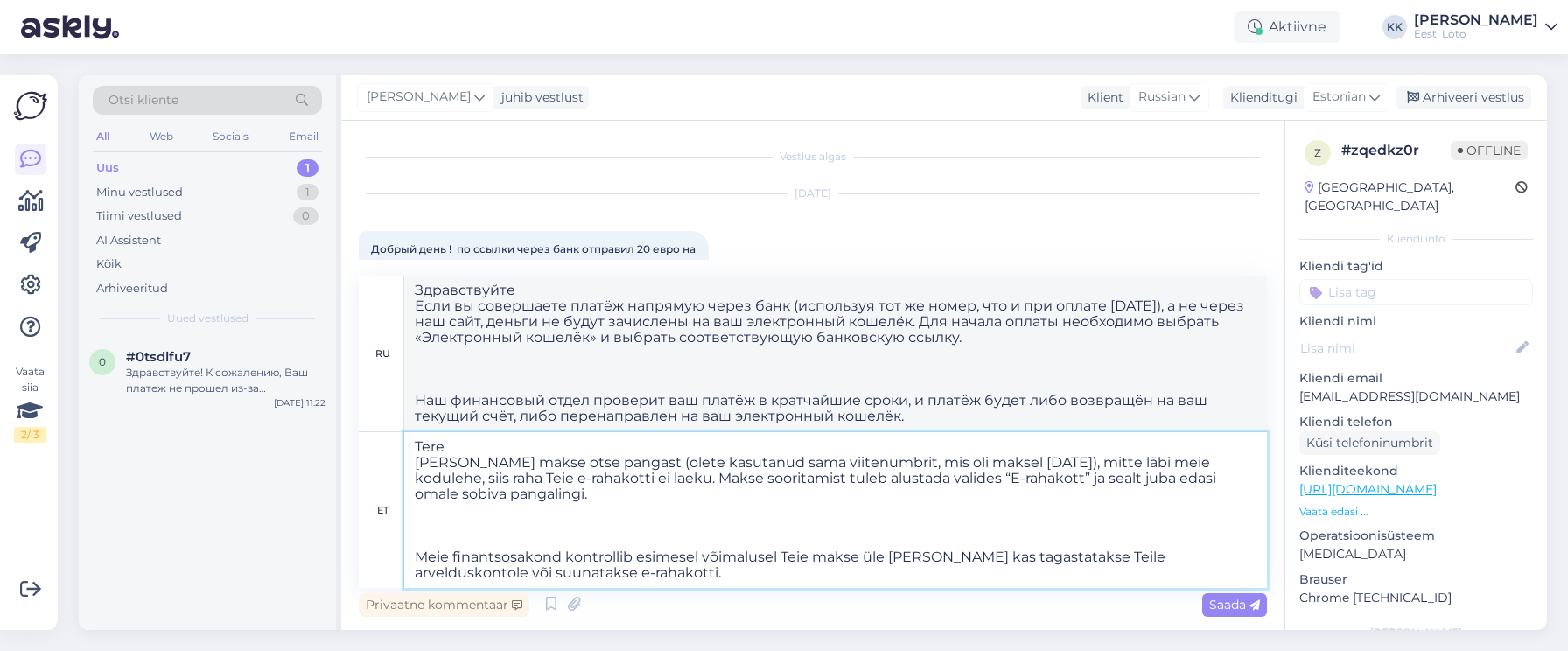
click at [414, 562] on textarea "Tere [PERSON_NAME] makse otse pangast (olete kasutanud sama viitenumbrit, mis o…" at bounding box center [835, 510] width 863 height 156
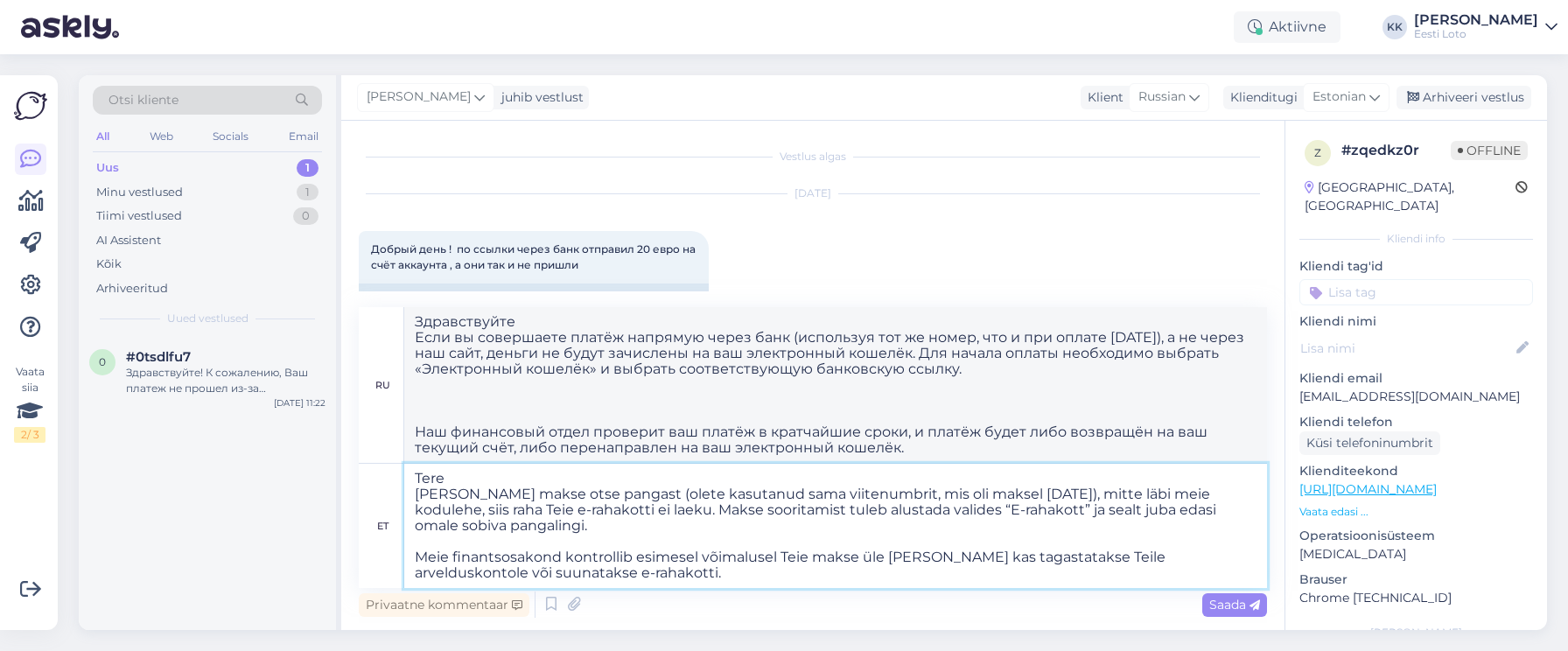
type textarea "Tere [PERSON_NAME] makse otse pangast (olete kasutanud sama viitenumbrit, mis o…"
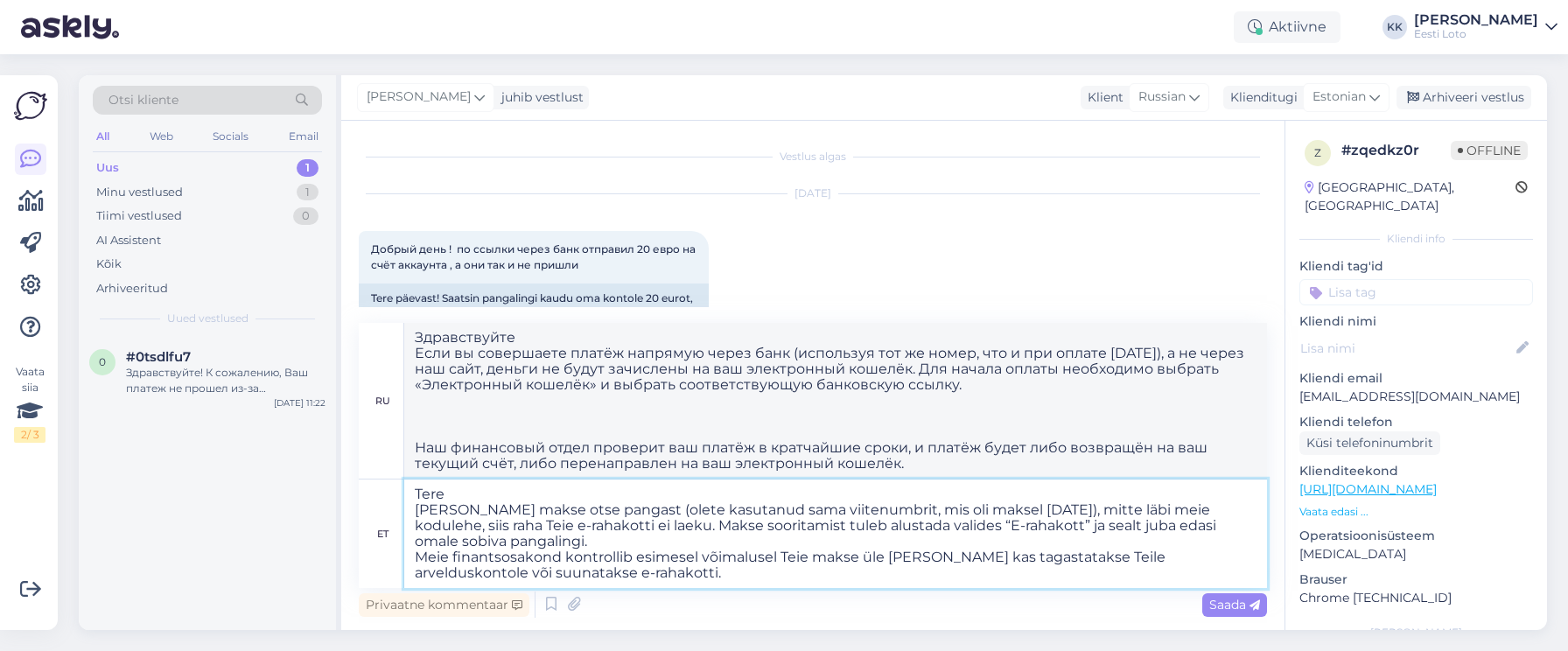
type textarea "Здравствуйте Если вы совершаете платёж напрямую через банк (использовали тот же…"
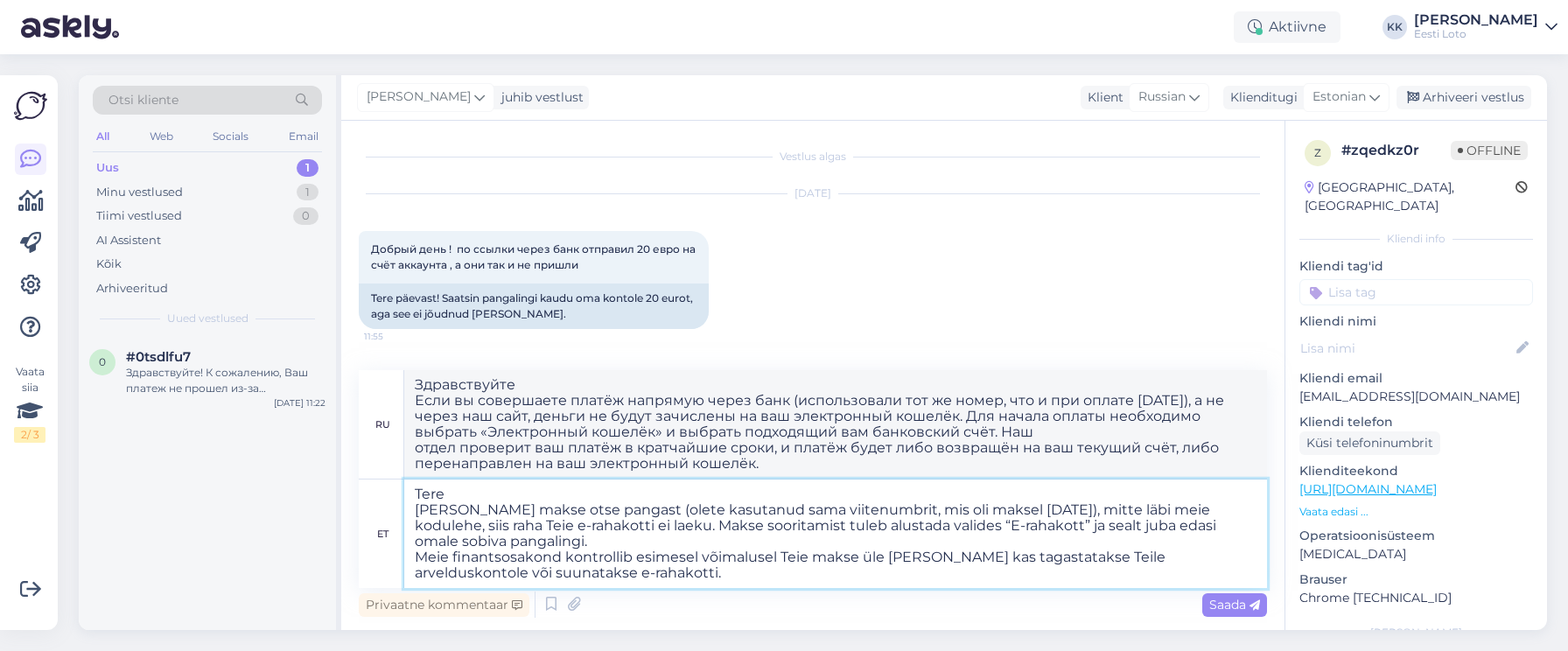
drag, startPoint x: 988, startPoint y: 510, endPoint x: 1025, endPoint y: 511, distance: 37.0
click at [1025, 511] on textarea "Tere [PERSON_NAME] makse otse pangast (olete kasutanud sama viitenumbrit, mis o…" at bounding box center [835, 534] width 863 height 108
type textarea "Tere [PERSON_NAME] makse otse pangast (olete kasutanud sama viitenumbrit, mis o…"
type textarea "Здравствуйте Если вы совершаете платёж напрямую из банка (вы использовали тот ж…"
type textarea "Tere [PERSON_NAME] makse otse pangast (olete kasutanud sama viitenumbrit, mis o…"
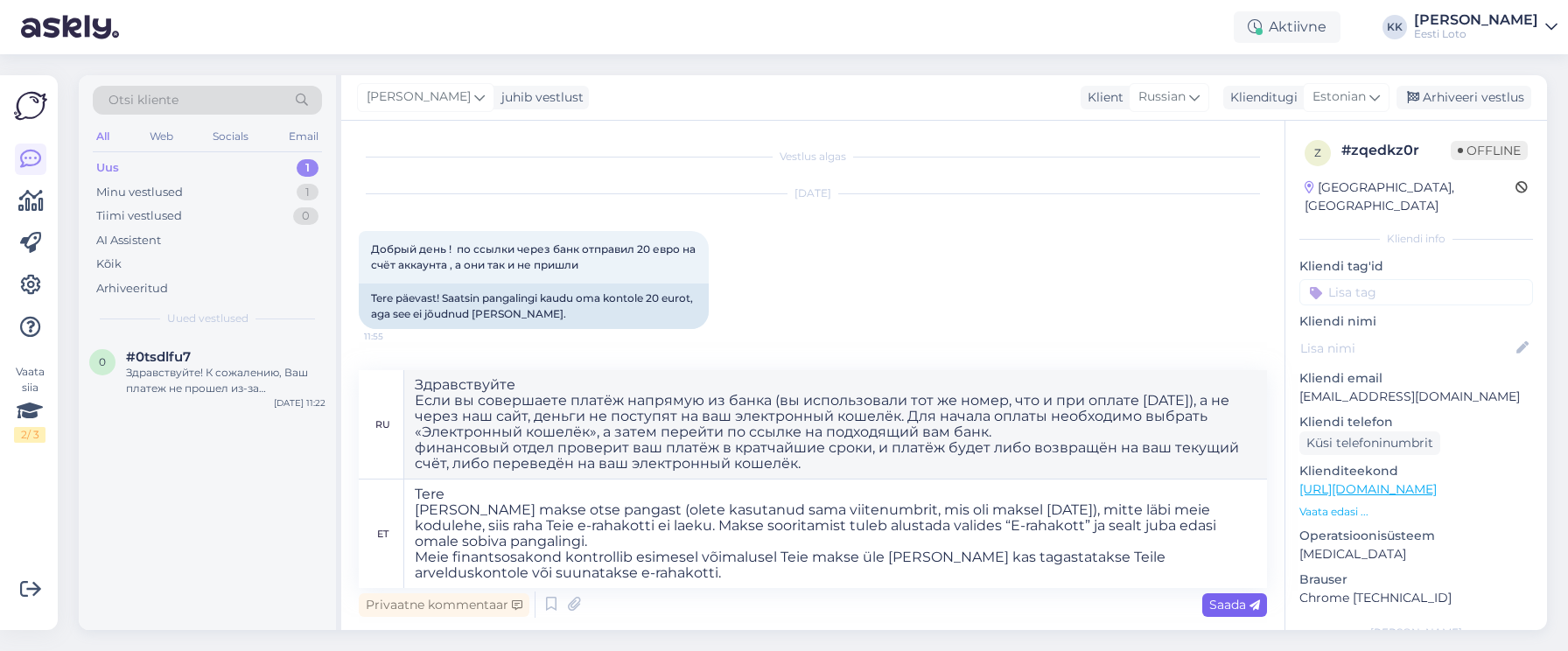
click at [1233, 602] on span "Saada" at bounding box center [1234, 605] width 51 height 15
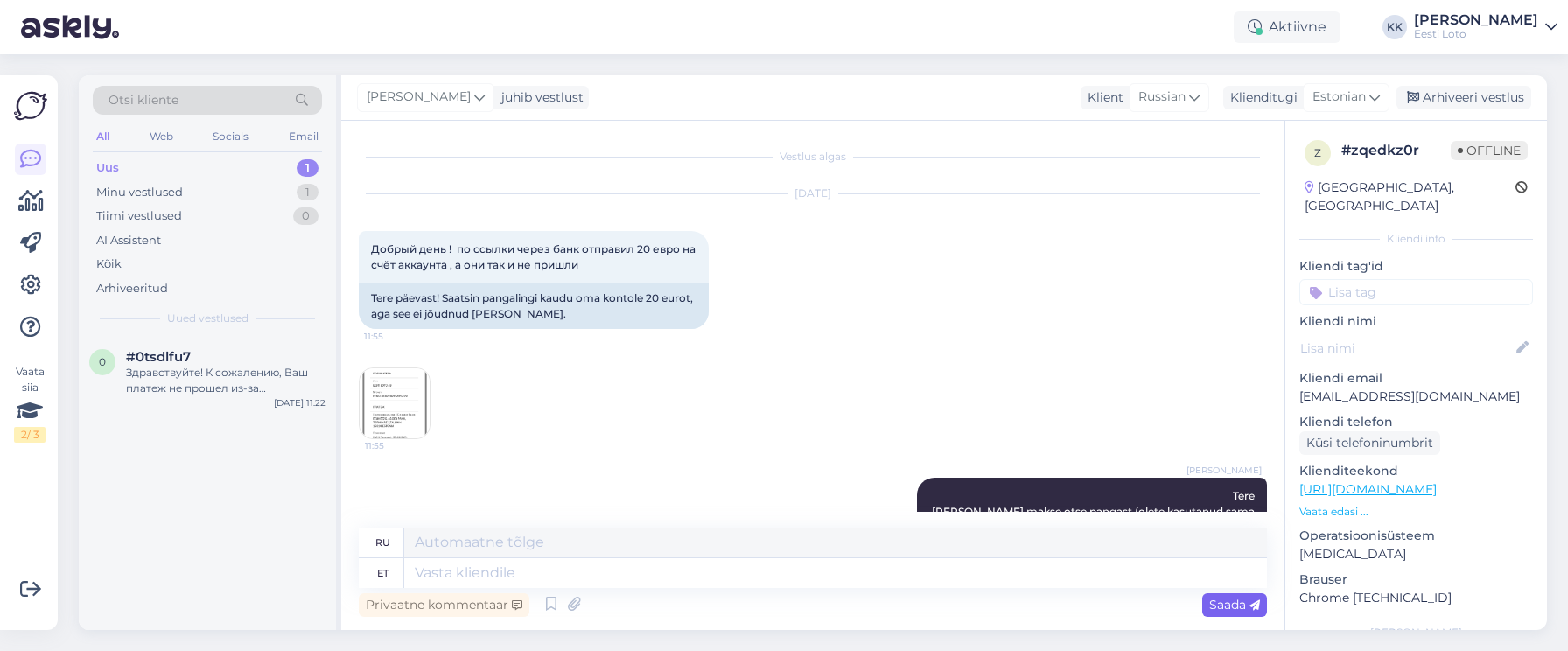
scroll to position [321, 0]
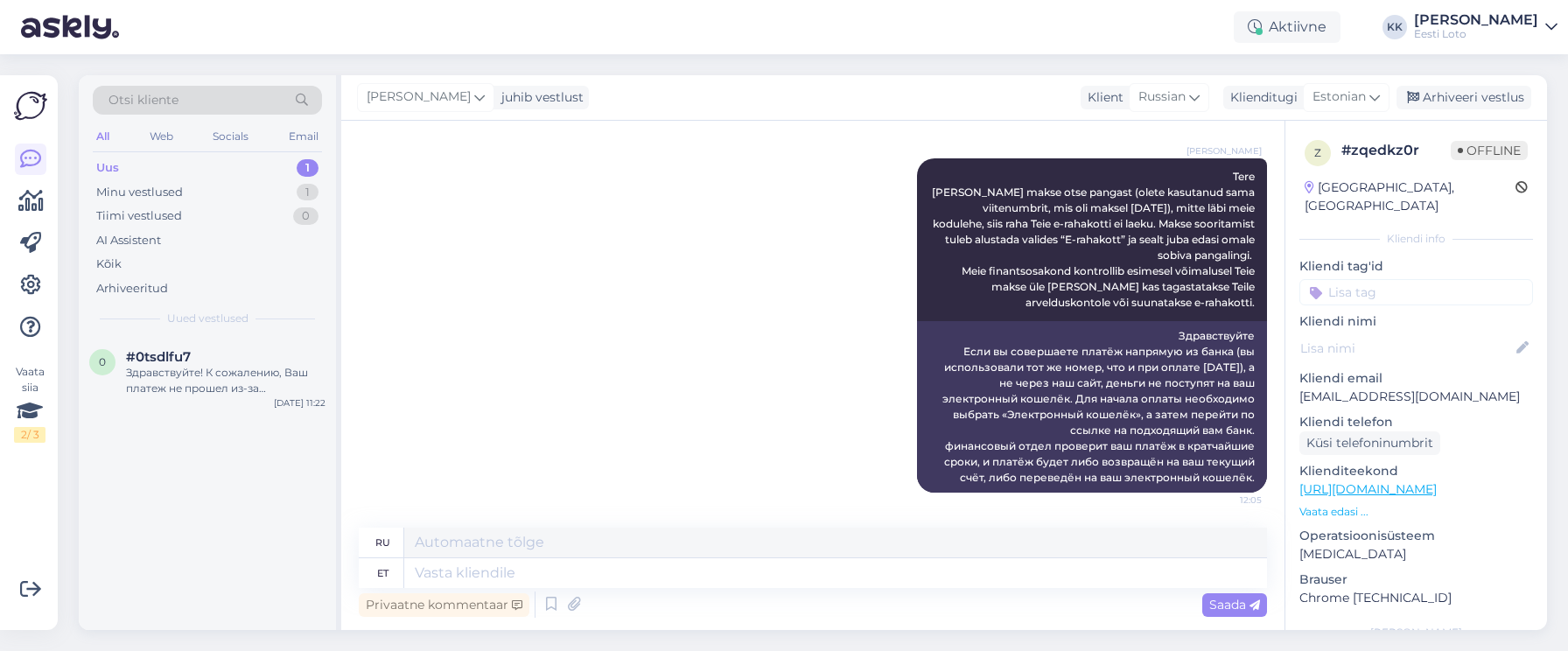
click at [1367, 279] on input at bounding box center [1415, 292] width 233 height 26
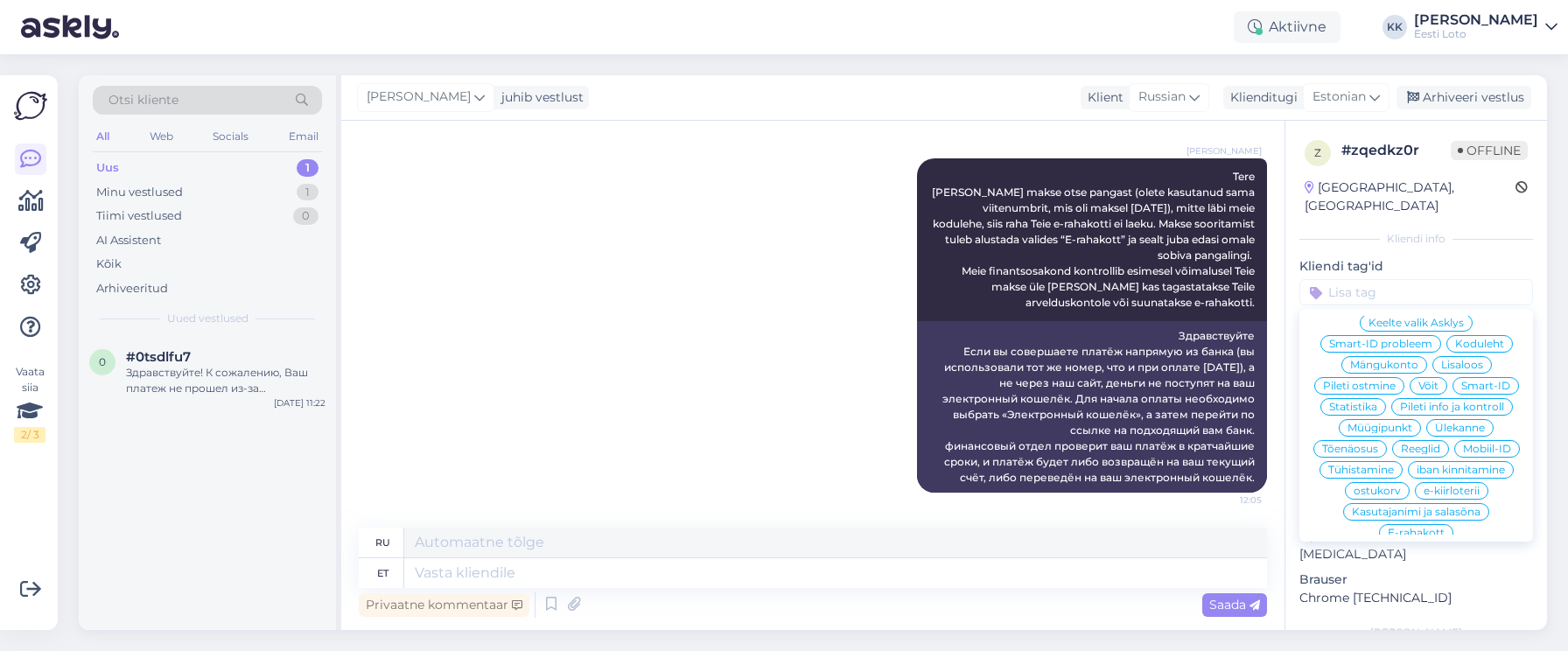
click at [1428, 524] on div "E-rahakott" at bounding box center [1415, 533] width 74 height 17
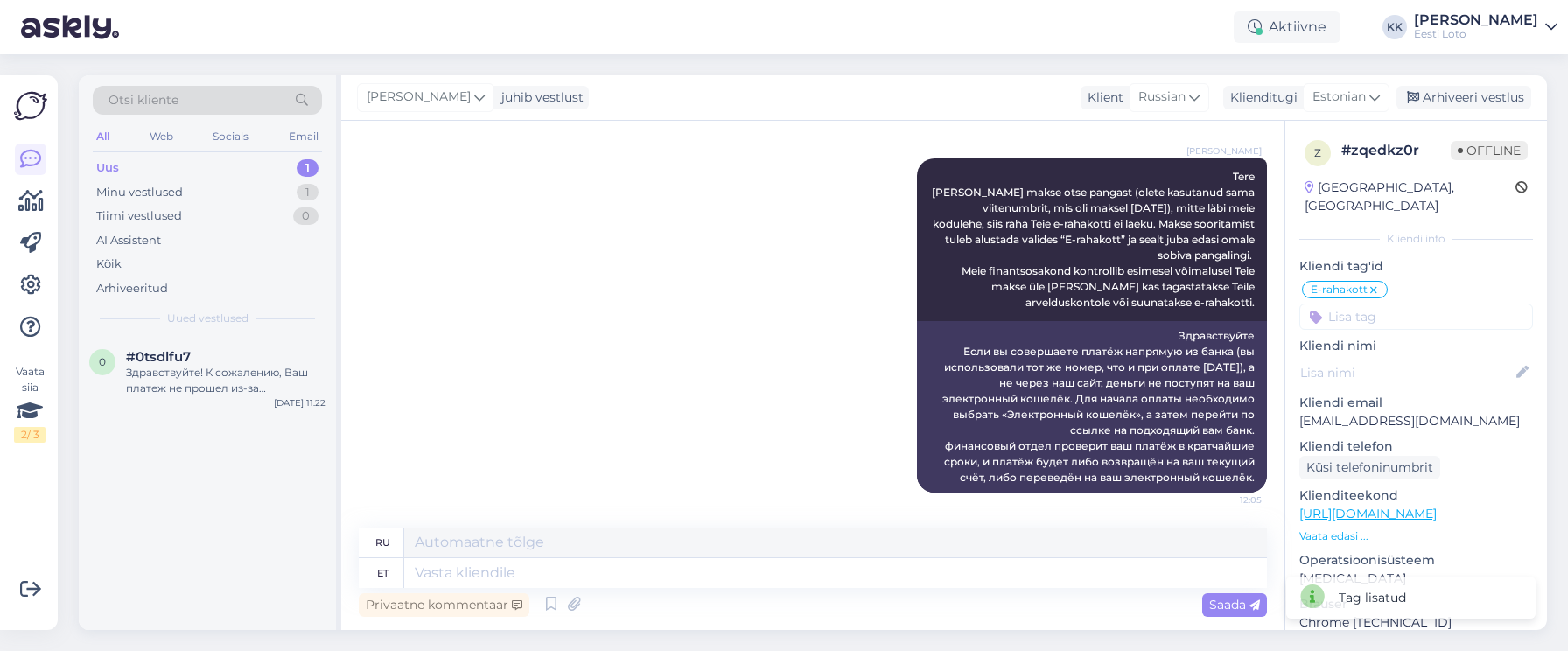
click at [1390, 157] on div "# zqedkz0r" at bounding box center [1396, 151] width 109 height 21
click at [1510, 95] on div "Arhiveeri vestlus" at bounding box center [1463, 97] width 134 height 24
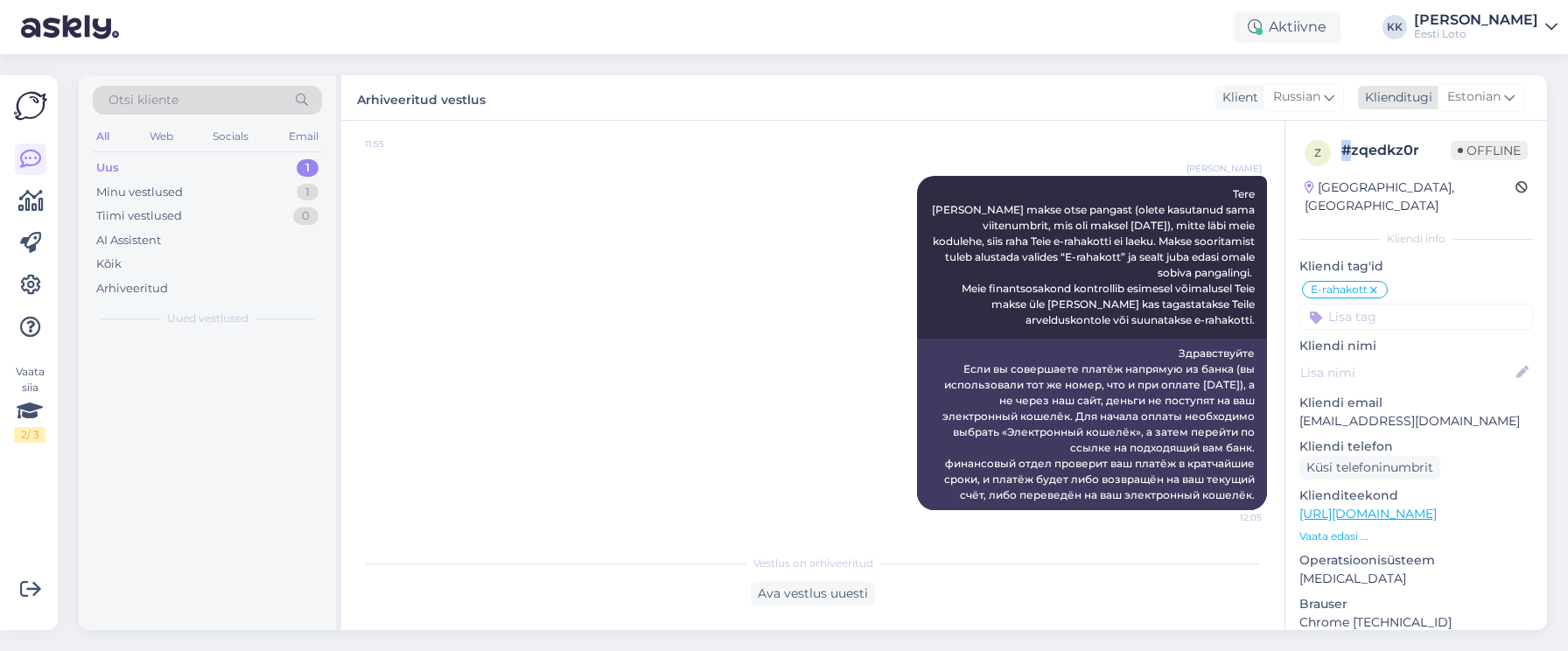
scroll to position [302, 0]
